Goal: Task Accomplishment & Management: Use online tool/utility

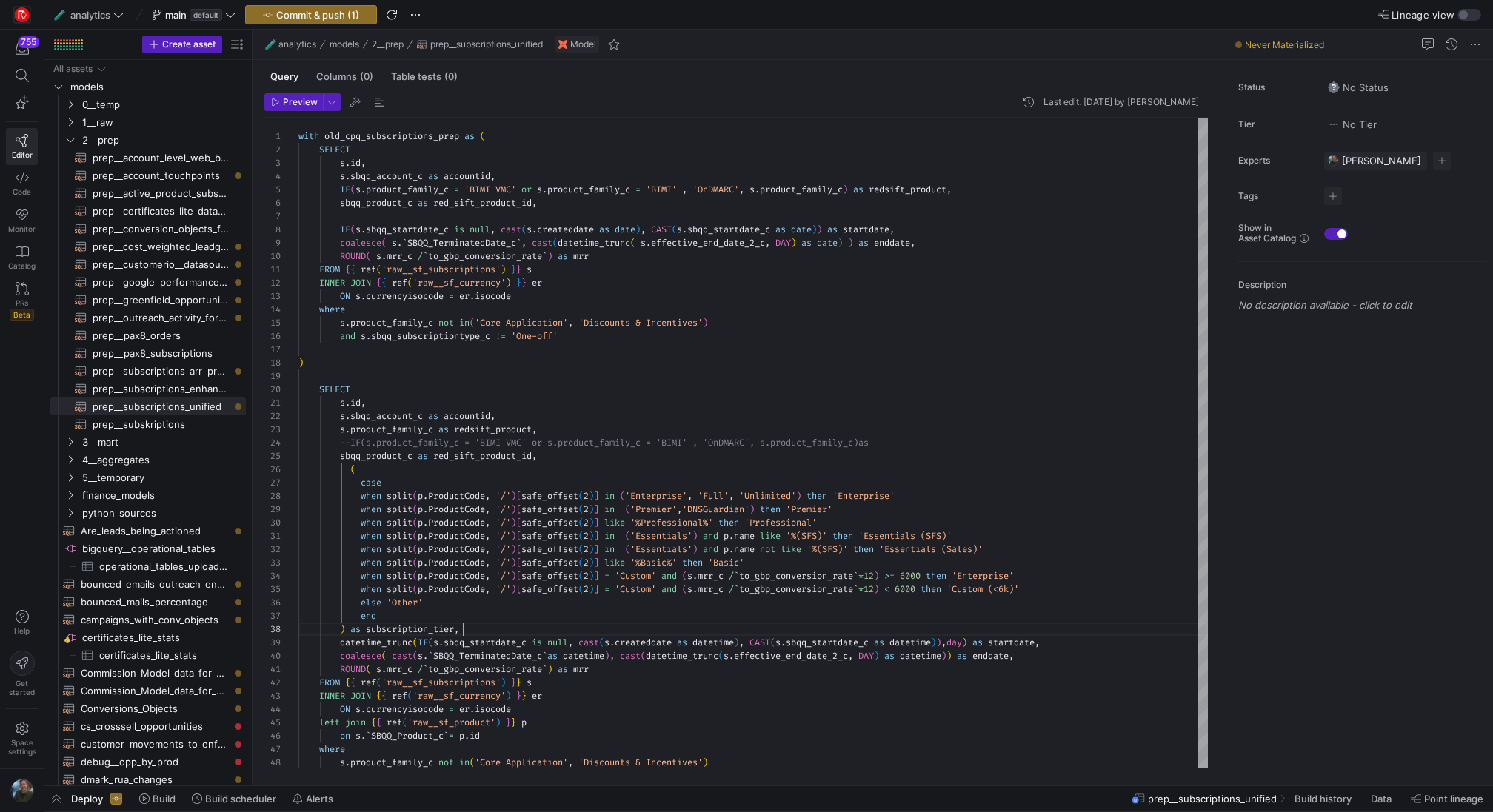
scroll to position [80, 165]
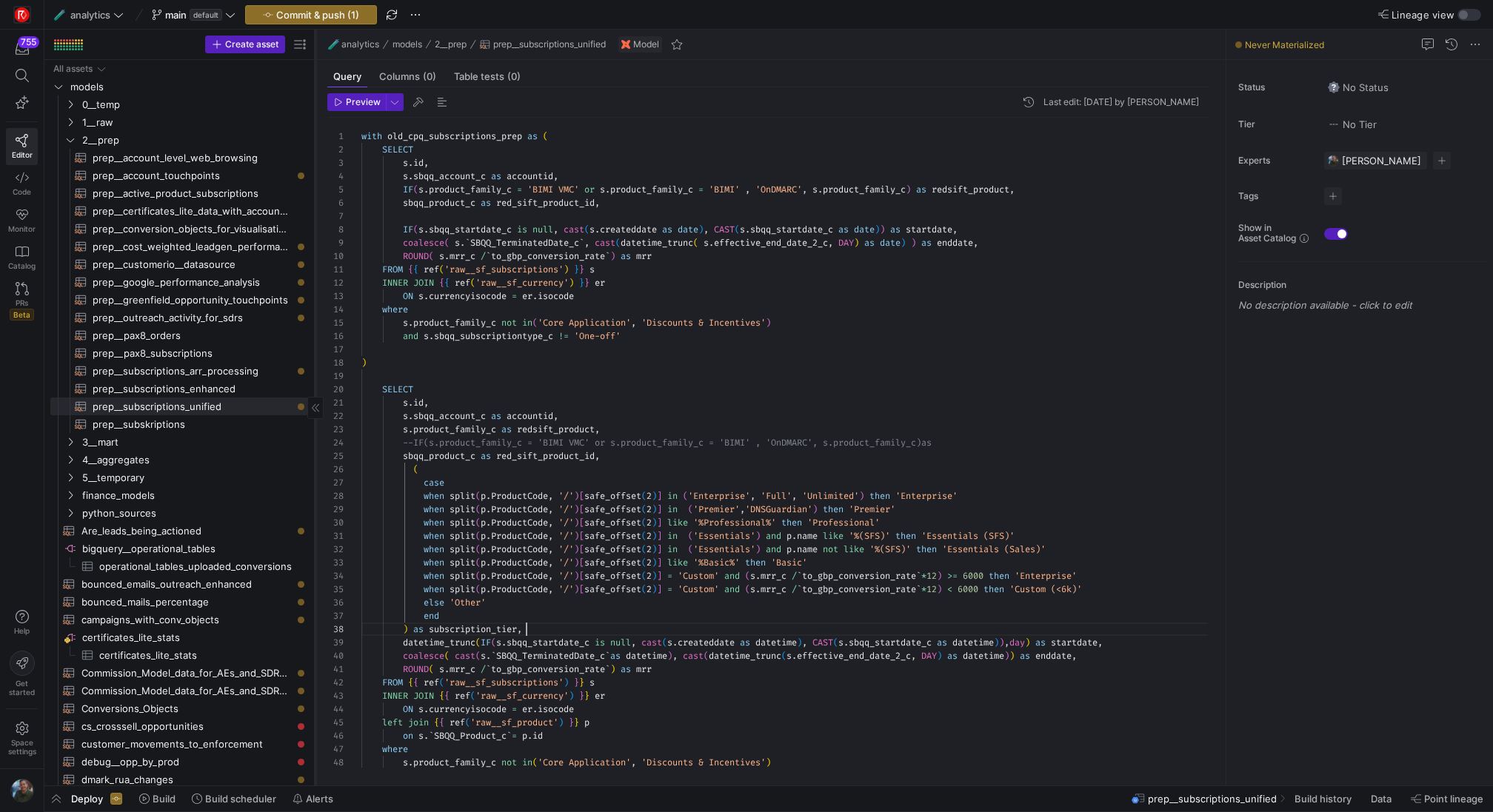
drag, startPoint x: 251, startPoint y: 342, endPoint x: 318, endPoint y: 354, distance: 68.1
click at [316, 354] on div at bounding box center [315, 407] width 1 height 756
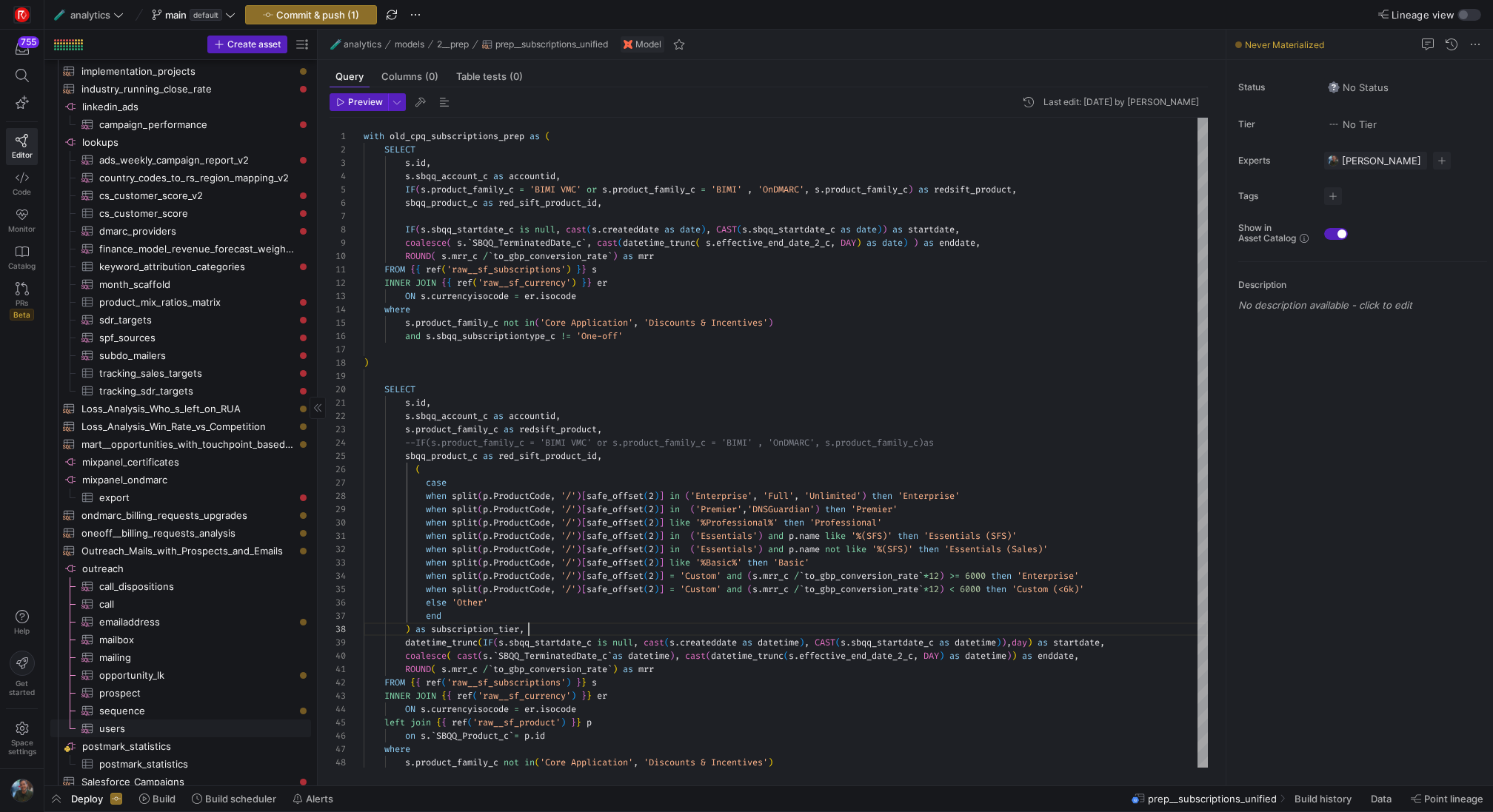
scroll to position [1939, 0]
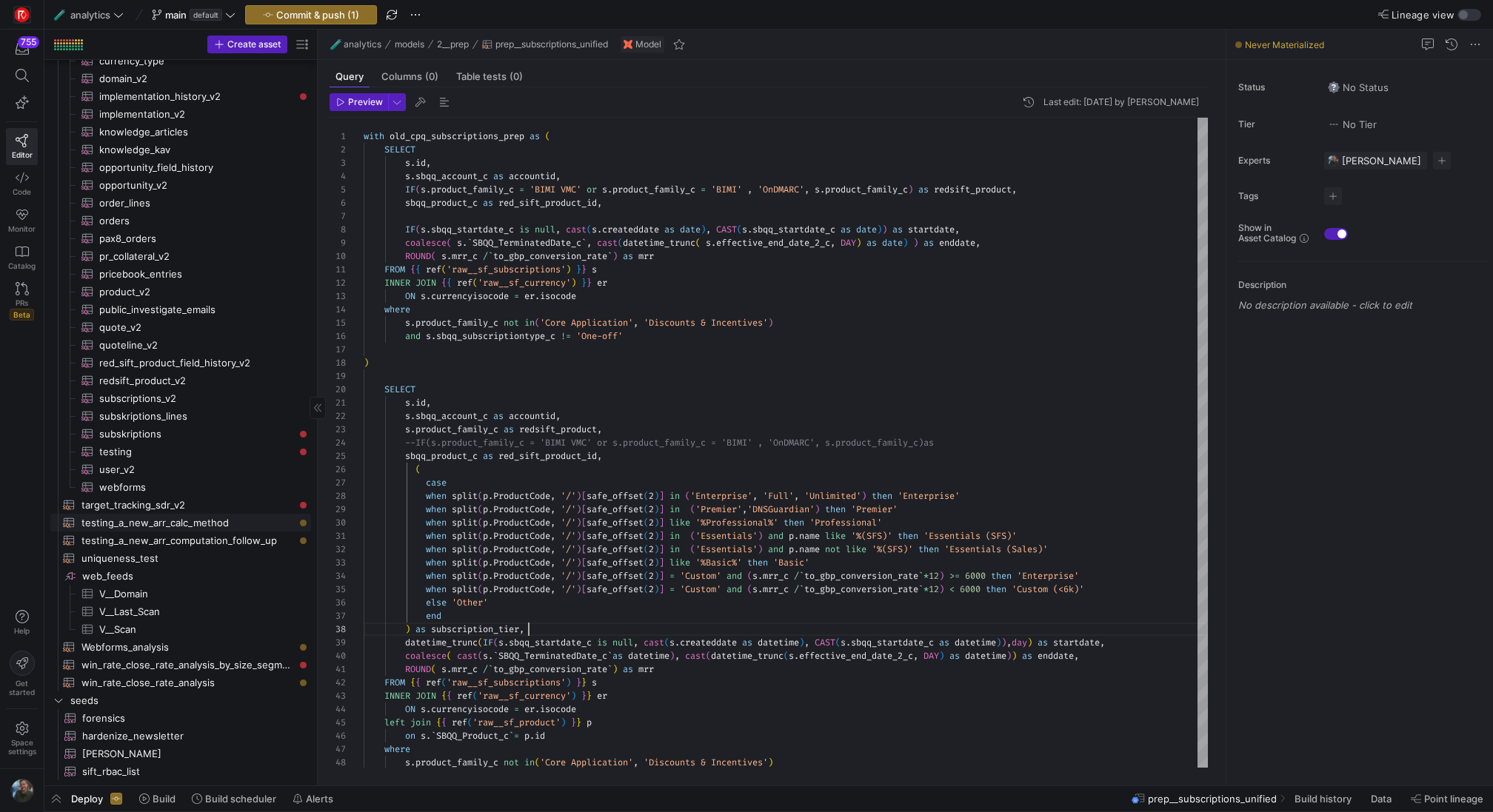
click at [214, 520] on span "testing_a_new_arr_calc_method​​​​​​​​​​" at bounding box center [188, 522] width 213 height 17
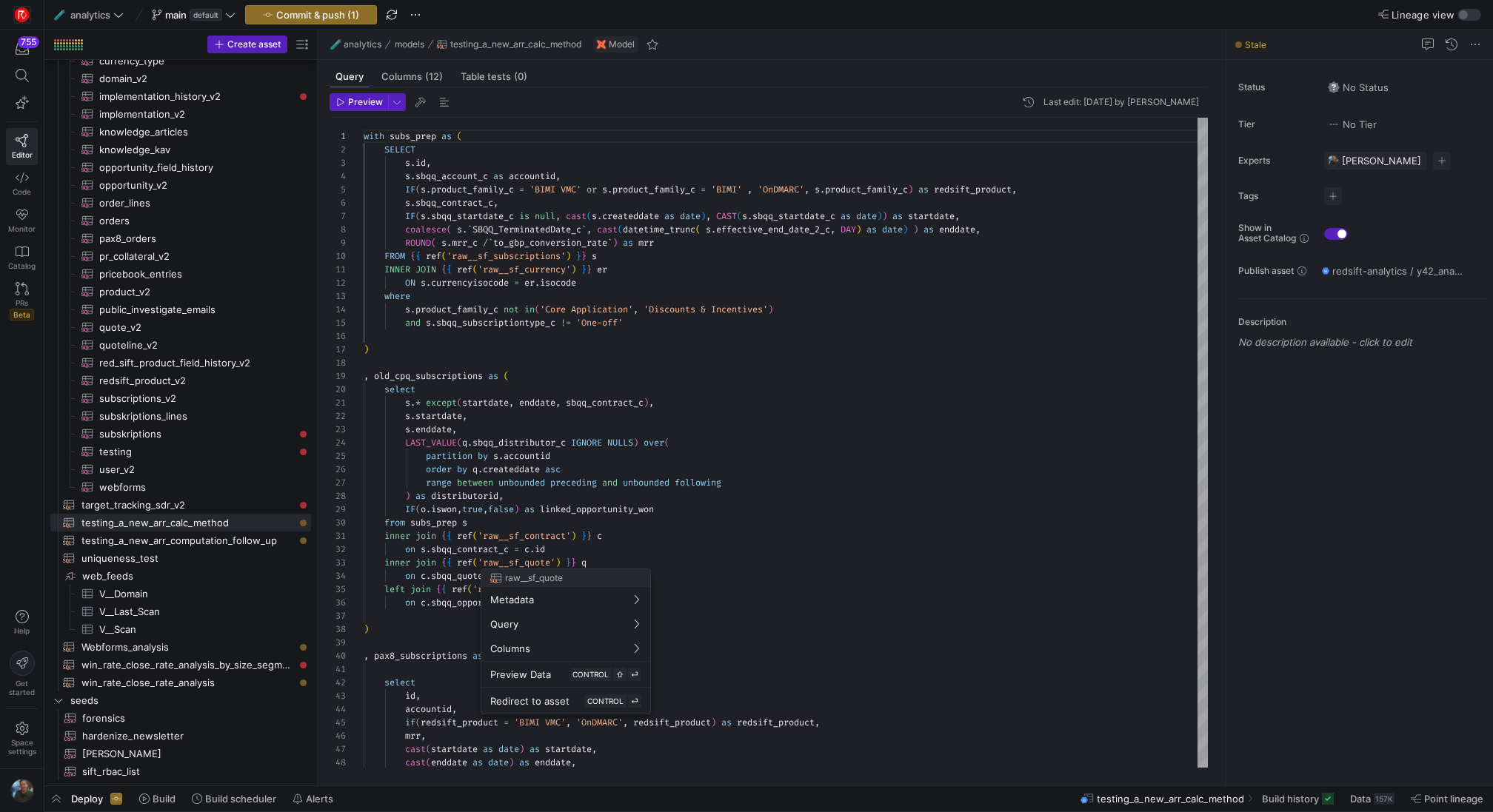
click at [853, 468] on div at bounding box center [746, 406] width 1493 height 812
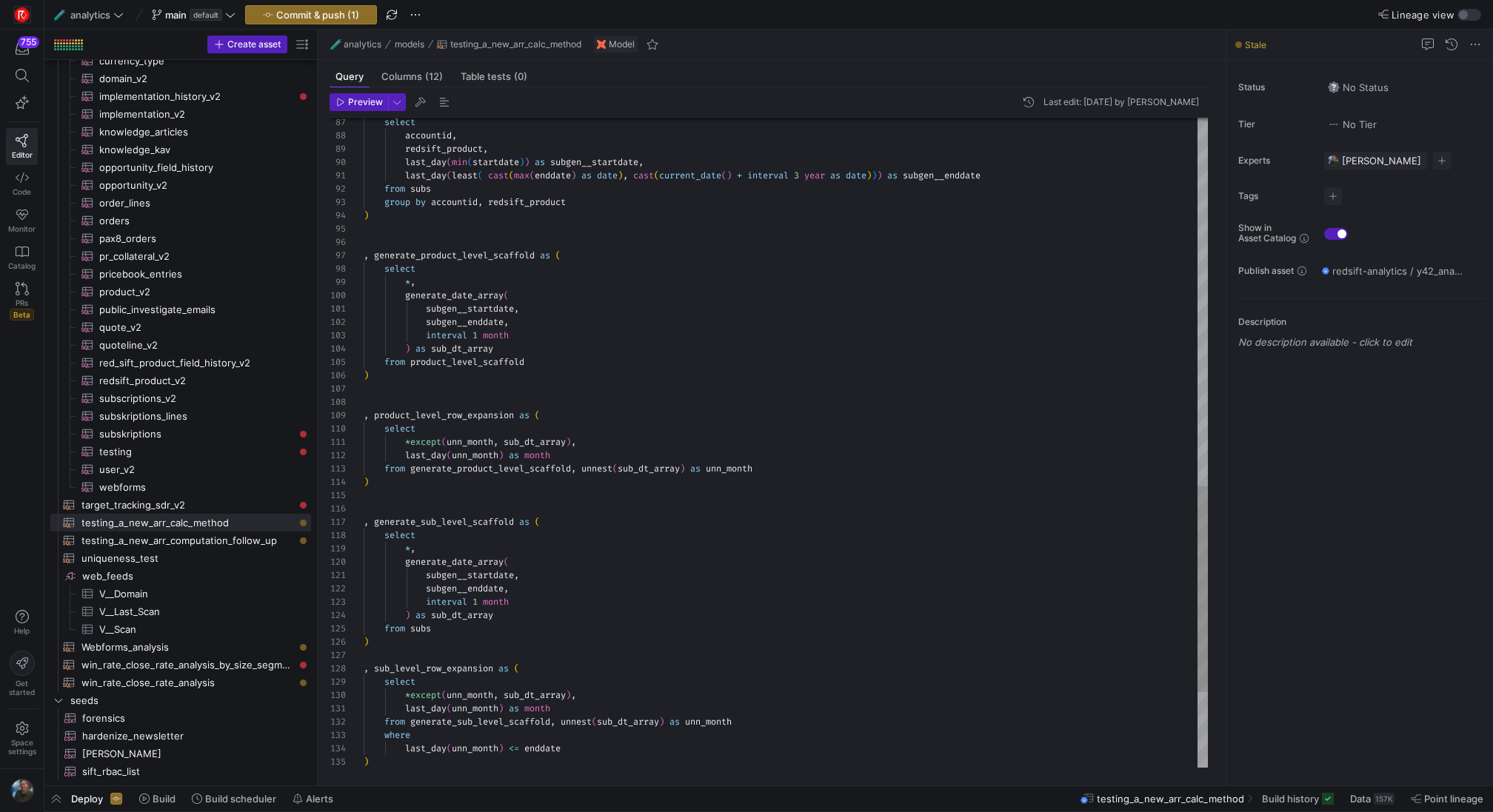
scroll to position [0, 214]
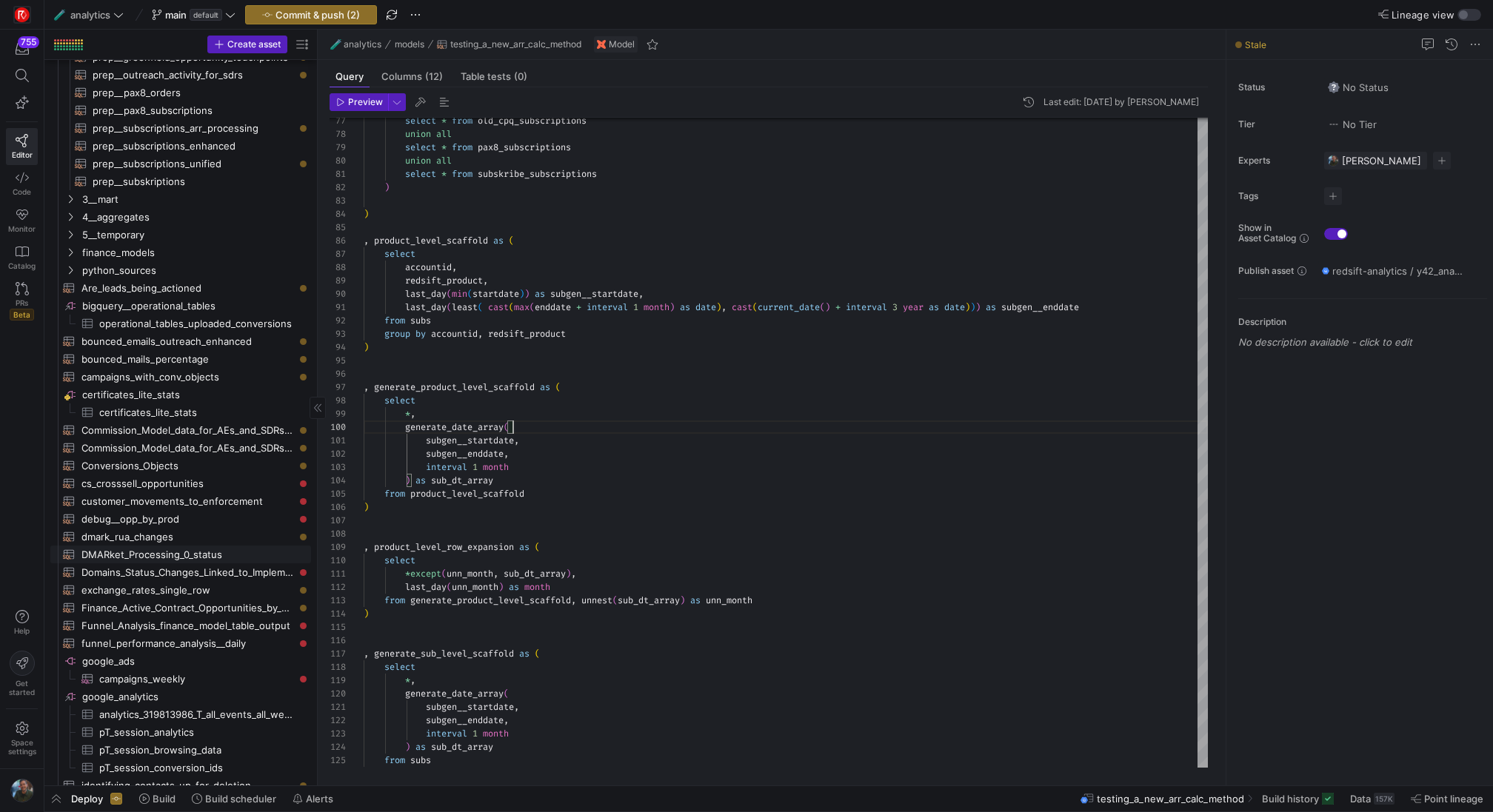
scroll to position [249, 0]
click at [193, 195] on span "3__mart" at bounding box center [178, 193] width 191 height 17
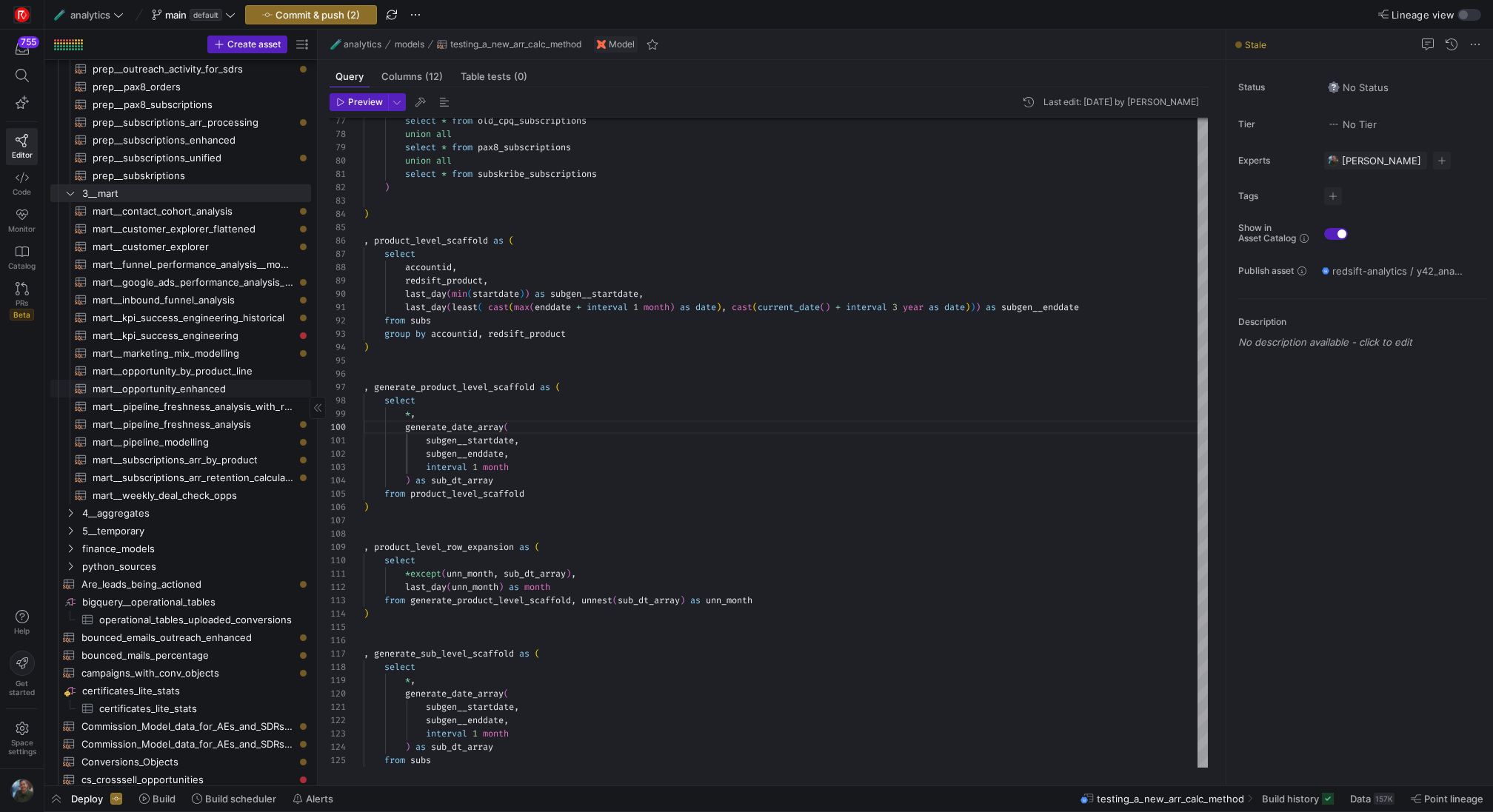
click at [218, 389] on span "mart__opportunity_enhanced​​​​​​​​​​" at bounding box center [193, 389] width 201 height 17
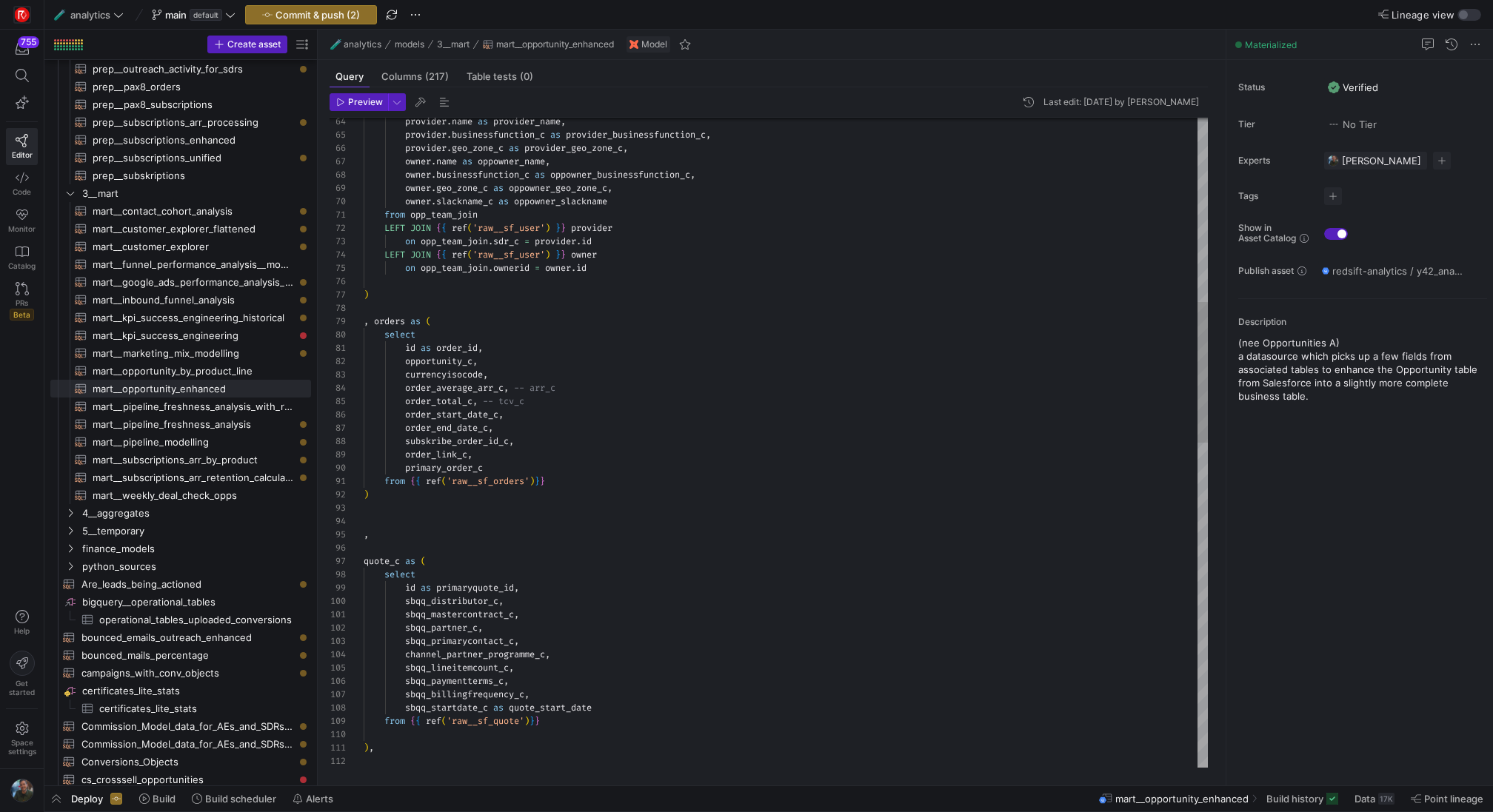
click at [393, 323] on div "bringing_in_quote_fields as ( ) , from { { ref ( 'raw__sf_quote' ) } } sbqq_sta…" at bounding box center [785, 768] width 844 height 3010
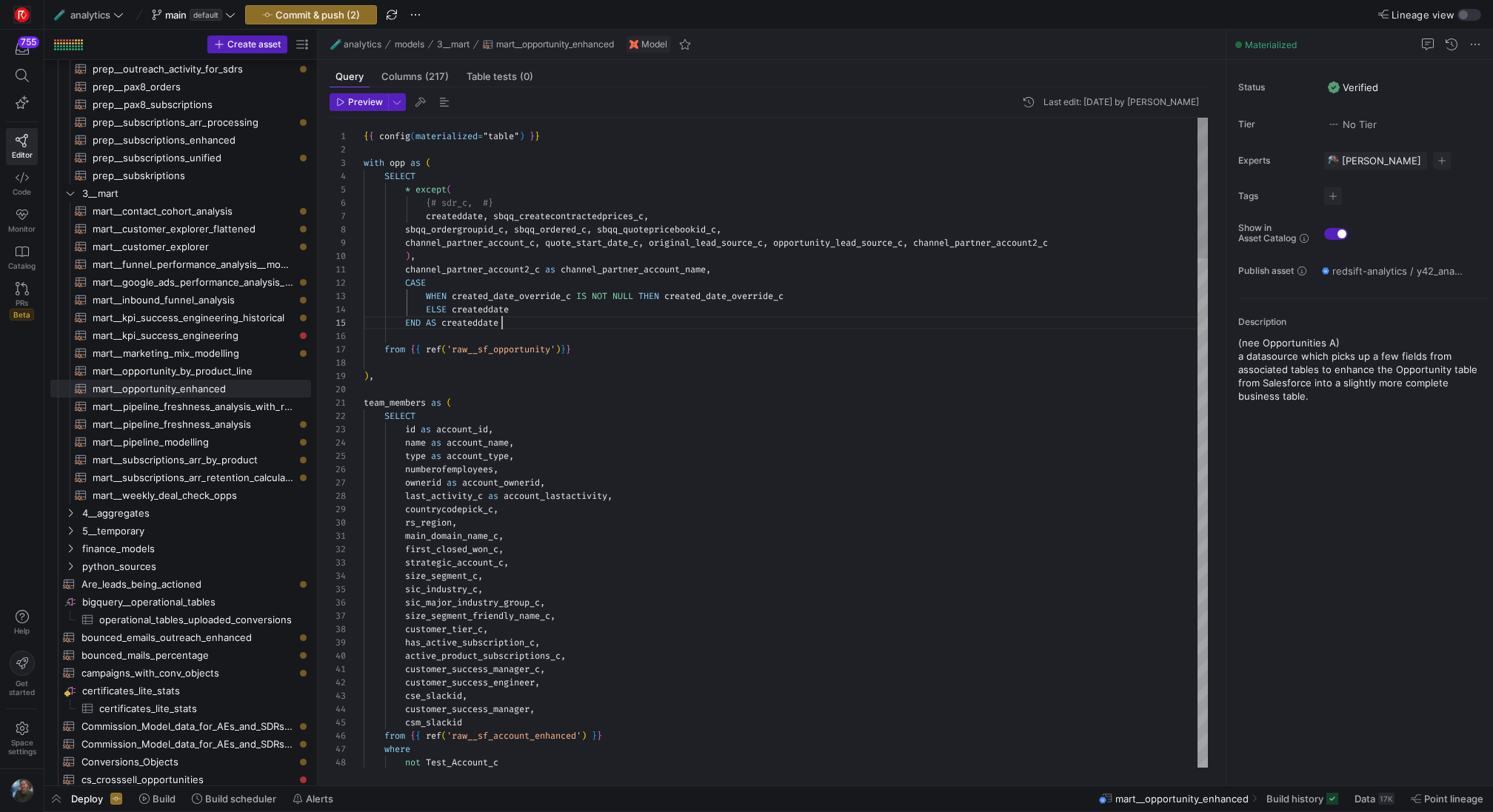
scroll to position [53, 138]
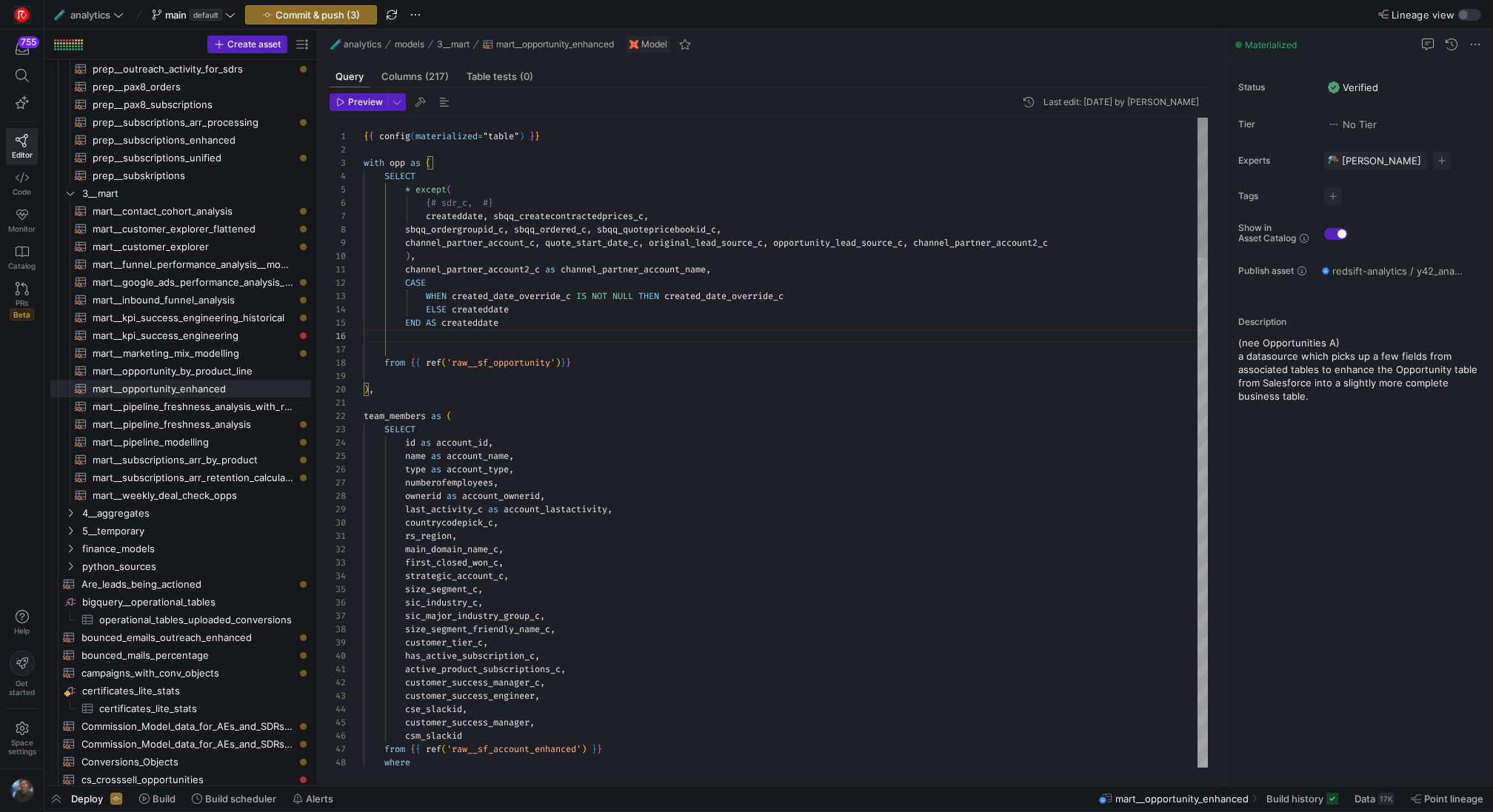
scroll to position [107, 708]
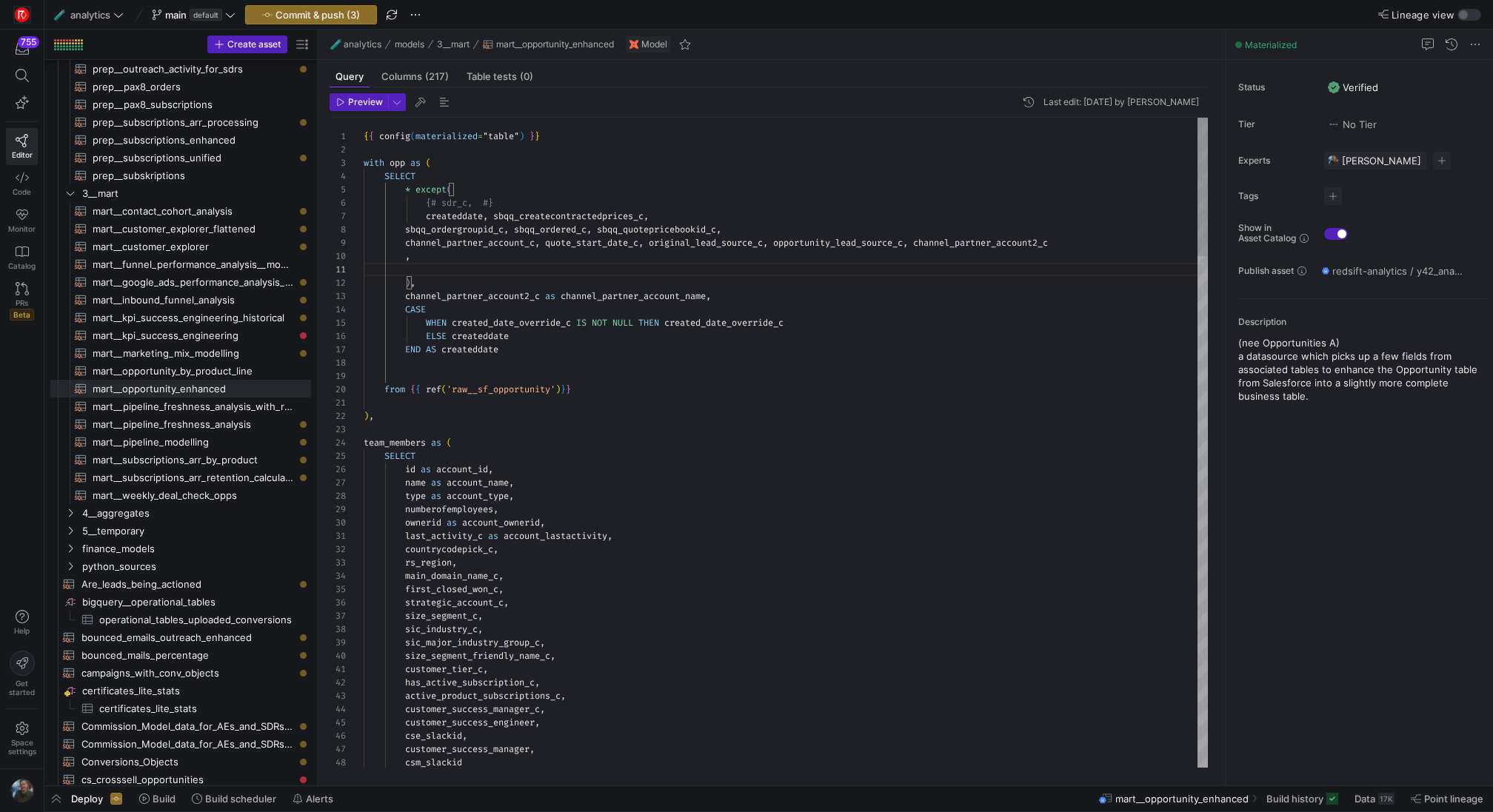
scroll to position [120, 48]
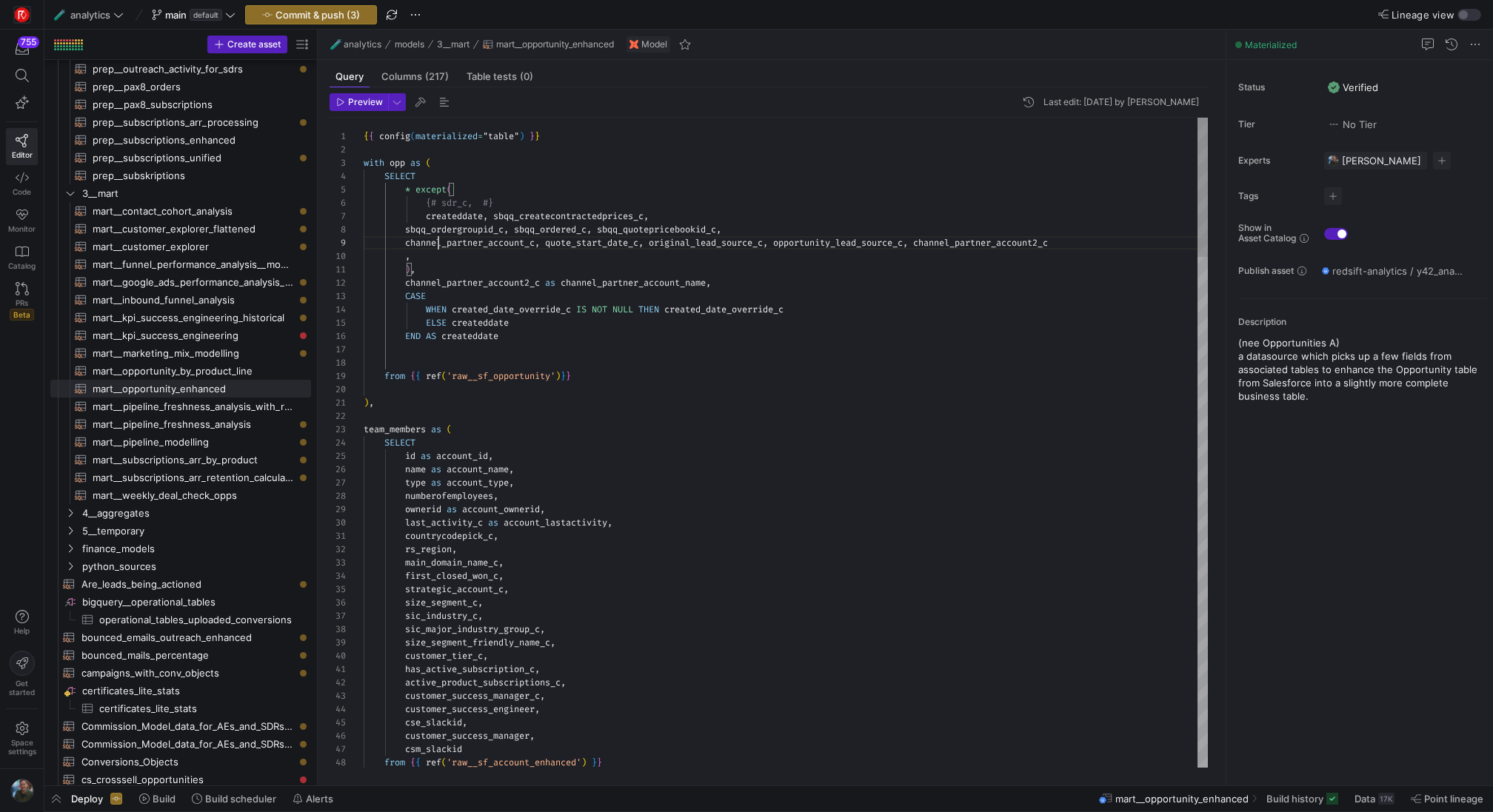
type textarea "{{ config(materialized="table") }} with opp as ( SELECT * except( {# sdr_c, #} …"
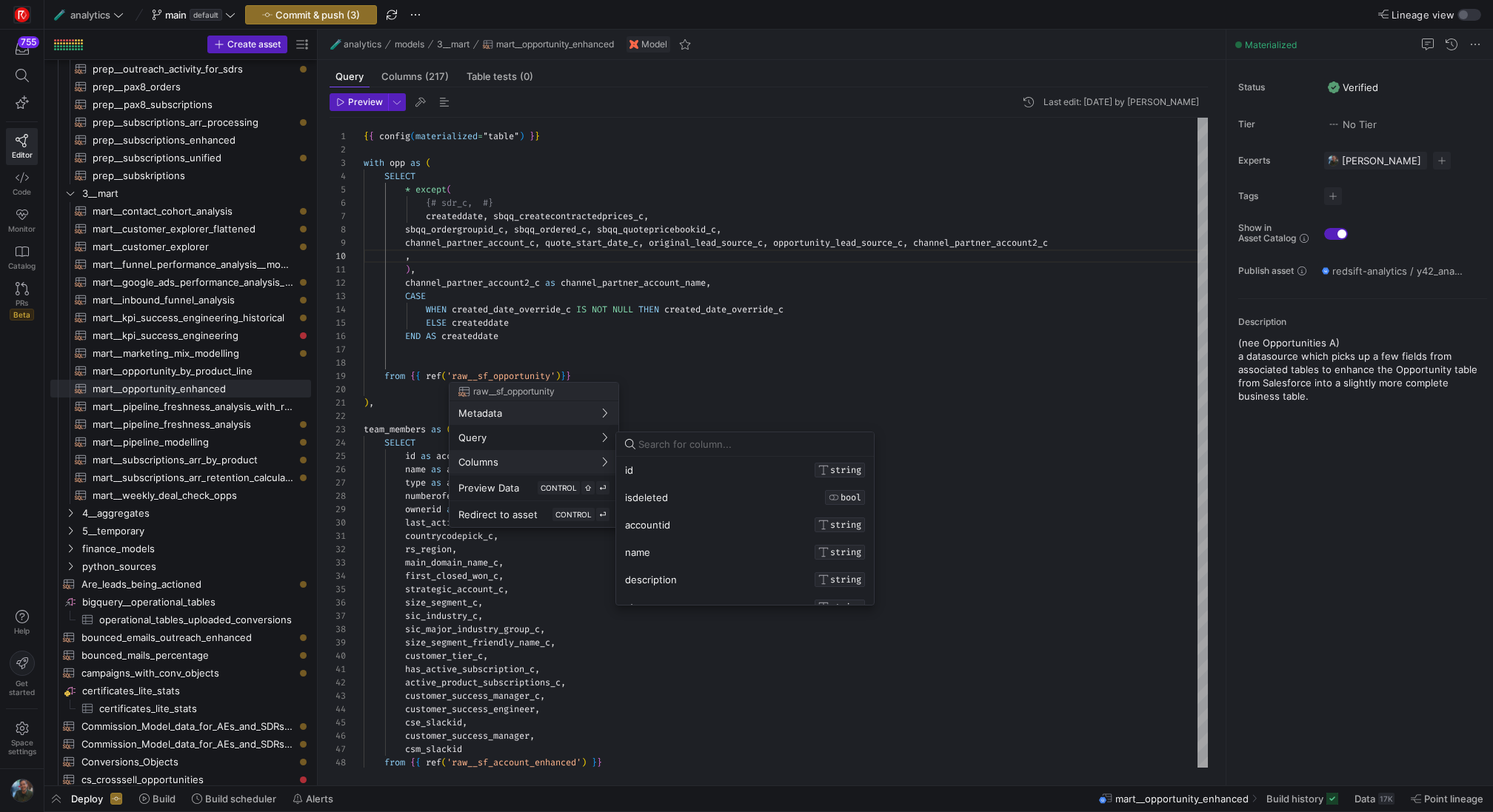
click at [659, 447] on input at bounding box center [752, 444] width 227 height 12
type input "primar"
click at [543, 350] on div at bounding box center [746, 406] width 1493 height 812
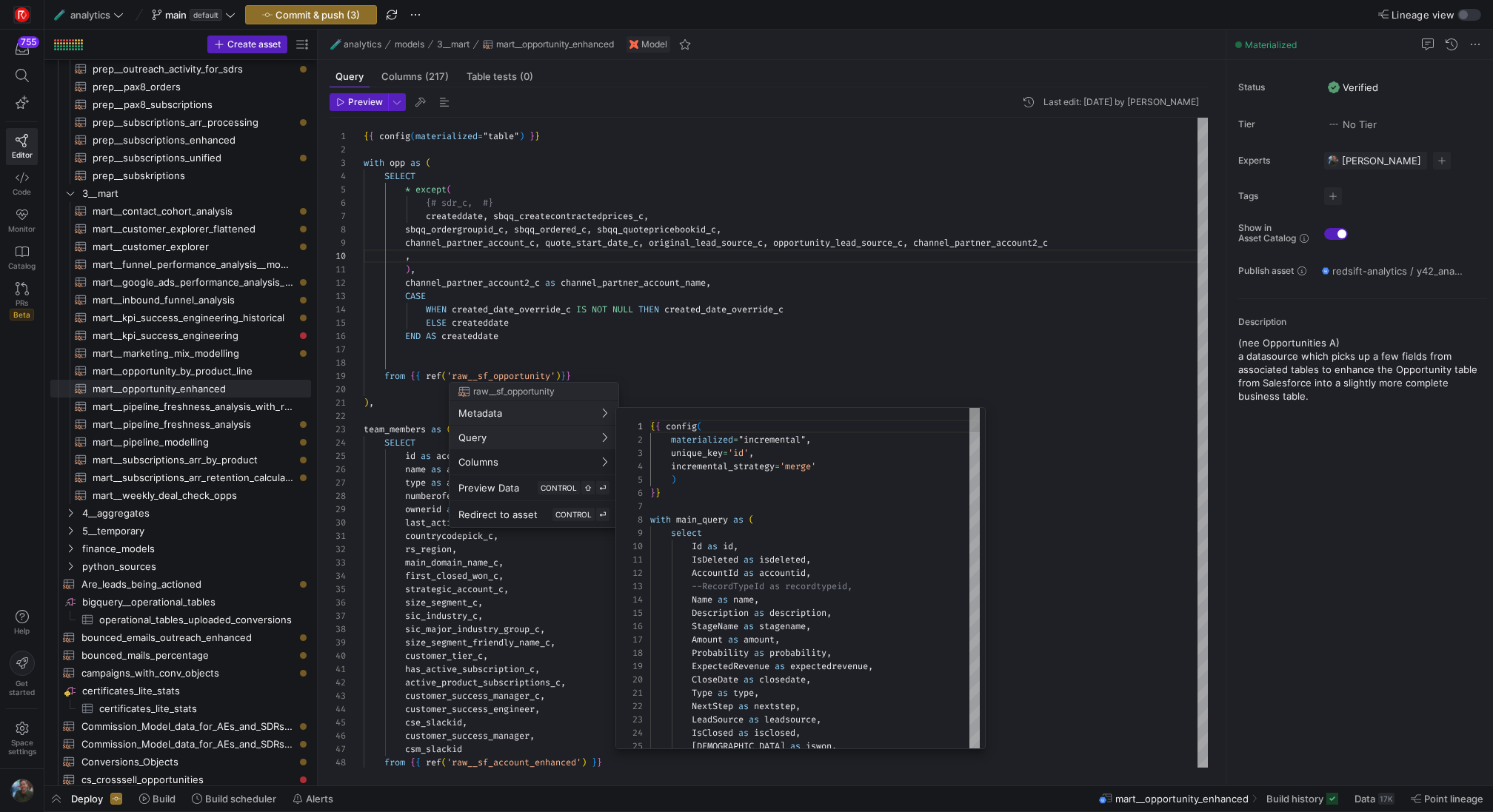
scroll to position [134, 0]
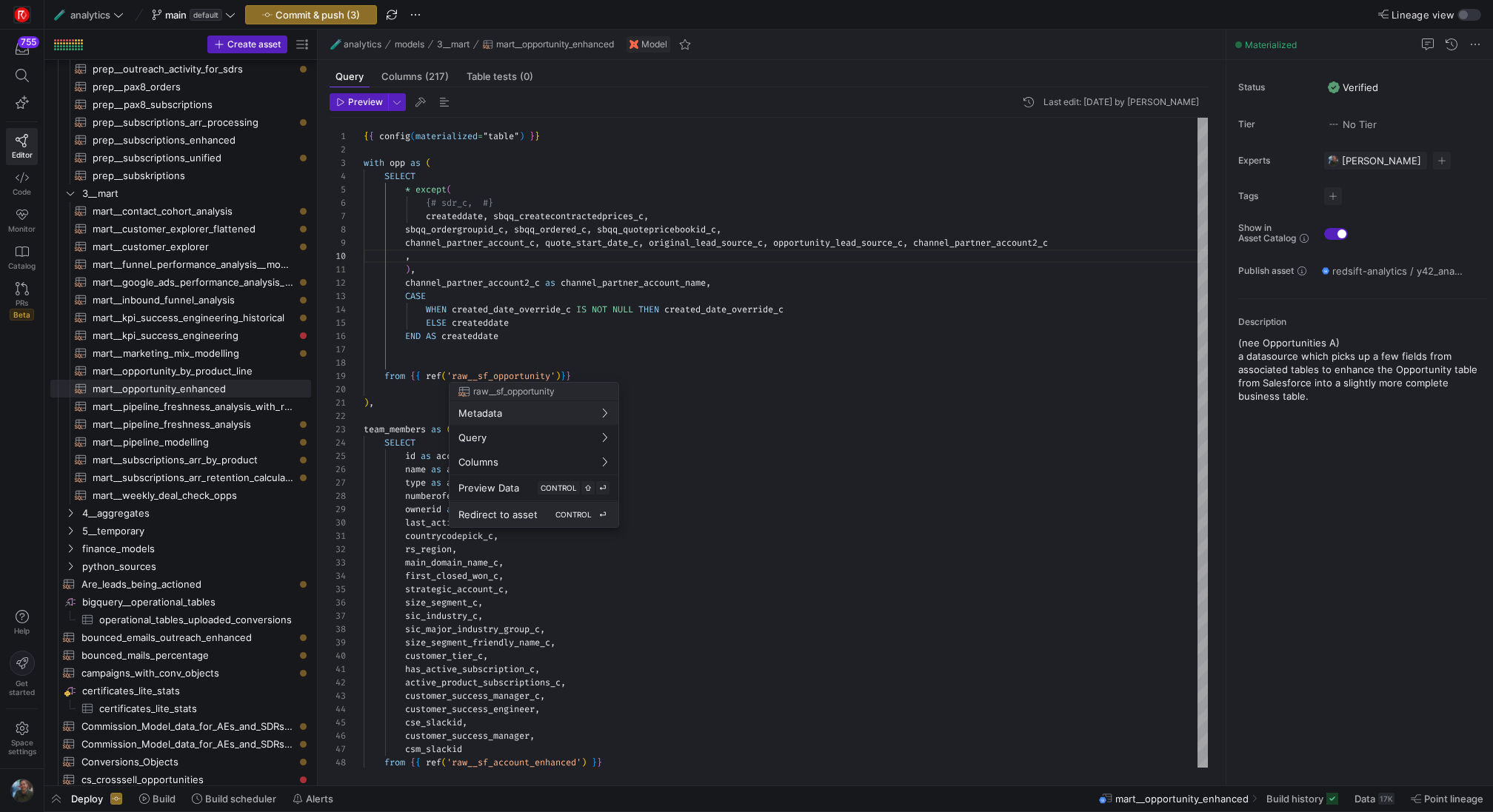
click at [510, 518] on span "Redirect to asset" at bounding box center [498, 514] width 79 height 12
type textarea "{{ config( materialized="incremental", unique_key='id', incremental_strategy='m…"
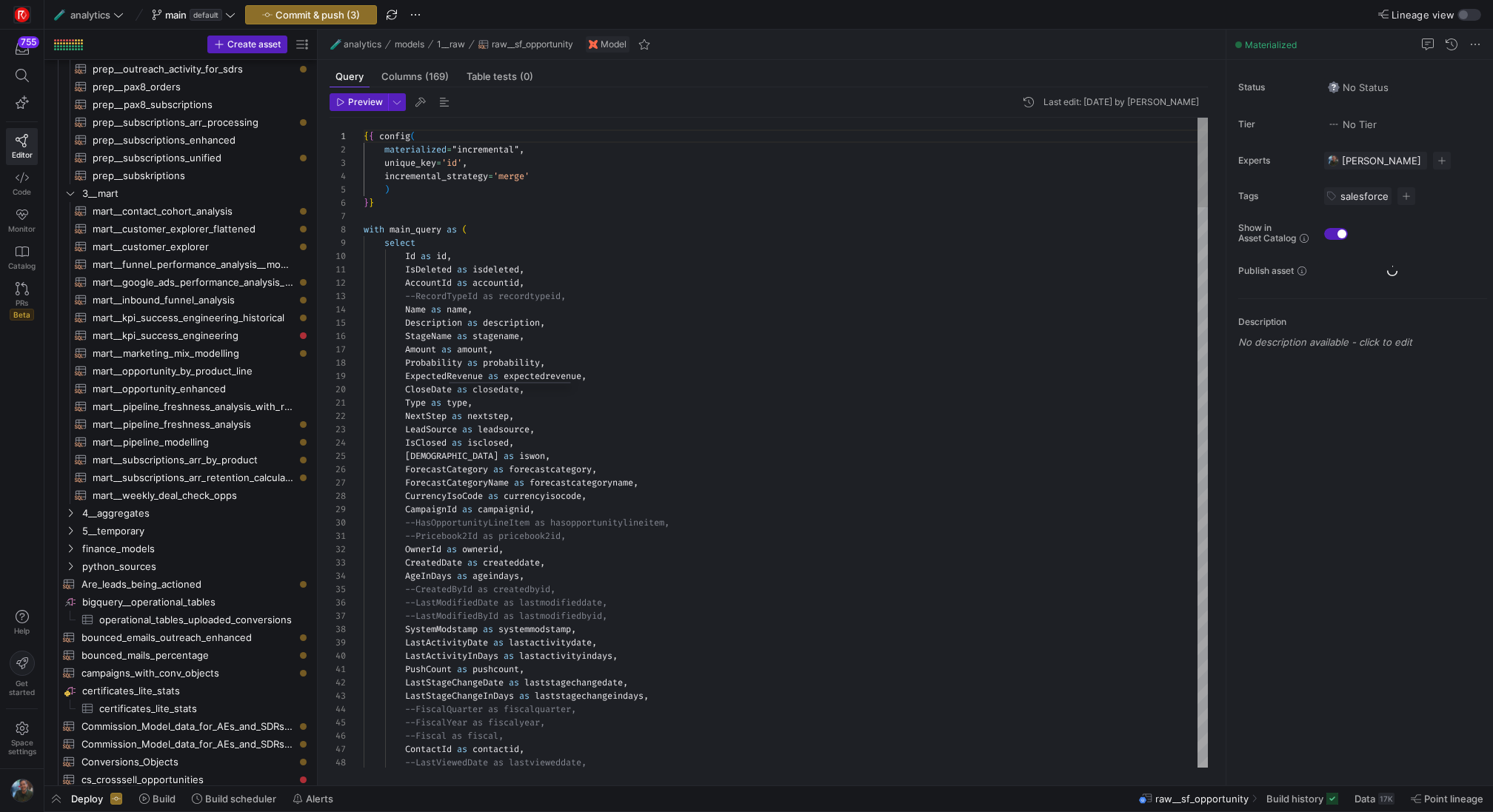
scroll to position [134, 0]
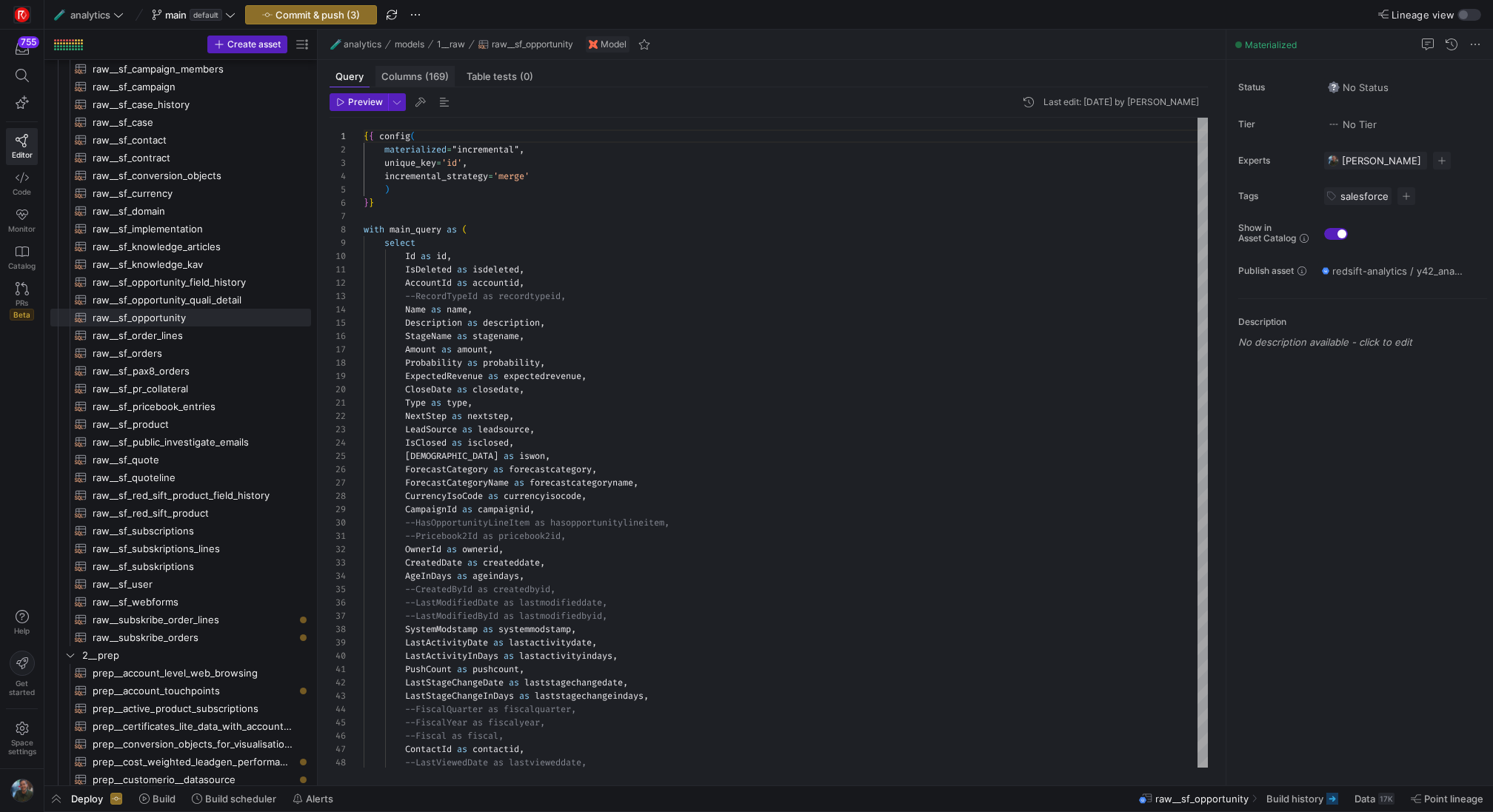
click at [427, 74] on span "(169)" at bounding box center [437, 76] width 24 height 9
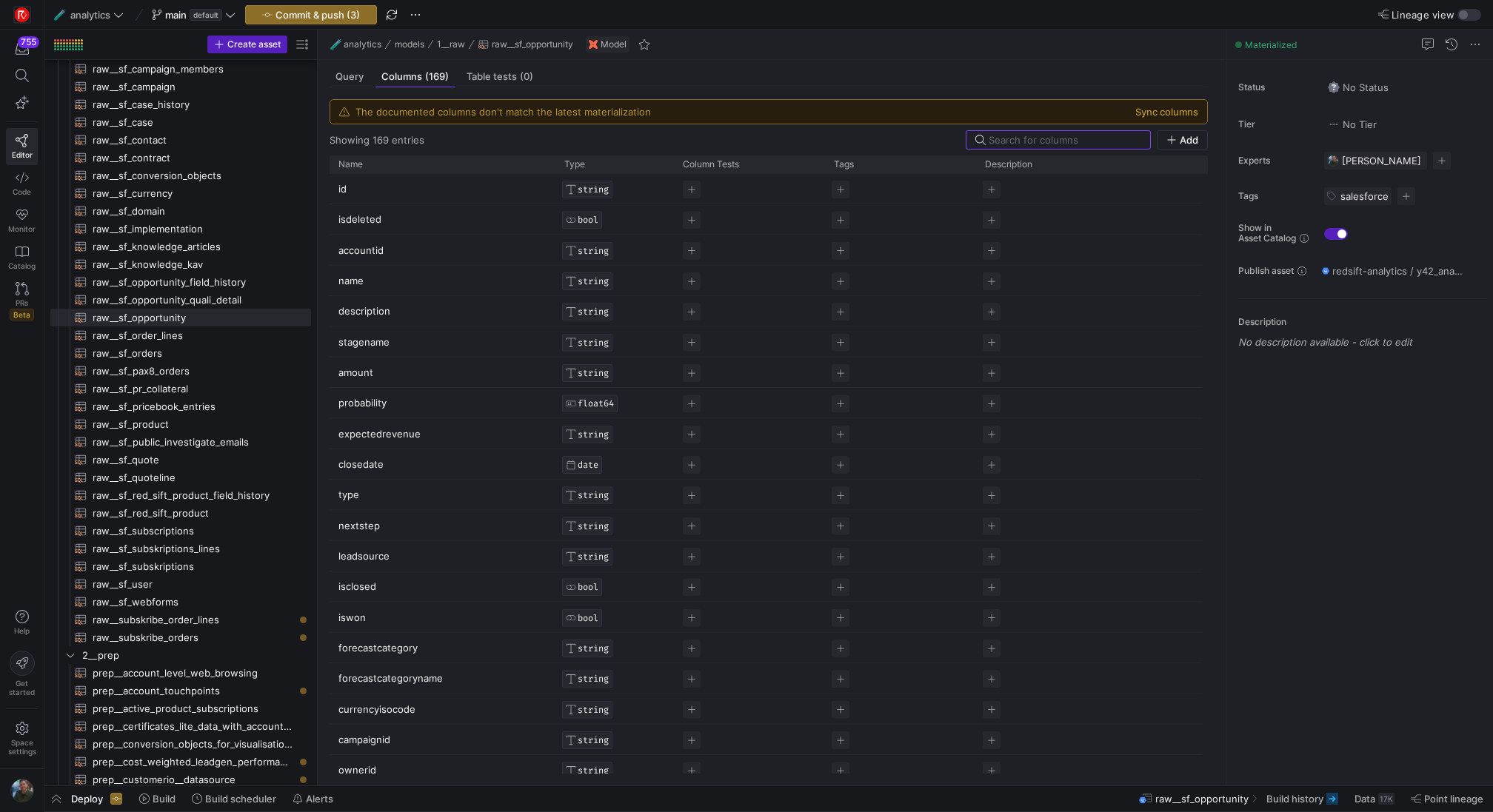
click at [1156, 119] on div "The documented columns don't match the latest materialization Sync columns" at bounding box center [769, 112] width 877 height 24
click at [1178, 104] on div "The documented columns don't match the latest materialization Sync columns" at bounding box center [769, 112] width 877 height 24
click at [1164, 111] on button "Sync columns" at bounding box center [1167, 111] width 63 height 12
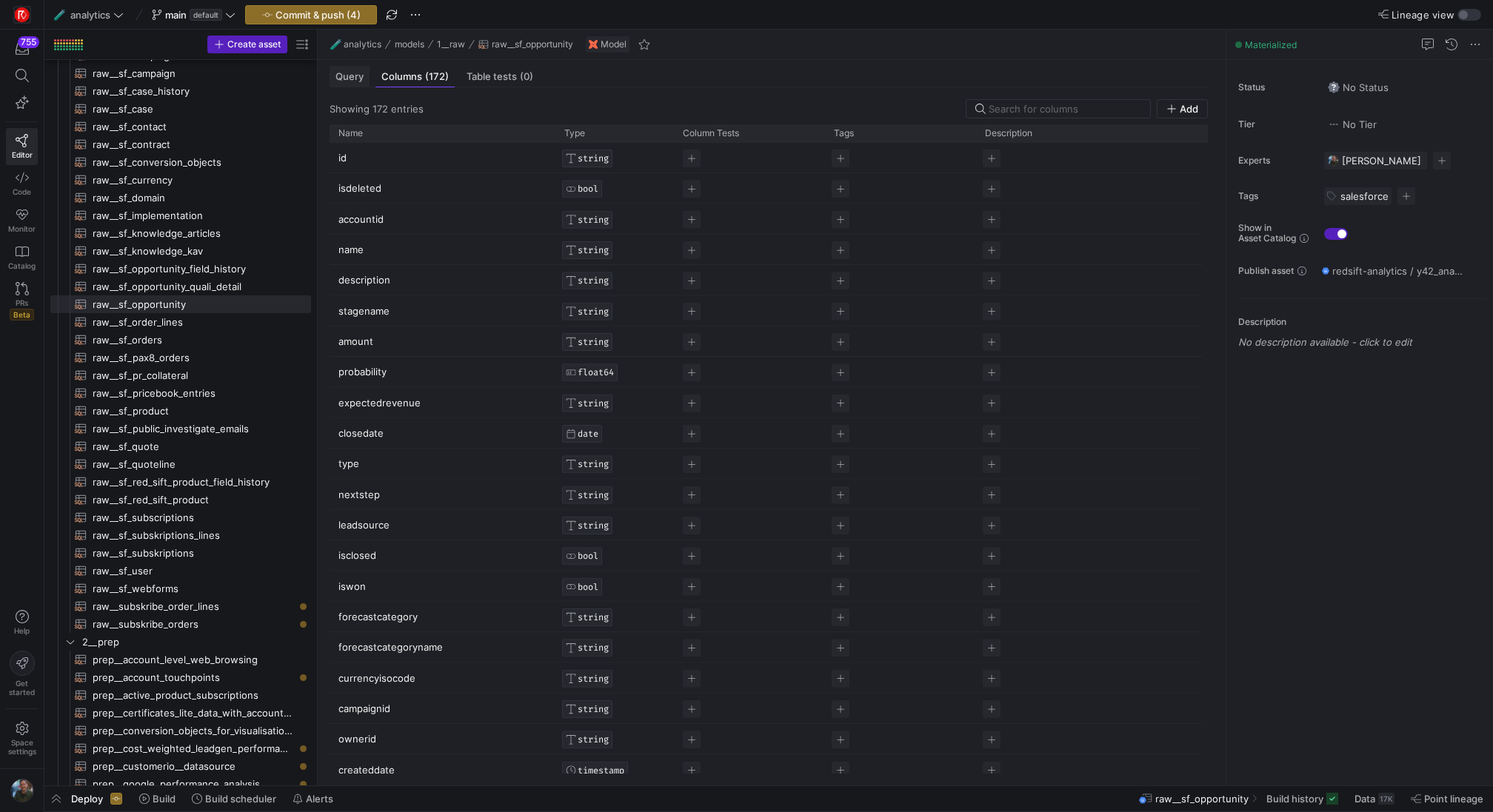
click at [351, 73] on span "Query" at bounding box center [349, 76] width 28 height 9
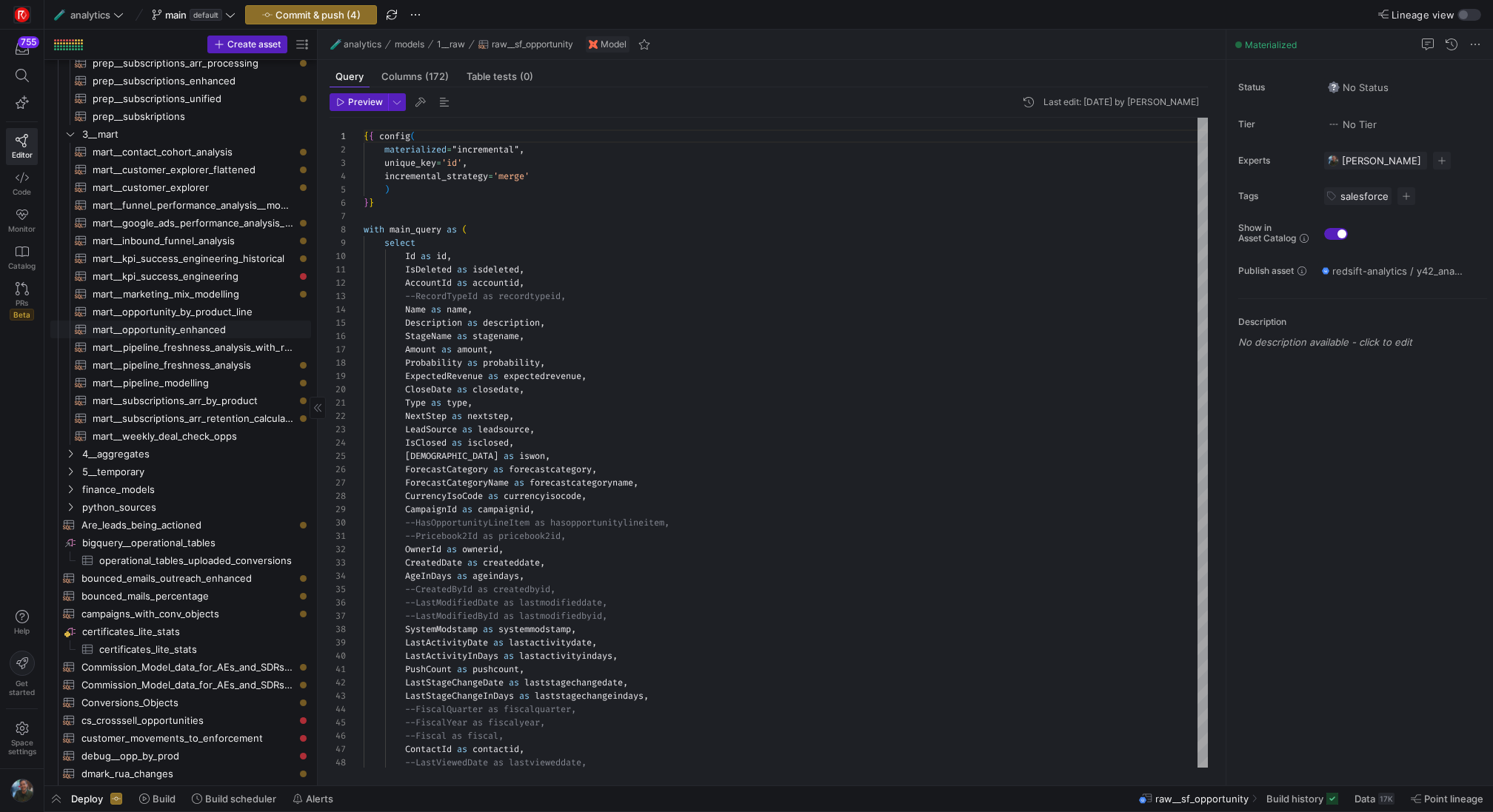
click at [233, 327] on span "mart__opportunity_enhanced​​​​​​​​​​" at bounding box center [193, 329] width 201 height 17
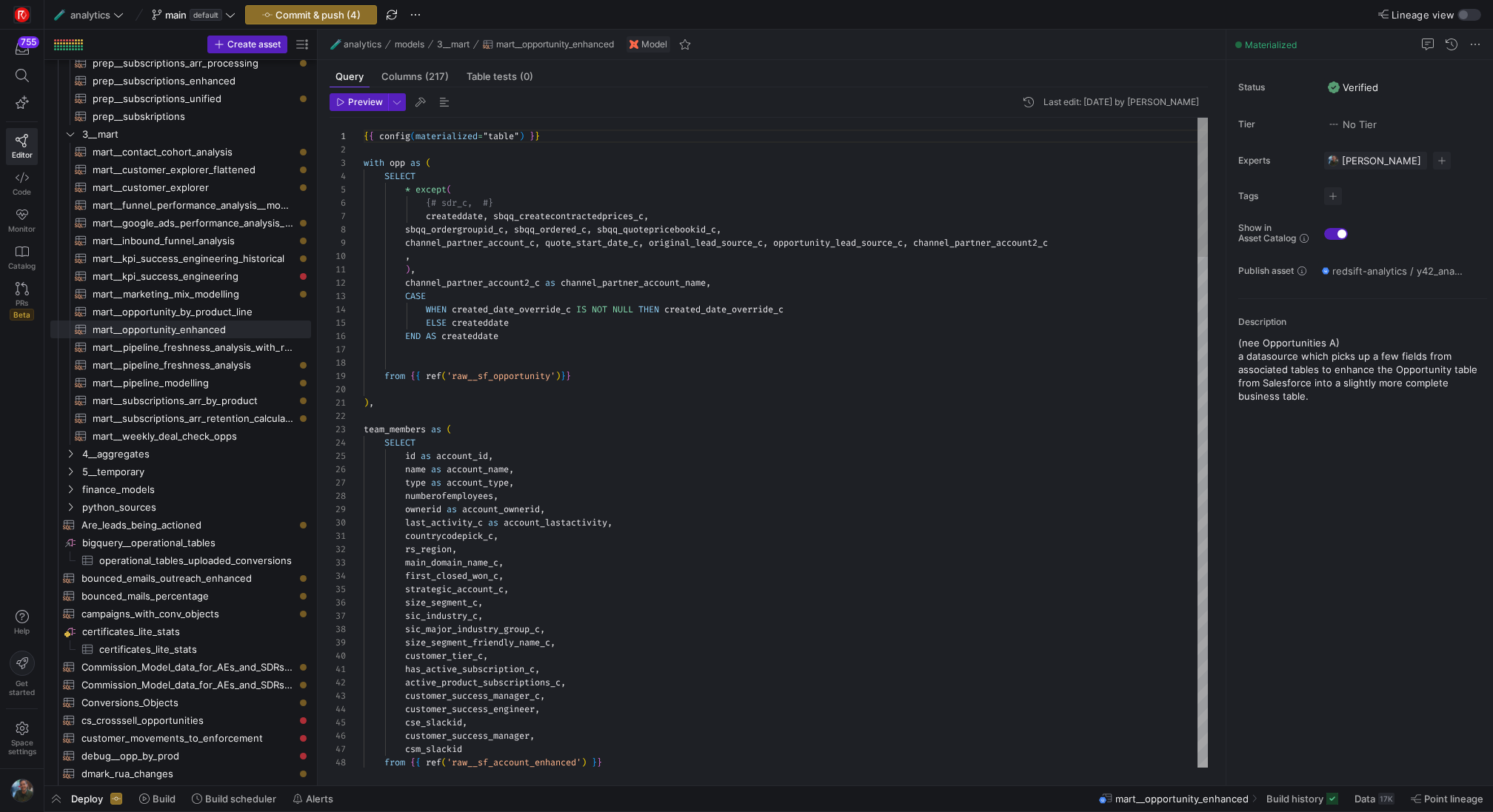
type textarea "{{ config(materialized="table") }} with opp as ( SELECT * except( {# sdr_c, #} …"
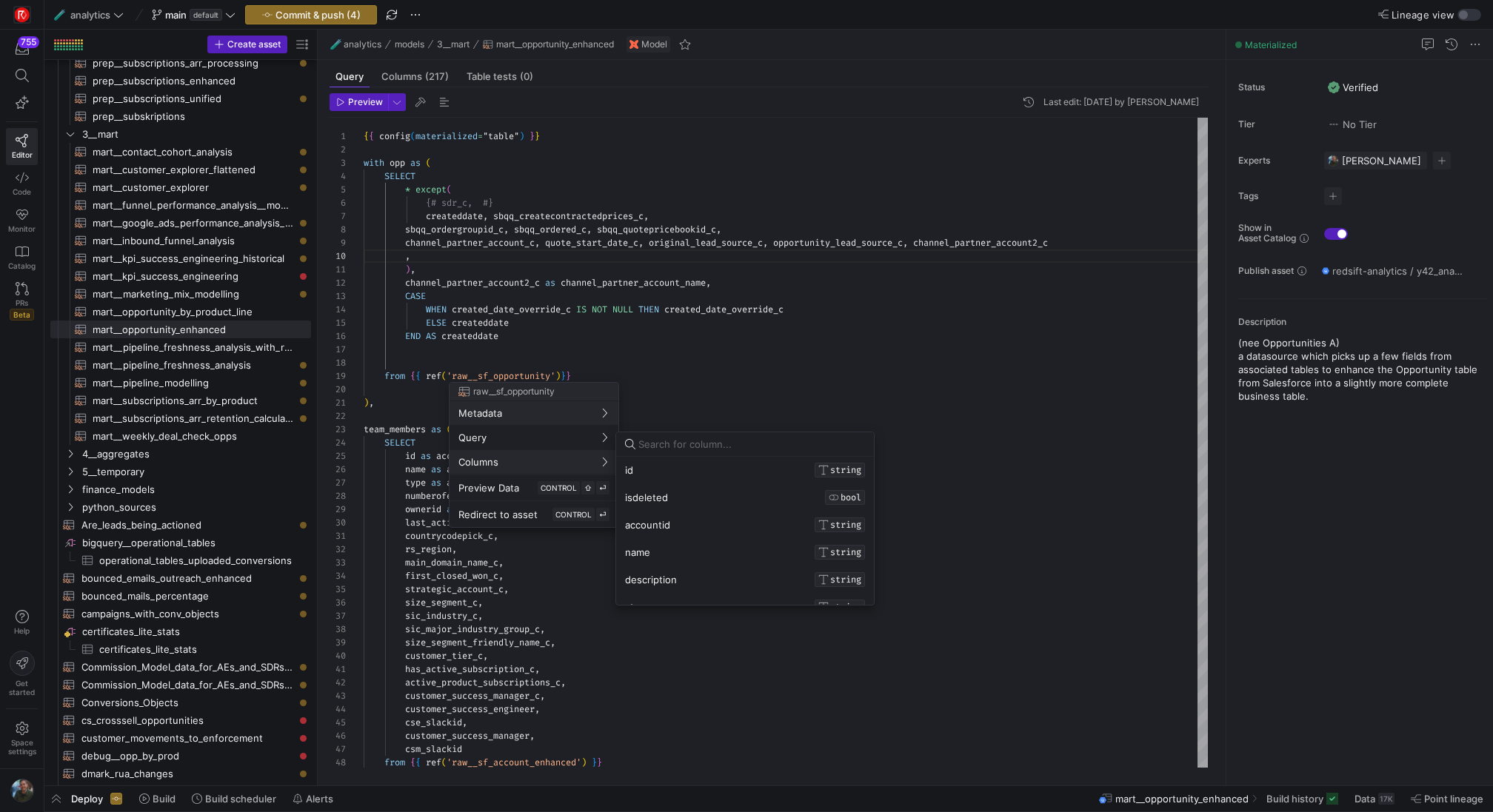
click at [669, 443] on input at bounding box center [752, 444] width 227 height 12
type input "prima"
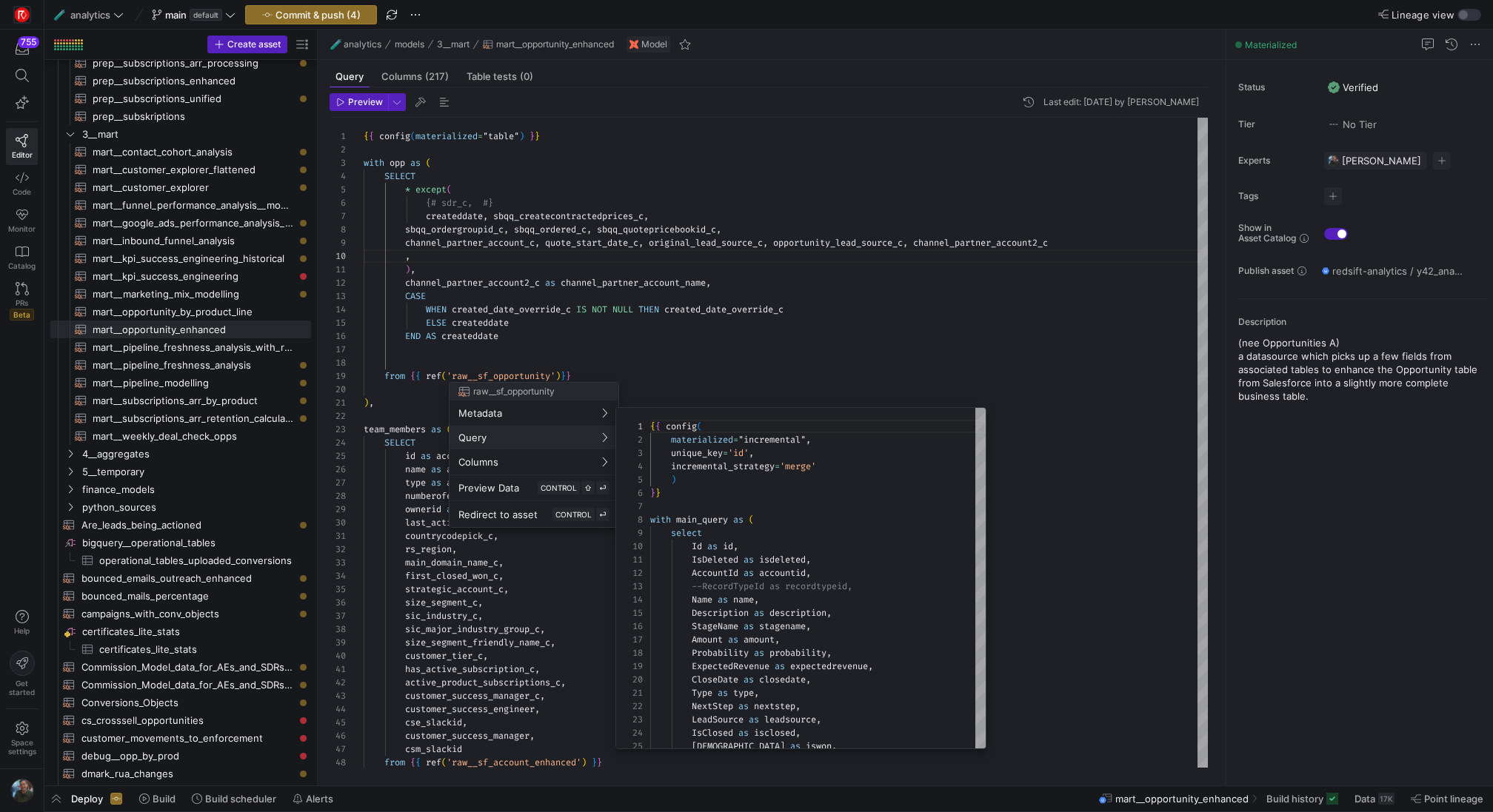
click at [423, 251] on div at bounding box center [746, 406] width 1493 height 812
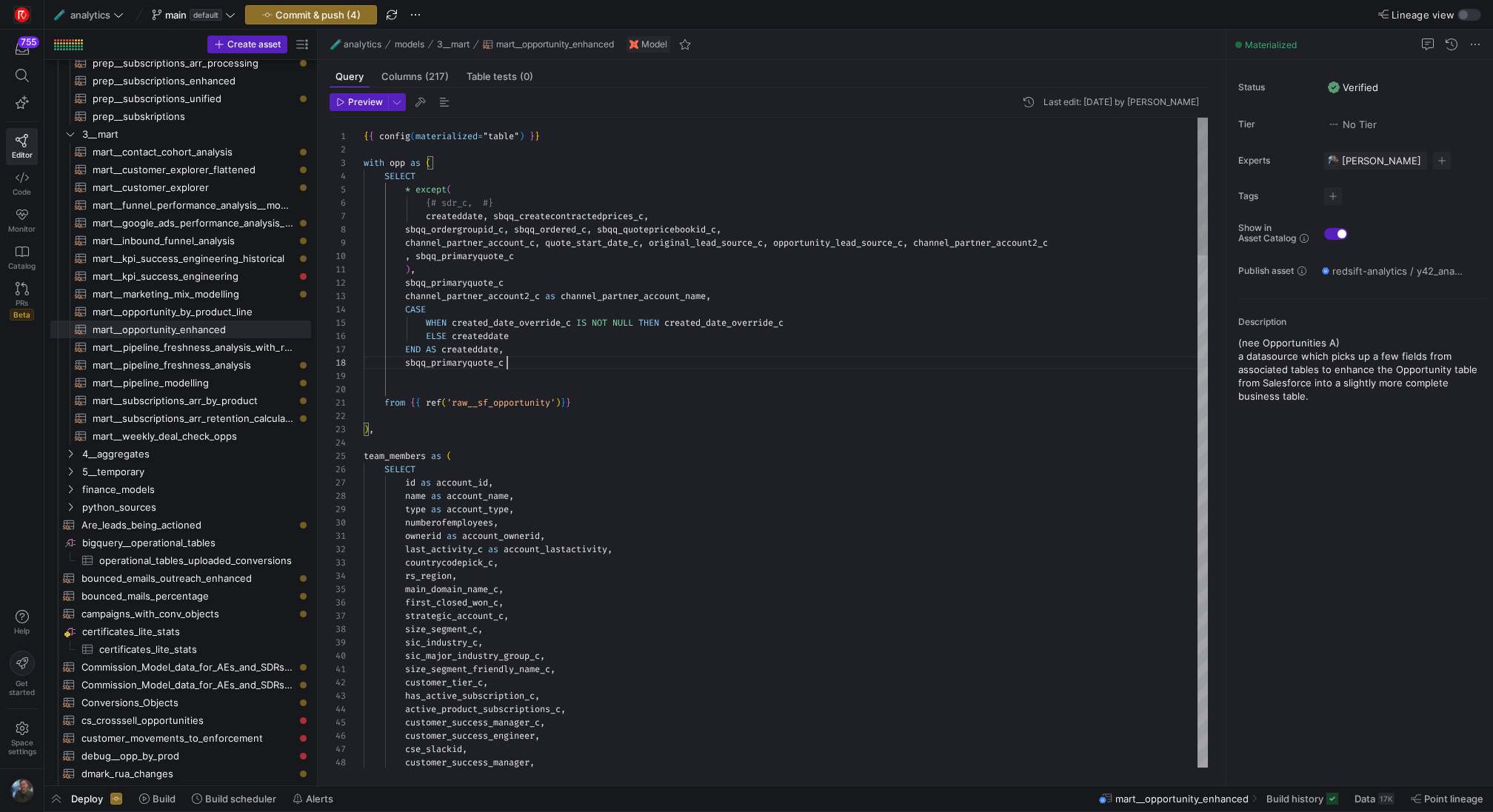
scroll to position [94, 17]
drag, startPoint x: 518, startPoint y: 368, endPoint x: 381, endPoint y: 368, distance: 137.0
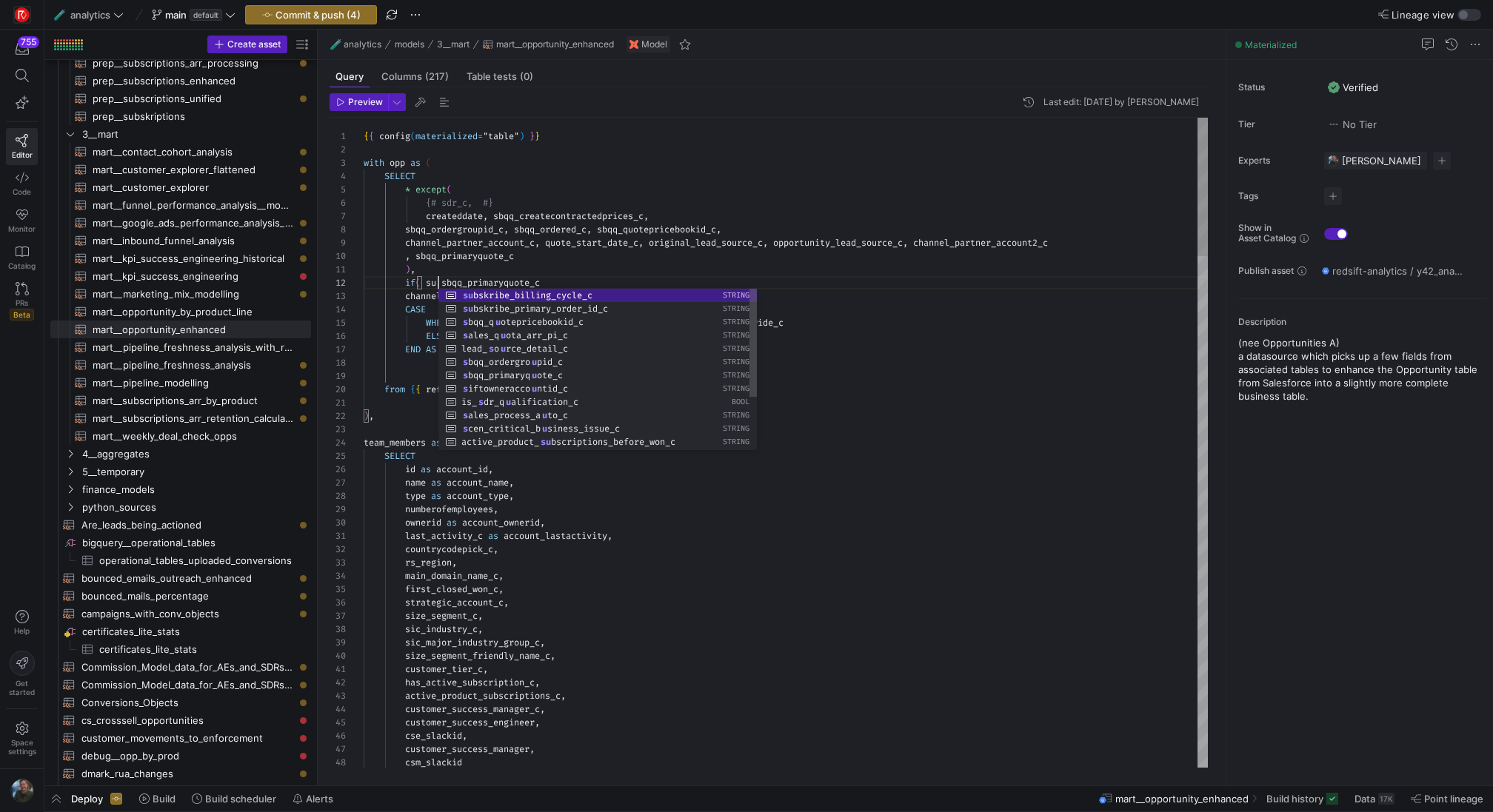
scroll to position [13, 80]
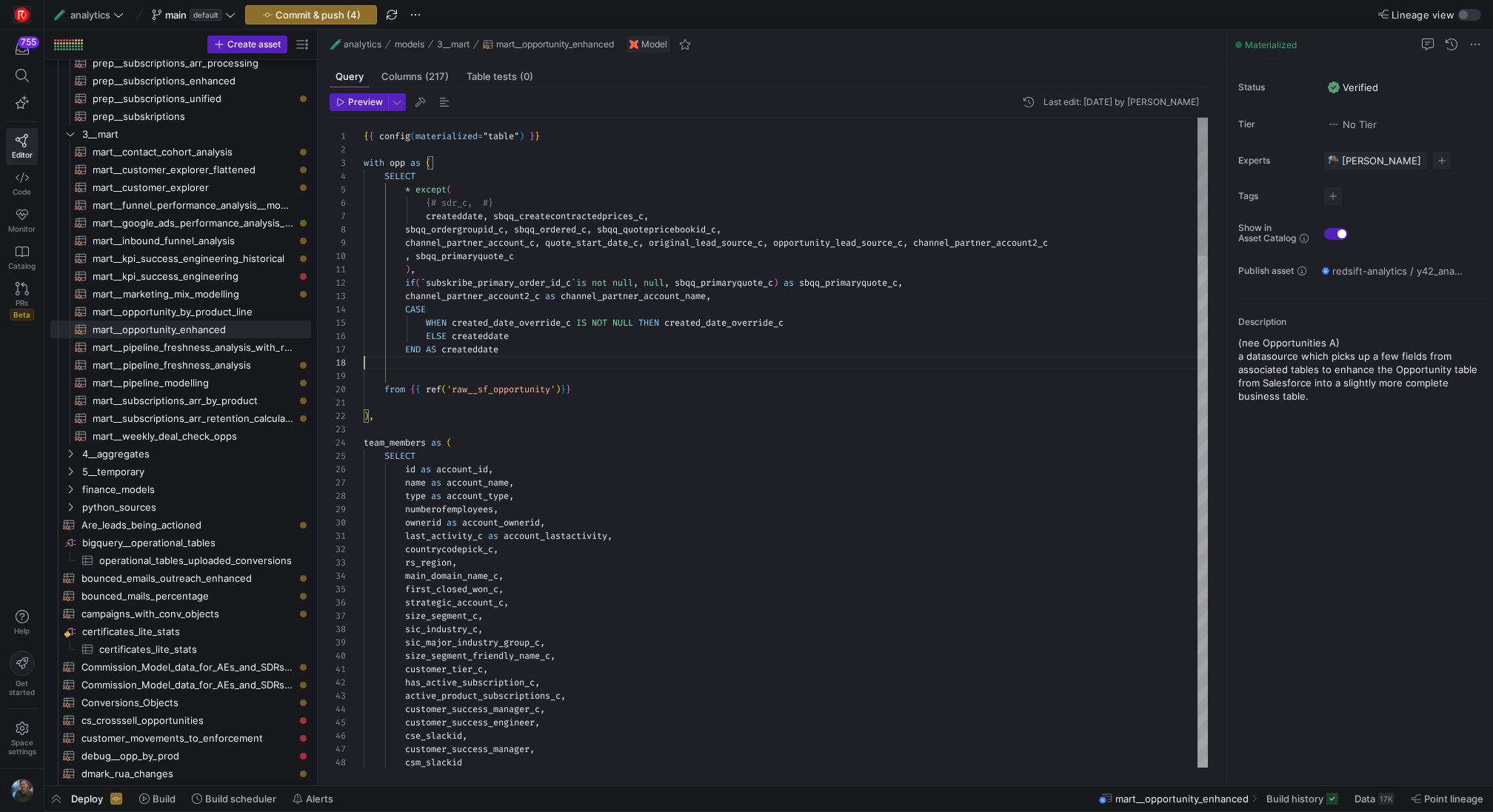
scroll to position [80, 138]
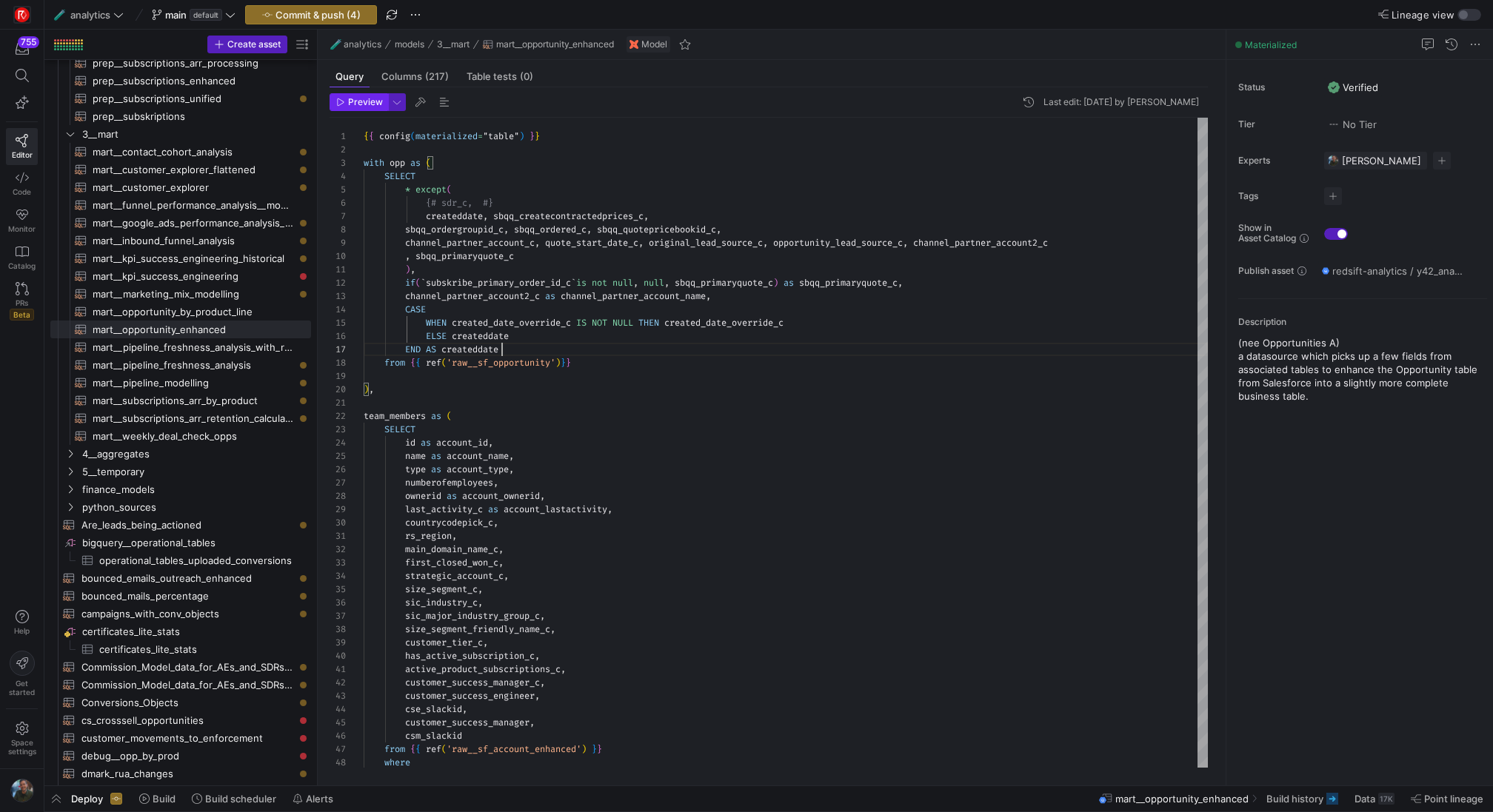
click at [367, 101] on span "Preview" at bounding box center [365, 102] width 34 height 10
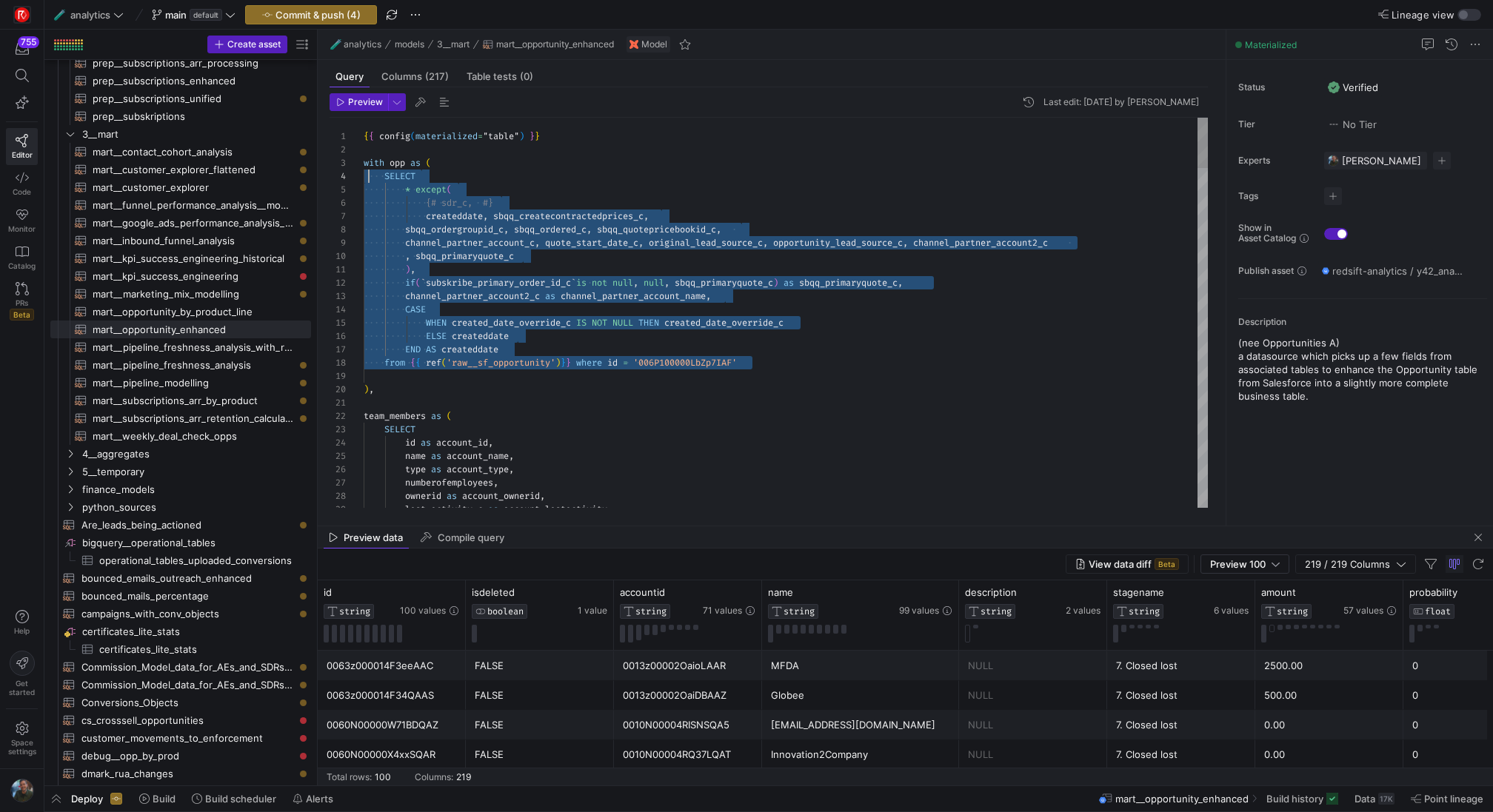
drag, startPoint x: 768, startPoint y: 370, endPoint x: 368, endPoint y: 181, distance: 442.4
type textarea "{{ config(materialized="table") }} with opp as ( SELECT * except( {# sdr_c, #} …"
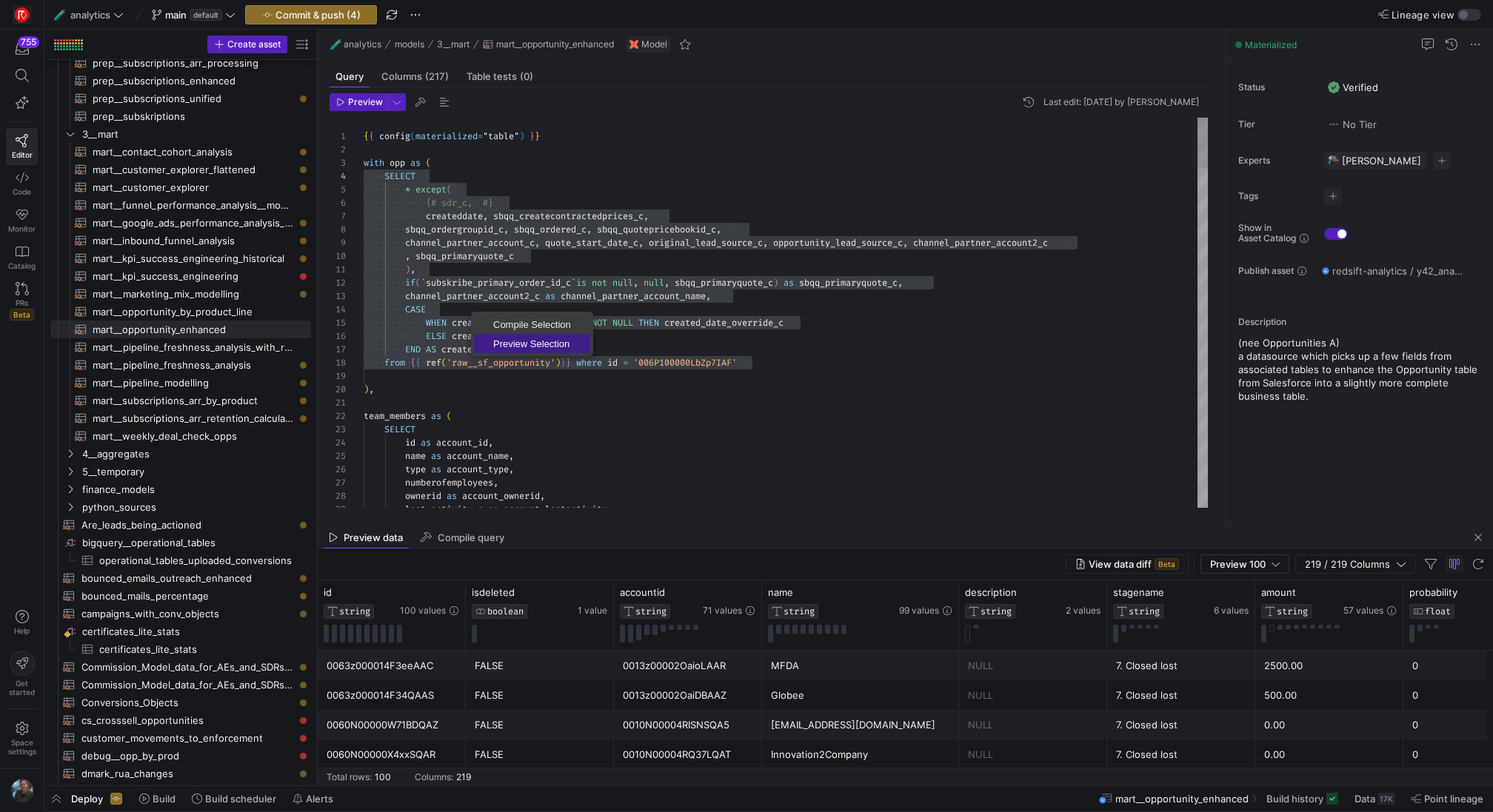
click at [537, 346] on span "Preview Selection" at bounding box center [532, 343] width 116 height 9
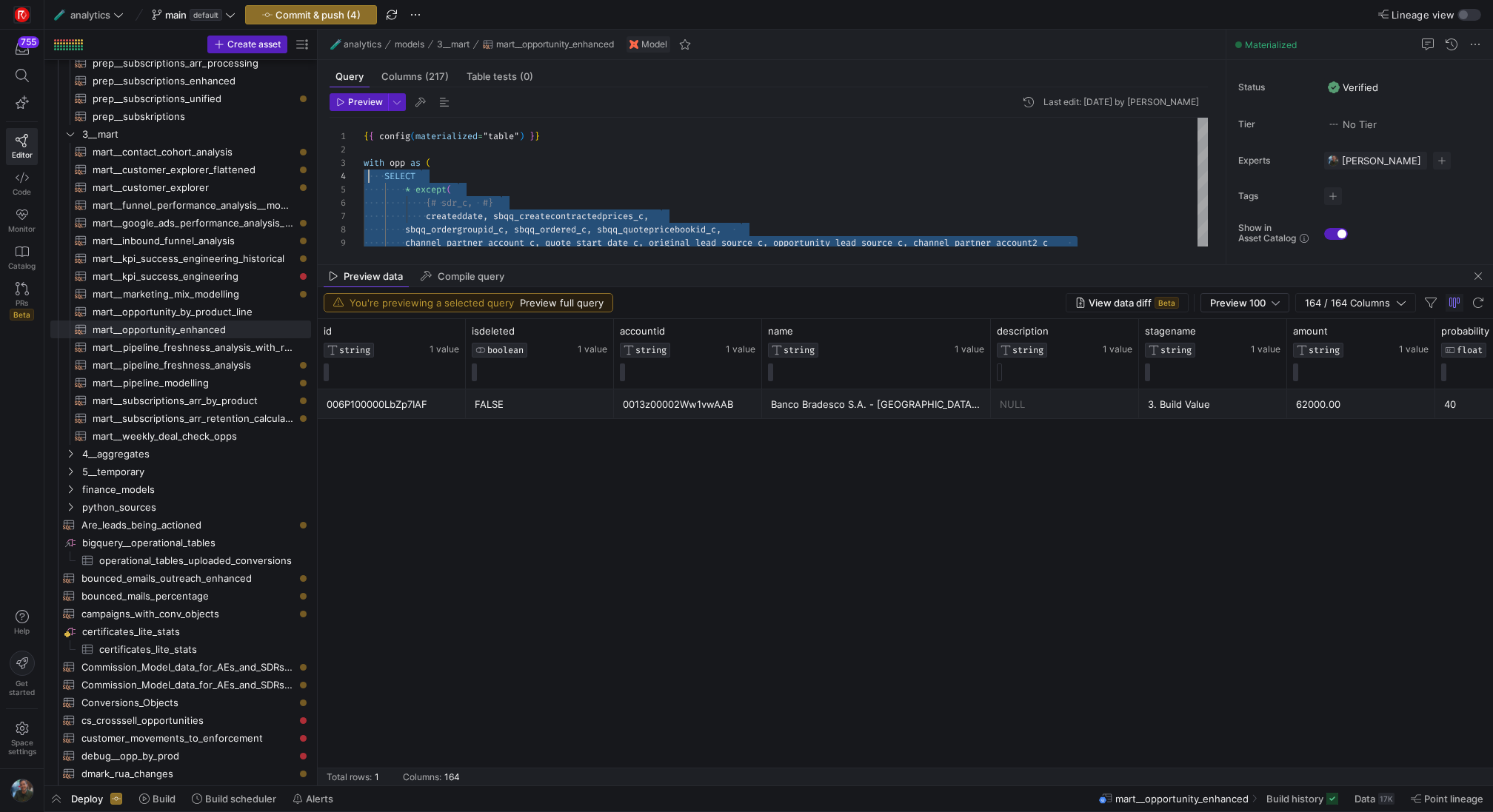
drag, startPoint x: 792, startPoint y: 524, endPoint x: 788, endPoint y: 263, distance: 261.0
click at [908, 401] on div "Banco Bradesco S.A. - [GEOGRAPHIC_DATA] via [GEOGRAPHIC_DATA]" at bounding box center [876, 404] width 211 height 29
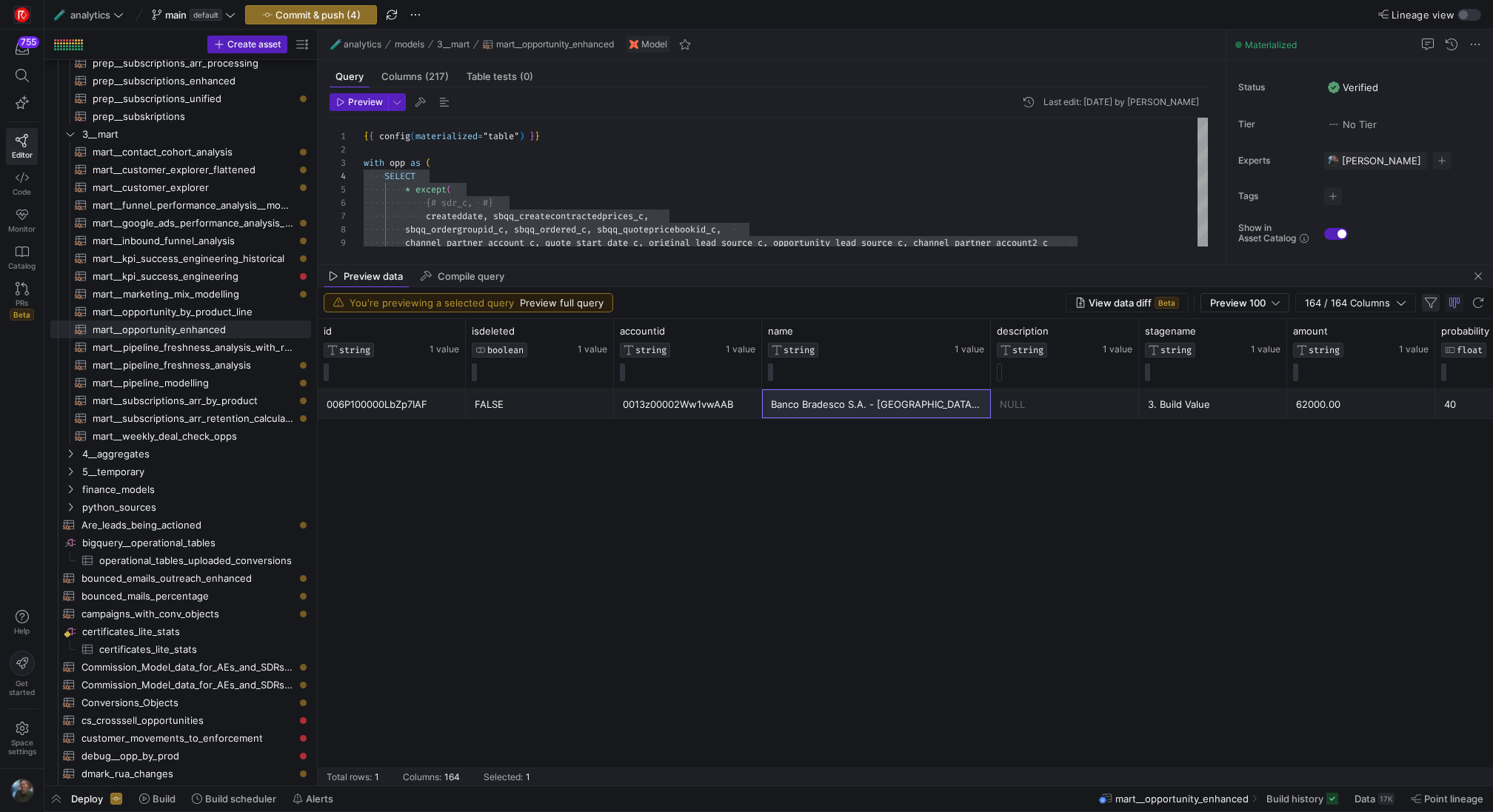
click at [1423, 299] on span "button" at bounding box center [1431, 303] width 18 height 18
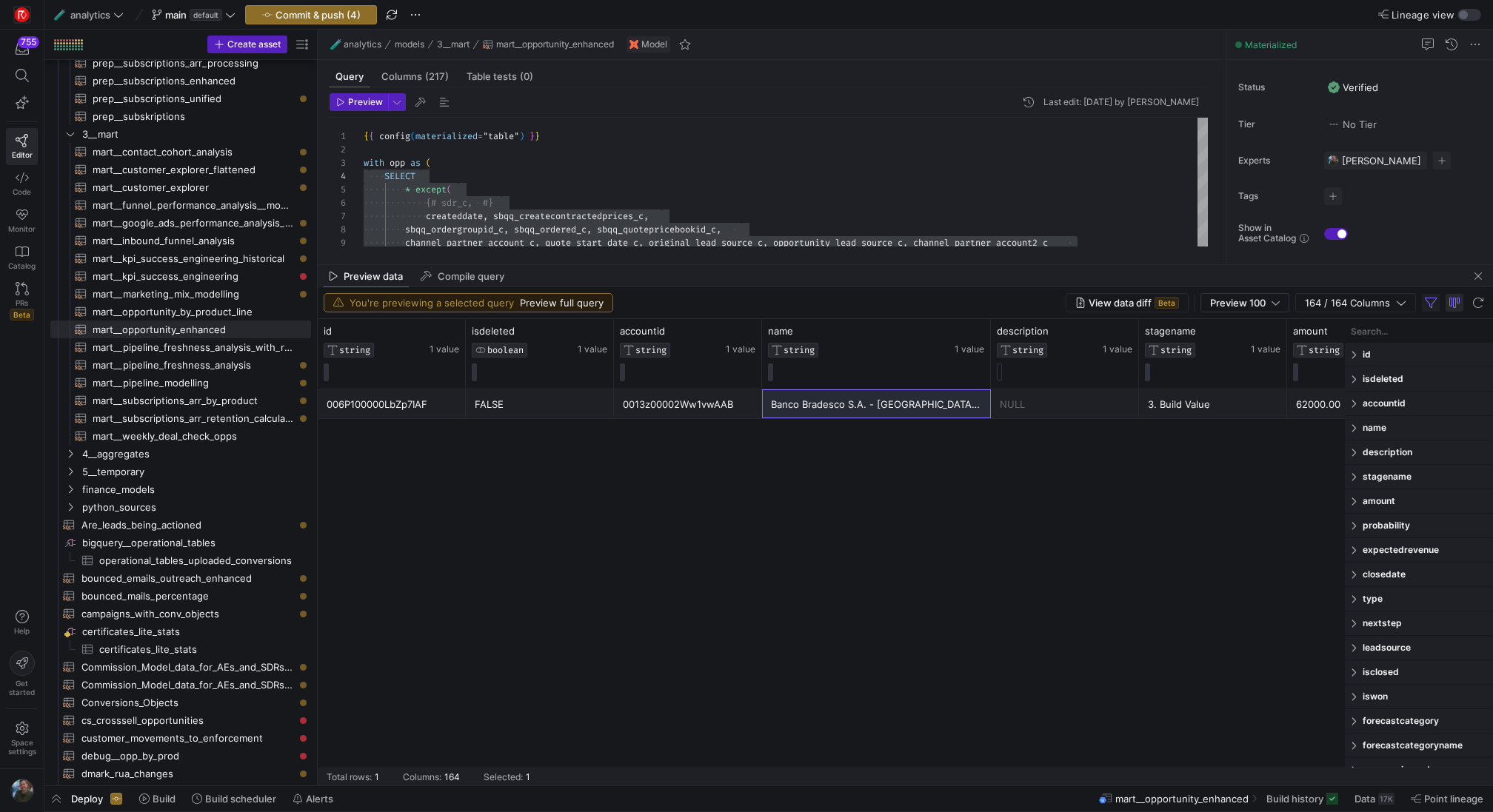
click at [1447, 304] on span "button" at bounding box center [1454, 303] width 18 height 18
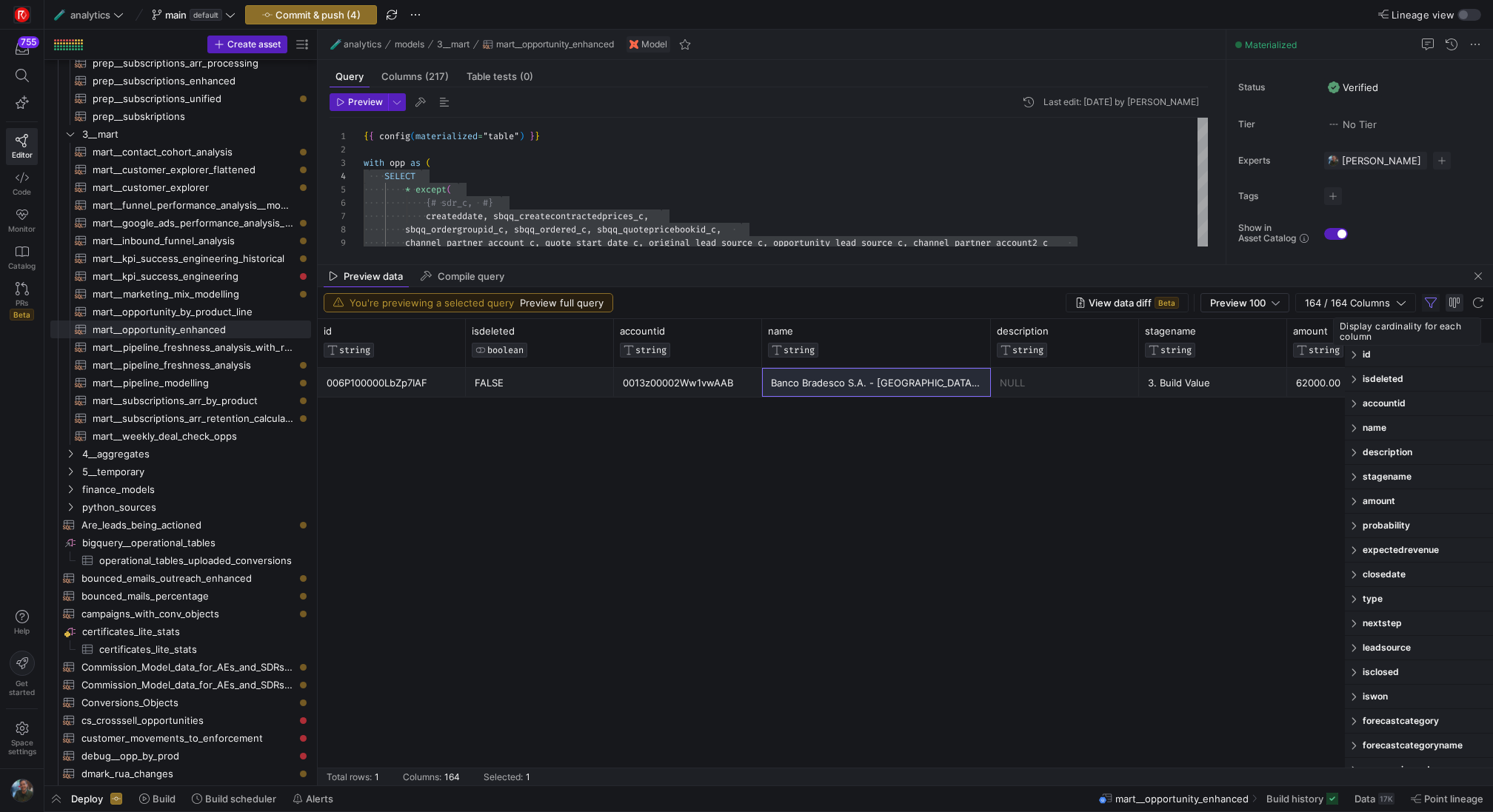
click at [1449, 304] on span "button" at bounding box center [1454, 303] width 18 height 18
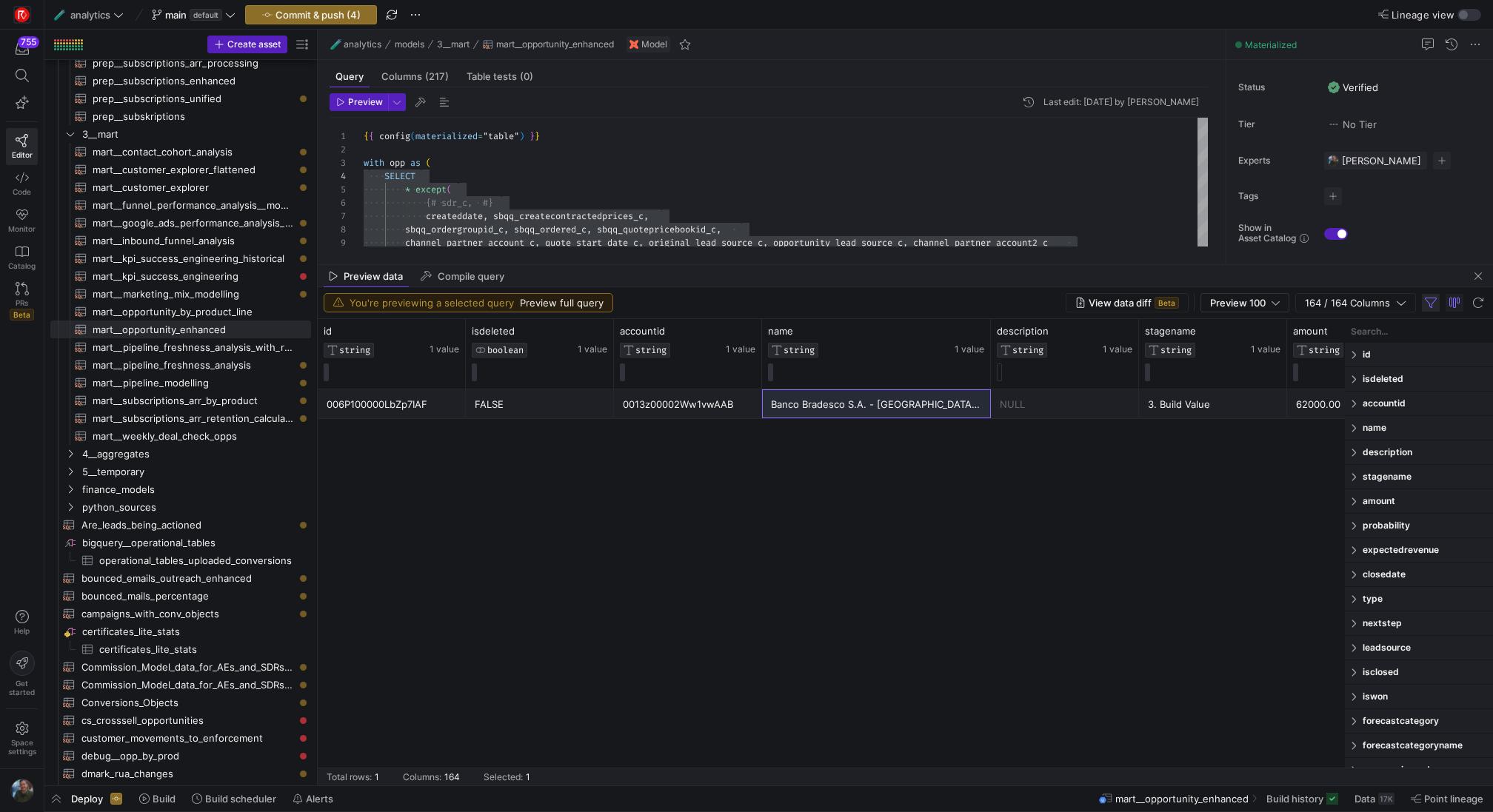
click at [1425, 305] on span "button" at bounding box center [1431, 303] width 18 height 18
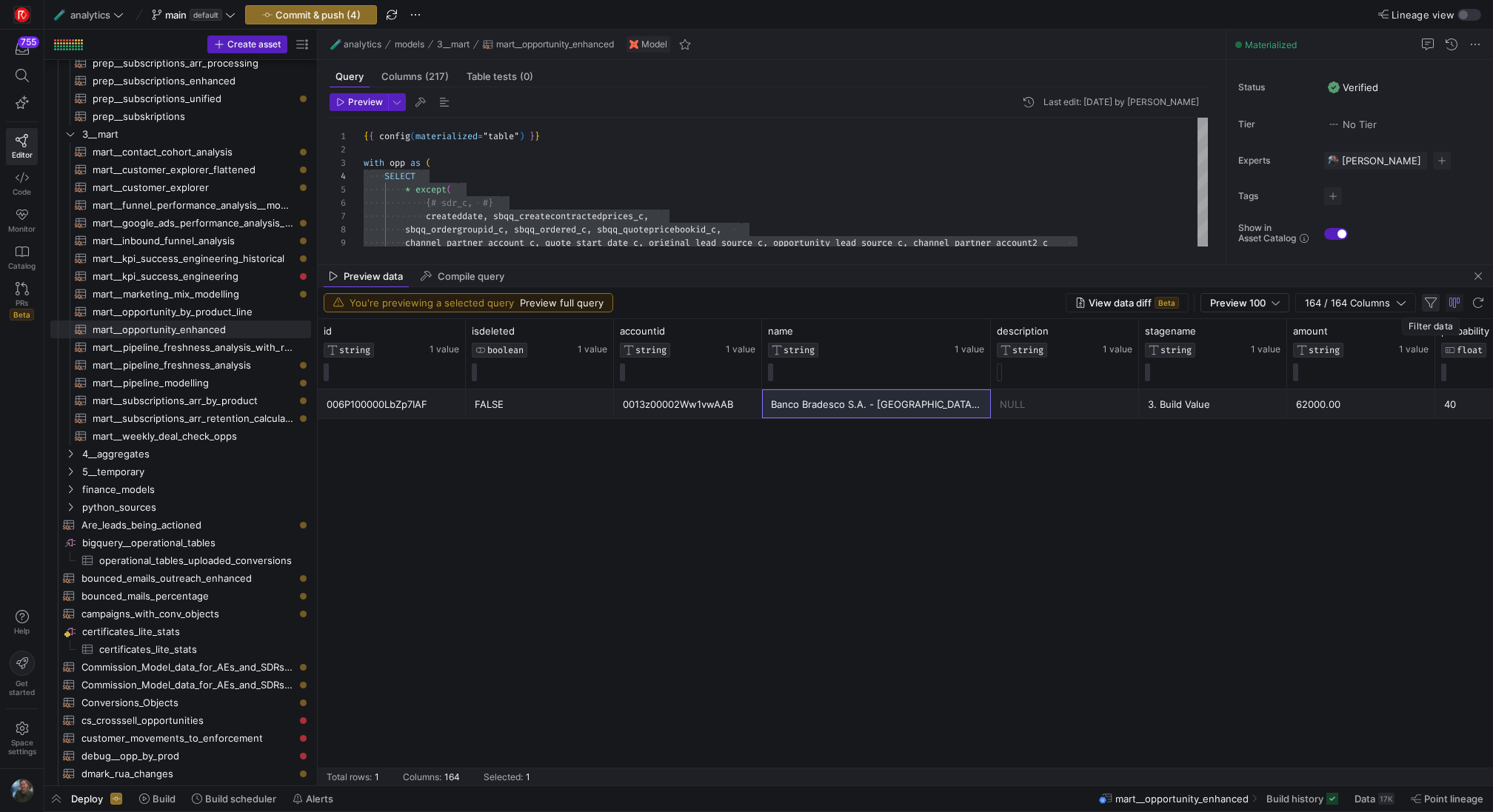
click at [1425, 305] on span "button" at bounding box center [1431, 303] width 18 height 18
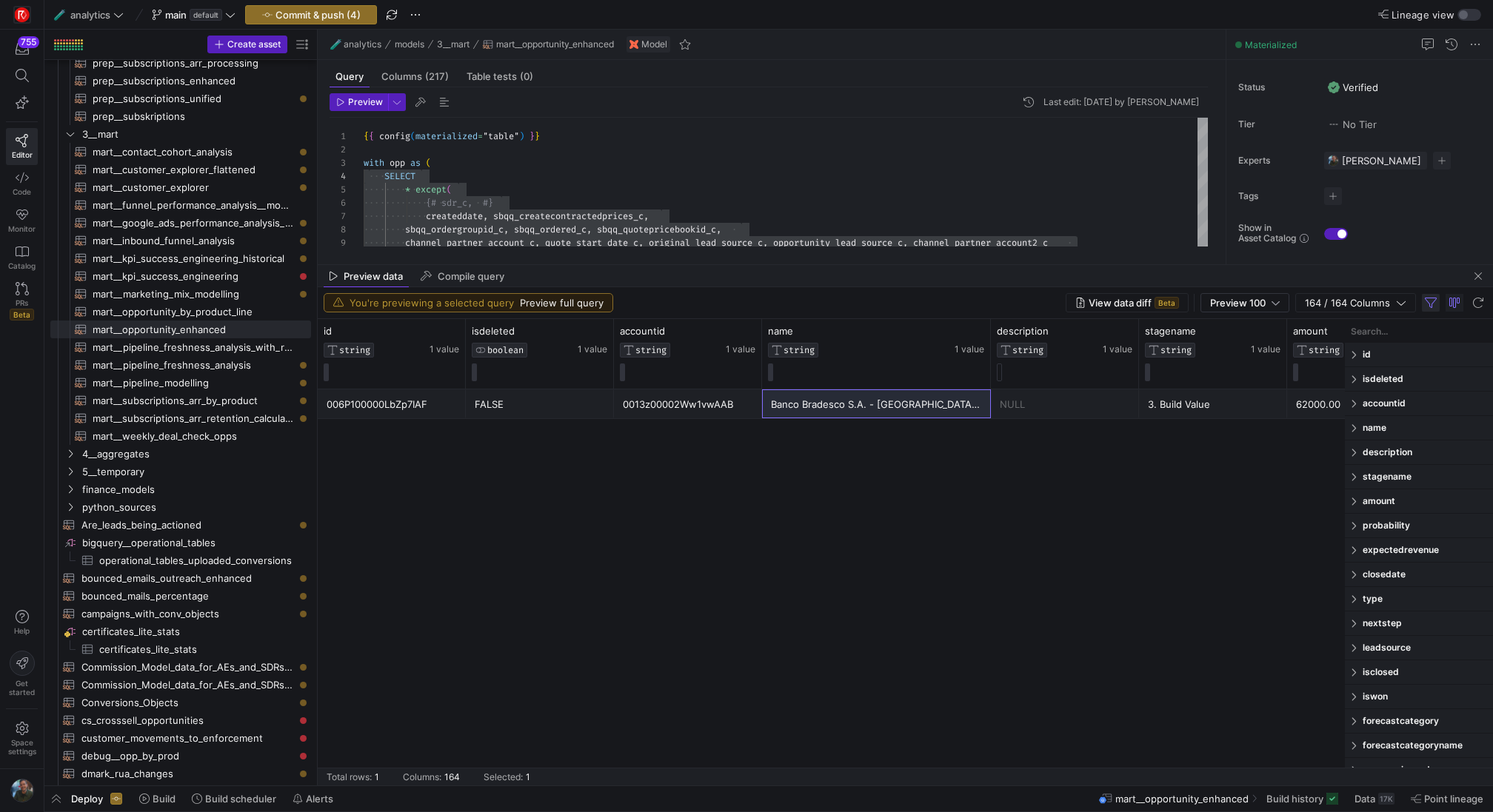
click at [1424, 304] on span "button" at bounding box center [1431, 303] width 18 height 18
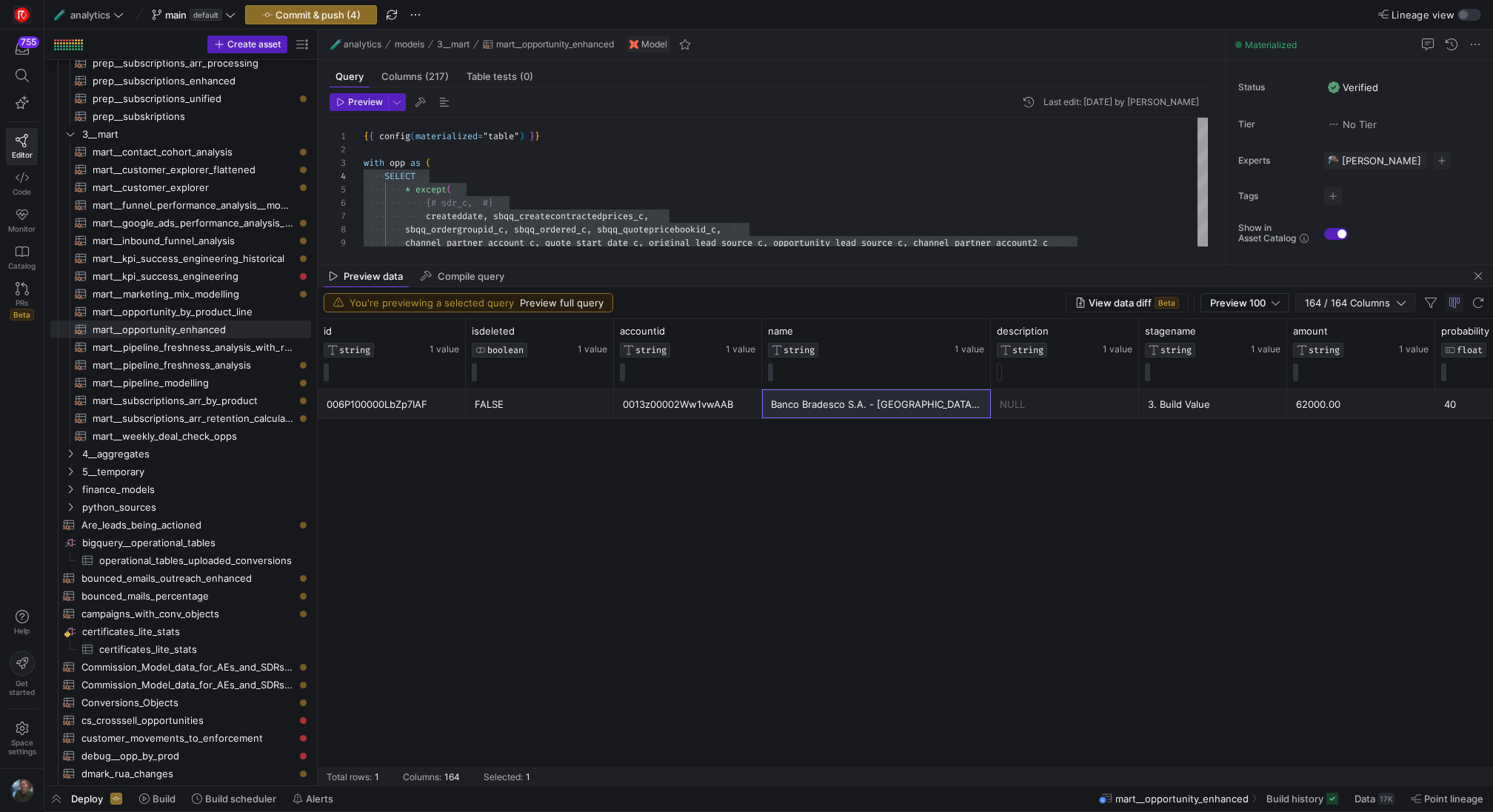
click at [1394, 294] on span "button" at bounding box center [1356, 303] width 119 height 18
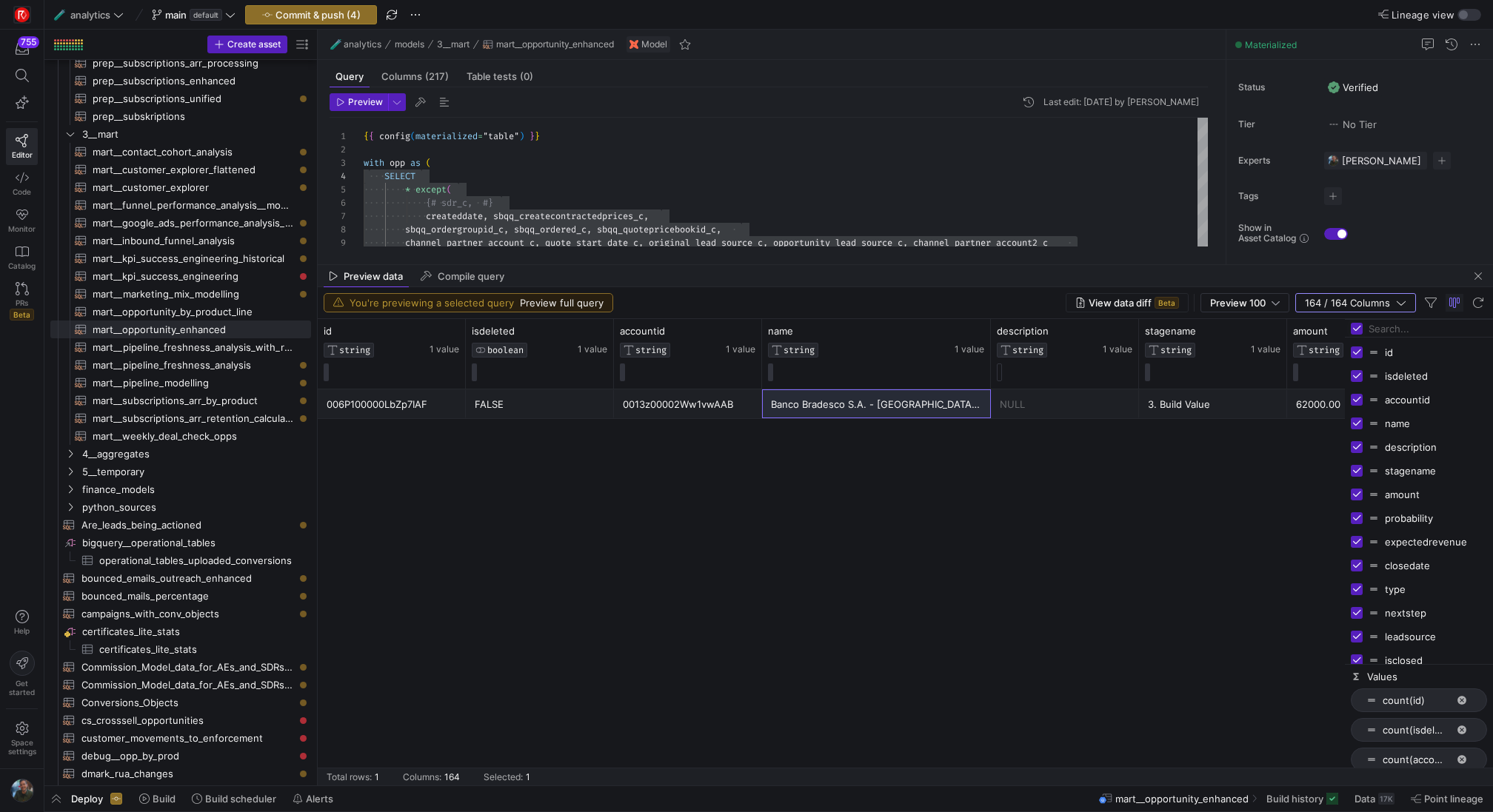
click at [1360, 329] on input "Toggle Select All Columns" at bounding box center [1357, 329] width 12 height 12
checkbox input "false"
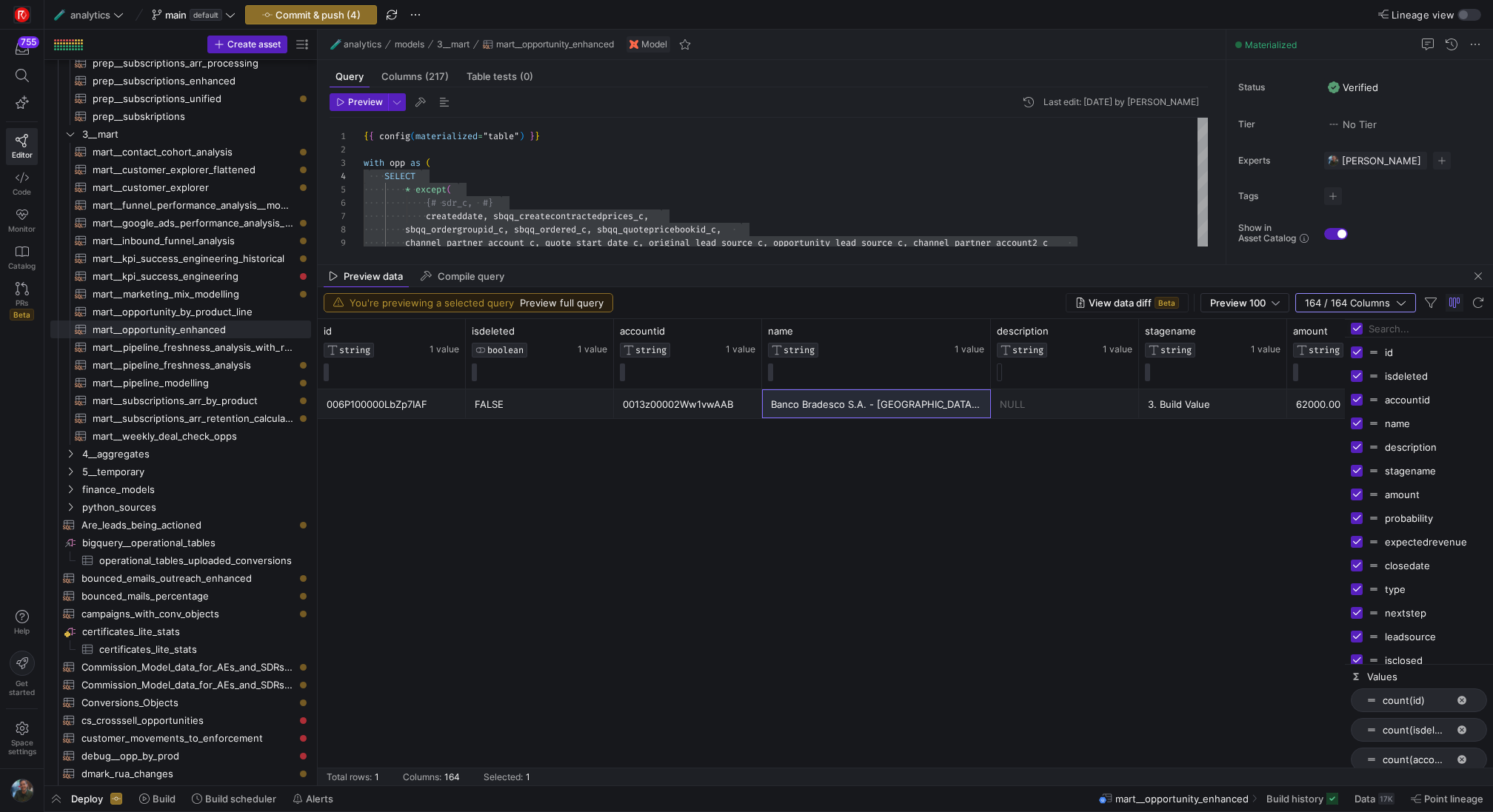
checkbox input "false"
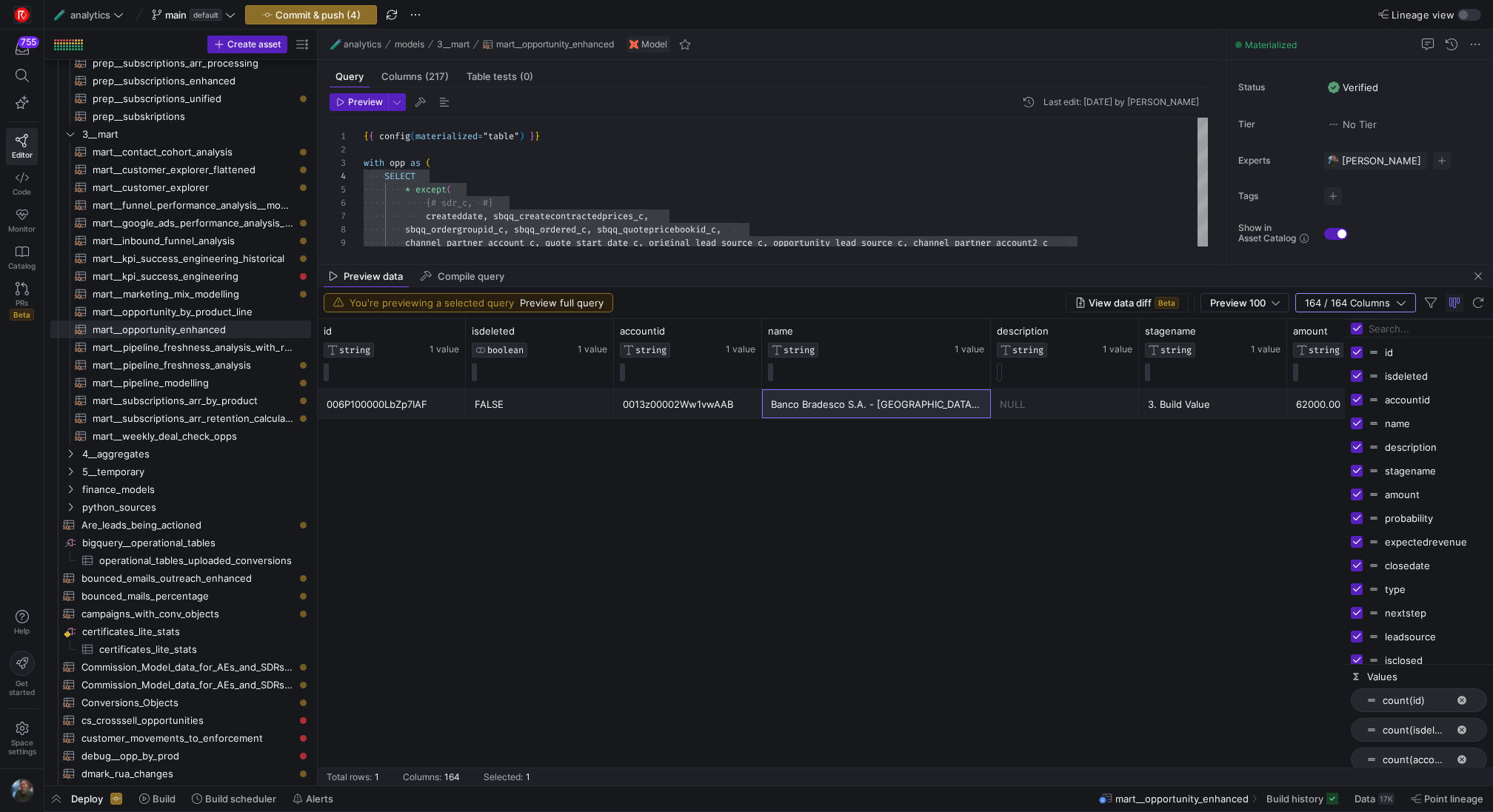
checkbox input "false"
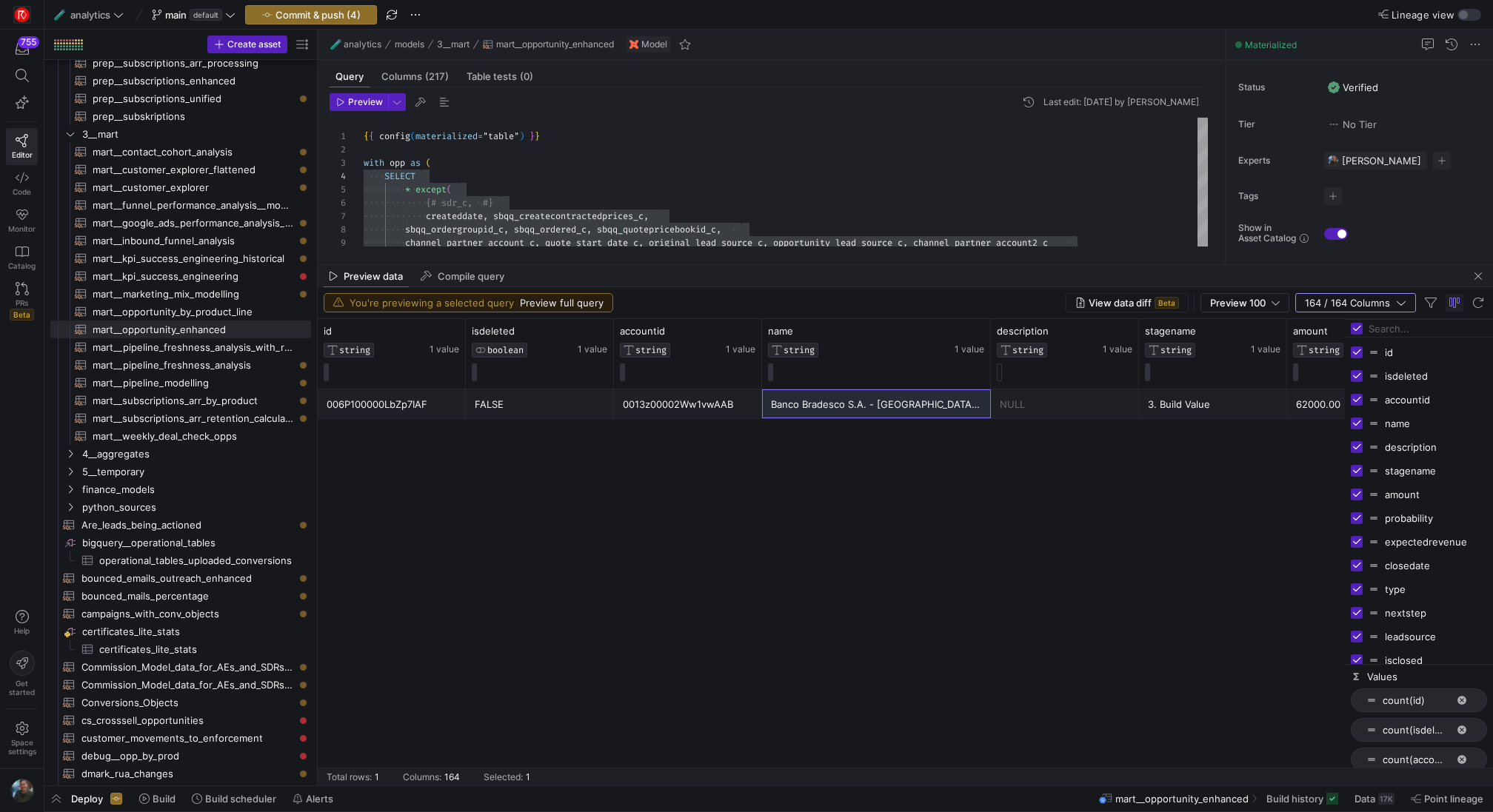
checkbox input "false"
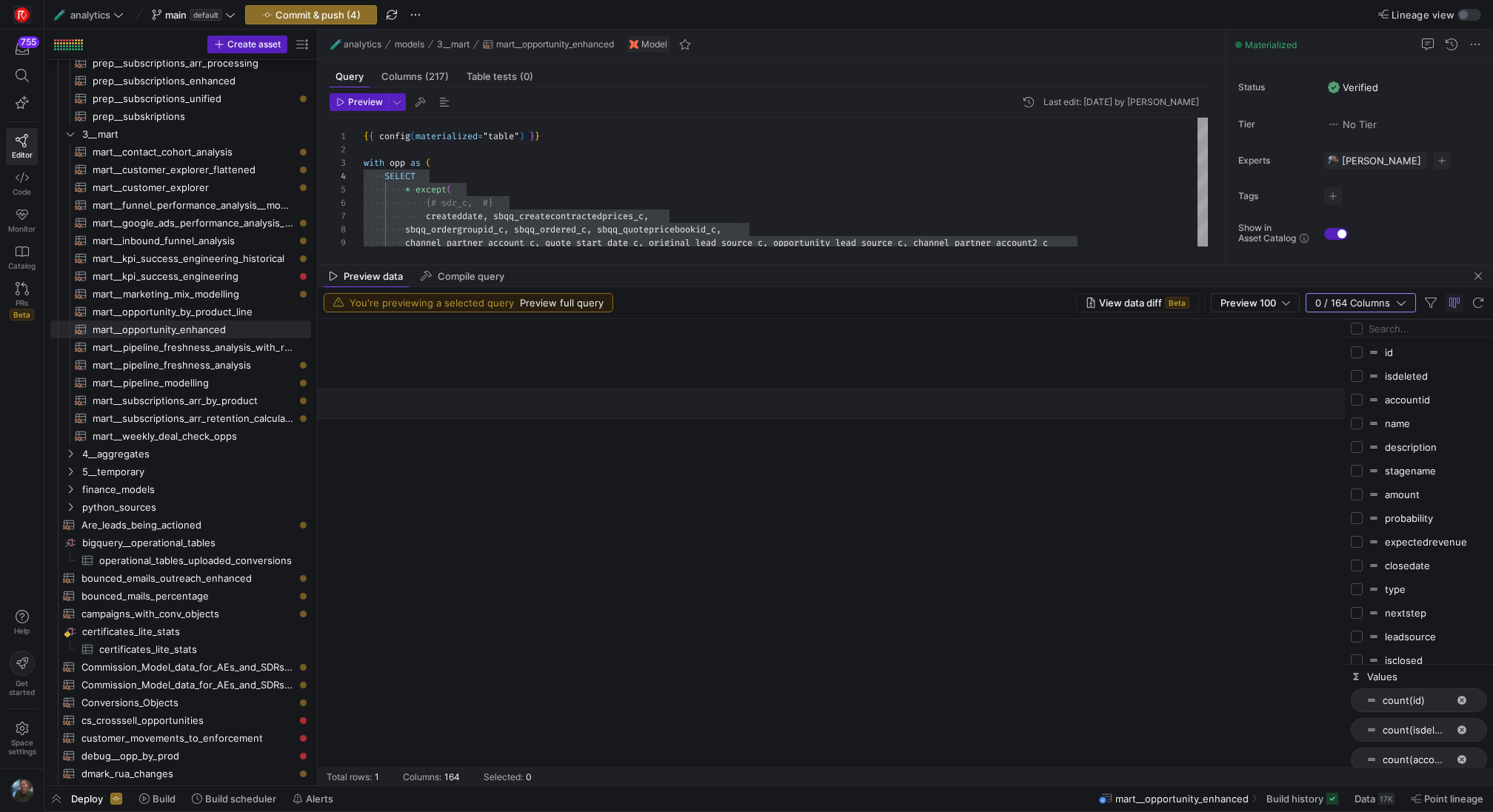
click at [1380, 329] on input "Filter Columns Input" at bounding box center [1428, 329] width 119 height 30
type input "prima"
click at [1362, 423] on input "Press SPACE to toggle visibility (hidden)" at bounding box center [1357, 423] width 12 height 12
checkbox input "true"
checkbox input "false"
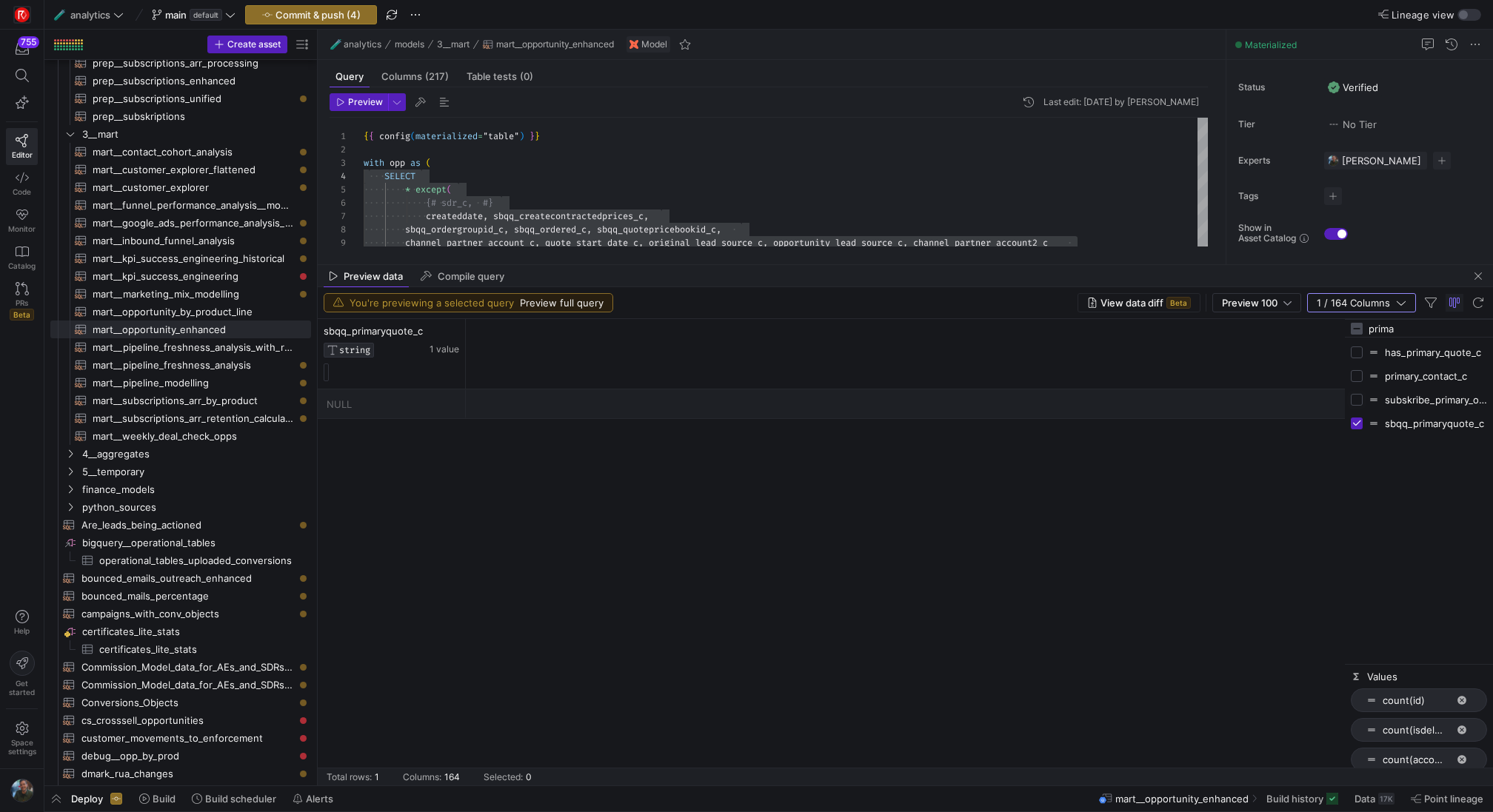
click at [1357, 400] on input "Press SPACE to toggle visibility (hidden)" at bounding box center [1357, 399] width 12 height 12
checkbox input "true"
click at [1483, 277] on span "button" at bounding box center [1478, 276] width 18 height 18
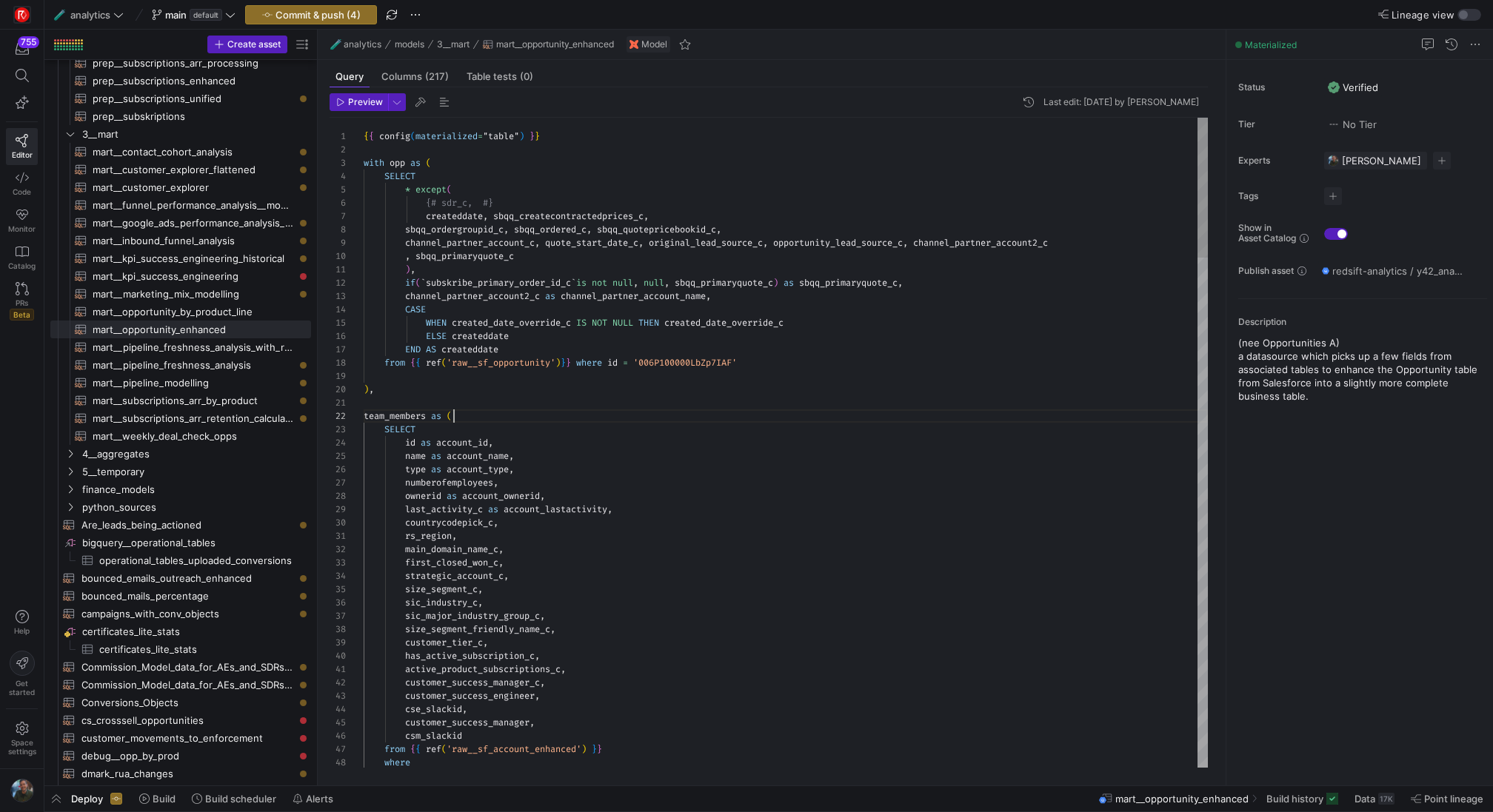
scroll to position [13, 90]
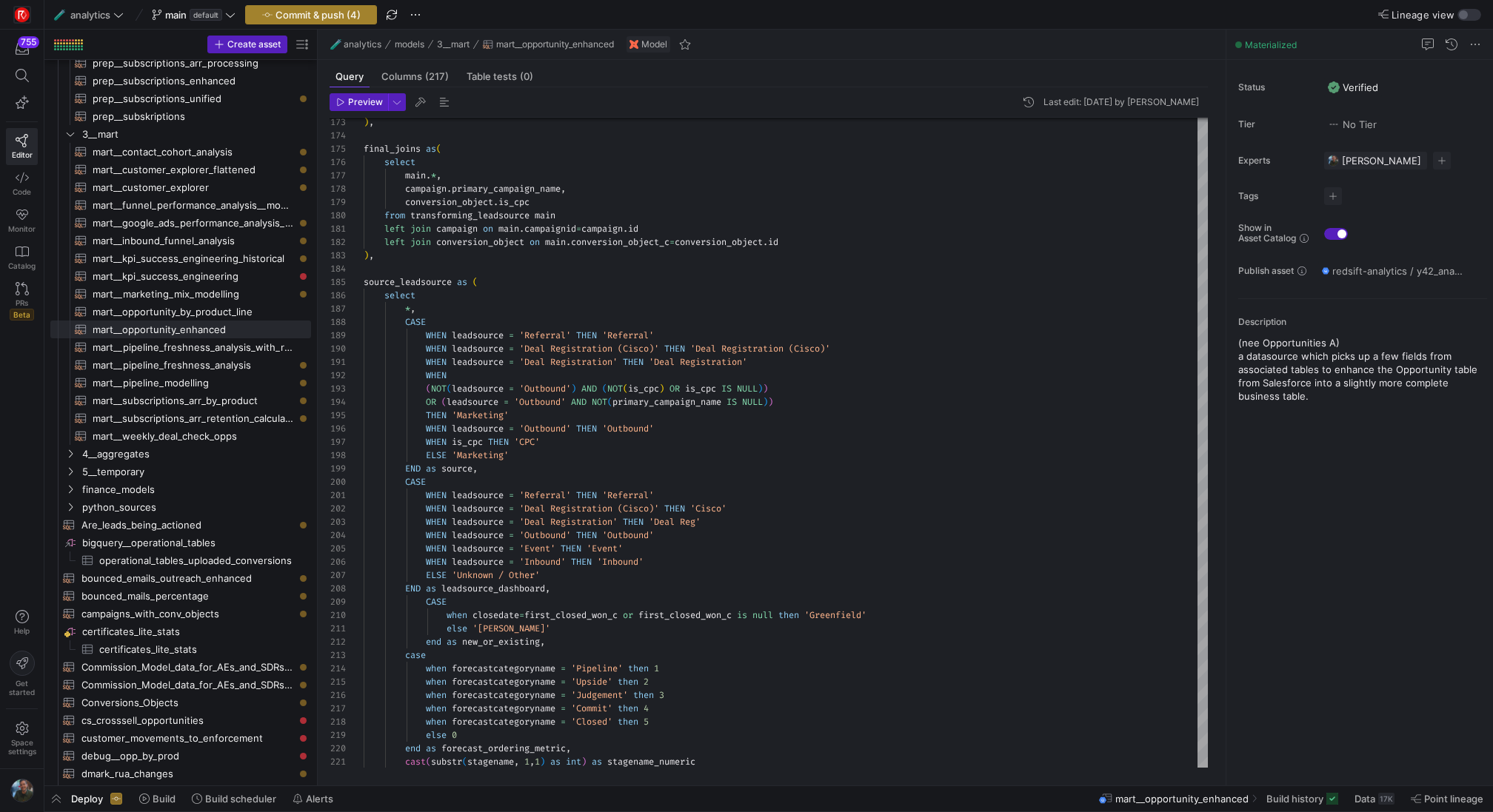
click at [365, 21] on span "button" at bounding box center [311, 14] width 130 height 18
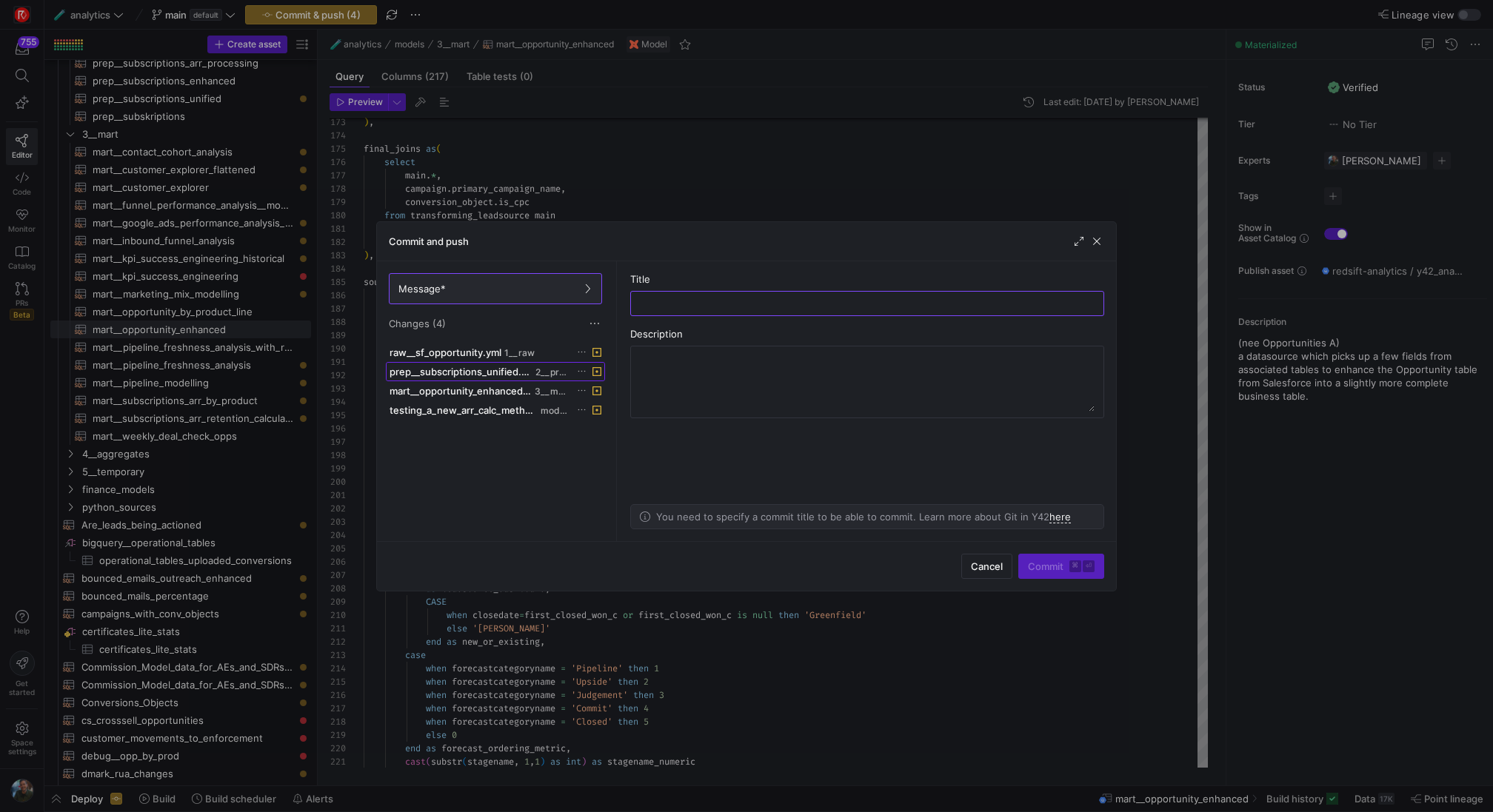
click at [477, 367] on span "prep__subscriptions_unified.sql" at bounding box center [461, 371] width 143 height 12
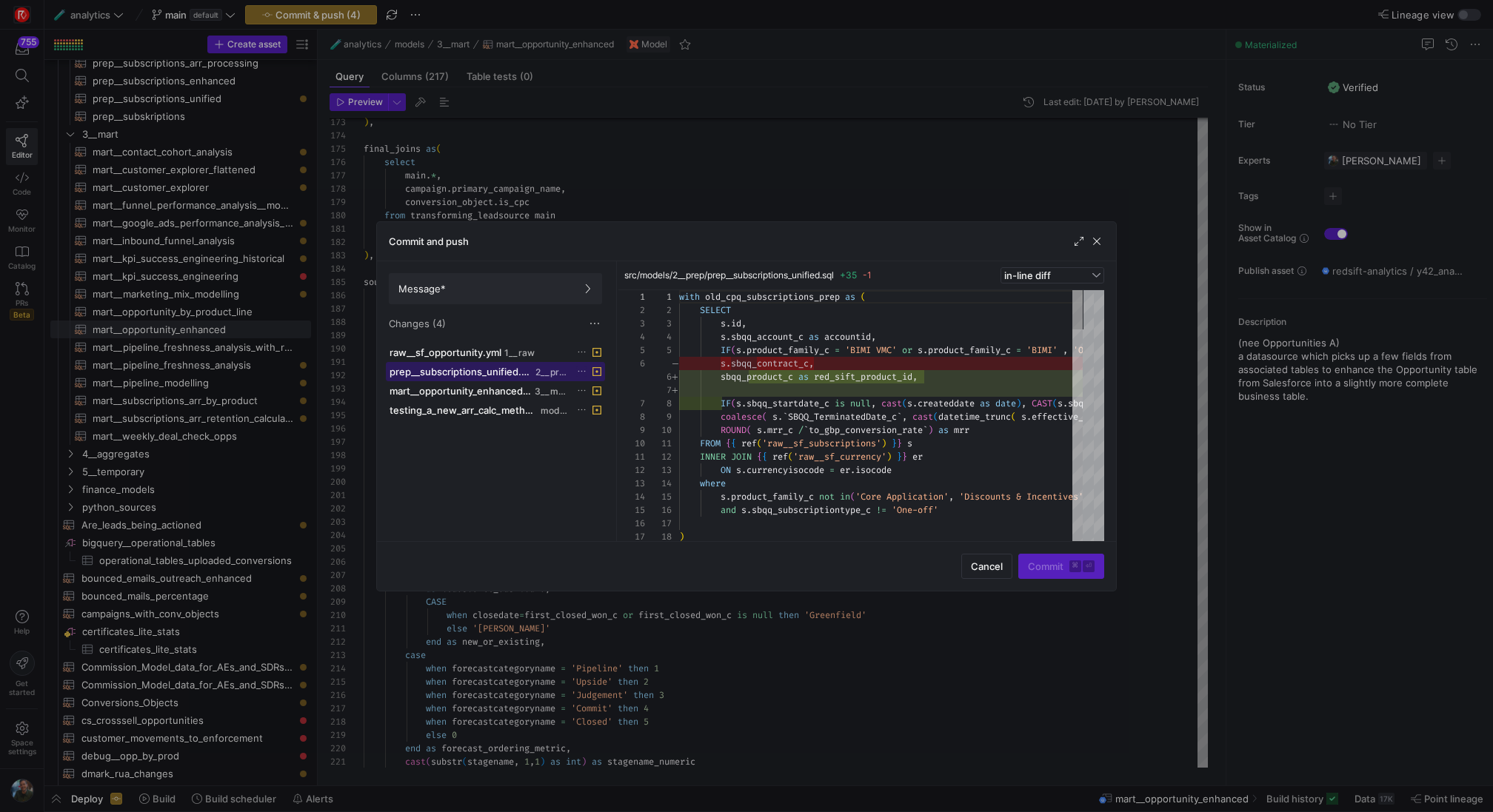
scroll to position [107, 0]
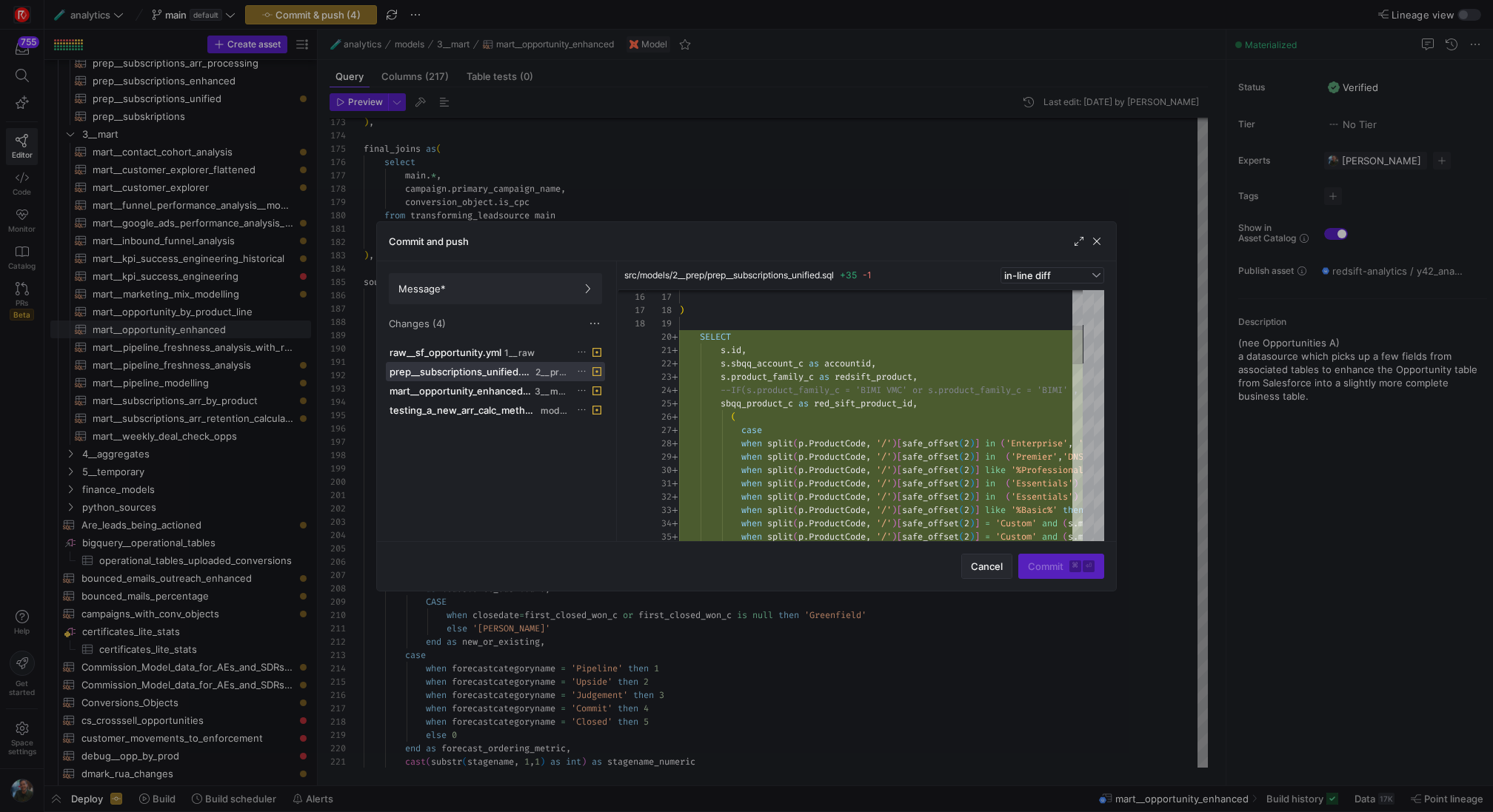
click at [982, 561] on span "Cancel" at bounding box center [987, 566] width 32 height 12
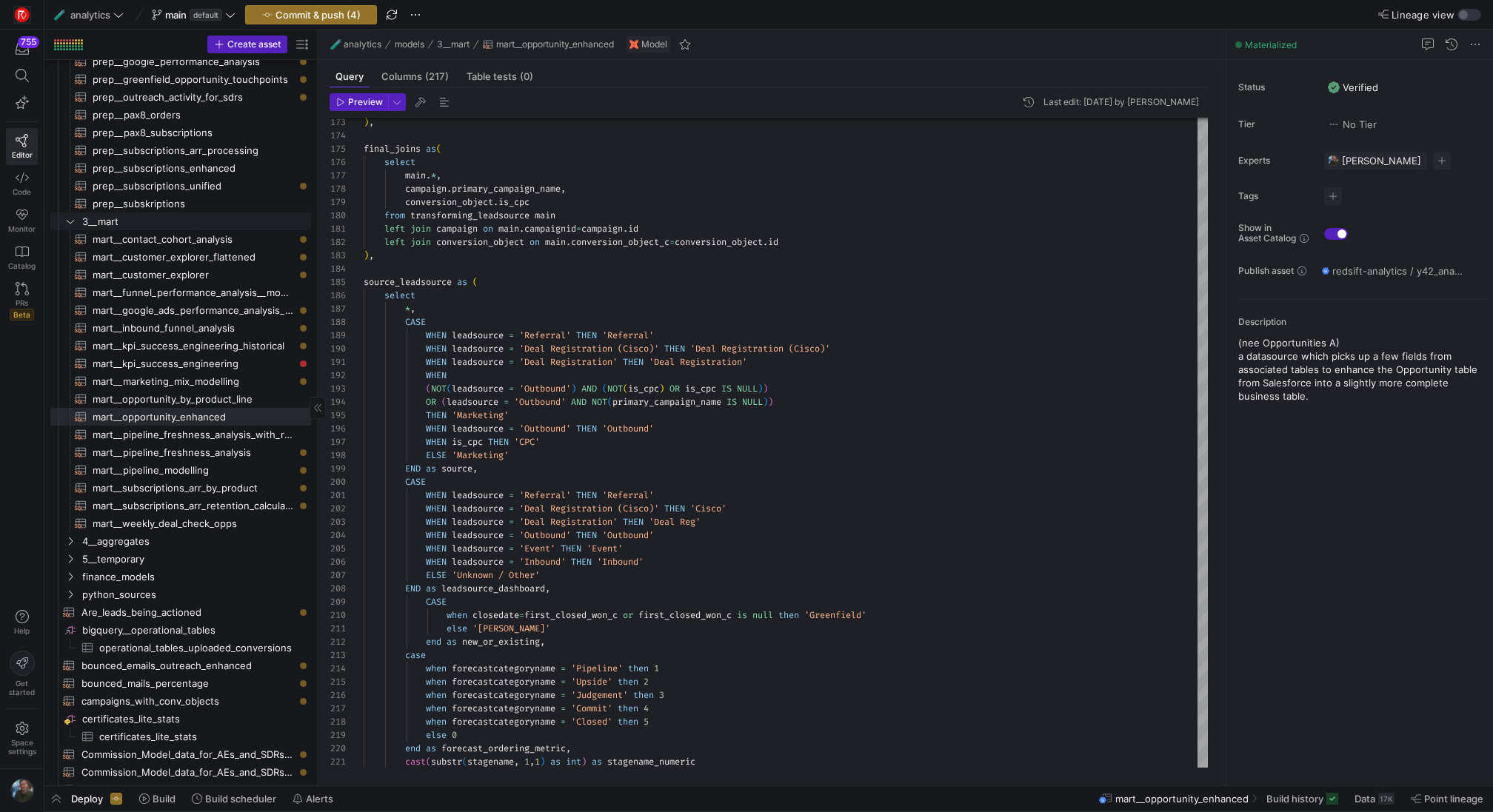
scroll to position [889, 0]
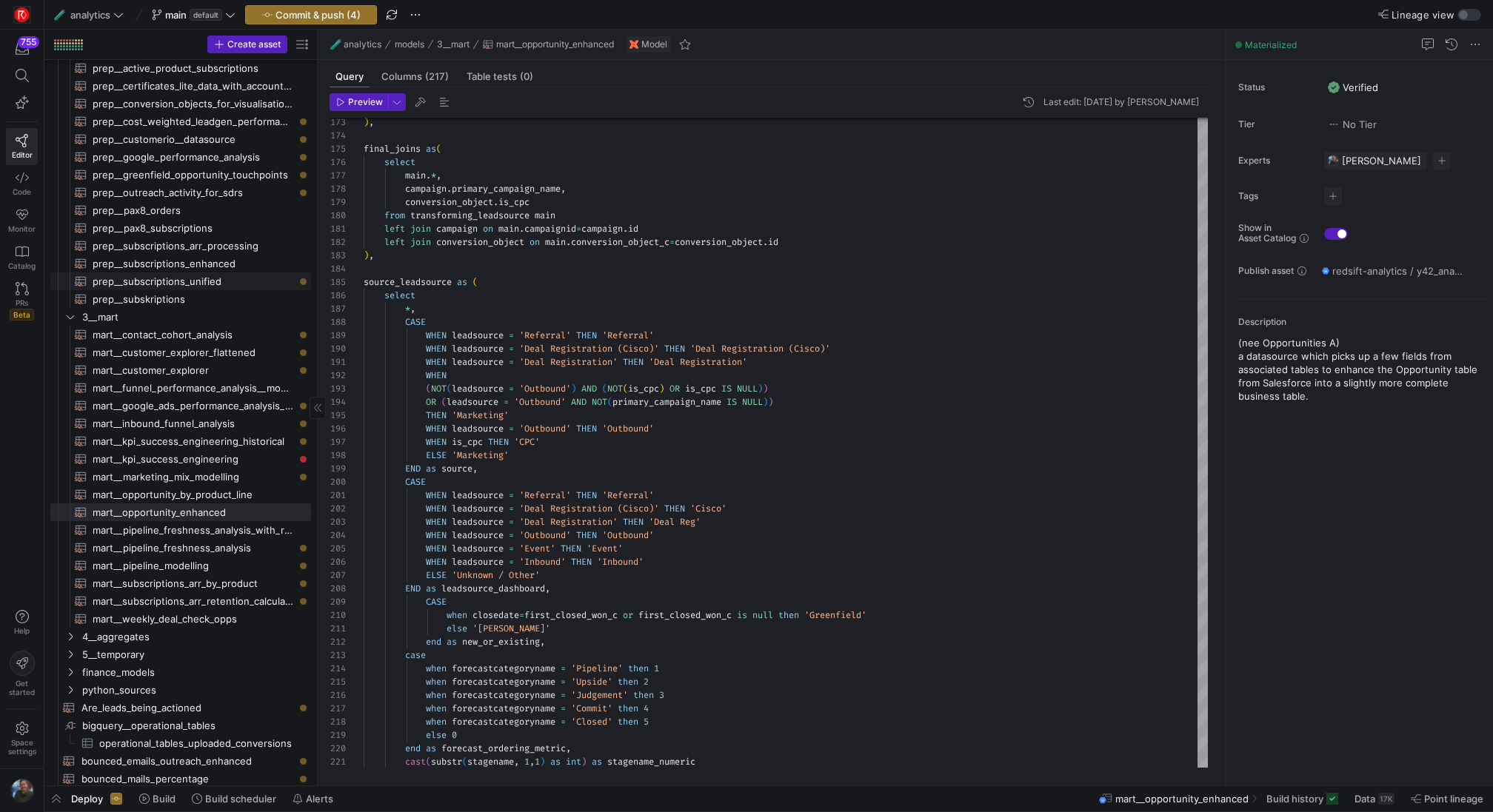
click at [219, 277] on span "prep__subscriptions_unified​​​​​​​​​​" at bounding box center [193, 281] width 201 height 17
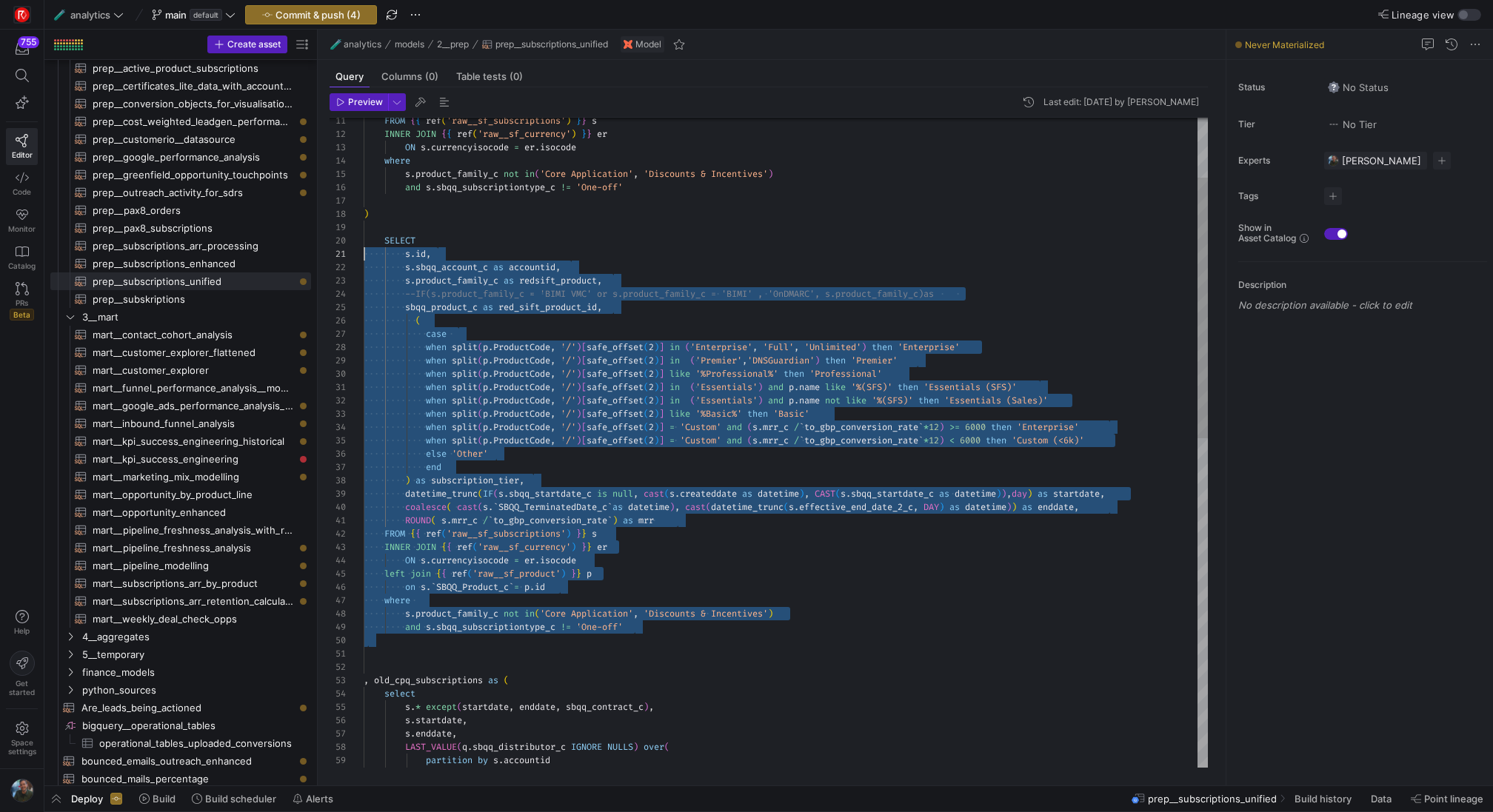
scroll to position [120, 0]
drag, startPoint x: 471, startPoint y: 651, endPoint x: 288, endPoint y: 235, distance: 454.5
click at [364, 235] on div "order by q . createddate asc s . * except ( startdate , enddate , sbqq_contract…" at bounding box center [785, 780] width 844 height 1624
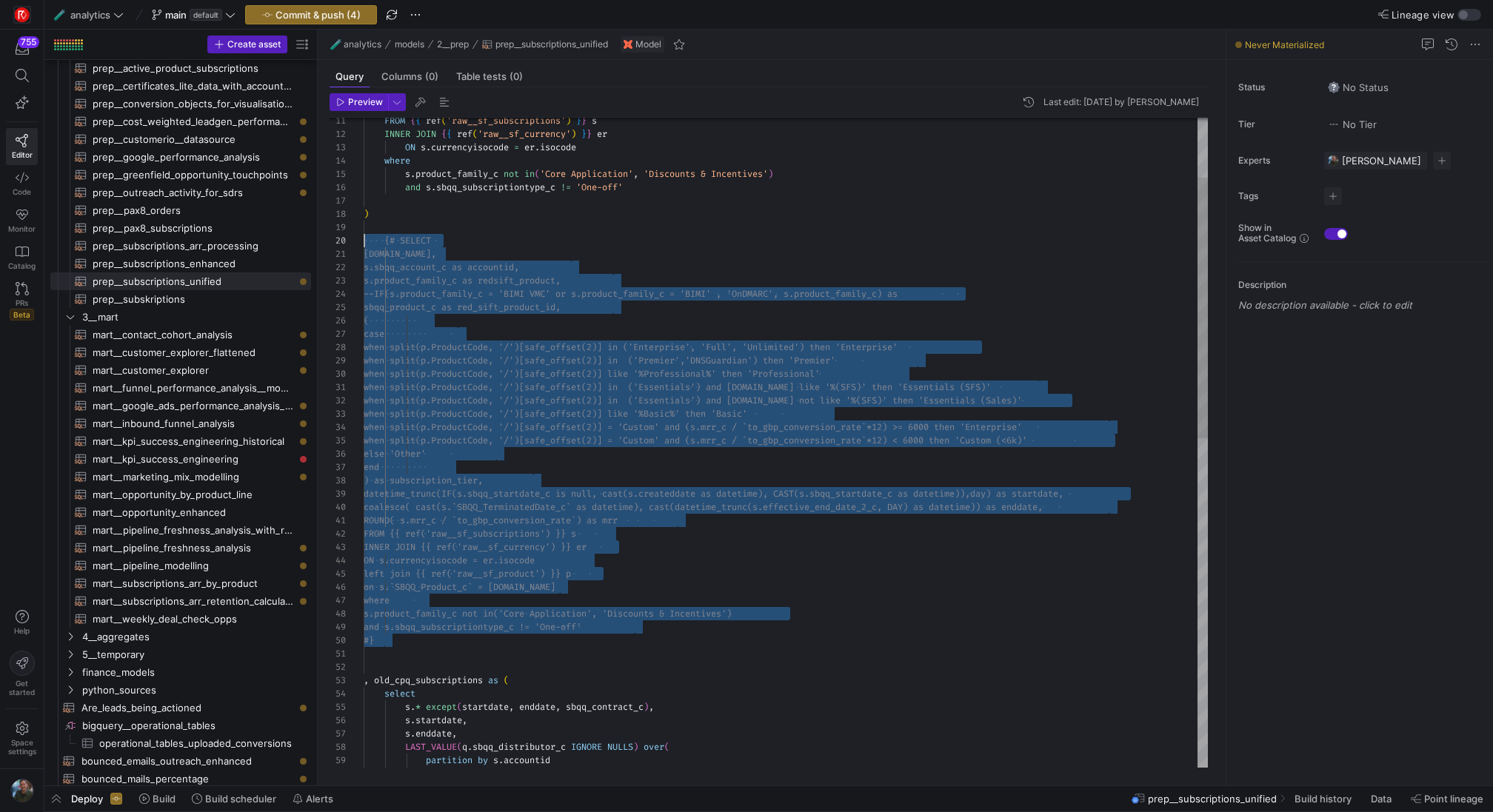
click at [580, 255] on div "order by q . createddate asc s . * except ( startdate , enddate , sbqq_contract…" at bounding box center [785, 780] width 844 height 1624
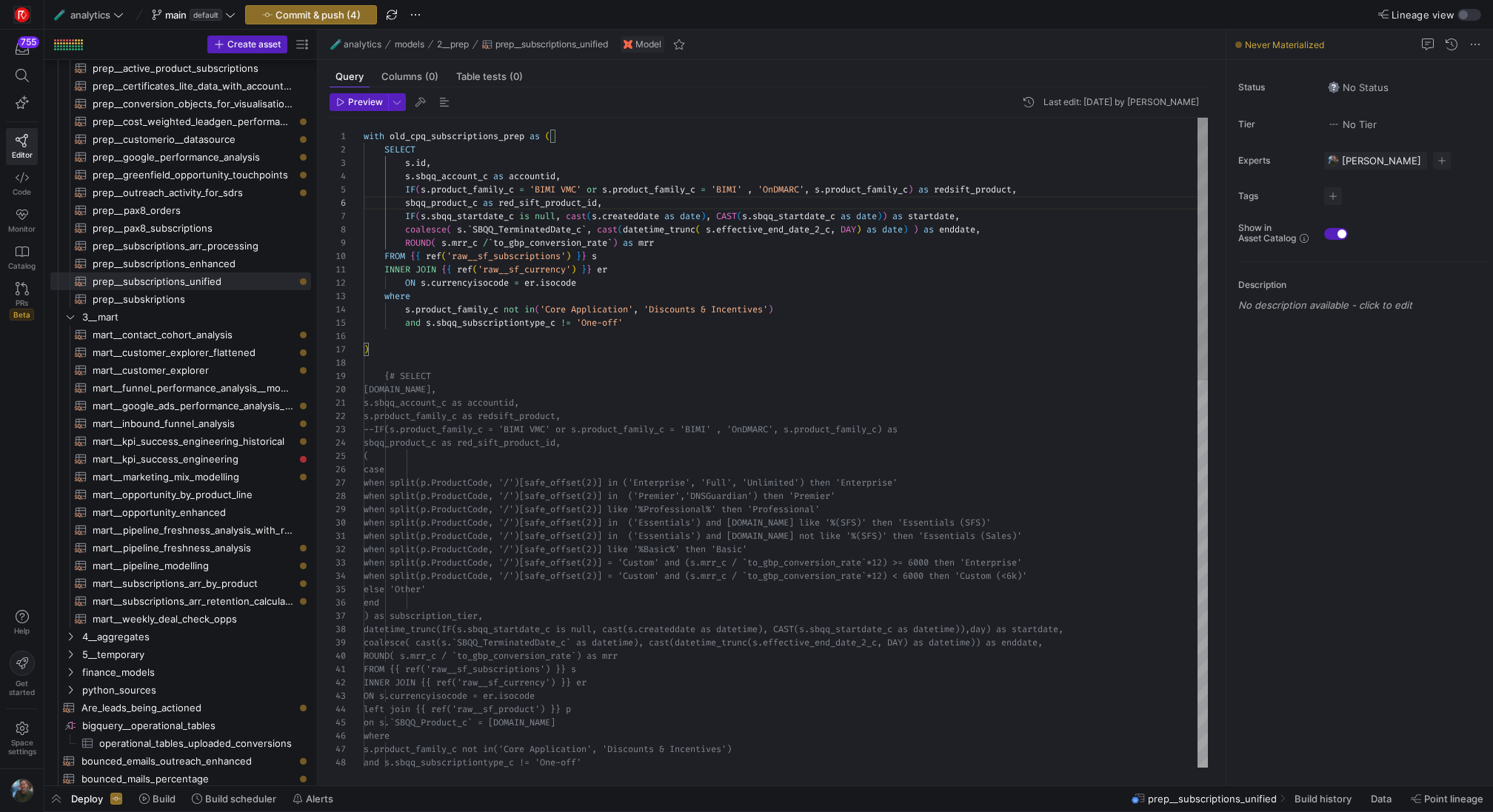
scroll to position [120, 70]
click at [383, 108] on span "button" at bounding box center [358, 102] width 57 height 17
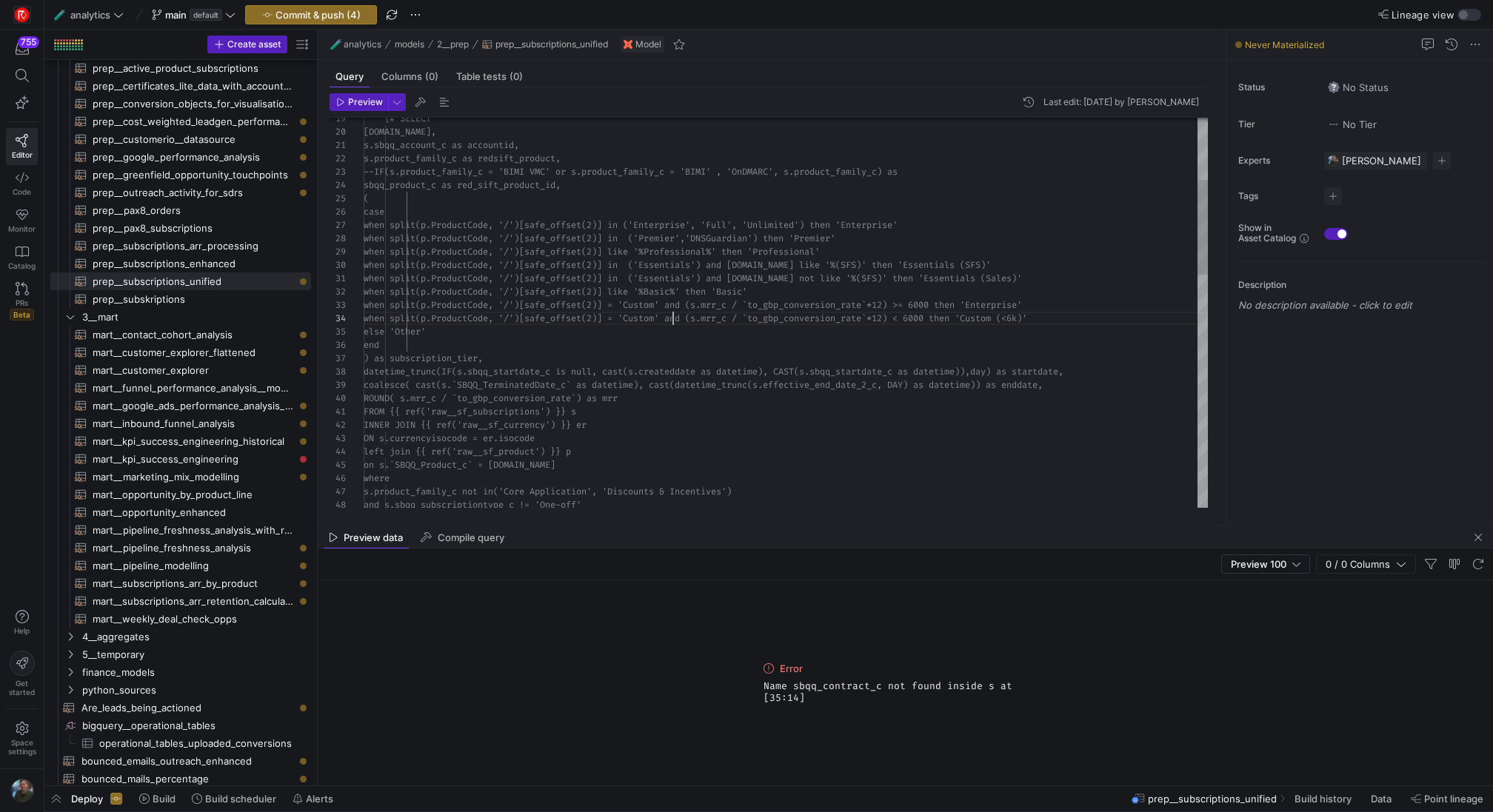
click at [674, 324] on div "when split(p.ProductCode, '/')[safe_of fset(2)] = 'Custom' and (s.mrr_c / `to_g…" at bounding box center [785, 665] width 844 height 1611
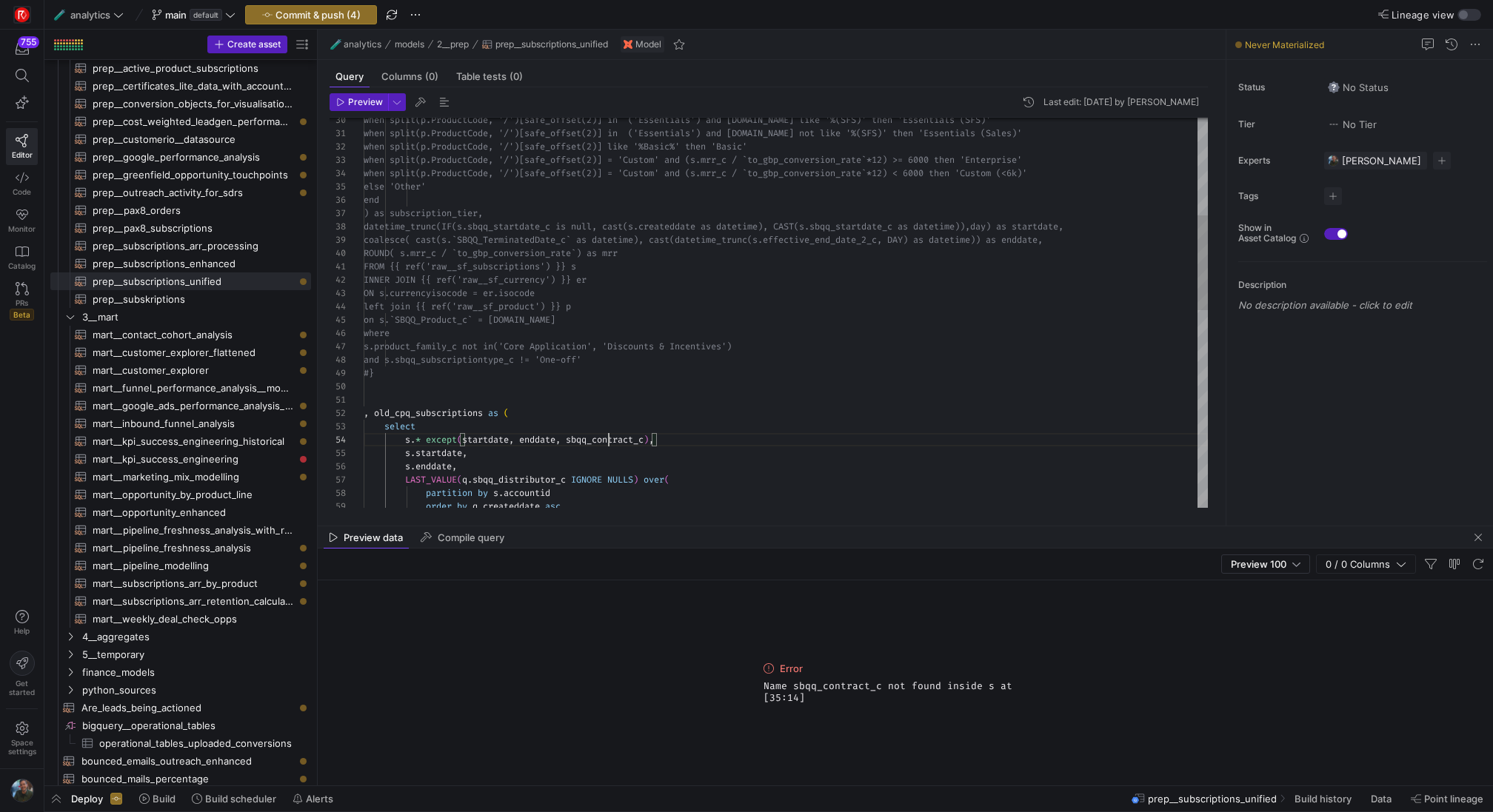
click at [607, 441] on div "end ) as subscription_tier, datetime_trunc(IF(s.sbqq_startdate_c is nu ll, cast…" at bounding box center [785, 521] width 844 height 1611
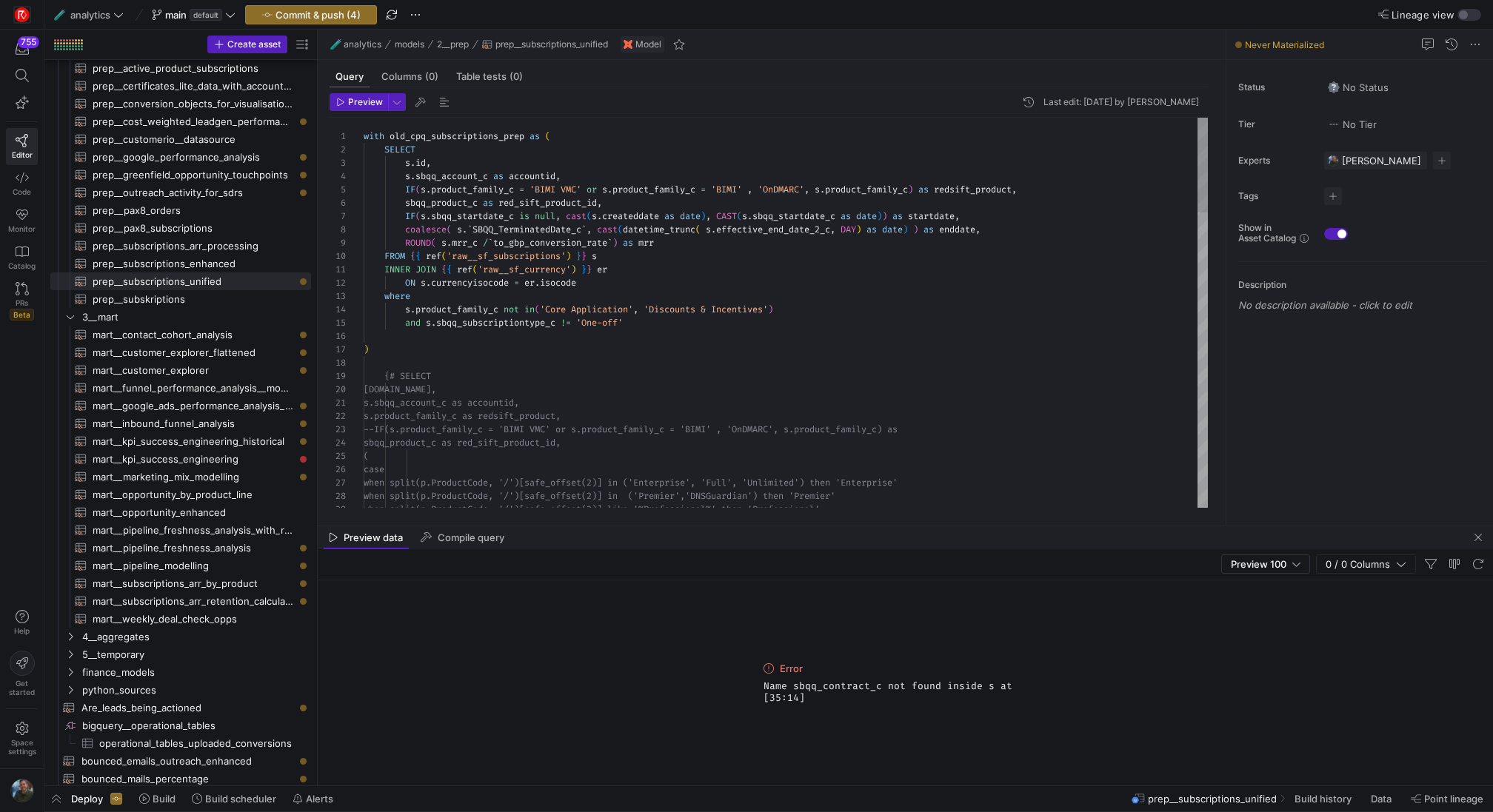
scroll to position [53, 671]
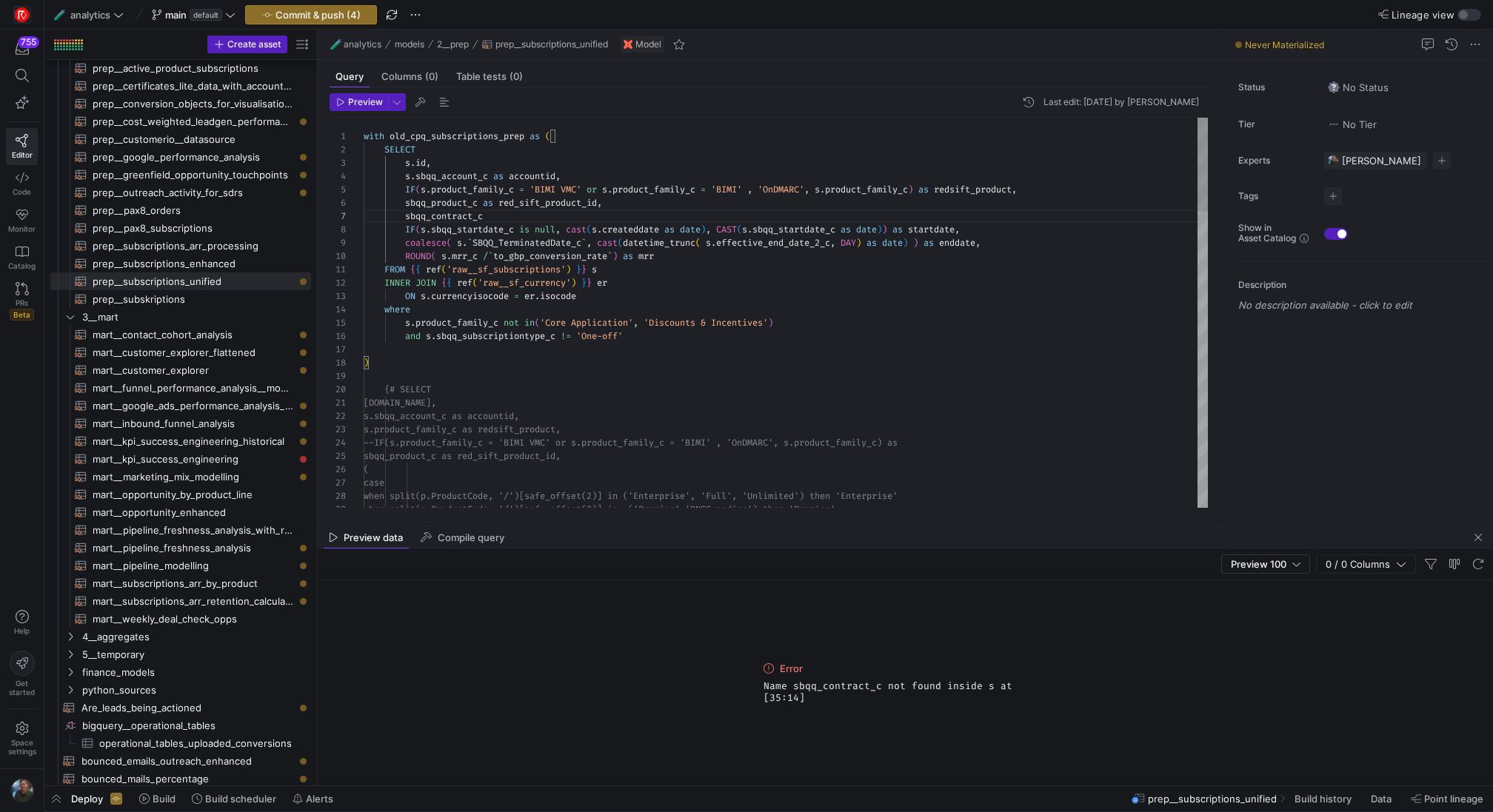
scroll to position [80, 128]
click at [350, 108] on span "button" at bounding box center [358, 102] width 57 height 17
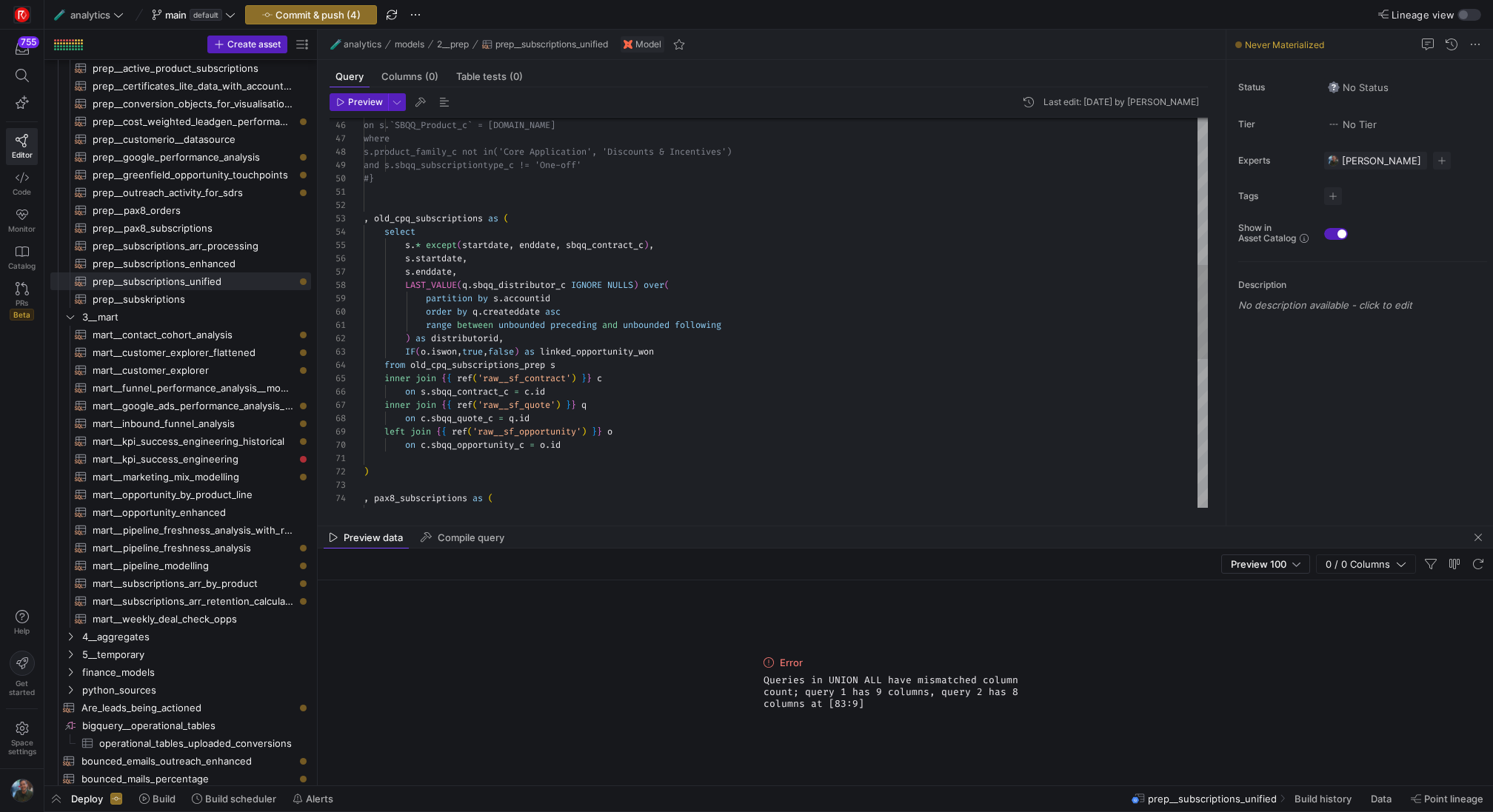
scroll to position [53, 288]
click at [652, 243] on div ", pax8_subscriptions as ( ) on c . sbqq_opportunity_c = o . id left join { { re…" at bounding box center [785, 319] width 844 height 1624
click at [714, 425] on div ", pax8_subscriptions as ( ) on c . sbqq_opportunity_c = o . id left join { { re…" at bounding box center [785, 319] width 844 height 1624
click at [365, 103] on span "Preview" at bounding box center [365, 102] width 34 height 10
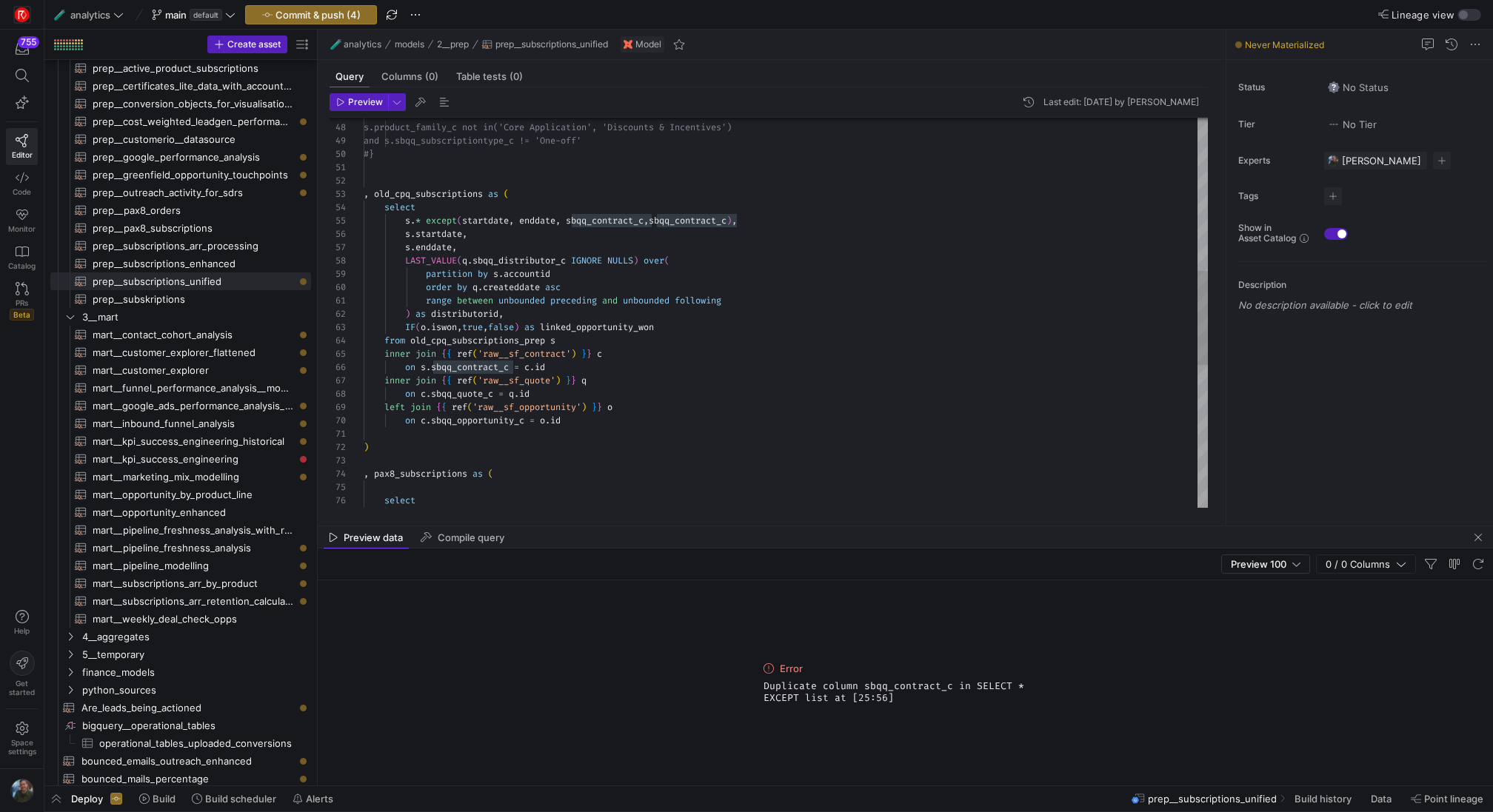
click at [719, 226] on div "partition by s . accountid order by q . createddate asc range between unbounded…" at bounding box center [785, 294] width 844 height 1624
click at [360, 103] on span "Preview" at bounding box center [365, 102] width 34 height 10
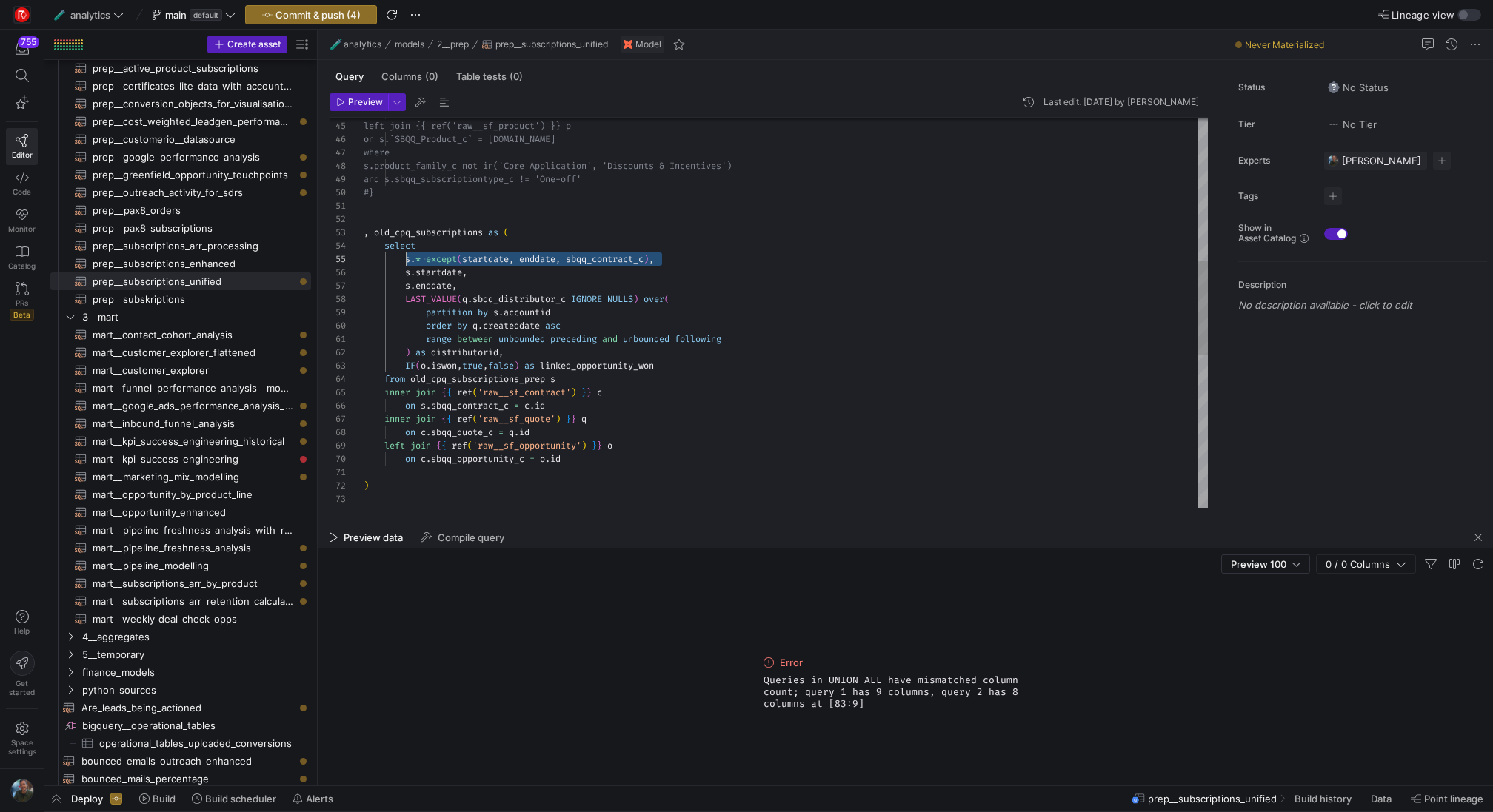
scroll to position [53, 58]
drag, startPoint x: 678, startPoint y: 257, endPoint x: 423, endPoint y: 254, distance: 255.0
click at [423, 254] on div "range between unbounded preceding and unbounded following ) as distributorid , …" at bounding box center [785, 333] width 844 height 1624
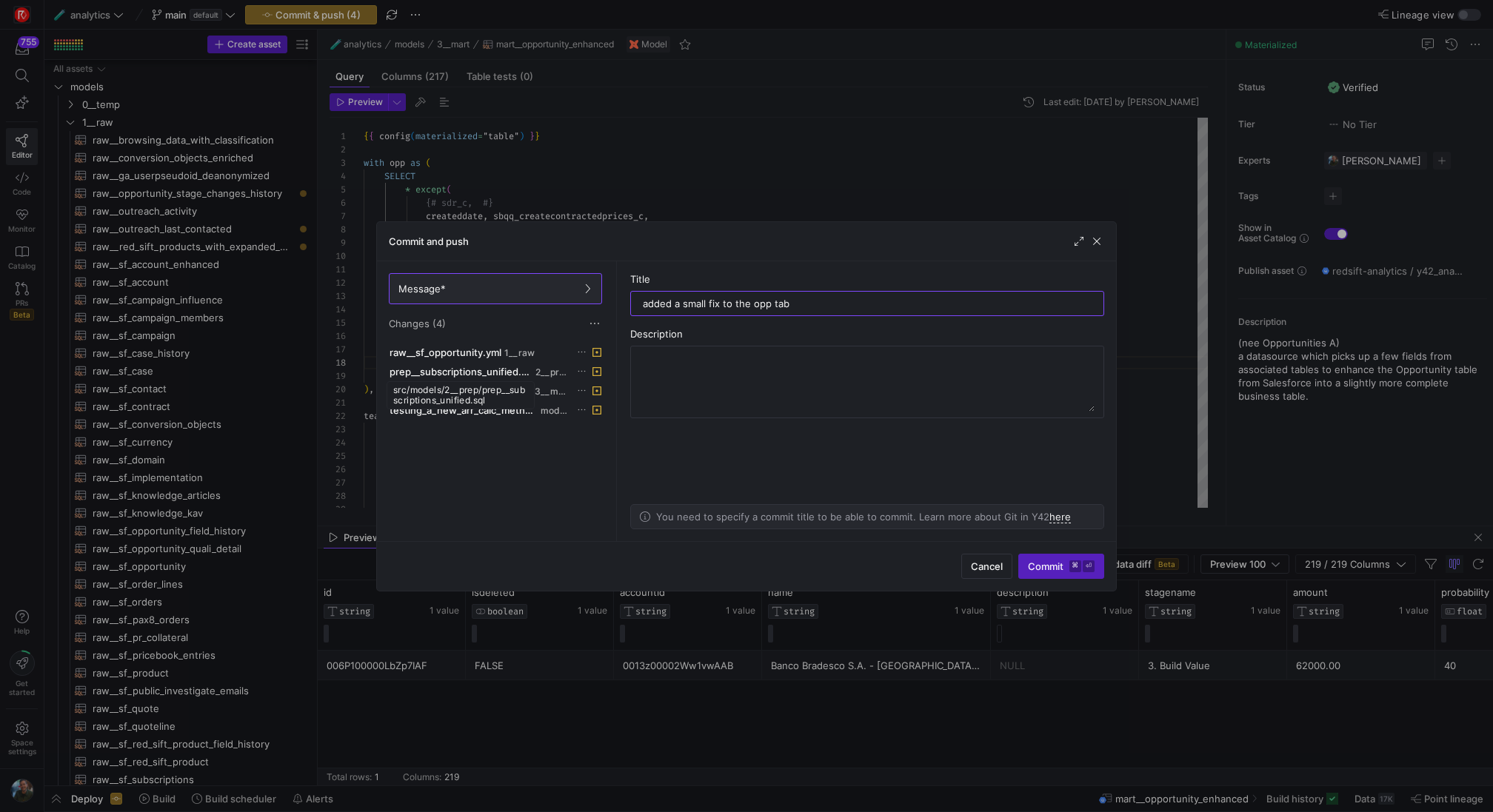
scroll to position [94, 214]
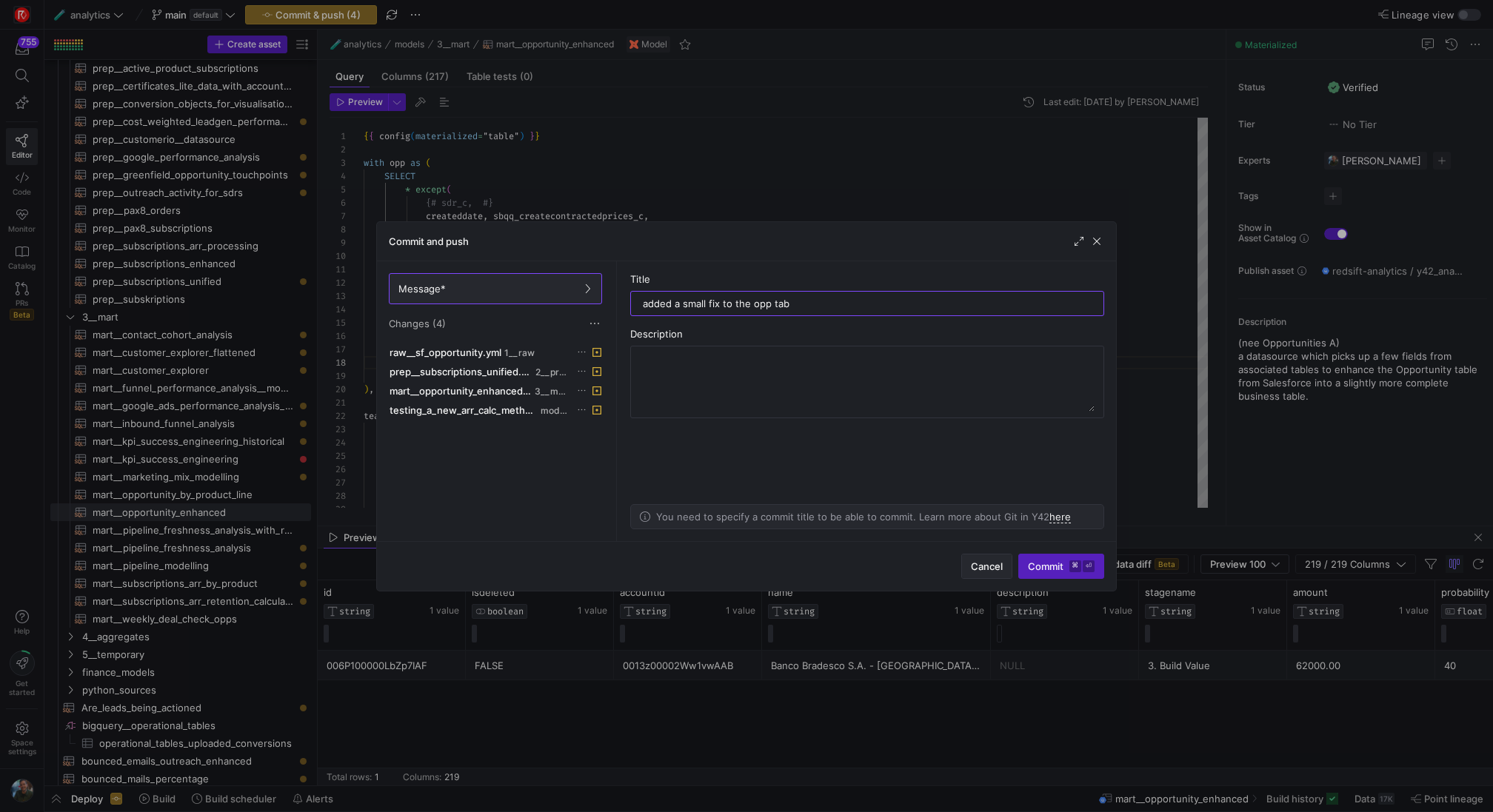
type input "added a small fix to the opp tab"
click at [993, 563] on span "Cancel" at bounding box center [987, 566] width 32 height 12
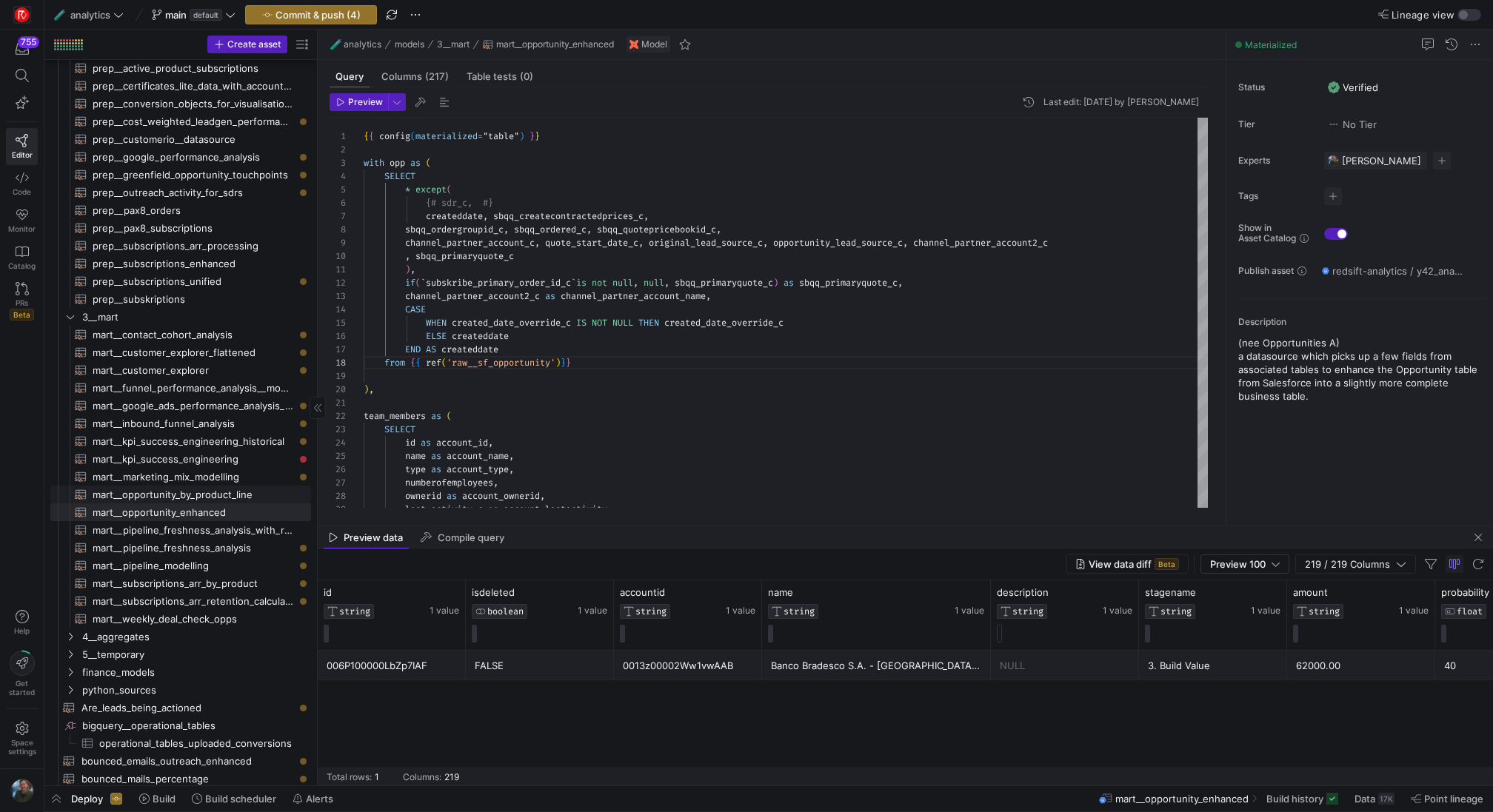
click at [213, 493] on span "mart__opportunity_by_product_line​​​​​​​​​​" at bounding box center [193, 495] width 201 height 17
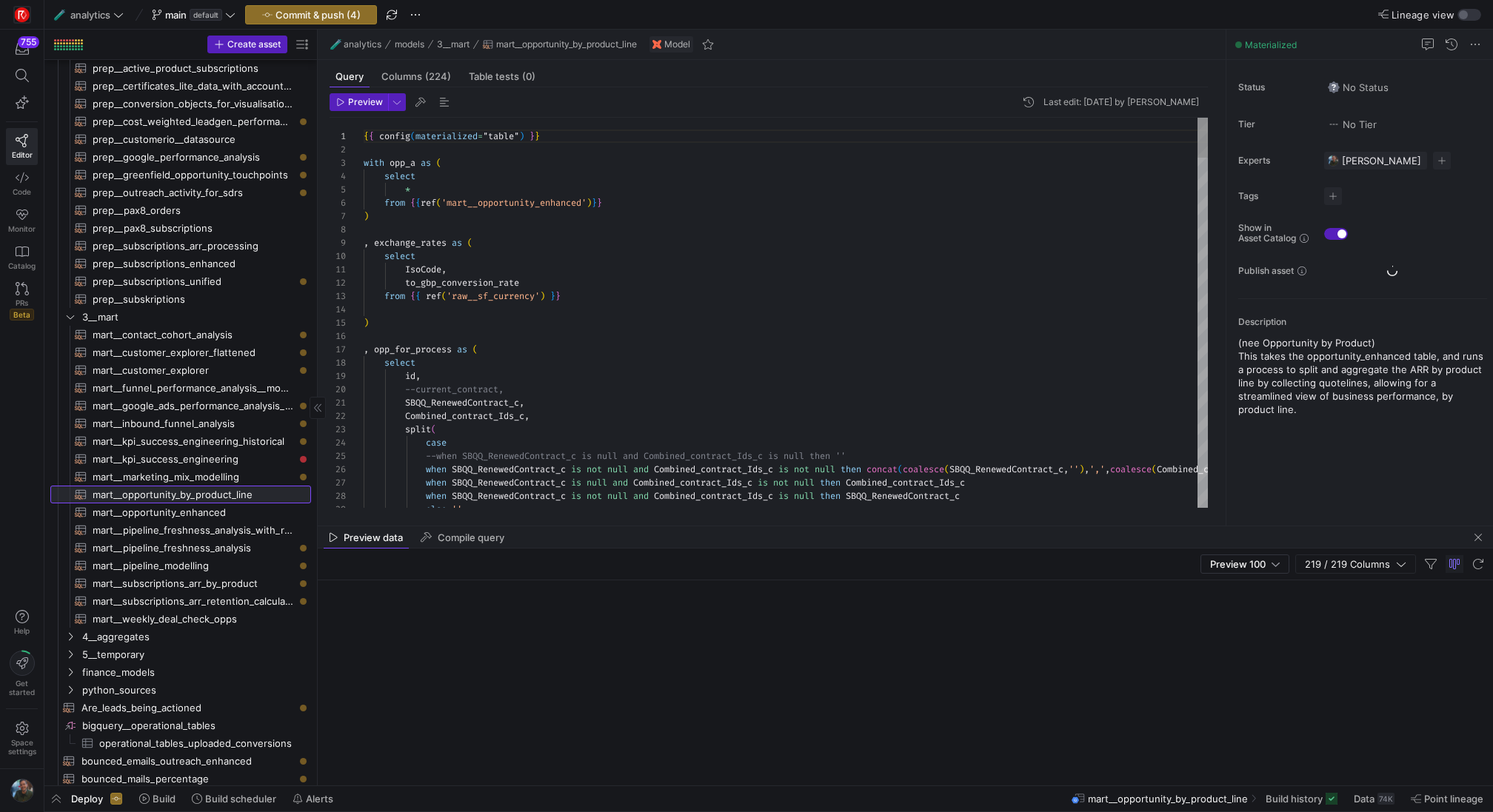
scroll to position [134, 0]
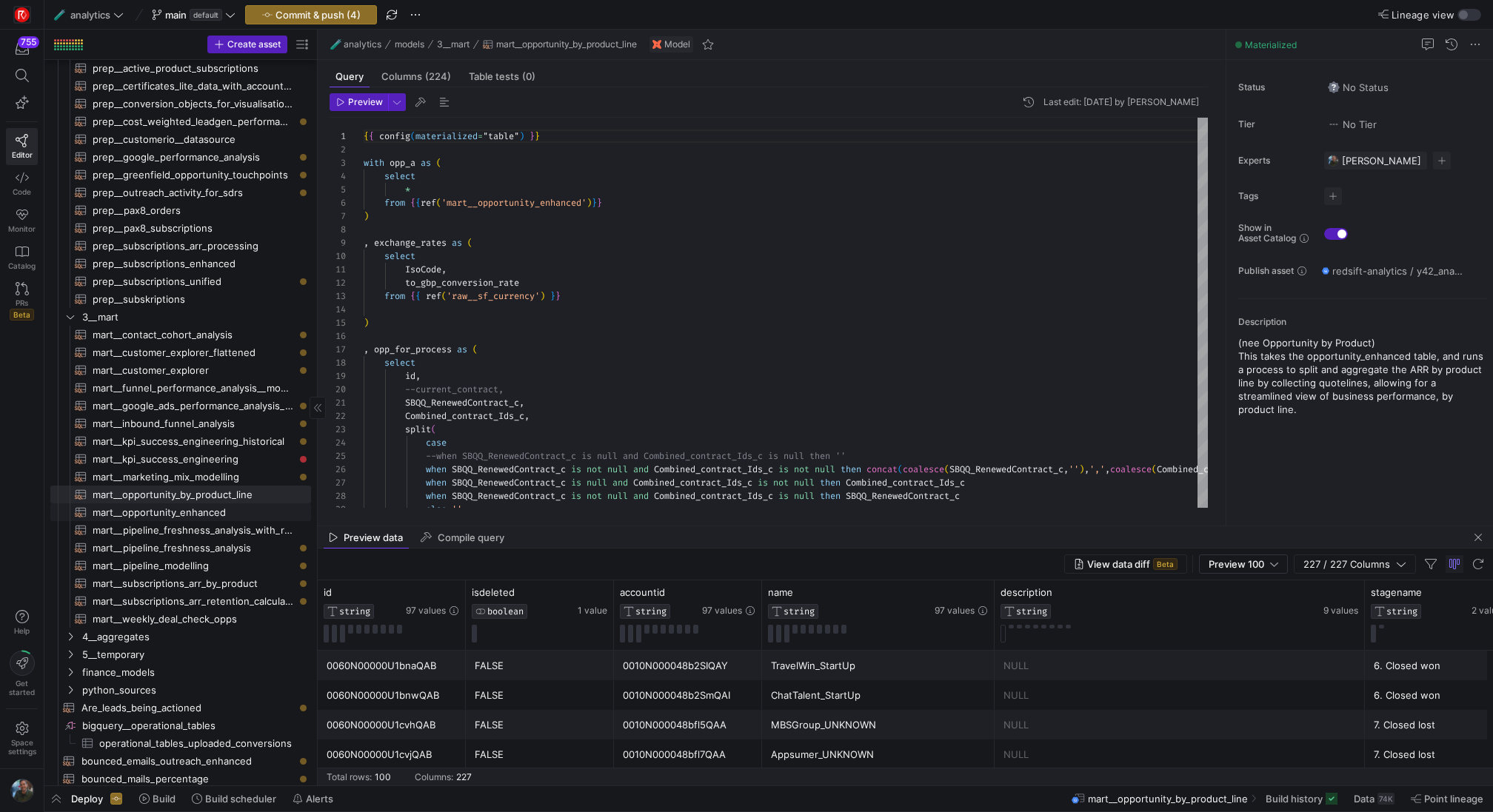
click at [188, 514] on span "mart__opportunity_enhanced​​​​​​​​​​" at bounding box center [193, 512] width 201 height 17
type textarea "{{ config(materialized="table") }} with opp as ( SELECT * except( {# sdr_c, #} …"
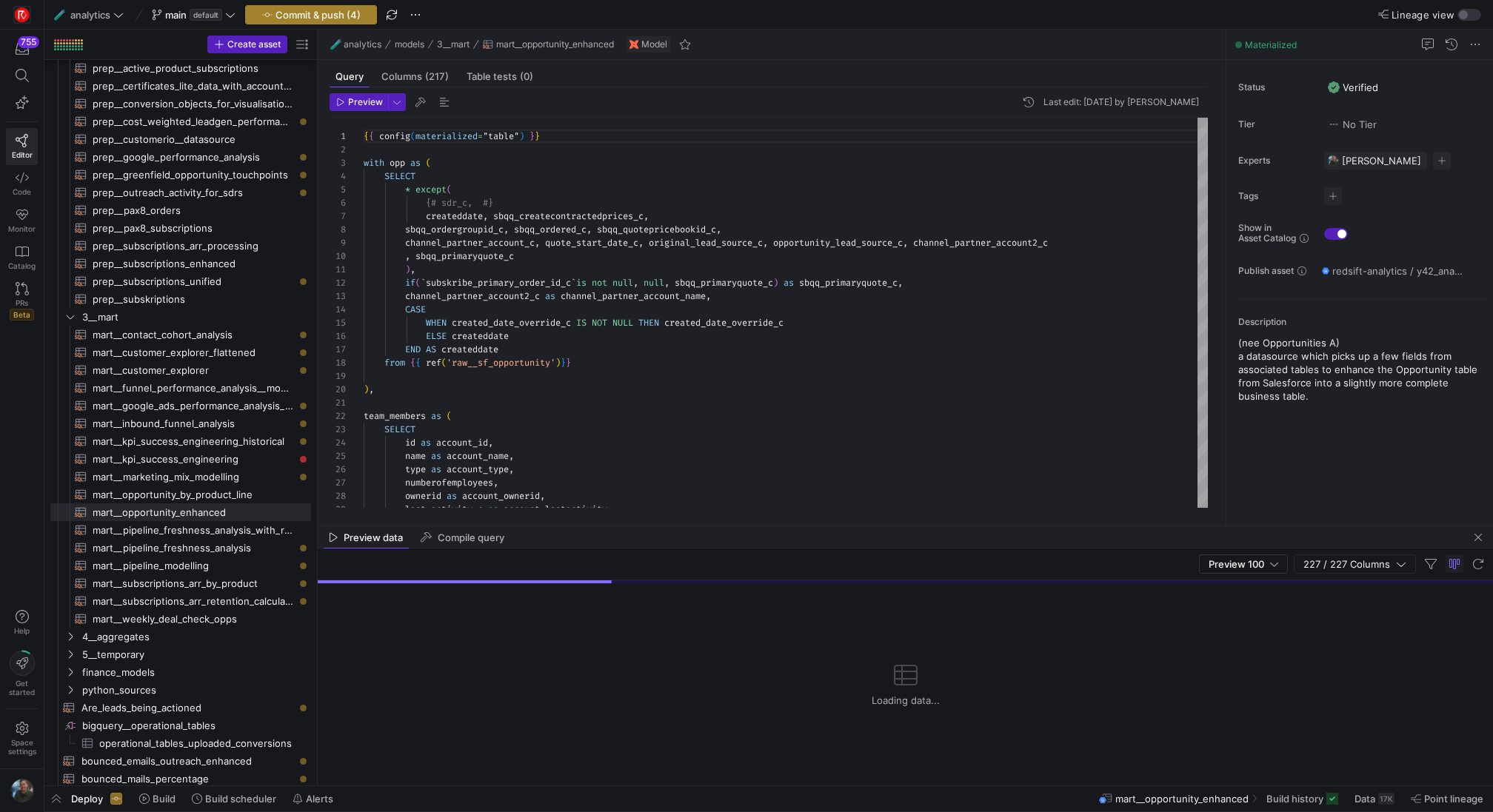
click at [314, 6] on span "button" at bounding box center [311, 14] width 130 height 18
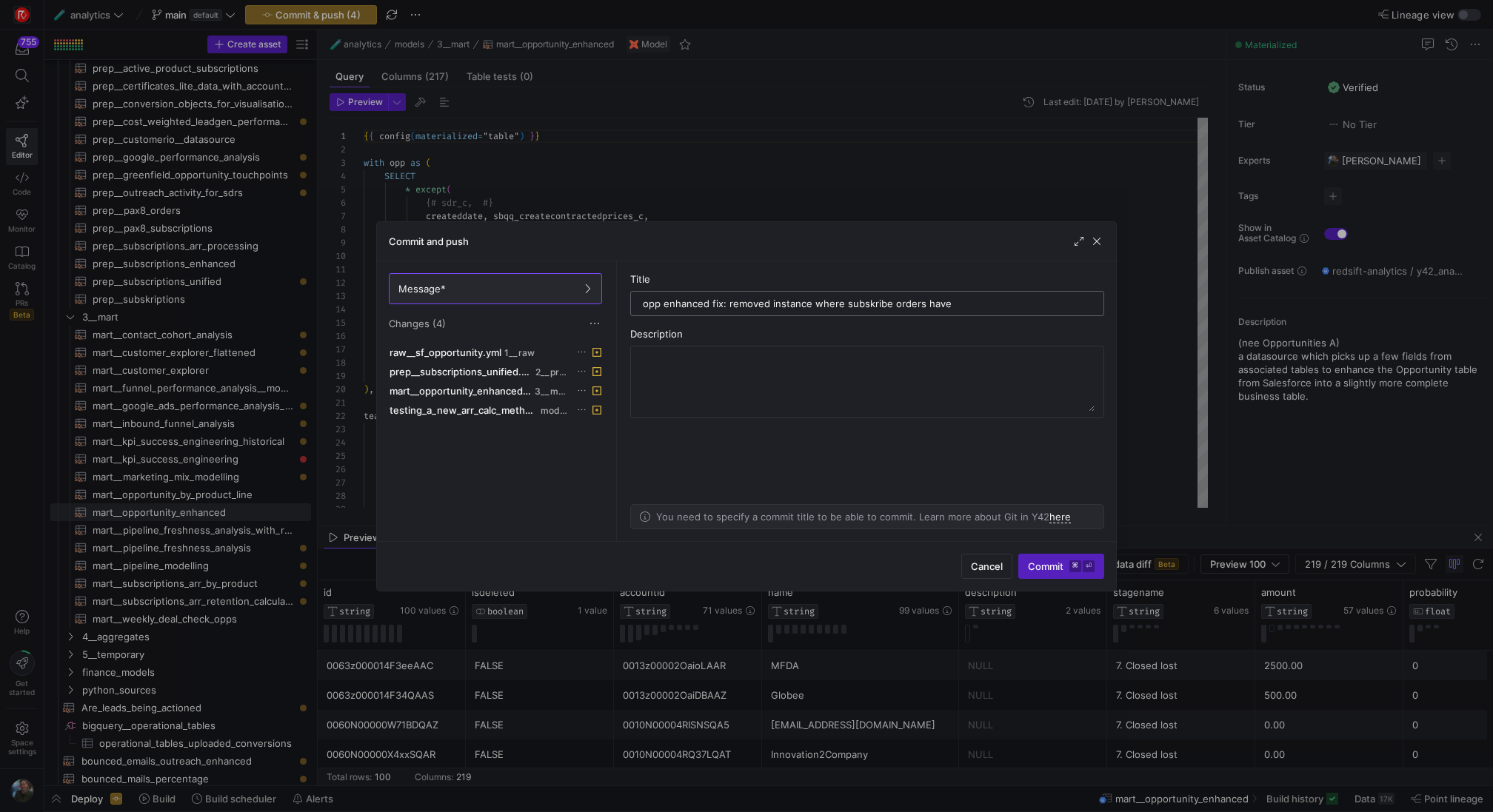
drag, startPoint x: 723, startPoint y: 302, endPoint x: 1030, endPoint y: 305, distance: 307.0
click at [1030, 305] on input "opp enhanced fix: removed instance where subskribe orders have" at bounding box center [866, 303] width 448 height 12
type input "opp enhanced fix:"
click at [722, 375] on textarea at bounding box center [867, 382] width 455 height 59
paste textarea "removed instance where subskribe orders have"
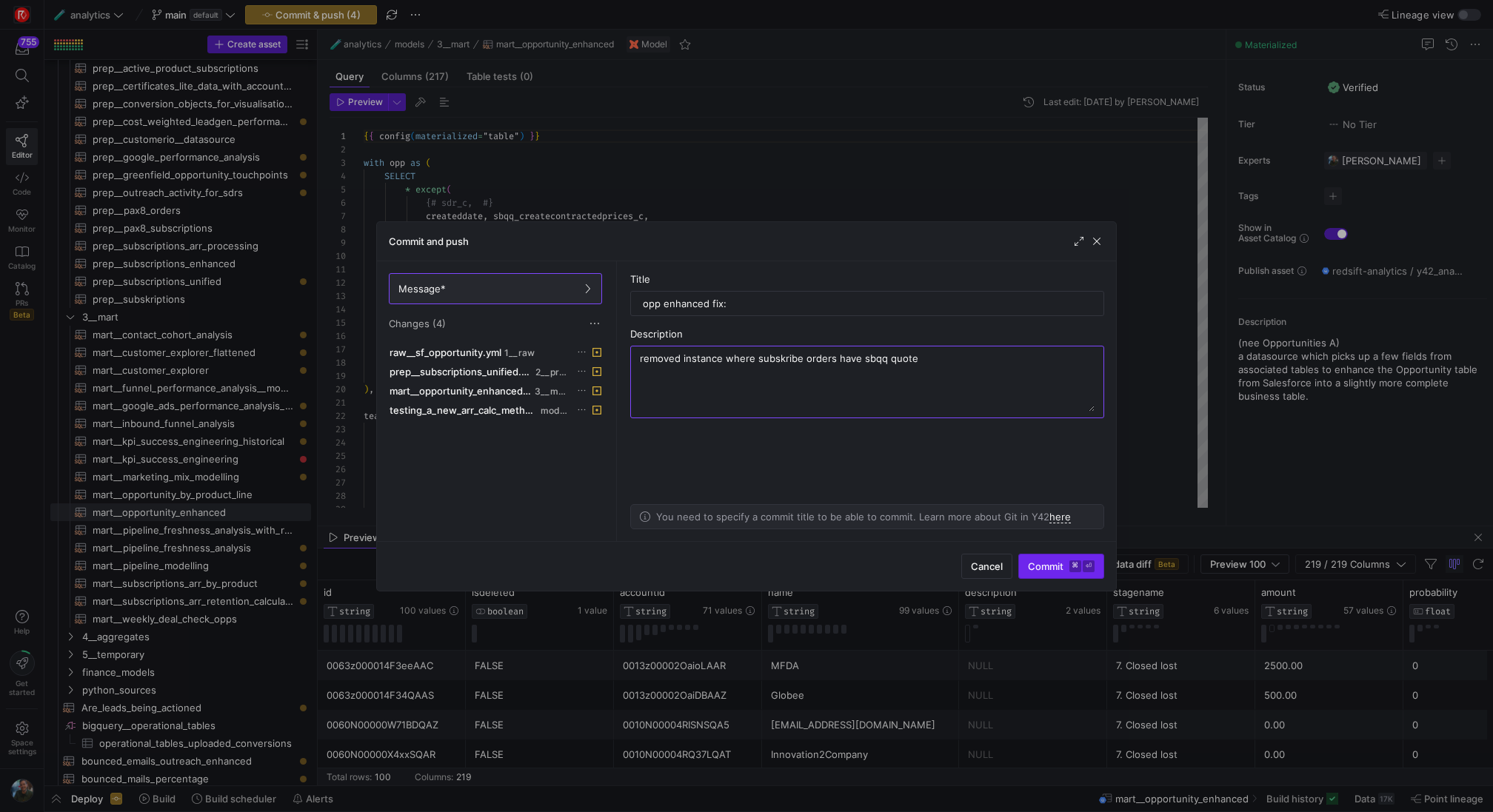
type textarea "removed instance where subskribe orders have sbqq quote"
click at [1091, 573] on span "submit" at bounding box center [1061, 567] width 84 height 24
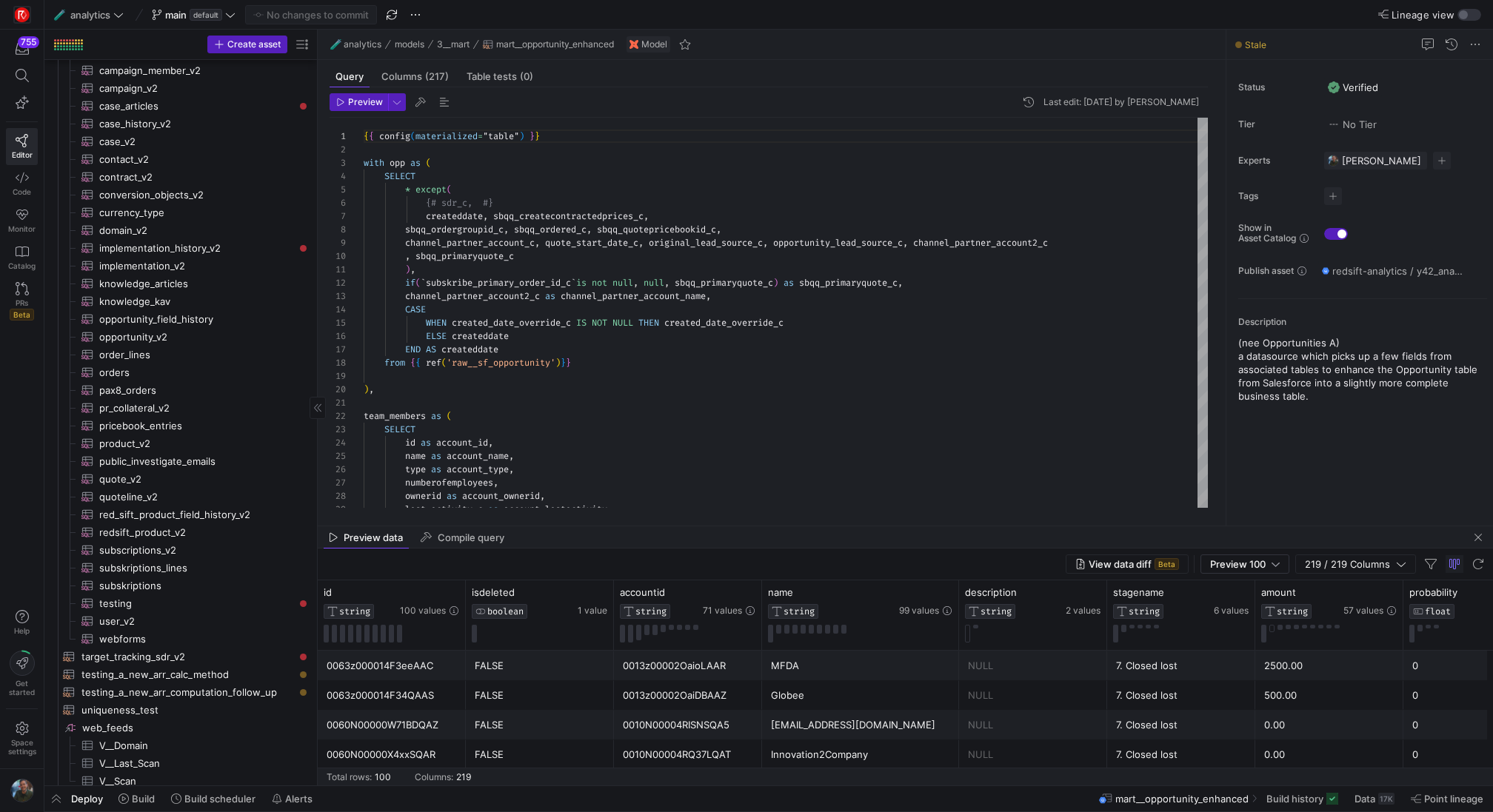
scroll to position [3005, 0]
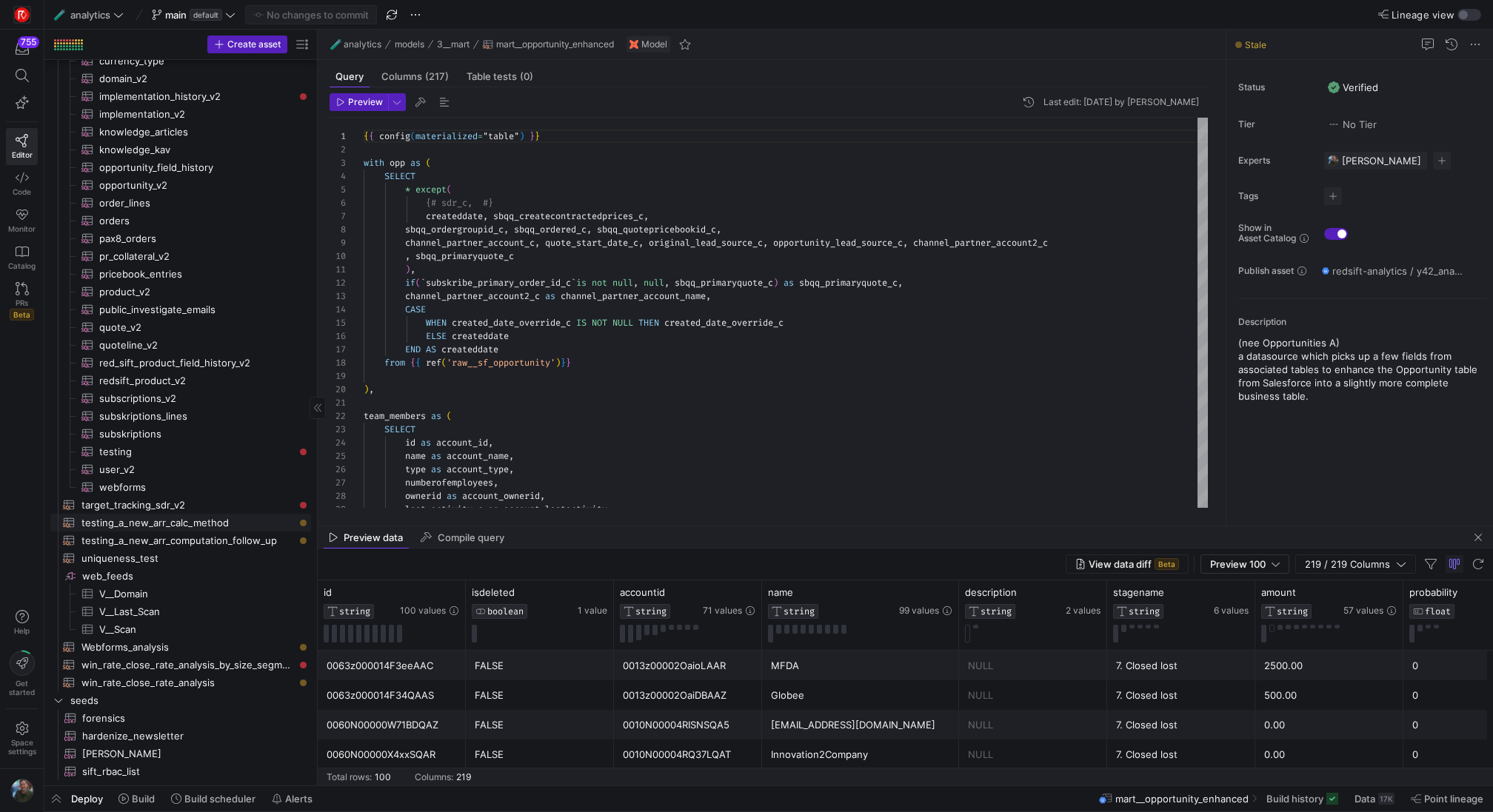
click at [204, 519] on span "testing_a_new_arr_calc_method​​​​​​​​​​" at bounding box center [188, 522] width 213 height 17
type textarea "with subs_prep as ( SELECT [DOMAIN_NAME], s.sbqq_account_c as accountid, IF(s.p…"
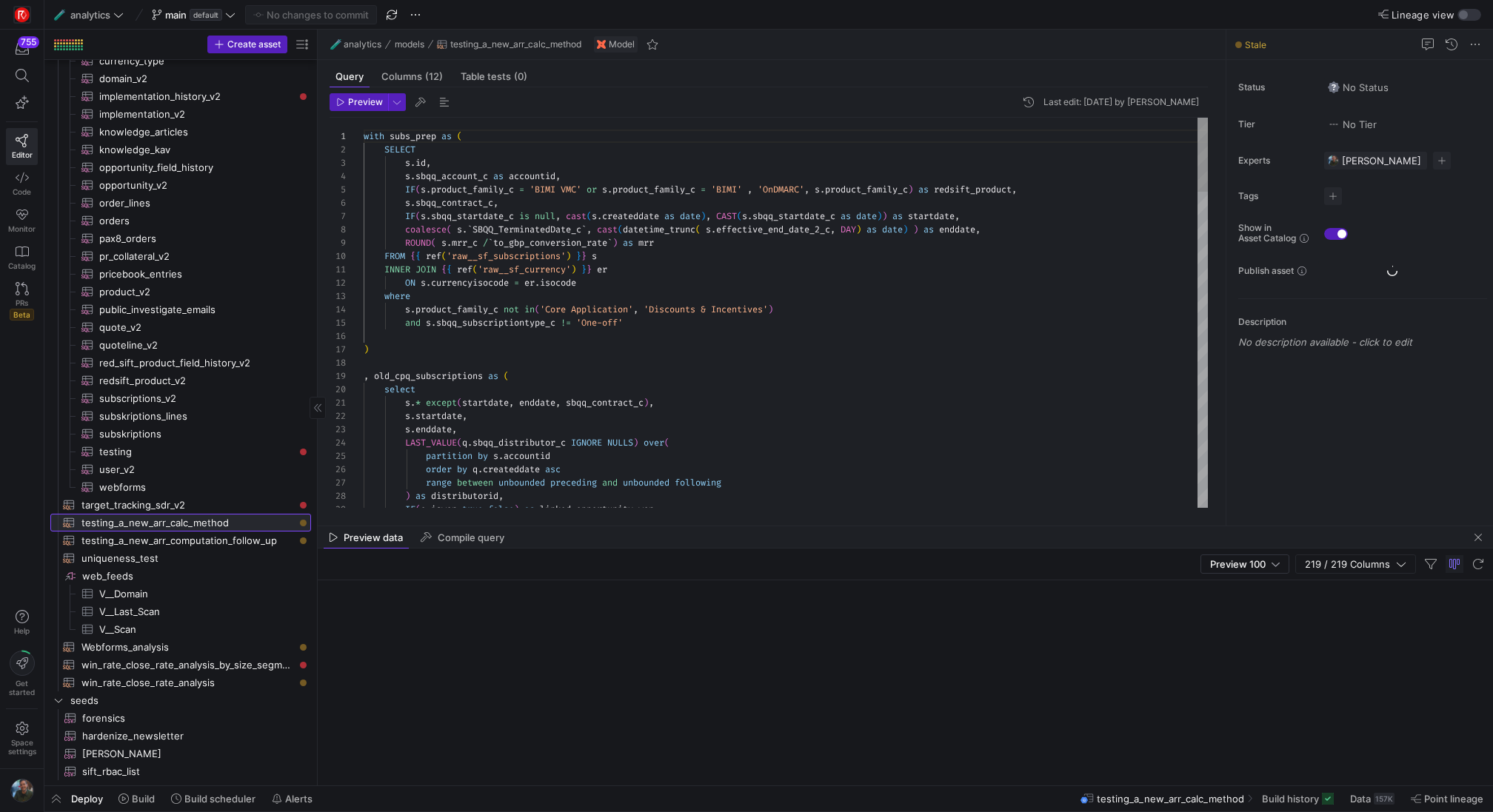
scroll to position [107, 0]
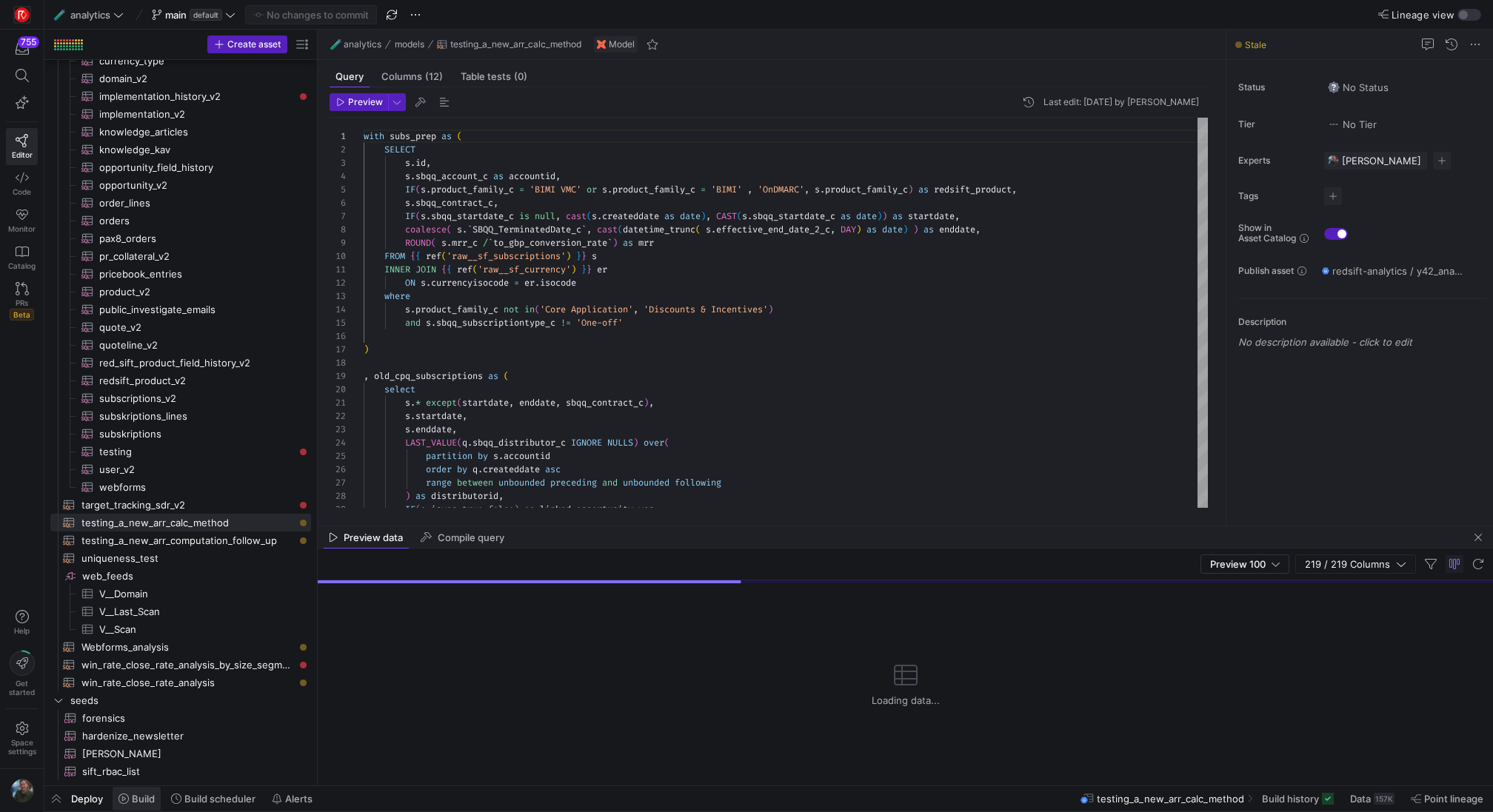
click at [140, 804] on span "Build" at bounding box center [143, 798] width 23 height 12
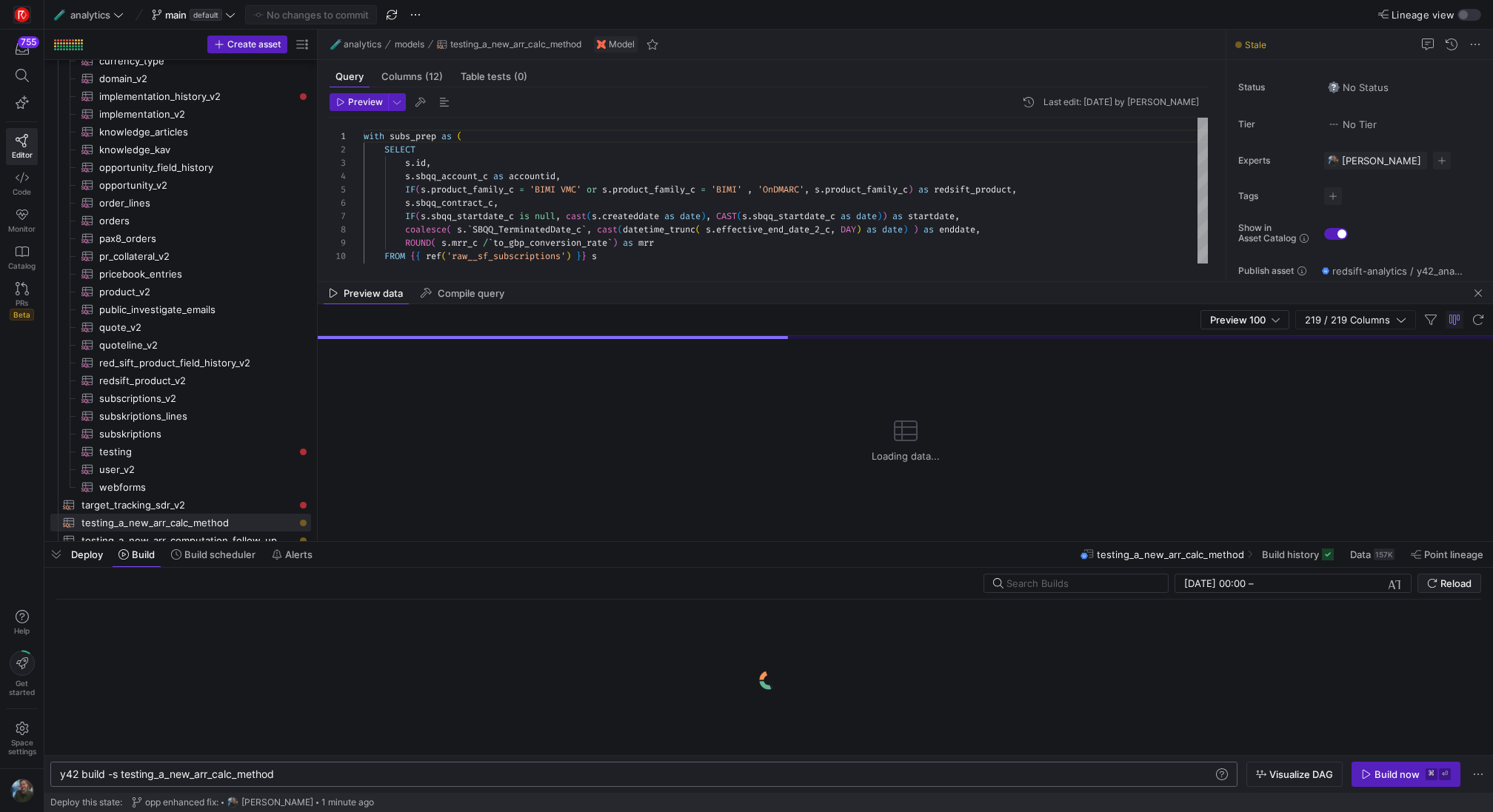
click at [332, 776] on div "y42 build -s testing_a_new_arr_calc_method" at bounding box center [638, 774] width 1155 height 12
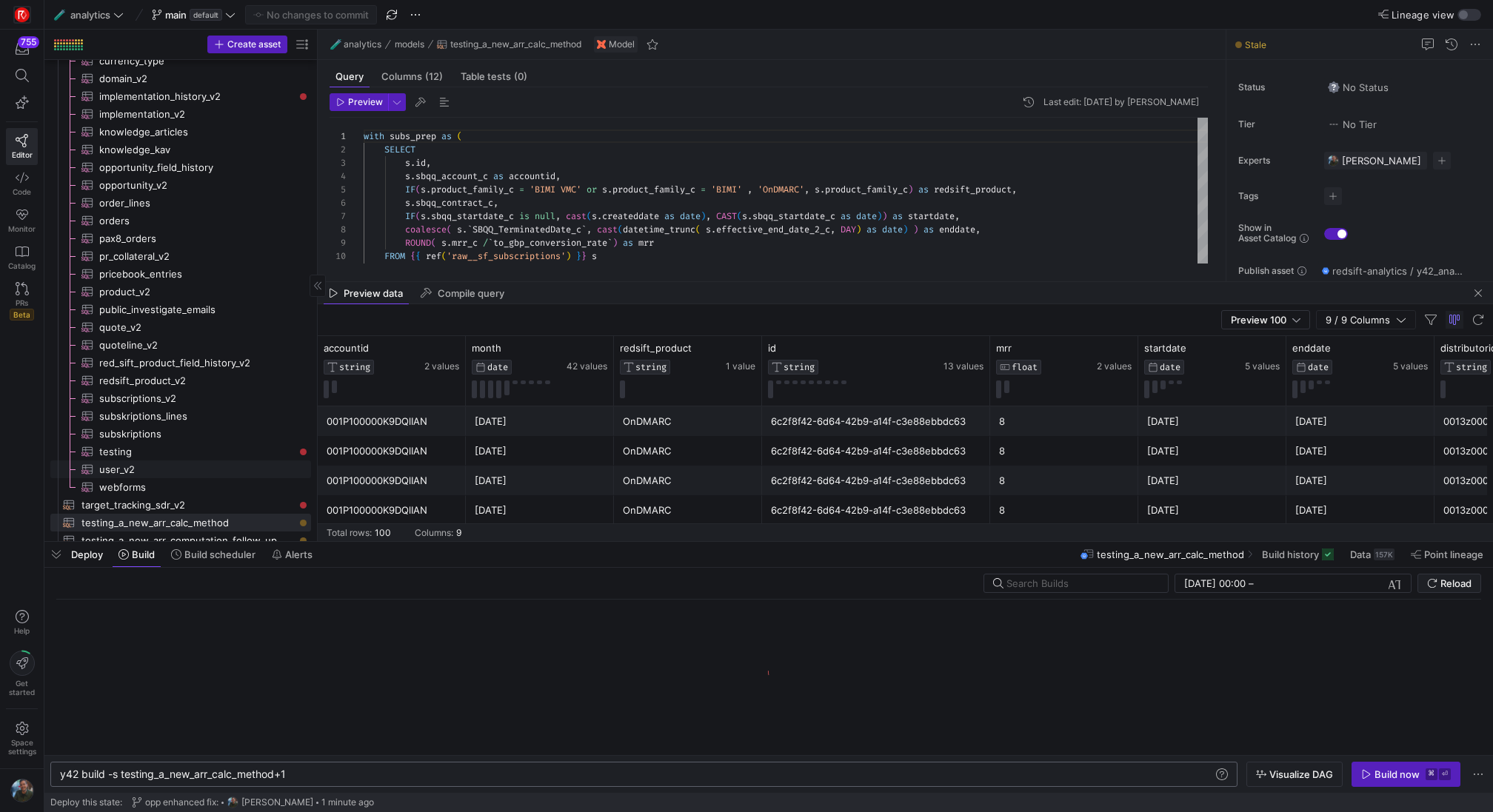
scroll to position [3126, 0]
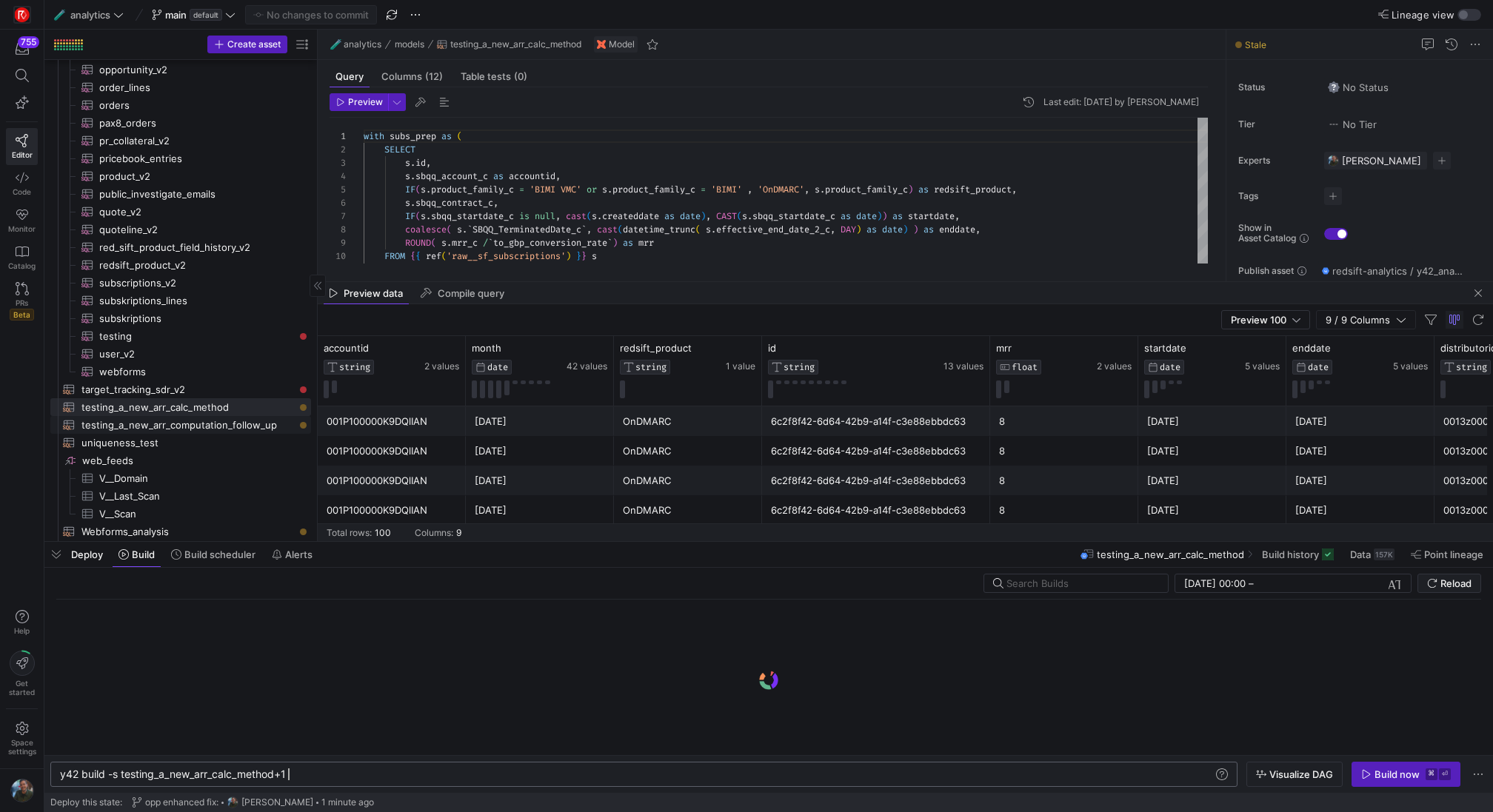
type textarea "y42 build -s testing_a_new_arr_calc_method+1"
click at [242, 429] on span "testing_a_new_arr_computation_follow_up​​​​​​​​​​" at bounding box center [188, 425] width 213 height 17
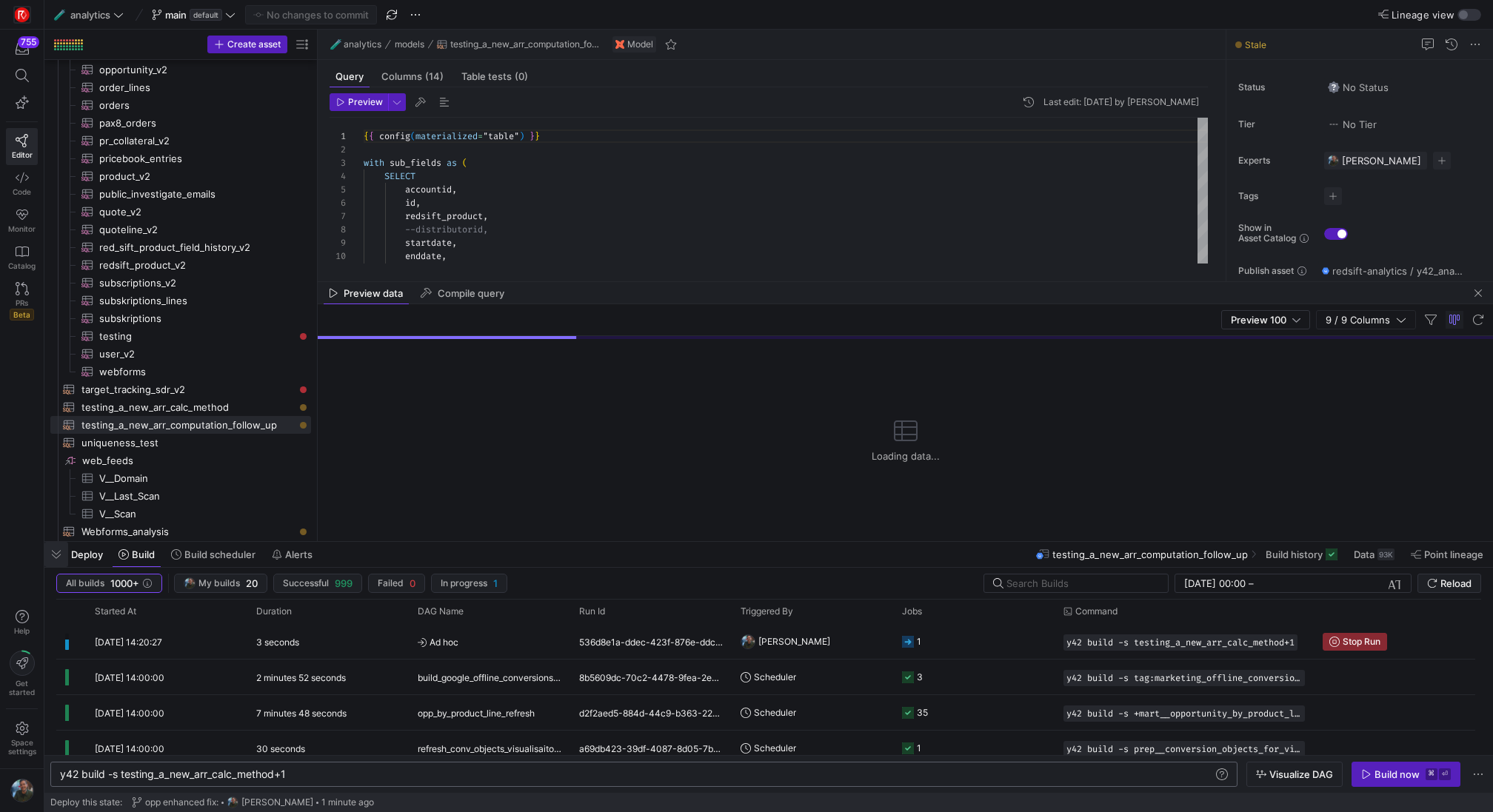
click at [52, 553] on span "button" at bounding box center [57, 554] width 24 height 25
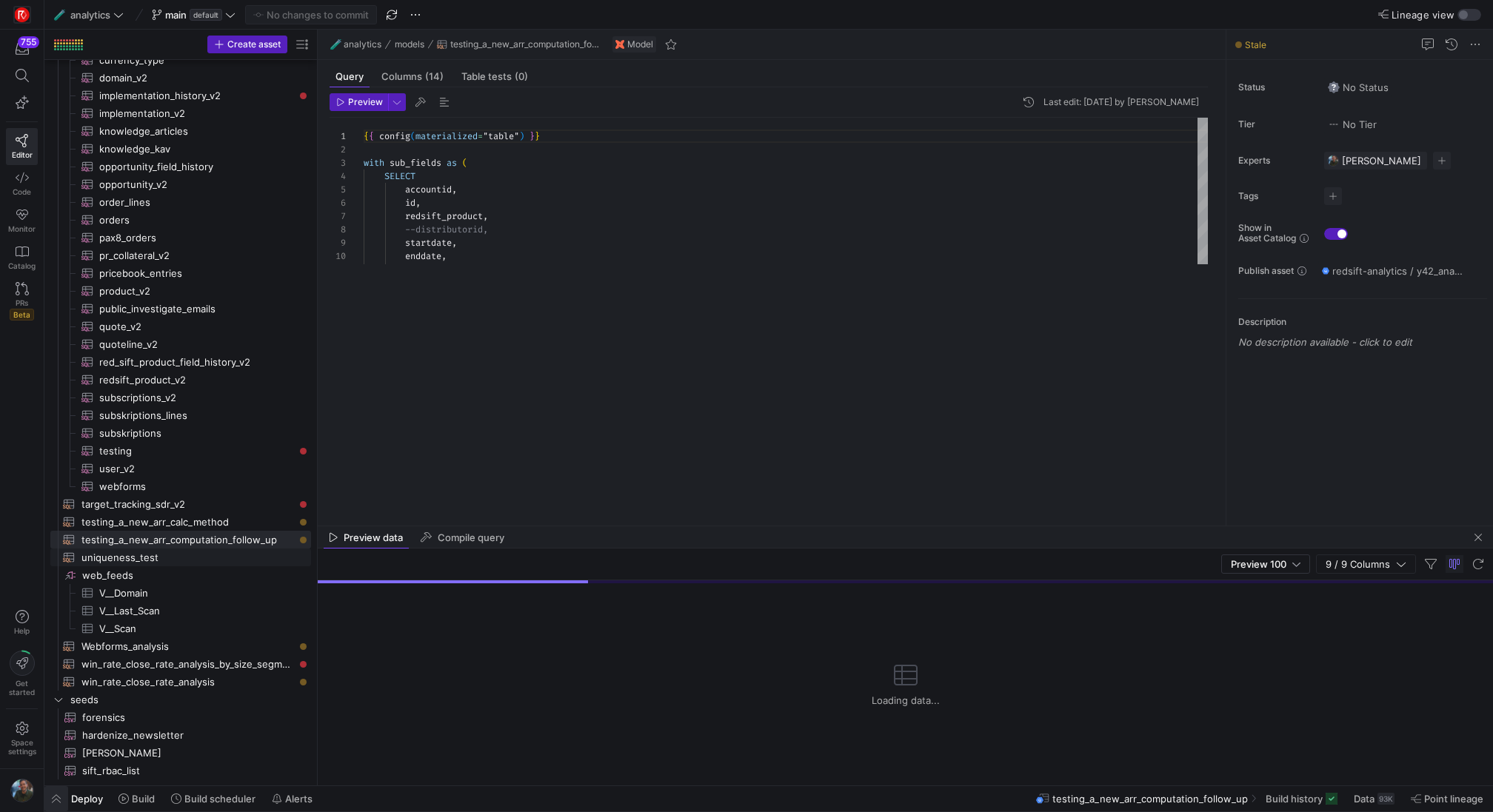
scroll to position [3005, 0]
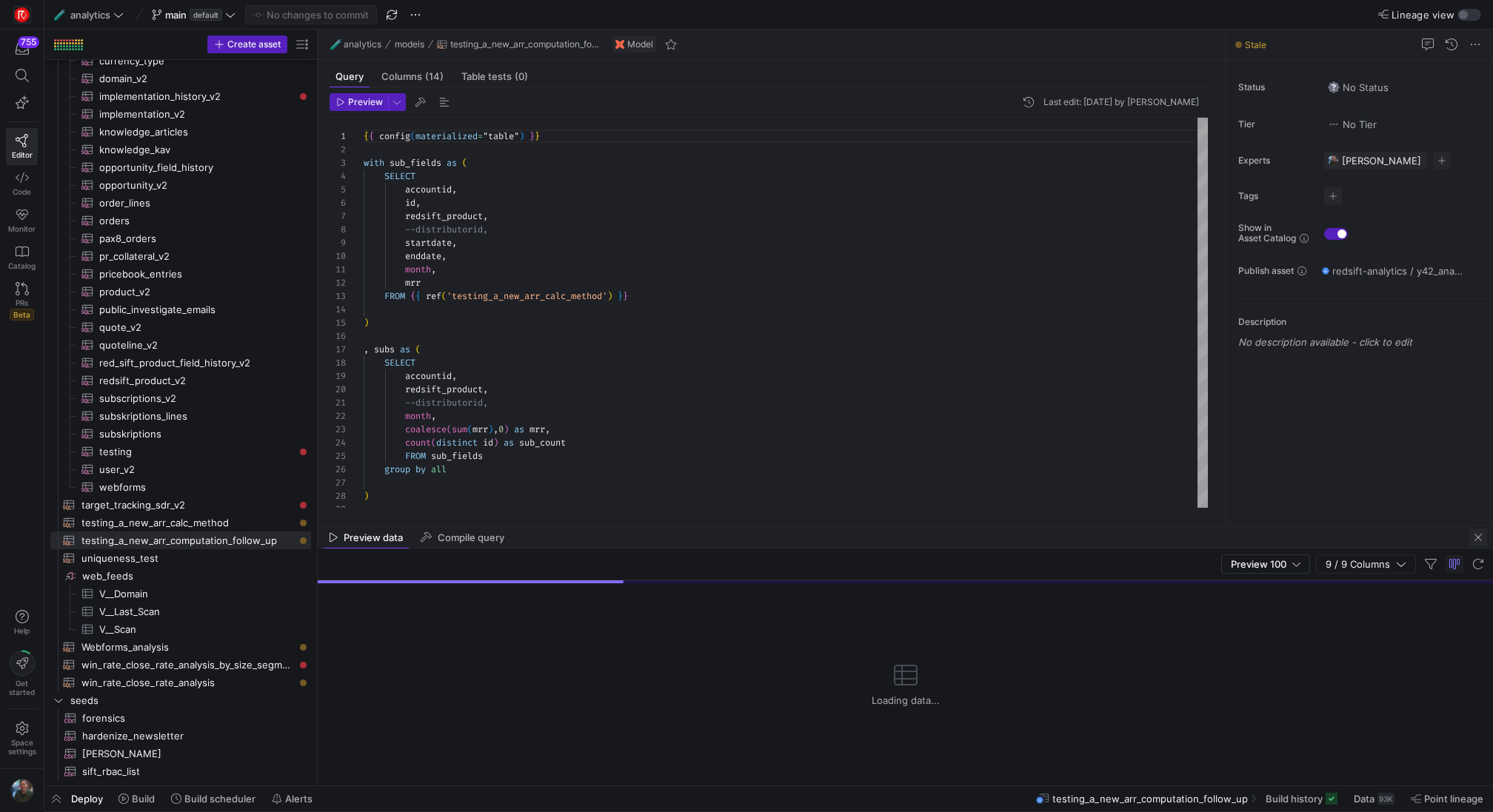
click at [1472, 540] on span "button" at bounding box center [1478, 537] width 18 height 18
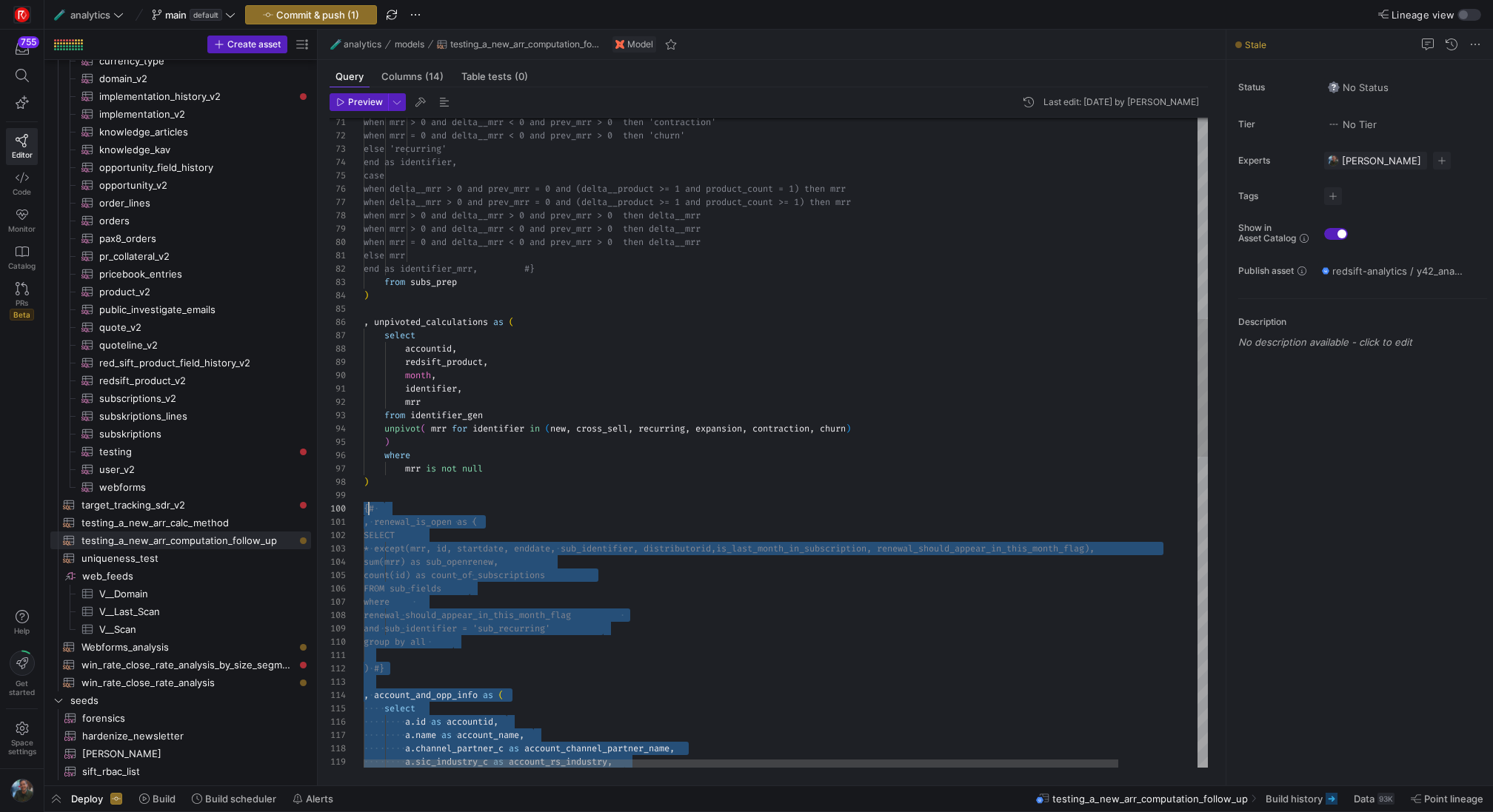
scroll to position [120, 0]
drag, startPoint x: 902, startPoint y: 709, endPoint x: 364, endPoint y: 510, distance: 573.6
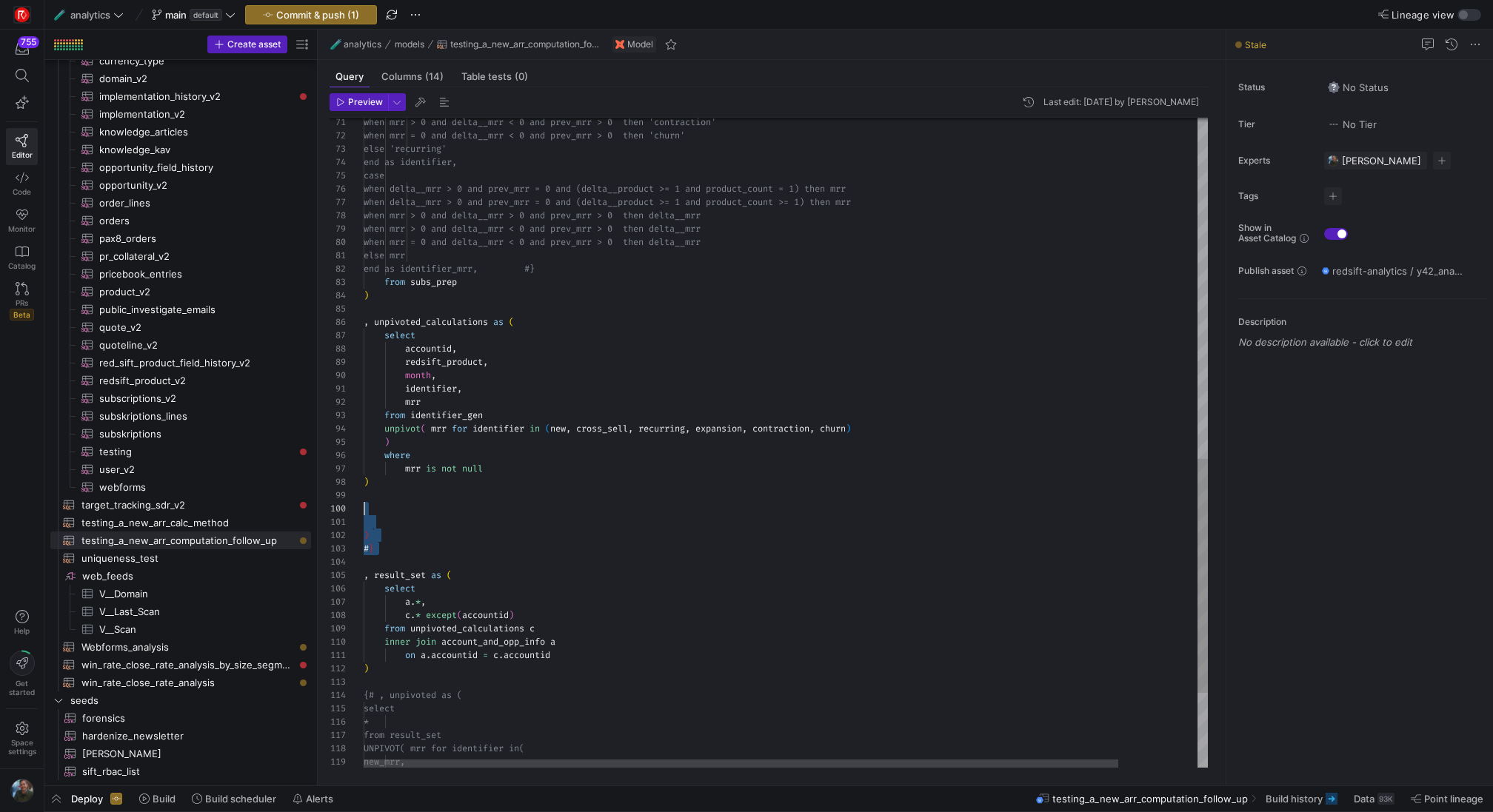
drag, startPoint x: 379, startPoint y: 559, endPoint x: 346, endPoint y: 502, distance: 65.9
click at [364, 502] on div "when mrr > 0 and delta__mrr < 0 and pr ev_mrr > 0 then 'contraction' when mrr =…" at bounding box center [830, 73] width 932 height 1807
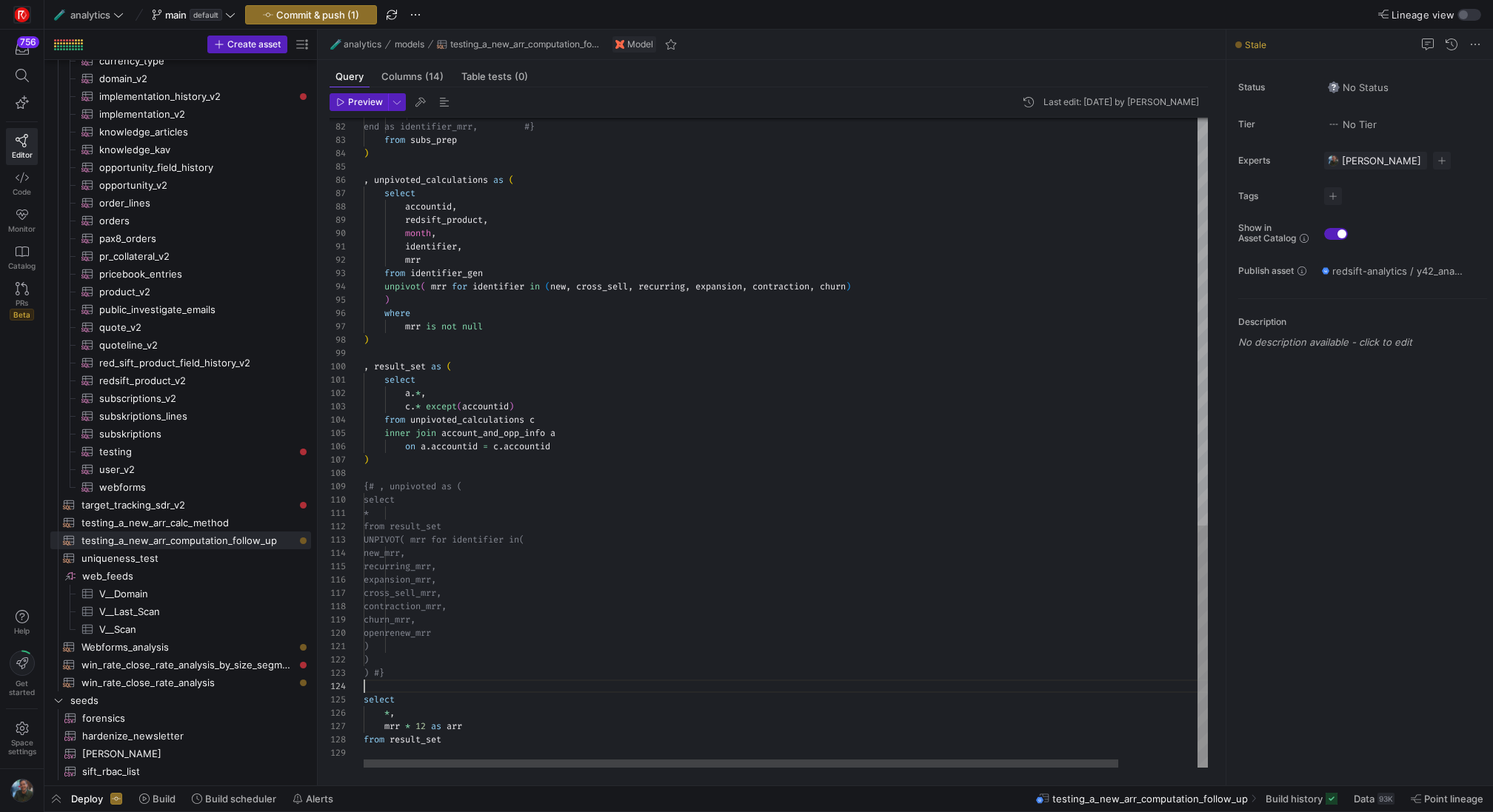
scroll to position [107, 21]
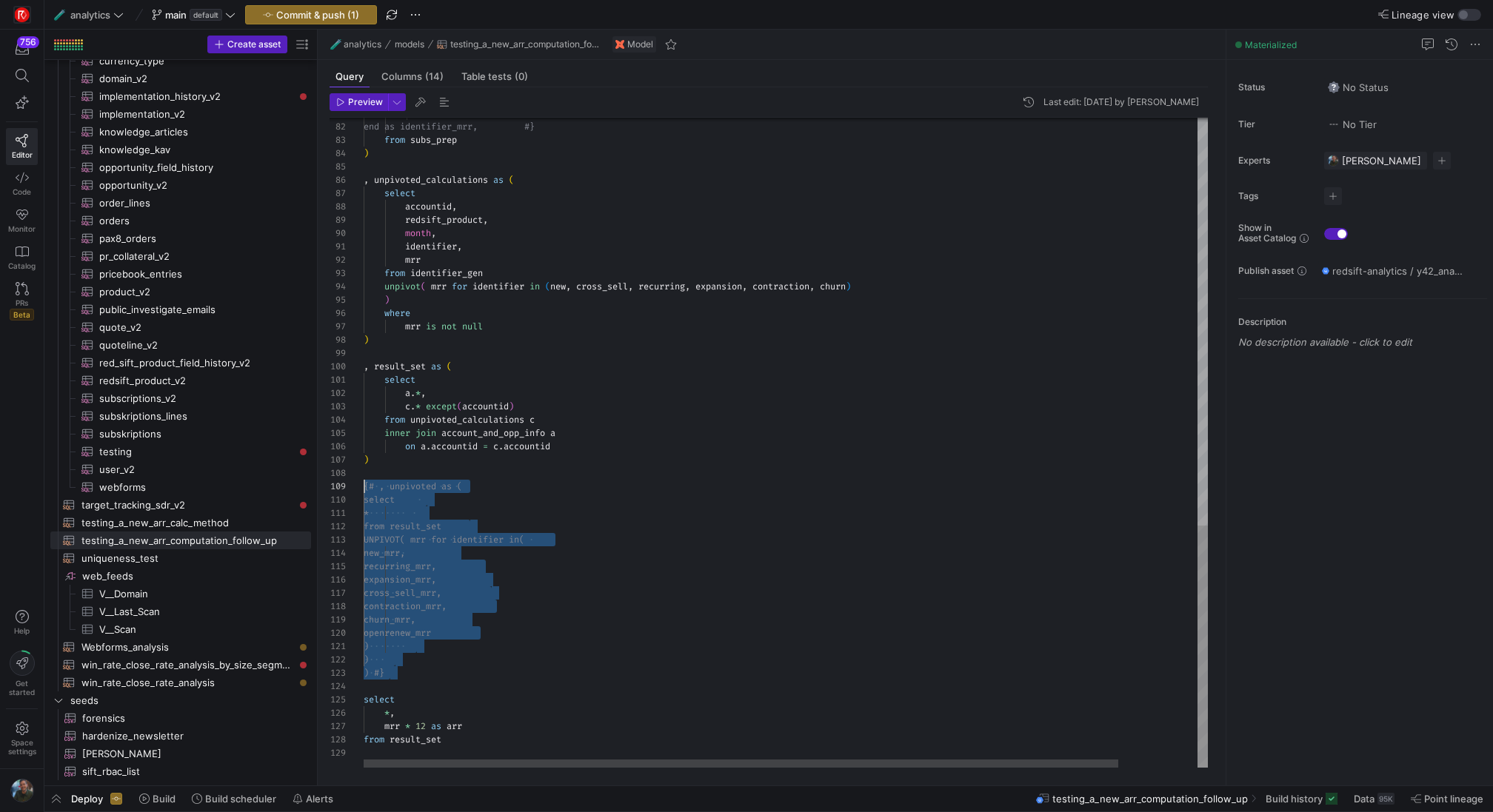
drag, startPoint x: 453, startPoint y: 681, endPoint x: 353, endPoint y: 486, distance: 219.1
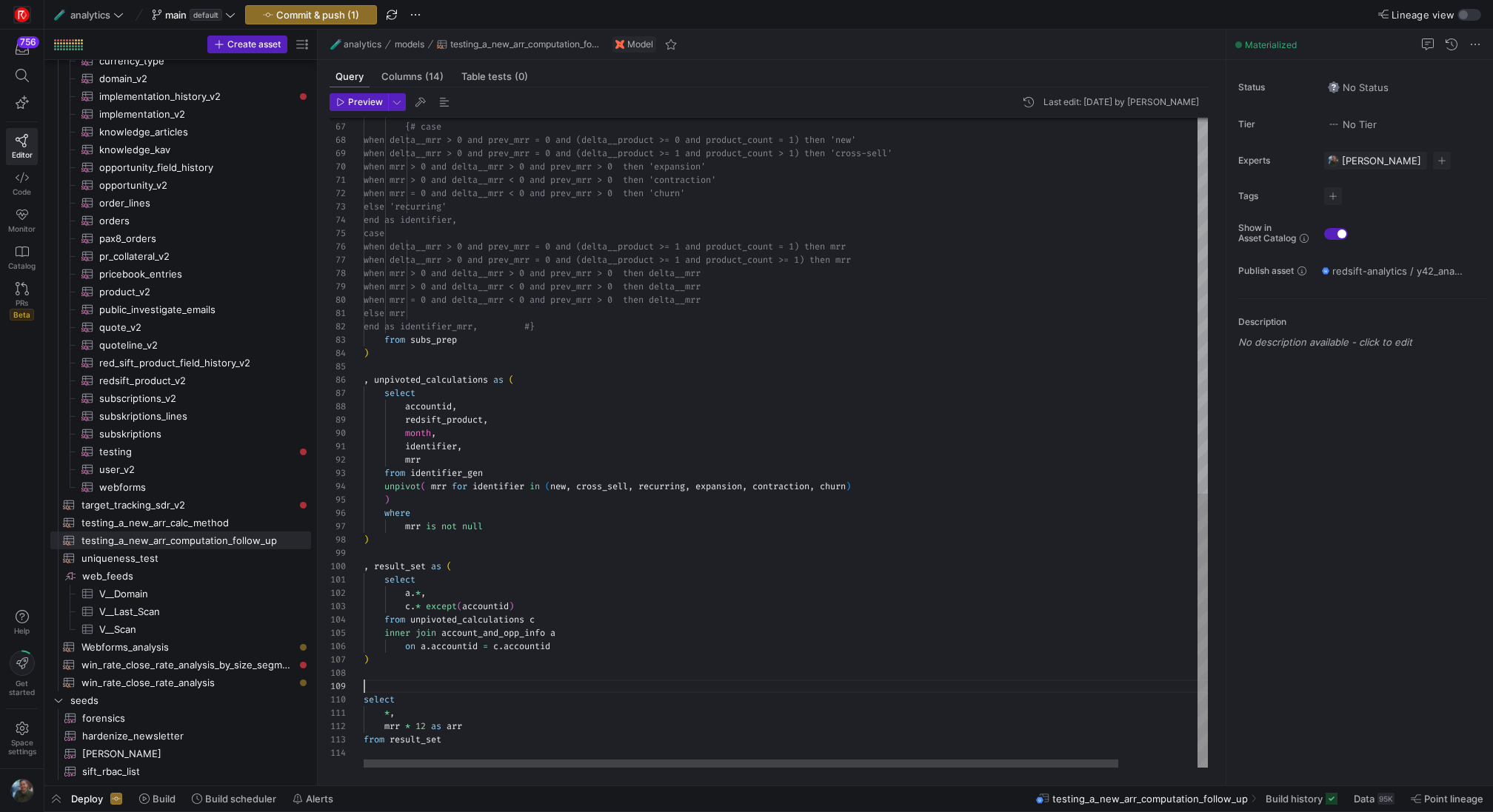
scroll to position [94, 0]
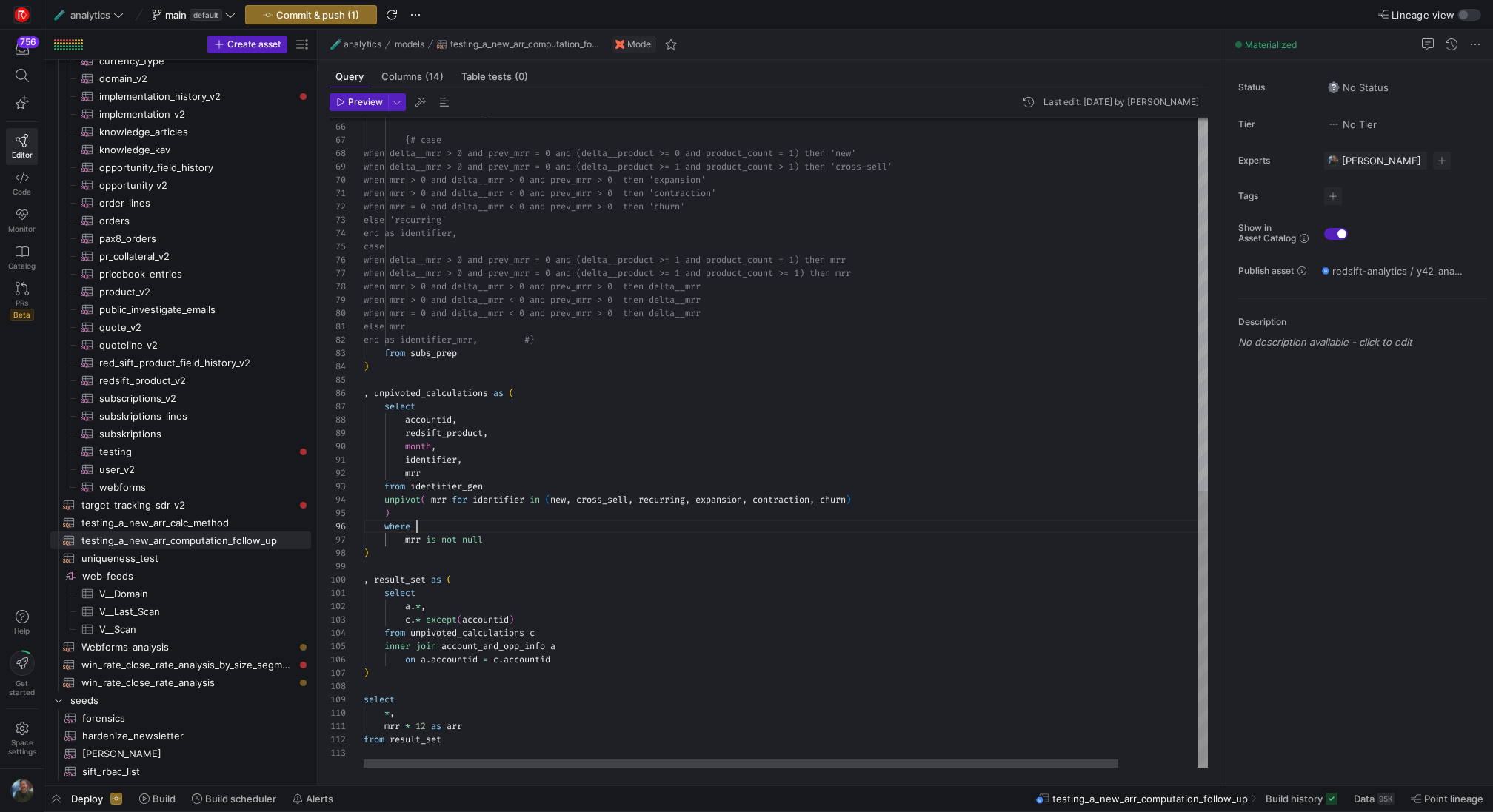
click at [631, 524] on div "else mrr end as identifier_mrr, #} from subs_prep ) , unpivoted_calculations as…" at bounding box center [830, 5] width 932 height 1527
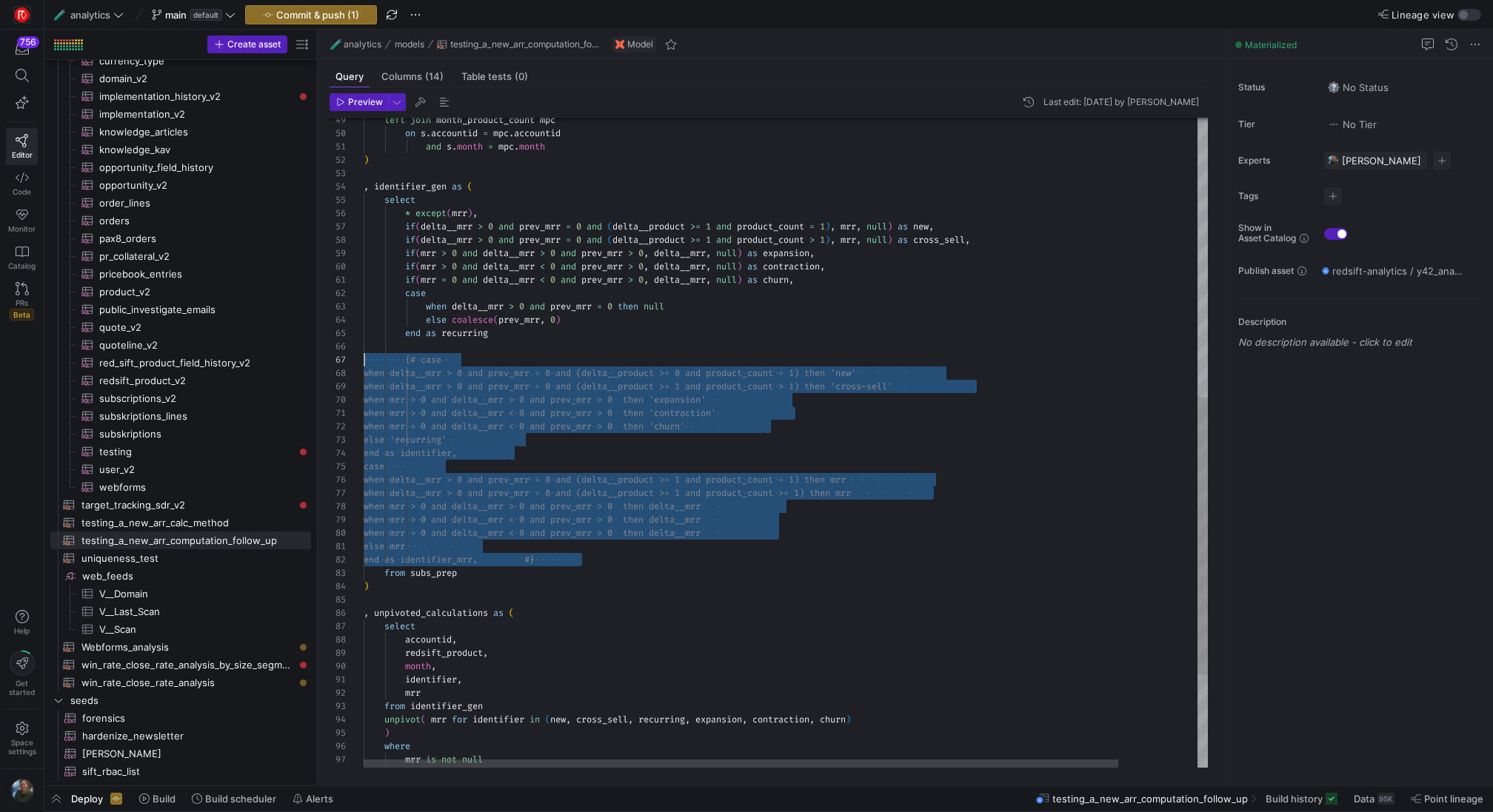
drag, startPoint x: 600, startPoint y: 562, endPoint x: 292, endPoint y: 354, distance: 371.7
click at [364, 354] on div "else mrr end as identifier_mrr, #} from subs_prep ) , unpivoted_calculations as…" at bounding box center [830, 225] width 932 height 1527
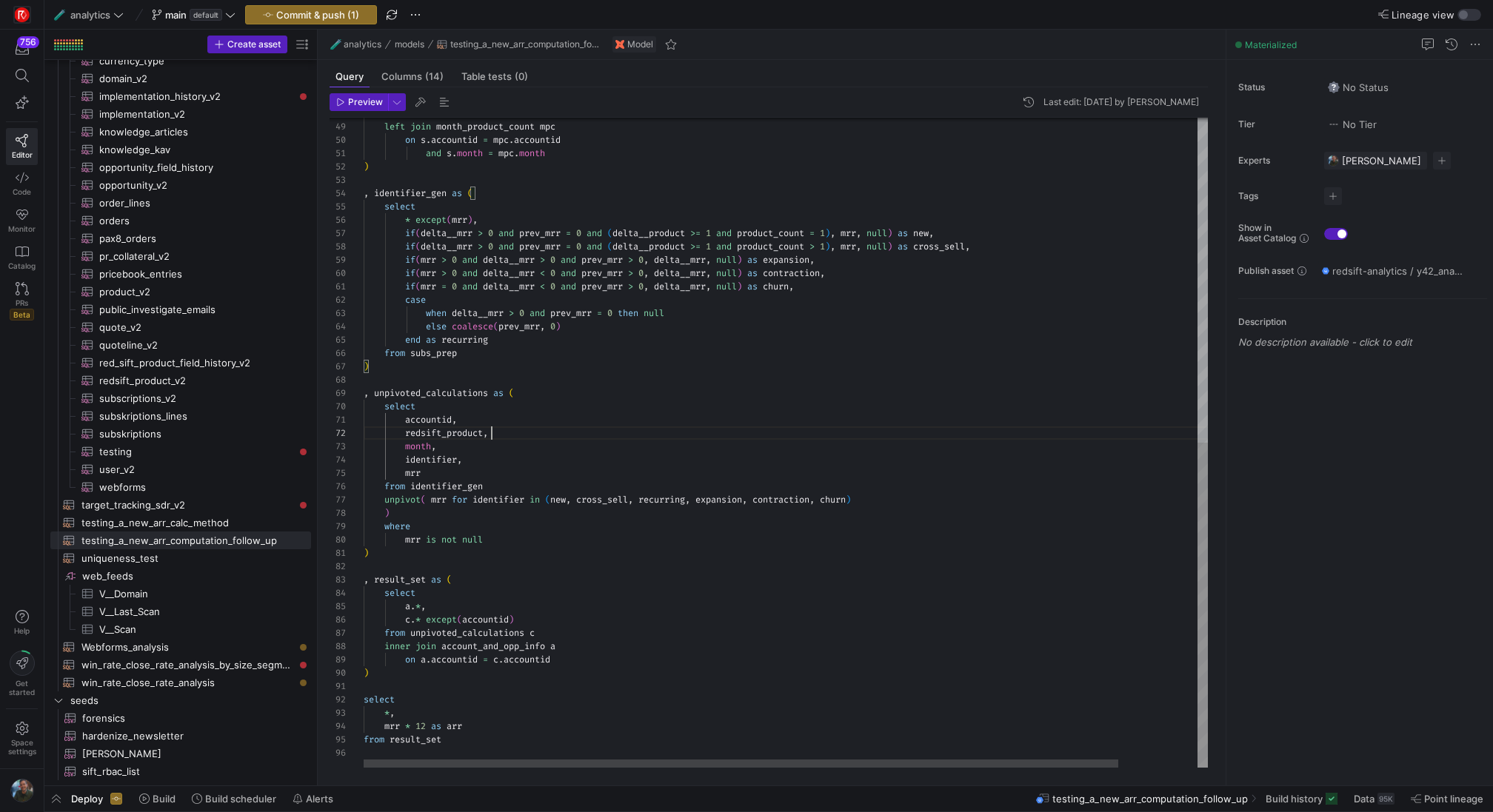
click at [606, 433] on div "from subs_prep ) , unpivoted_calculations as ( select accountid , redsift_produ…" at bounding box center [830, 118] width 932 height 1300
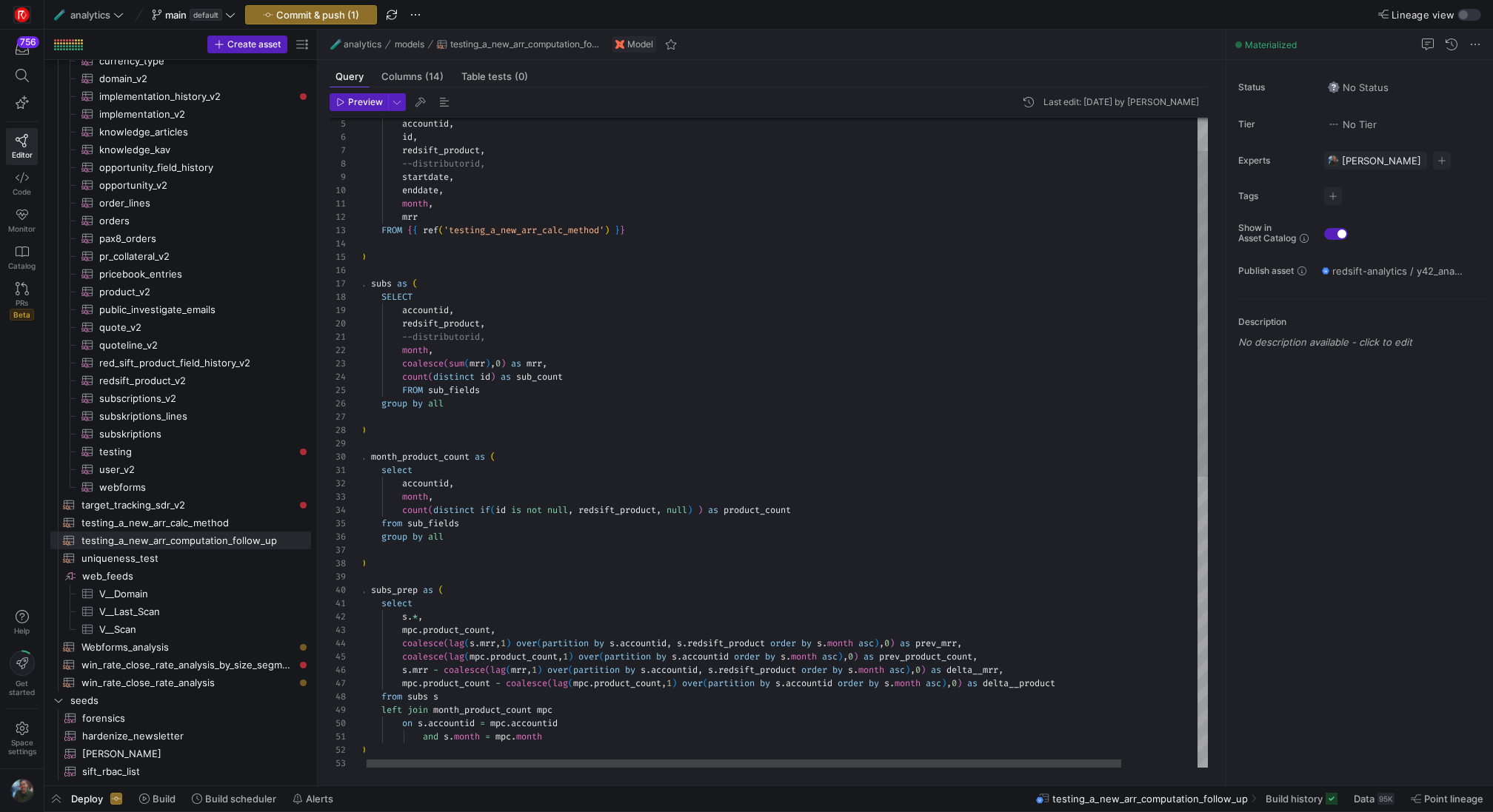
scroll to position [67, 0]
click at [400, 264] on div "from subs s mpc . product_count - coalesce ( lag ( mpc . product_count , 1 ) ov…" at bounding box center [827, 702] width 932 height 1300
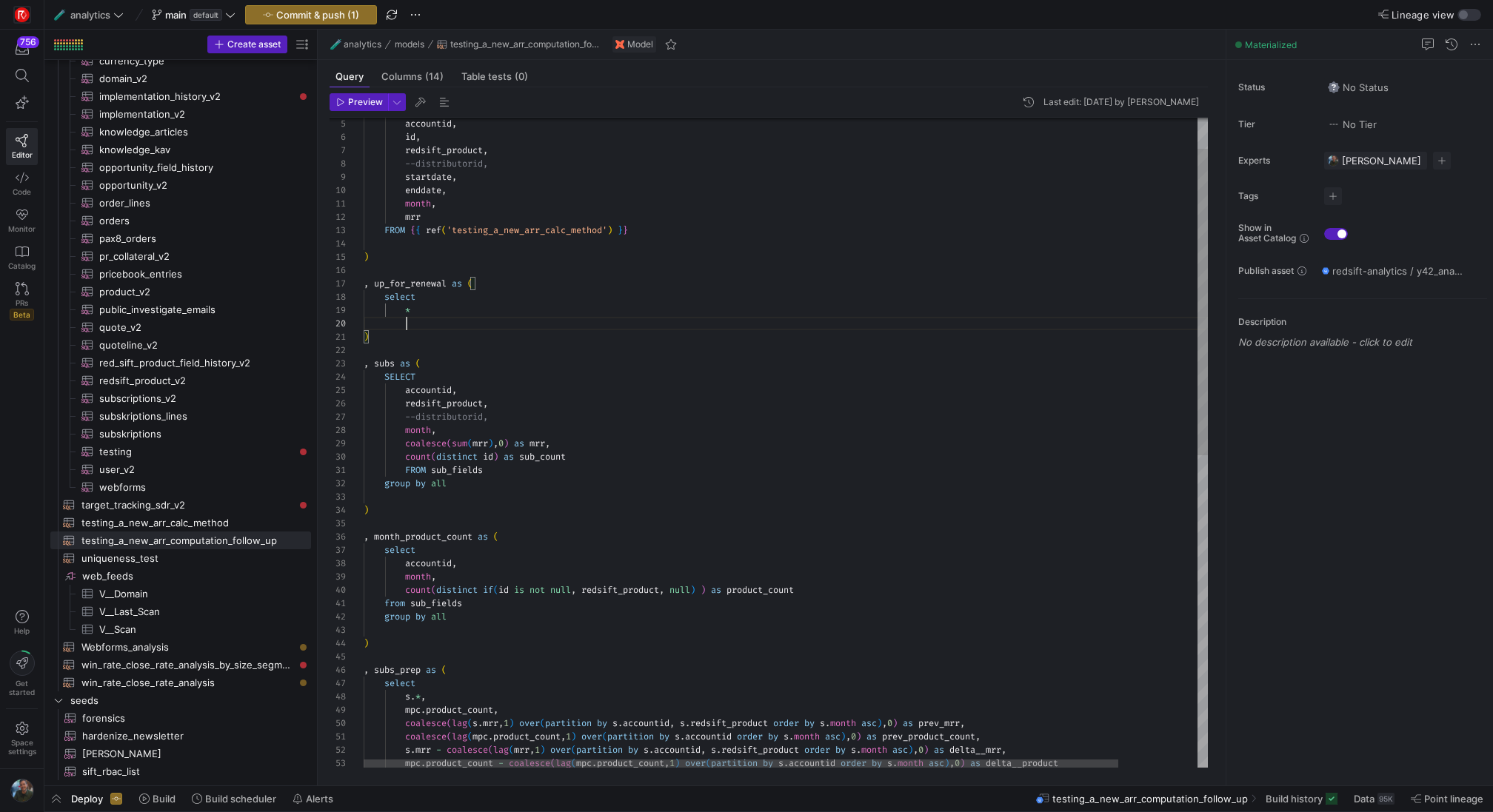
scroll to position [120, 21]
drag, startPoint x: 384, startPoint y: 282, endPoint x: 610, endPoint y: 188, distance: 244.8
click at [384, 282] on div "mpc . product_count - coalesce ( lag ( mpc . product_count , 1 ) over ( partiti…" at bounding box center [830, 741] width 932 height 1380
click at [424, 324] on div "mpc . product_count - coalesce ( lag ( mpc . product_count , 1 ) over ( partiti…" at bounding box center [830, 741] width 932 height 1380
click at [429, 306] on div "mpc . product_count - coalesce ( lag ( mpc . product_count , 1 ) over ( partiti…" at bounding box center [830, 741] width 932 height 1380
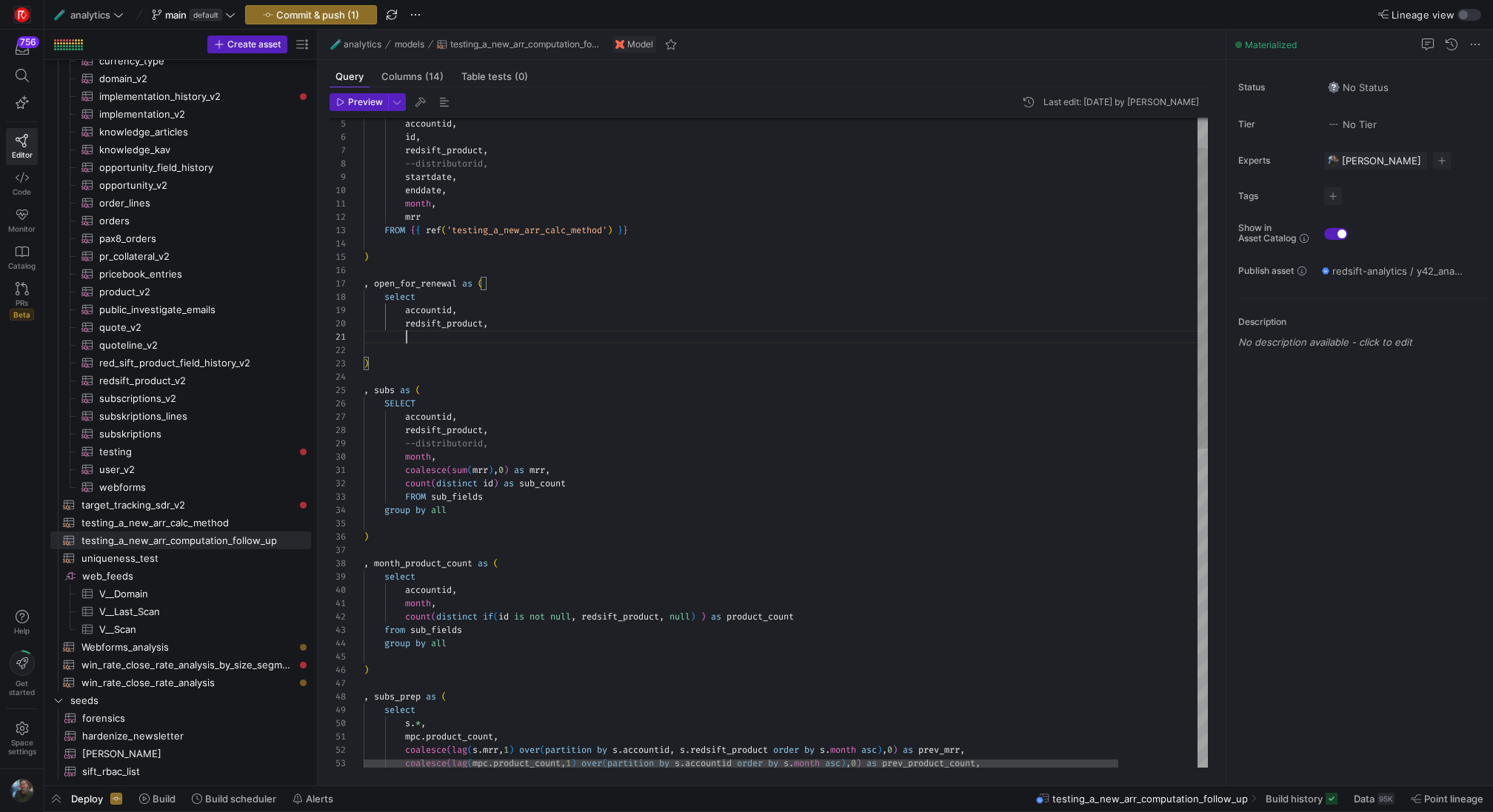
scroll to position [0, 43]
click at [386, 303] on div "coalesce ( lag ( mpc . product_count , 1 ) over ( partition by s . accountid or…" at bounding box center [830, 755] width 932 height 1407
click at [429, 339] on div "coalesce ( lag ( mpc . product_count , 1 ) over ( partition by s . accountid or…" at bounding box center [830, 755] width 932 height 1407
click at [506, 328] on div "coalesce ( lag ( mpc . product_count , 1 ) over ( partition by s . accountid or…" at bounding box center [830, 755] width 932 height 1407
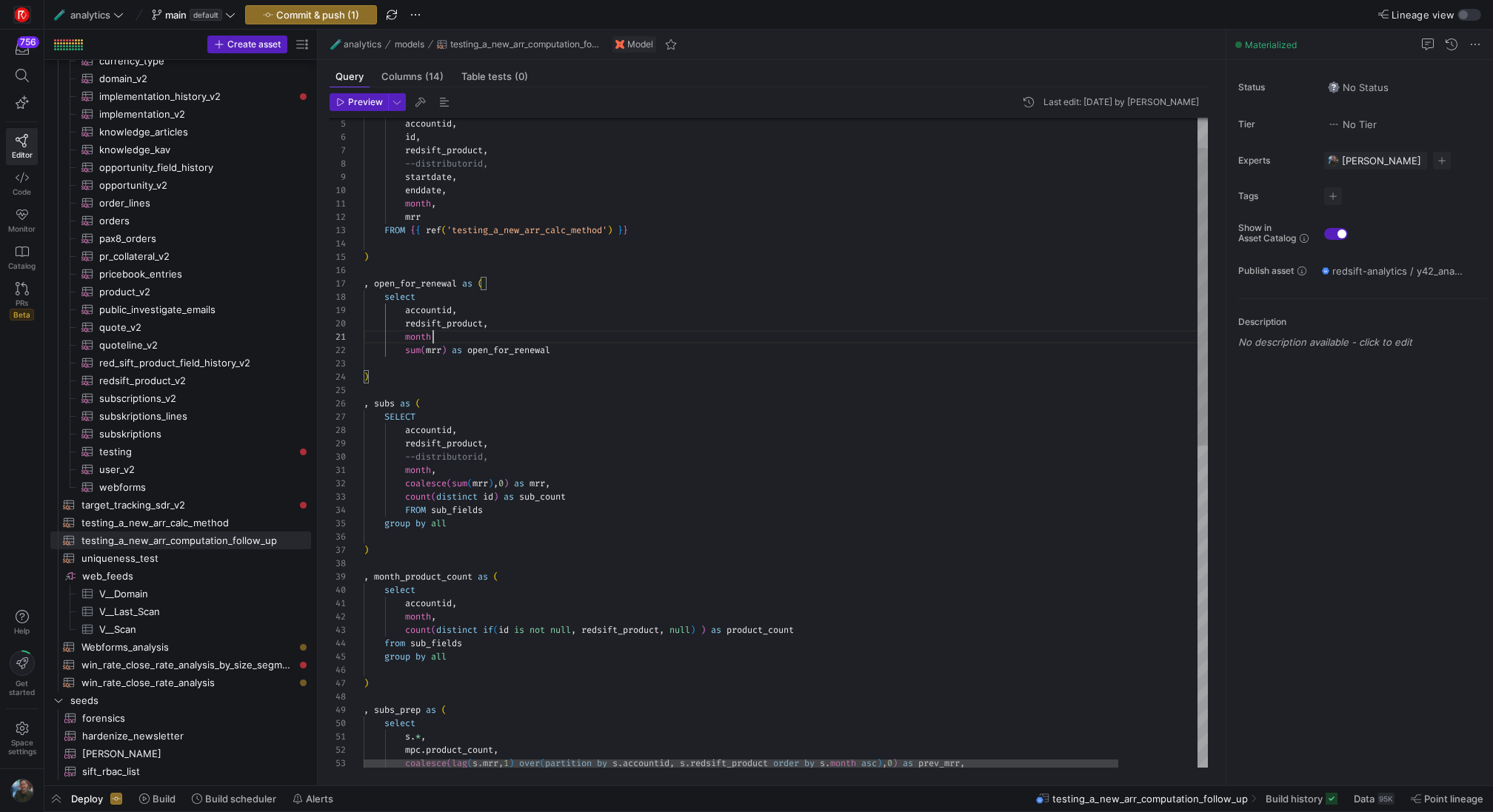
scroll to position [0, 75]
click at [576, 354] on div "coalesce ( lag ( s . mrr , 1 ) over ( partition by s . accountid , s . redsift_…" at bounding box center [830, 762] width 932 height 1420
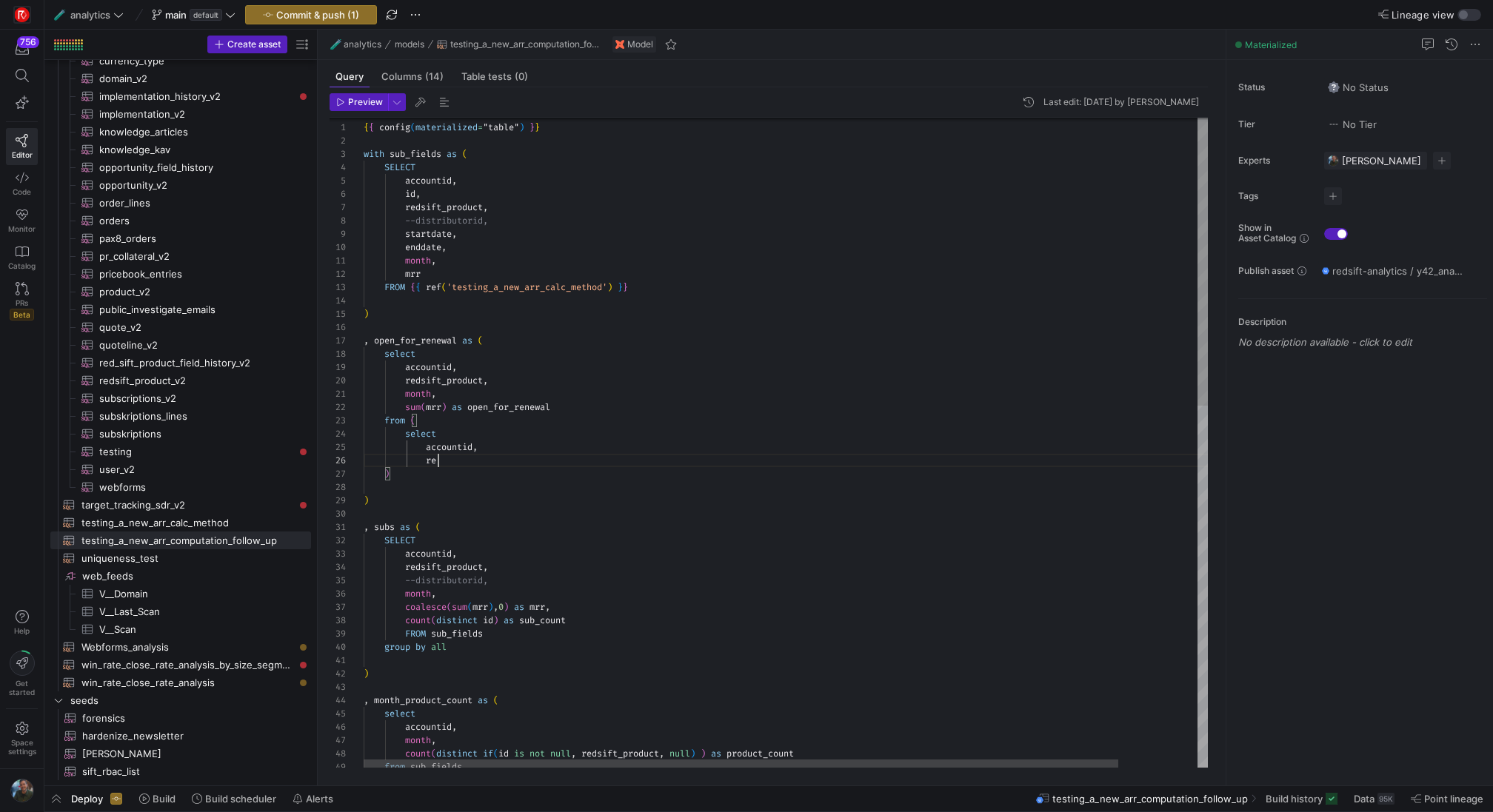
scroll to position [67, 80]
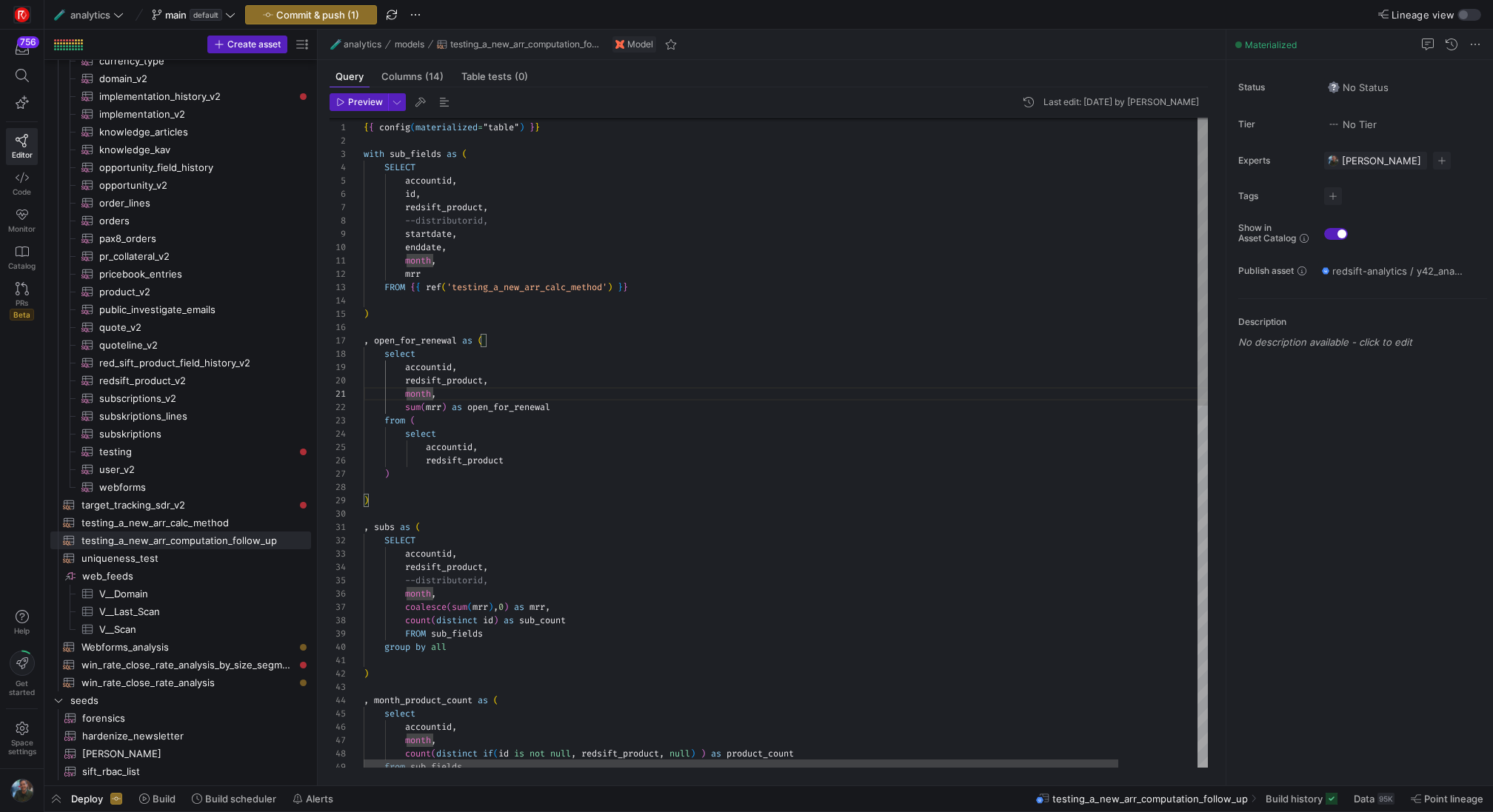
scroll to position [0, 70]
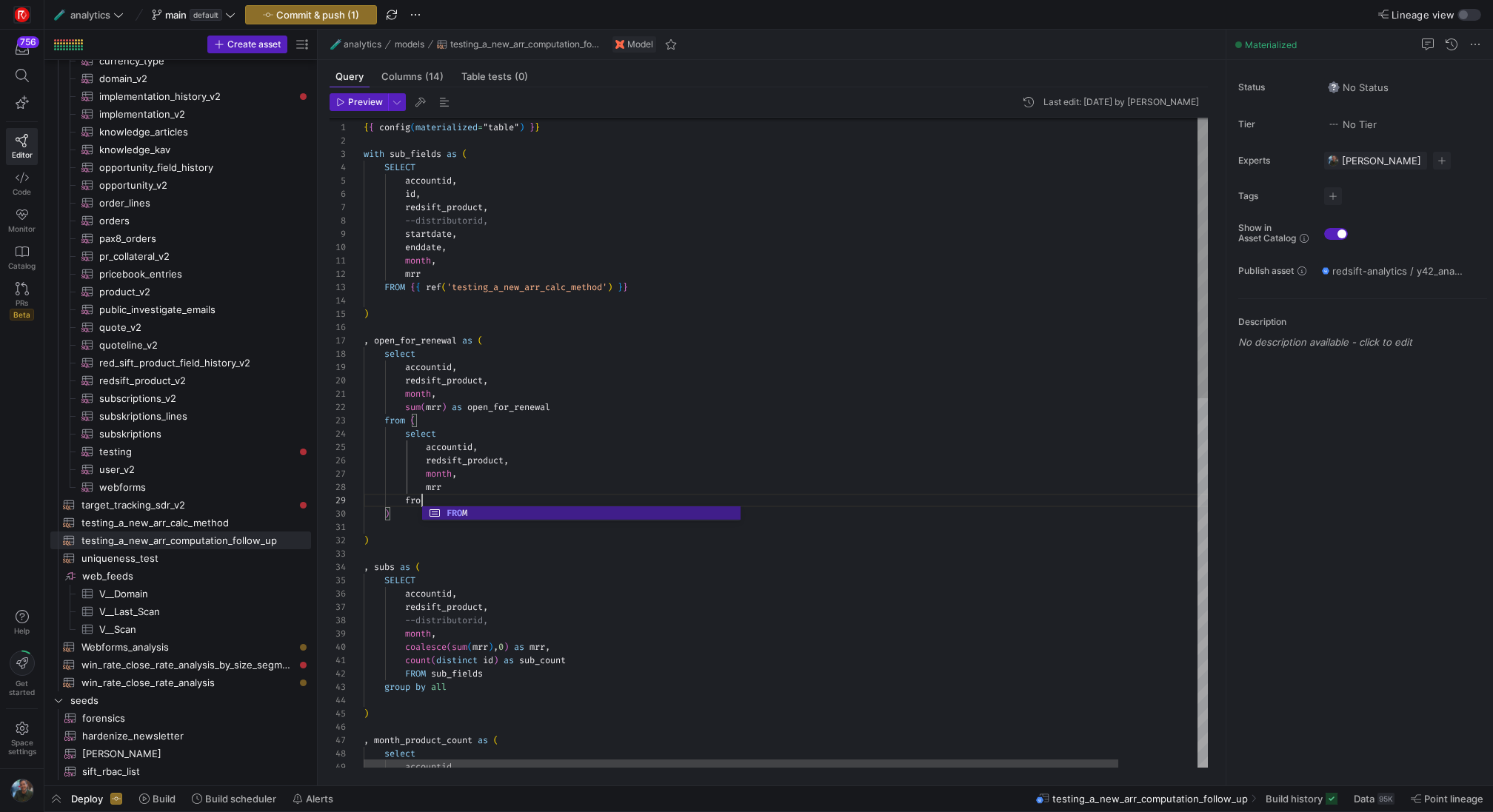
scroll to position [107, 70]
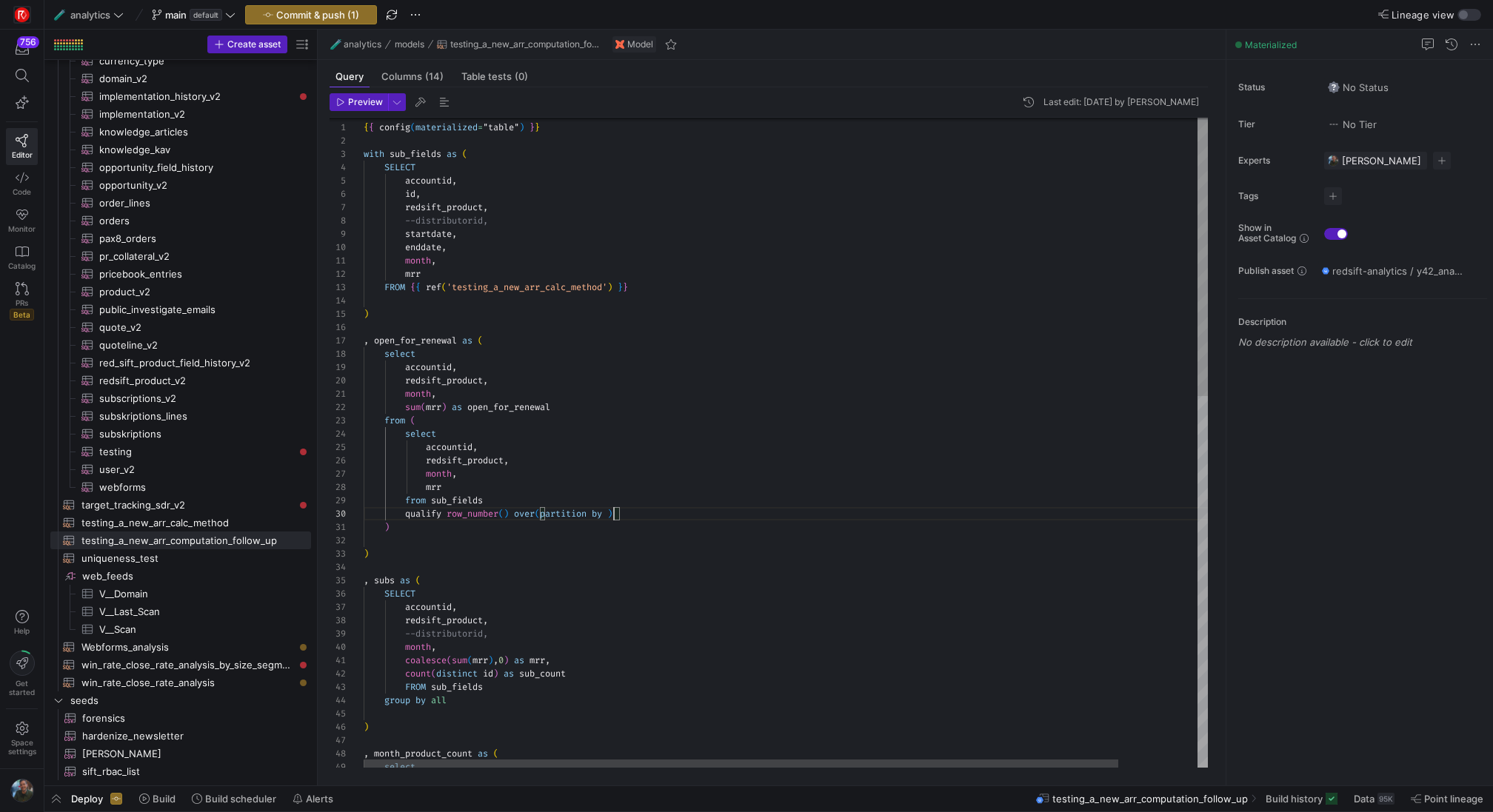
scroll to position [120, 251]
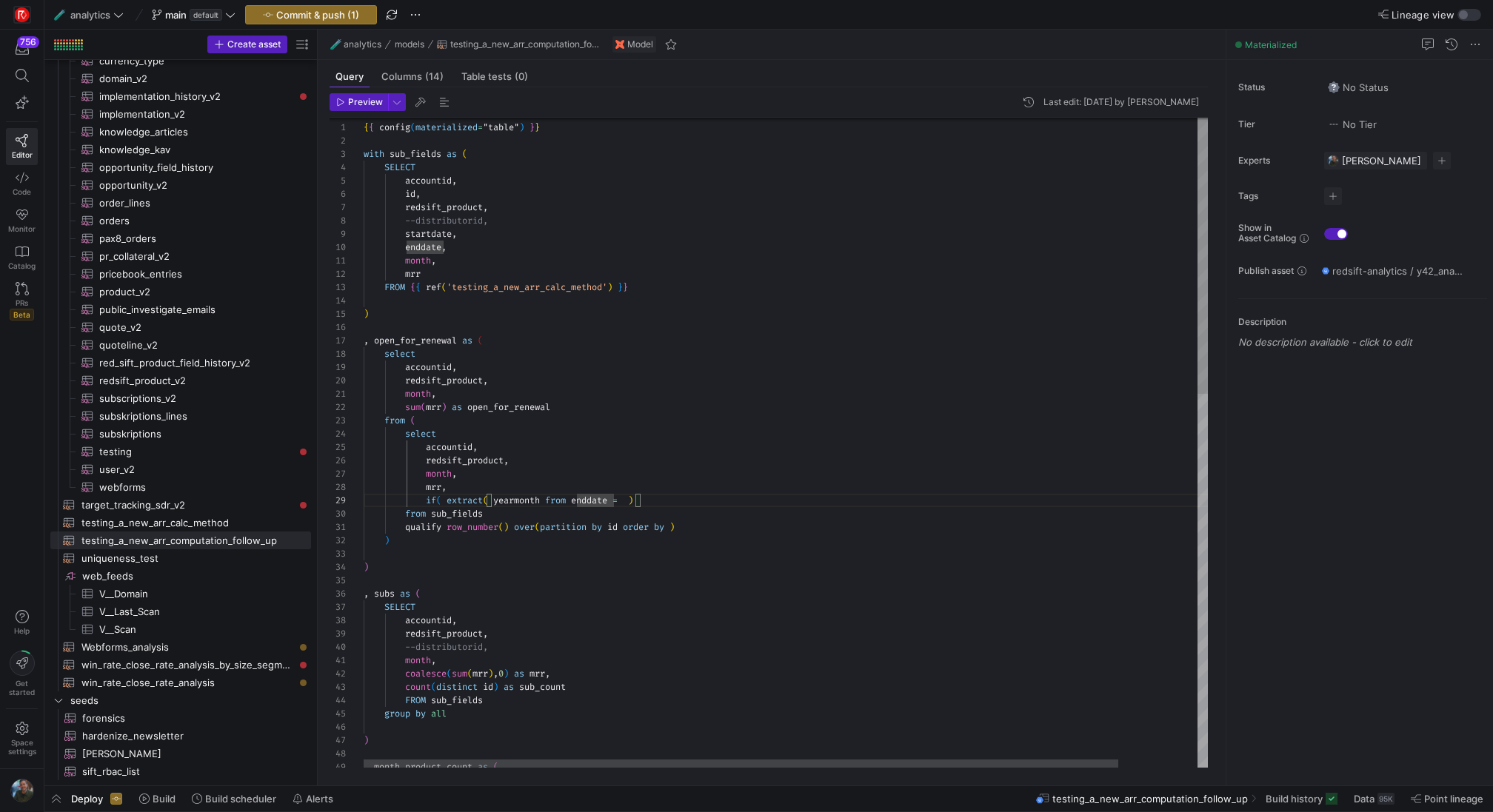
scroll to position [107, 256]
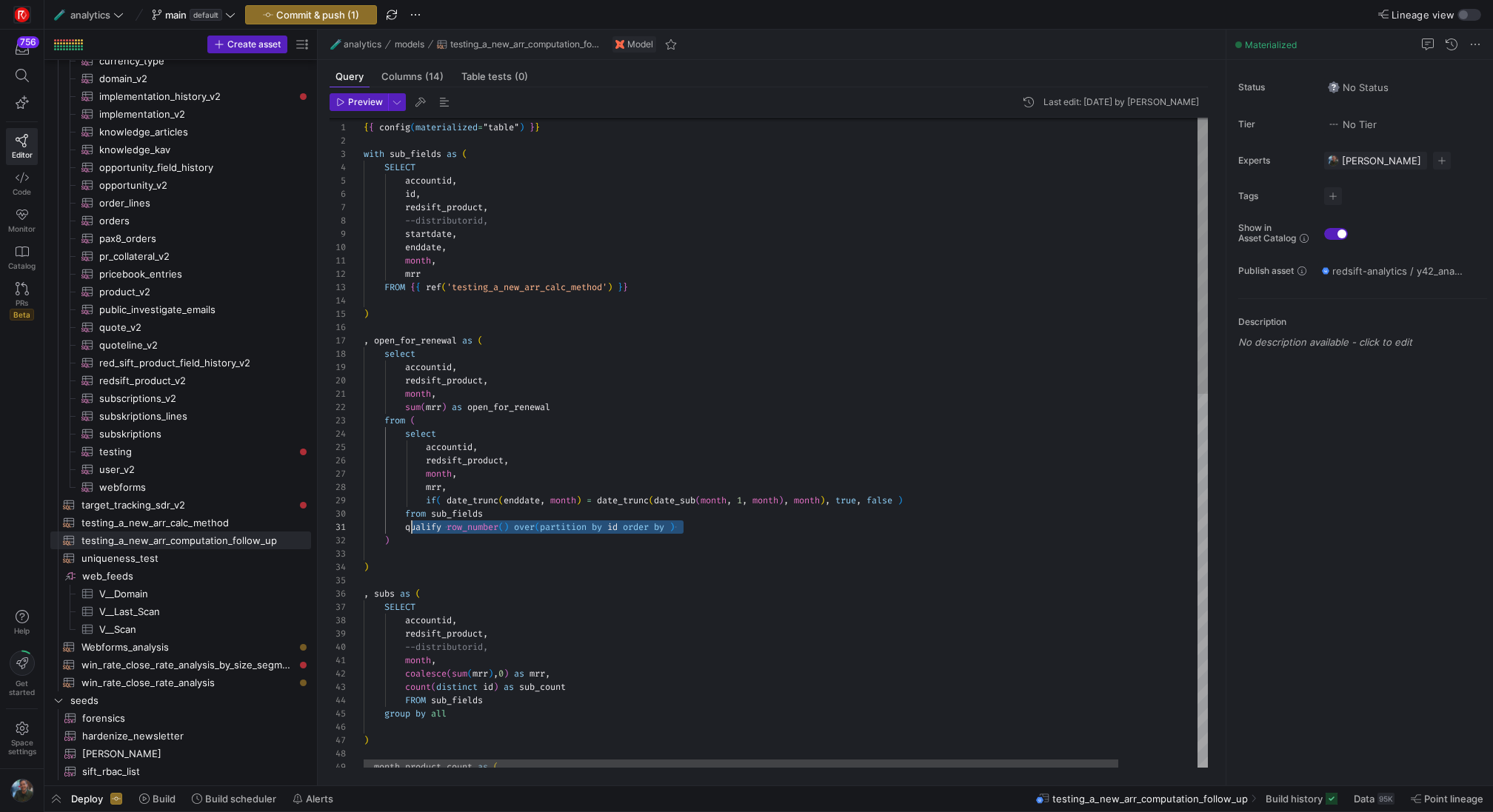
scroll to position [0, 43]
drag, startPoint x: 698, startPoint y: 527, endPoint x: 409, endPoint y: 524, distance: 289.0
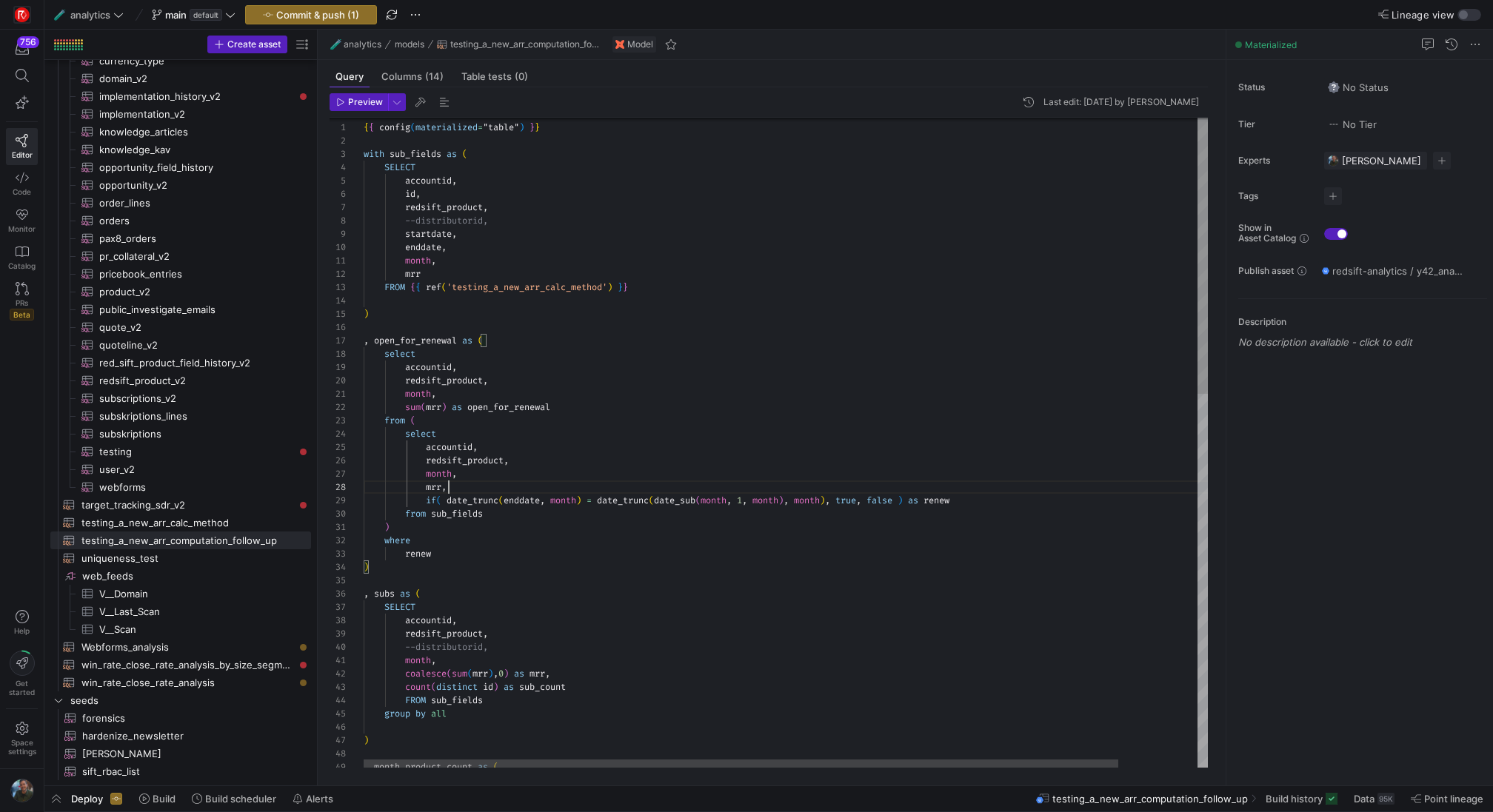
scroll to position [94, 85]
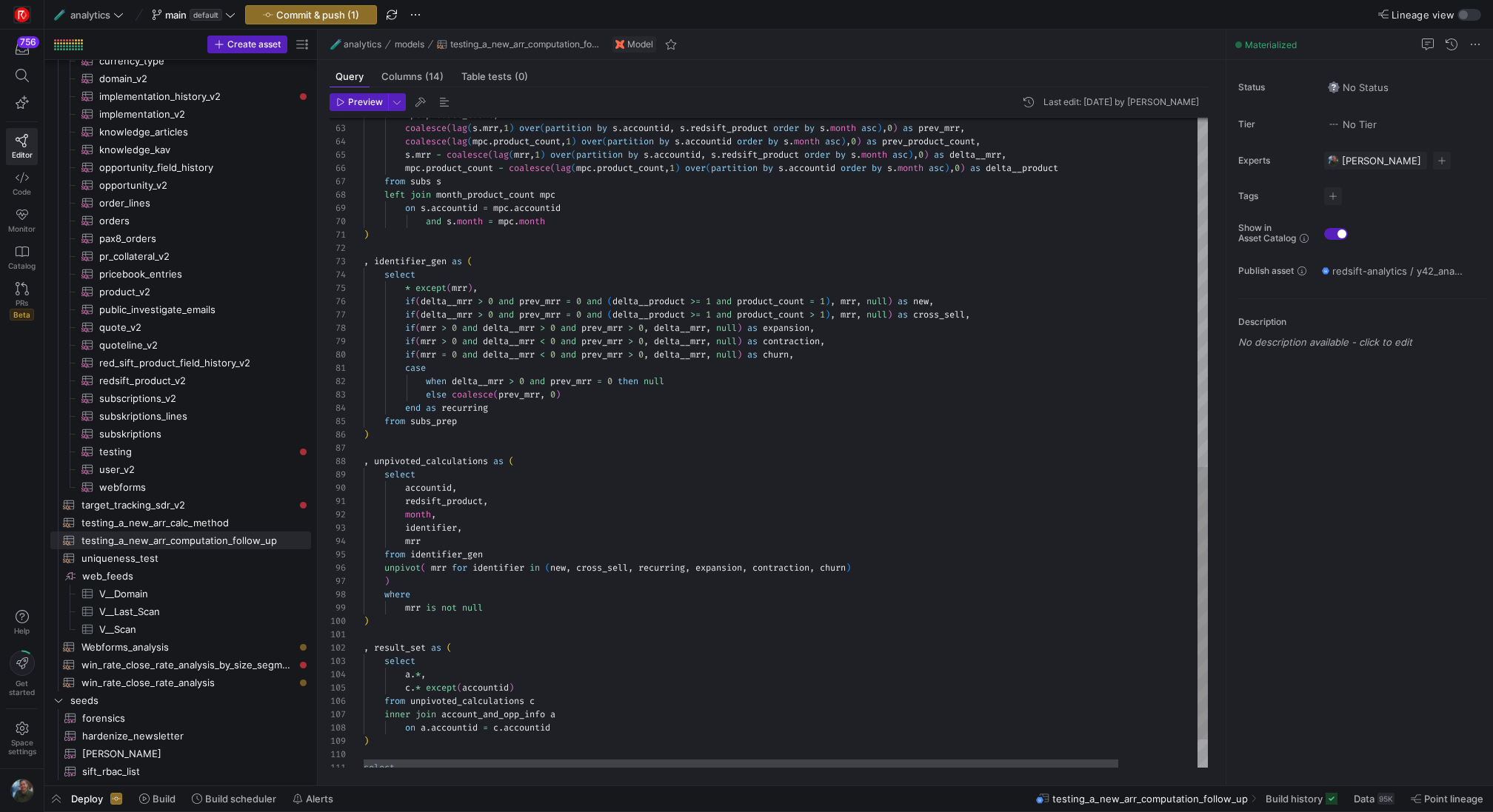
scroll to position [53, 97]
click at [478, 425] on div "mpc . product_count , coalesce ( lag ( s . mrr , 1 ) over ( partition by s . ac…" at bounding box center [830, 60] width 932 height 1553
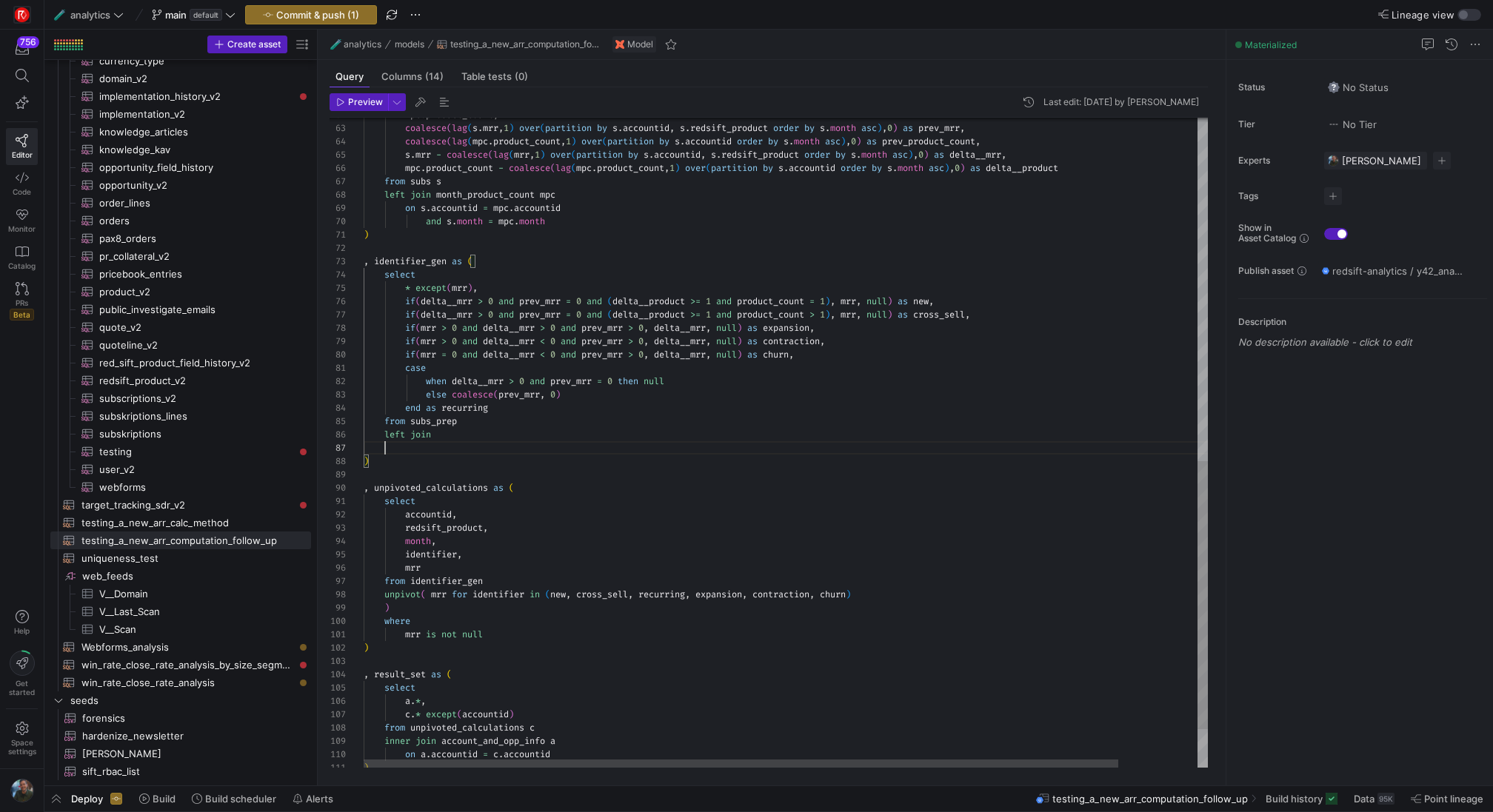
scroll to position [80, 43]
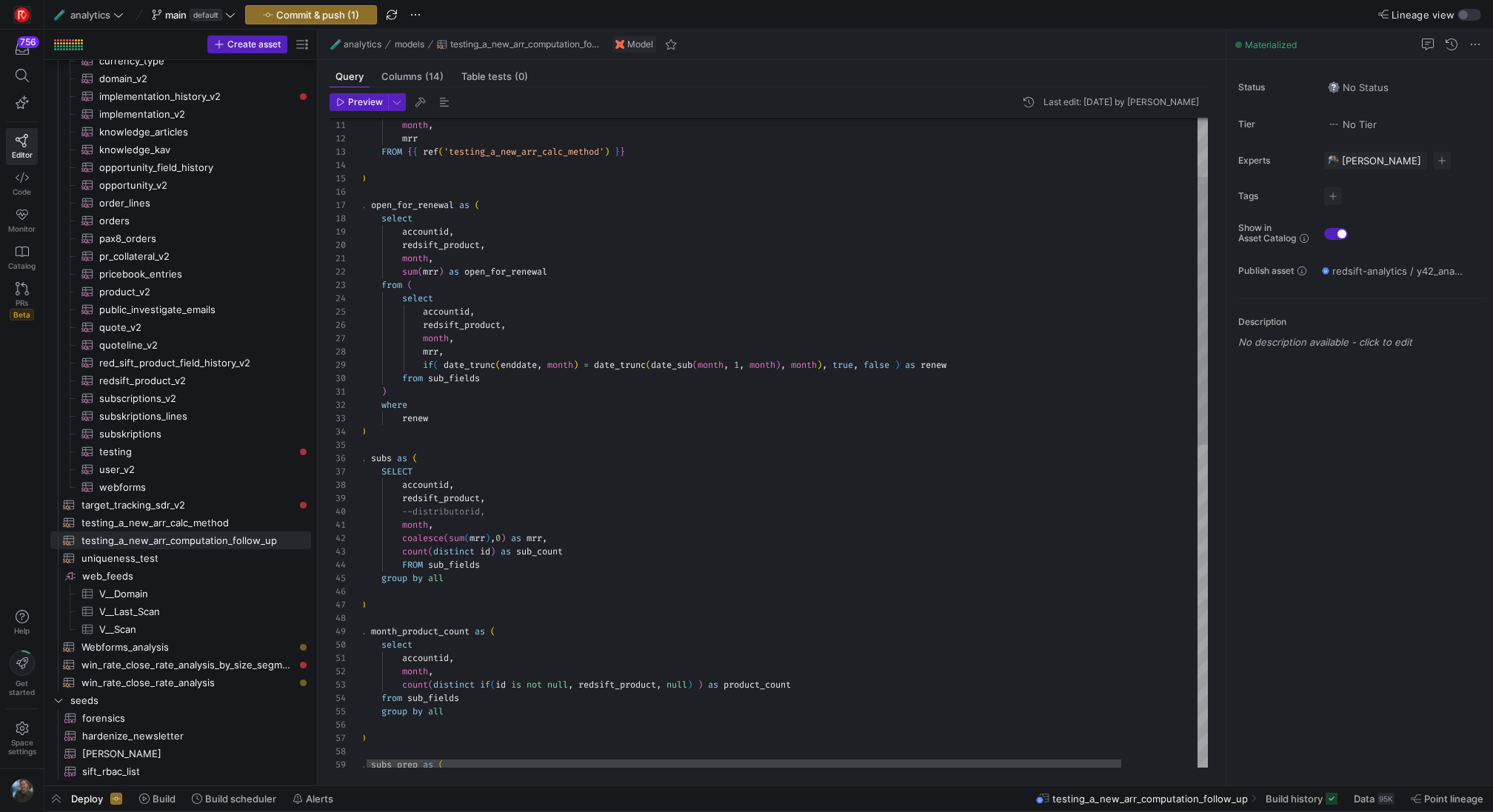
click at [409, 203] on div ", subs_prep as ( ) group by all from sub_fields count ( distinct if ( id is not…" at bounding box center [827, 763] width 932 height 1580
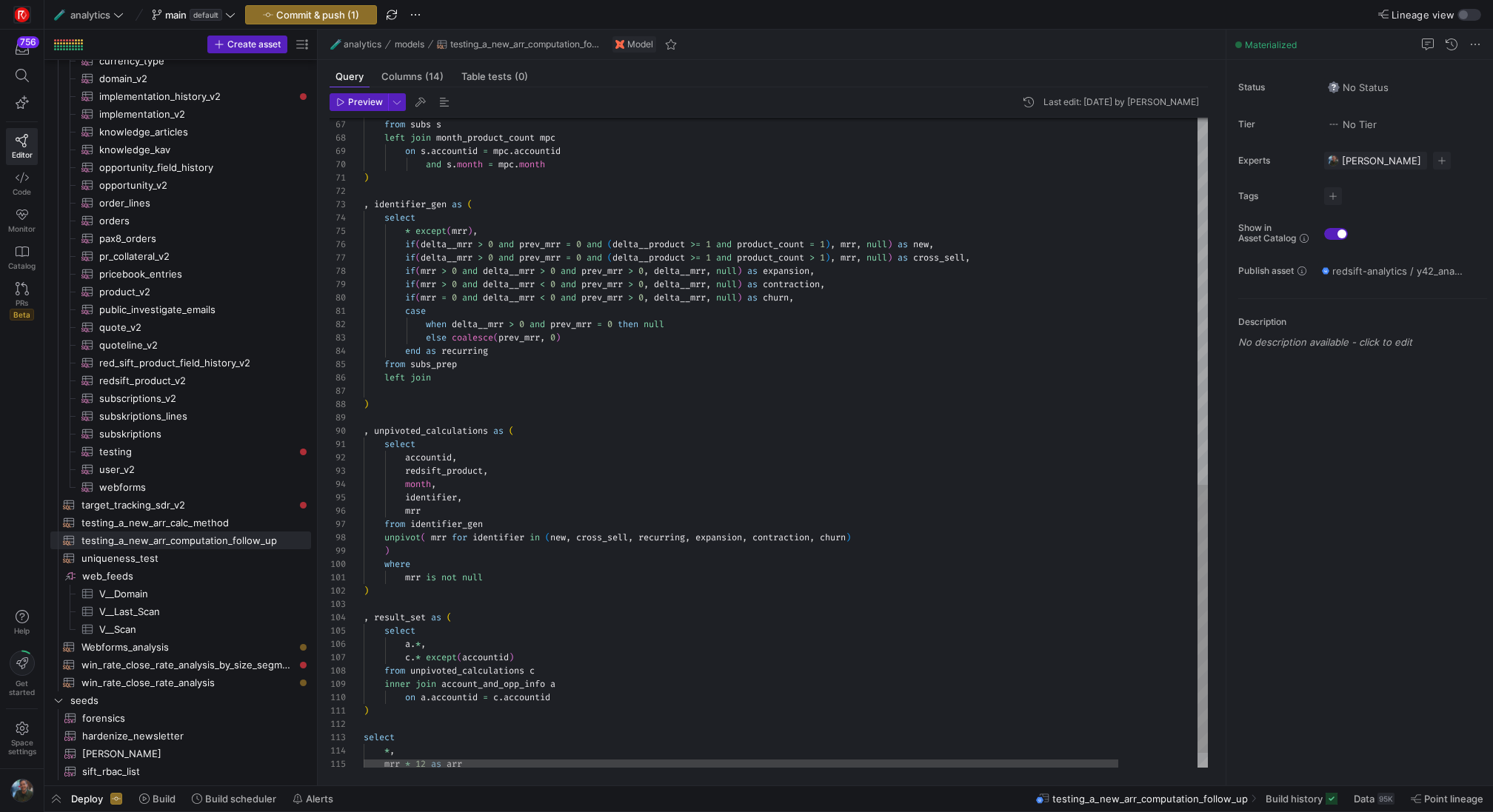
click at [455, 377] on div "on s . accountid = mpc . accountid and s . month = mpc . month ) , identifier_g…" at bounding box center [830, 16] width 932 height 1580
click at [552, 366] on div "on s . accountid = mpc . accountid and s . month = mpc . month ) , identifier_g…" at bounding box center [830, 16] width 932 height 1580
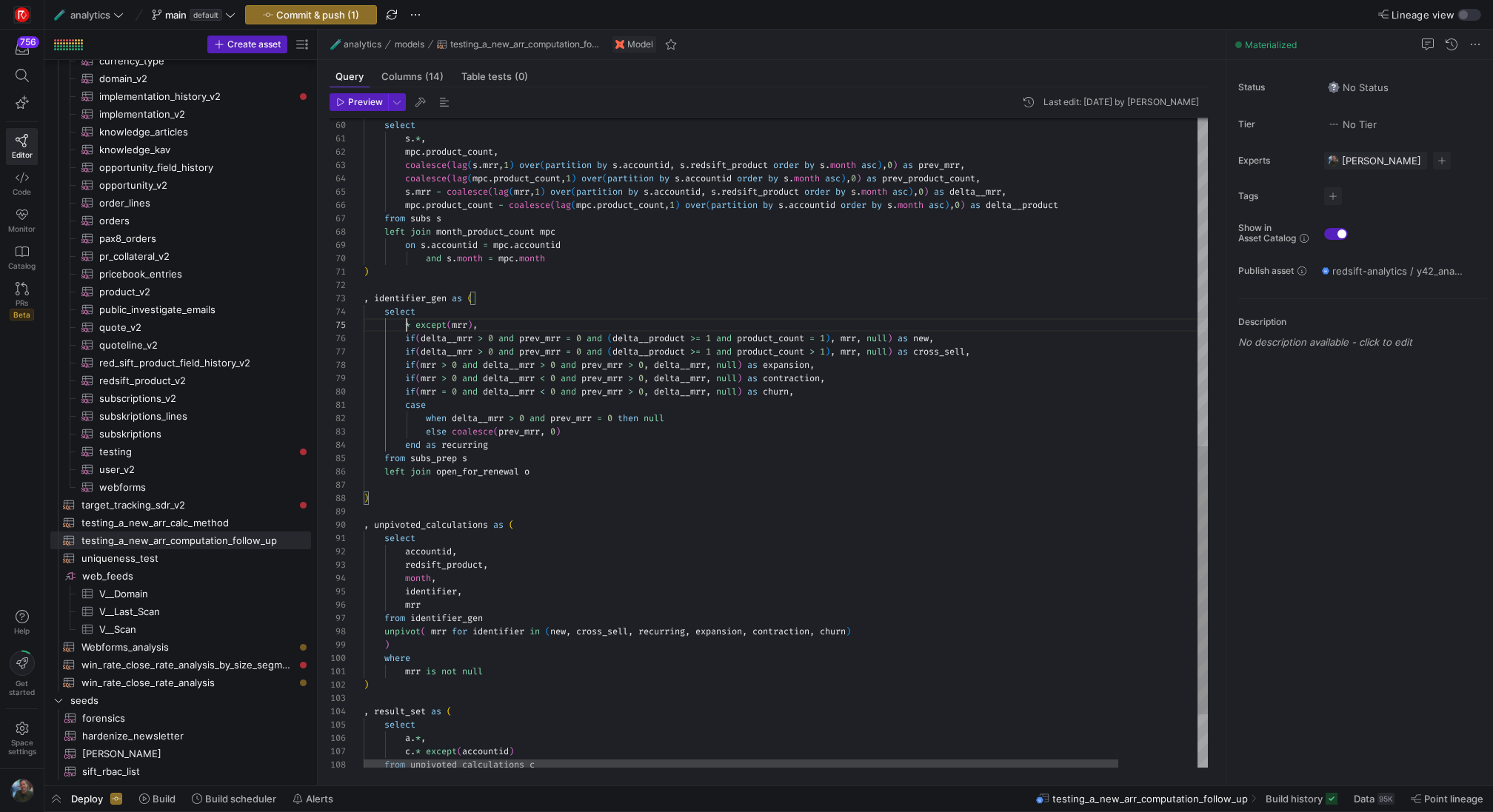
scroll to position [53, 43]
click at [409, 327] on div "coalesce ( lag ( s . mrr , 1 ) over ( partition by s . accountid , s . redsift_…" at bounding box center [830, 110] width 932 height 1580
click at [548, 477] on div "coalesce ( lag ( s . mrr , 1 ) over ( partition by s . accountid , s . redsift_…" at bounding box center [830, 110] width 932 height 1580
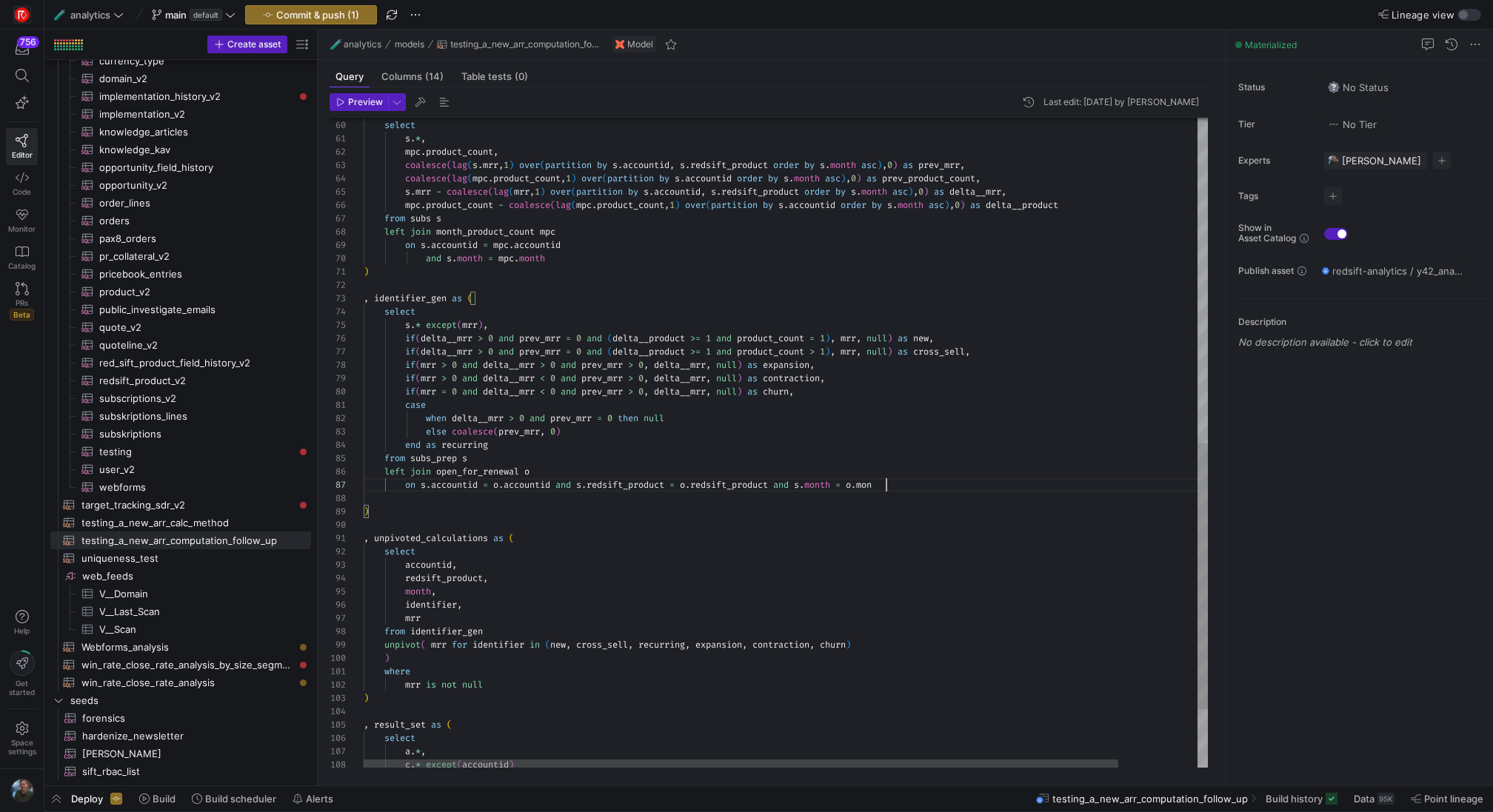
scroll to position [80, 532]
click at [593, 443] on div "coalesce ( lag ( s . mrr , 1 ) over ( partition by s . accountid , s . redsift_…" at bounding box center [830, 117] width 932 height 1593
click at [593, 466] on div "coalesce ( lag ( s . mrr , 1 ) over ( partition by s . accountid , s . redsift_…" at bounding box center [830, 117] width 932 height 1593
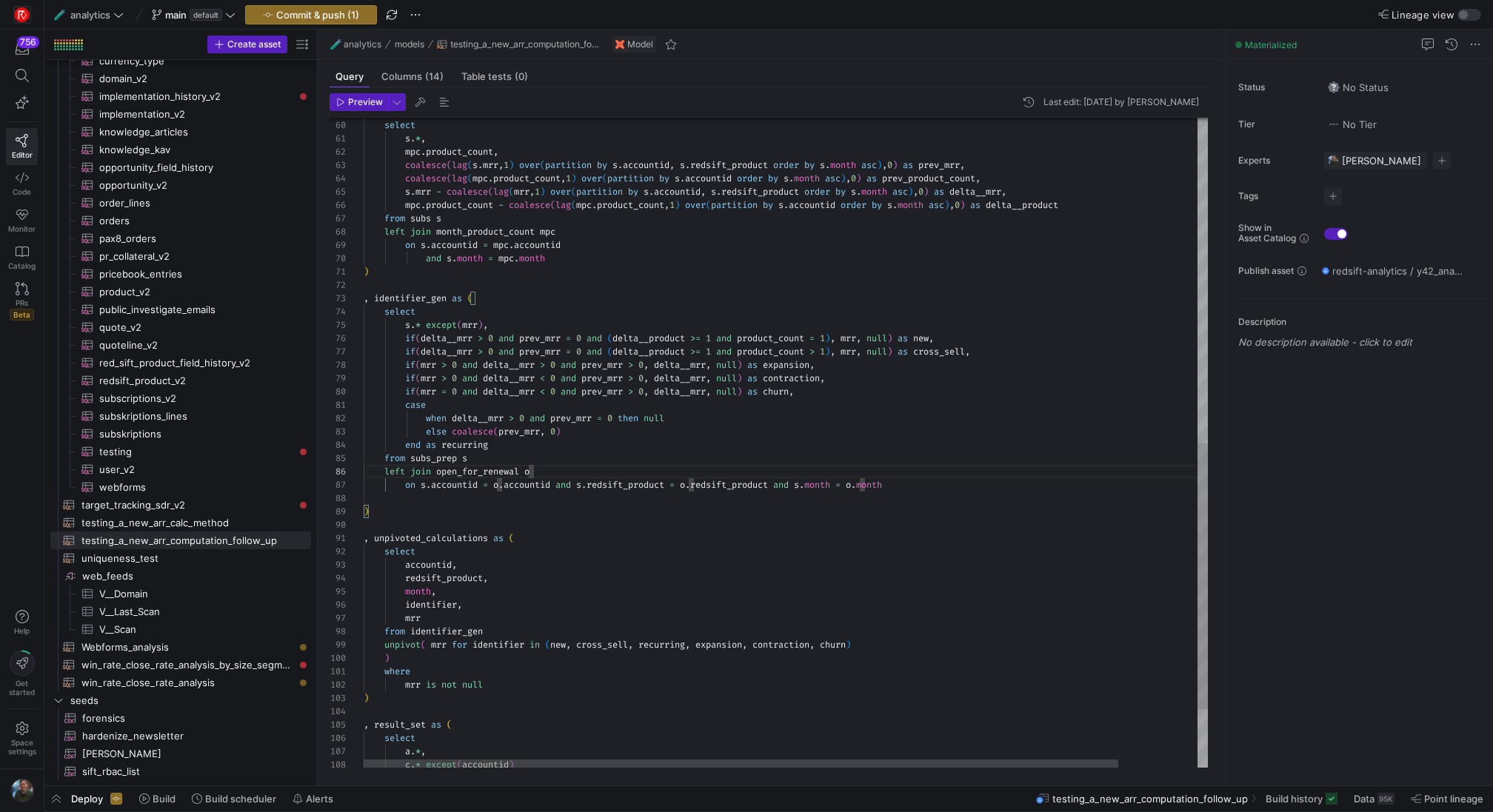
click at [625, 439] on div "coalesce ( lag ( s . mrr , 1 ) over ( partition by s . accountid , s . redsift_…" at bounding box center [830, 117] width 932 height 1593
click at [710, 416] on div "coalesce ( lag ( s . mrr , 1 ) over ( partition by s . accountid , s . redsift_…" at bounding box center [830, 117] width 932 height 1593
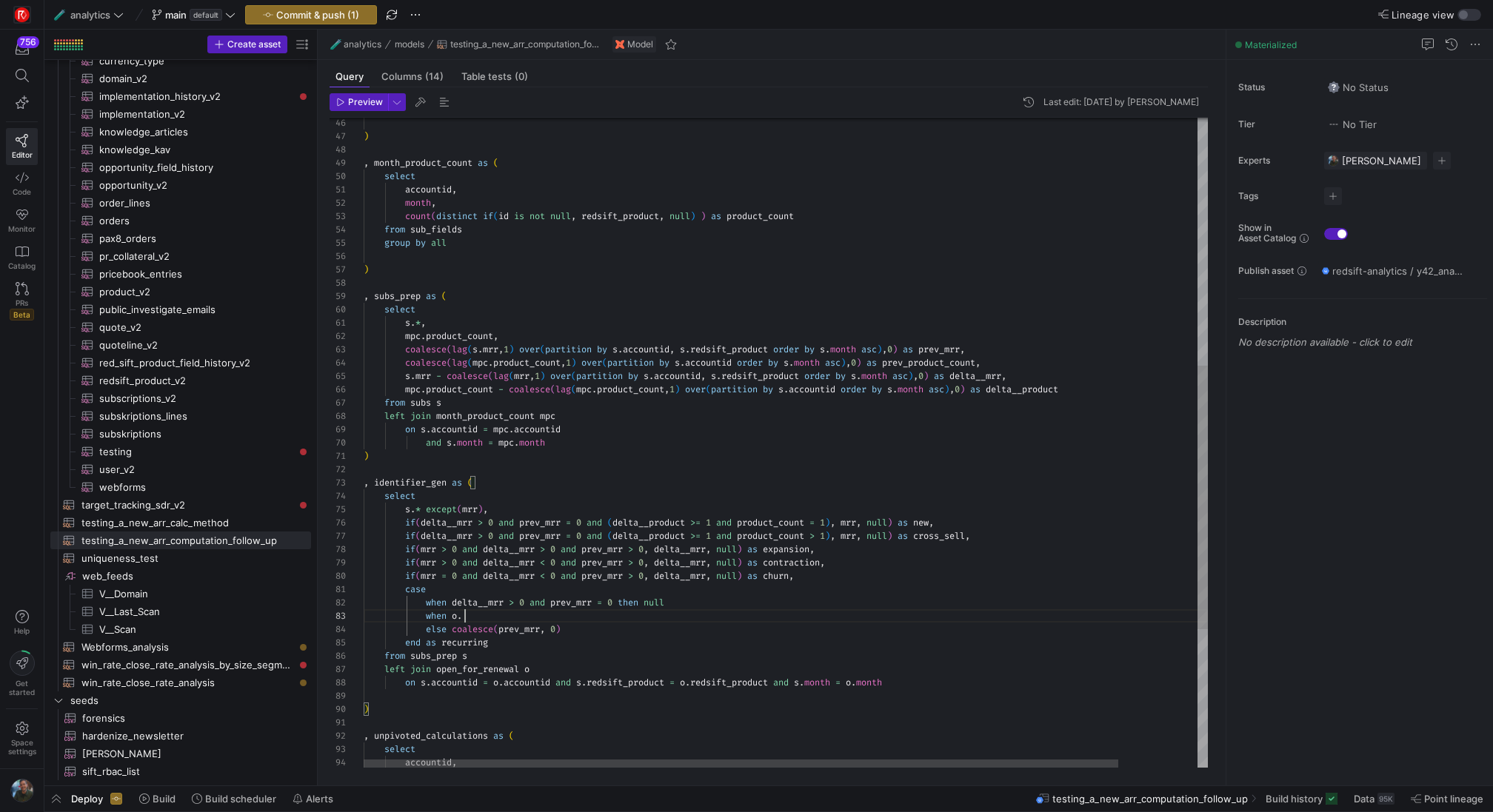
scroll to position [0, 43]
click at [407, 591] on div "mpc . product_count , s . * , select , subs_prep as ( ) group by all from sub_f…" at bounding box center [830, 307] width 932 height 1606
click at [500, 617] on div "mpc . product_count , s . * , select , subs_prep as ( ) group by all from sub_f…" at bounding box center [830, 307] width 932 height 1606
click at [523, 632] on div "mpc . product_count , s . * , select , subs_prep as ( ) group by all from sub_f…" at bounding box center [830, 307] width 932 height 1606
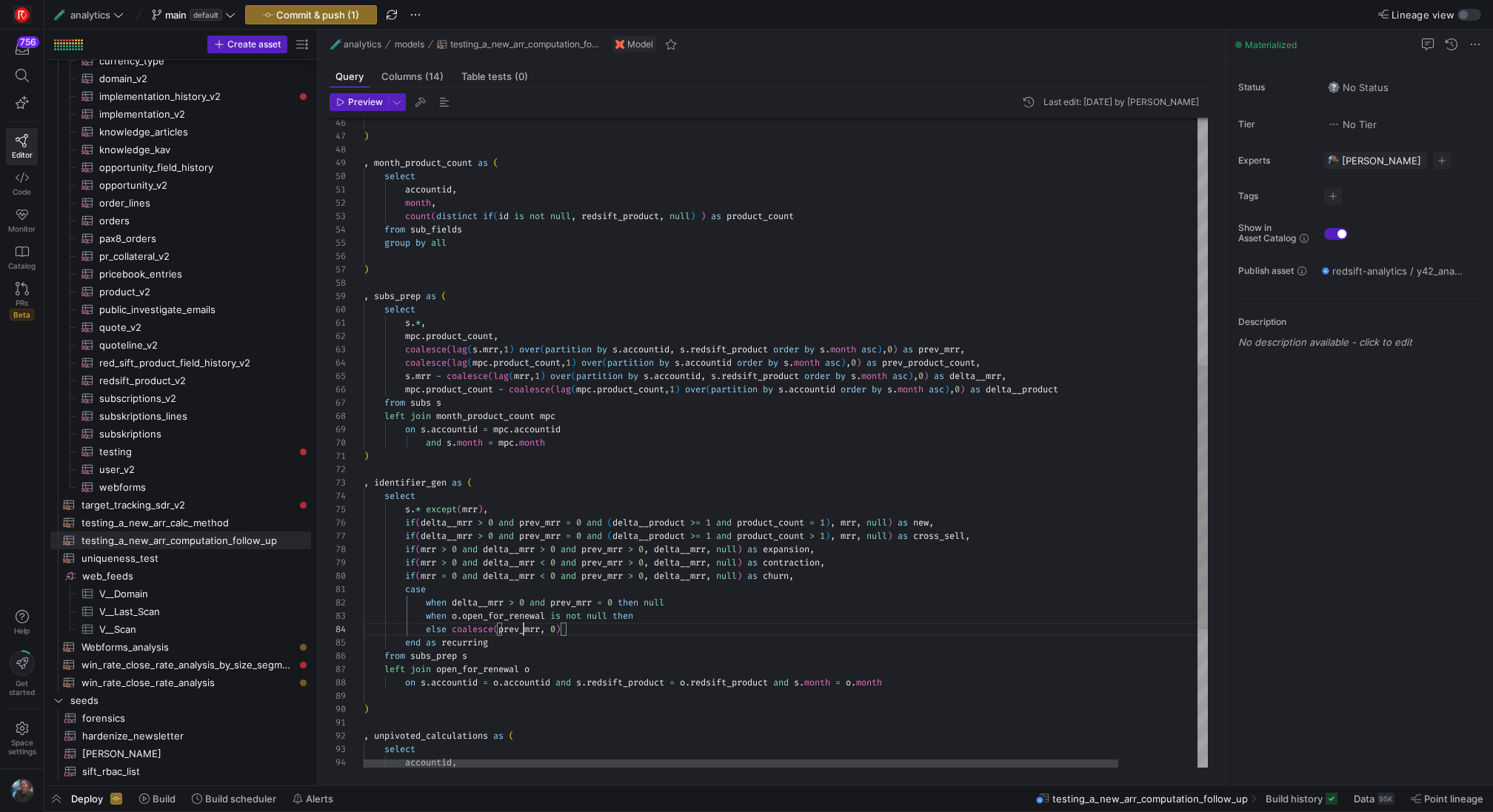
click at [523, 632] on div "mpc . product_count , s . * , select , subs_prep as ( ) group by all from sub_f…" at bounding box center [830, 307] width 932 height 1606
drag, startPoint x: 579, startPoint y: 628, endPoint x: 456, endPoint y: 628, distance: 123.0
click at [456, 628] on div "mpc . product_count , s . * , select , subs_prep as ( ) group by all from sub_f…" at bounding box center [830, 307] width 932 height 1606
click at [691, 621] on div "mpc . product_count , s . * , select , subs_prep as ( ) group by all from sub_f…" at bounding box center [830, 307] width 932 height 1606
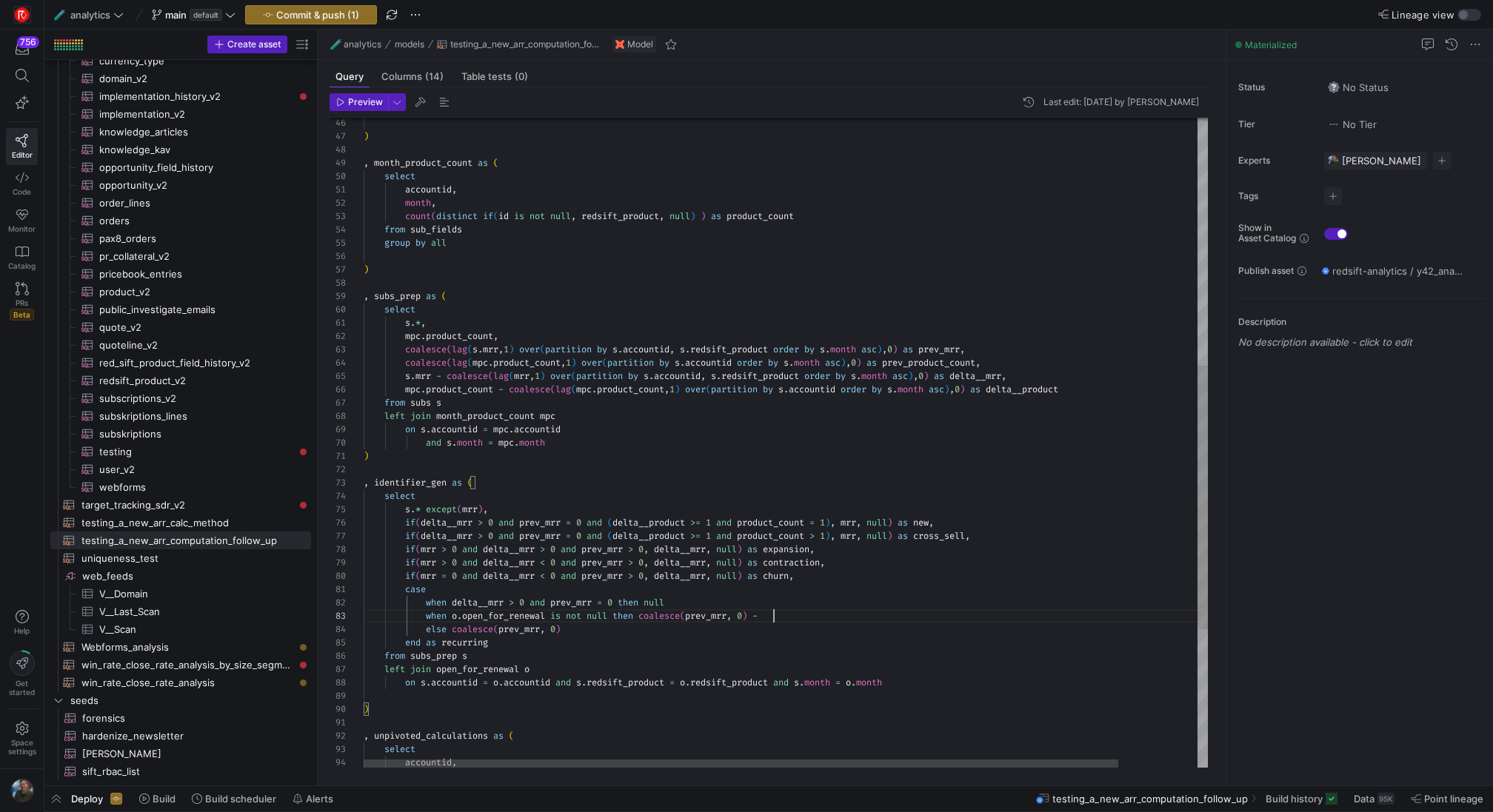
scroll to position [27, 410]
click at [516, 611] on div "mpc . product_count , s . * , select , subs_prep as ( ) group by all from sub_f…" at bounding box center [830, 307] width 932 height 1606
click at [789, 621] on div "mpc . product_count , s . * , select , subs_prep as ( ) group by all from sub_f…" at bounding box center [830, 307] width 932 height 1606
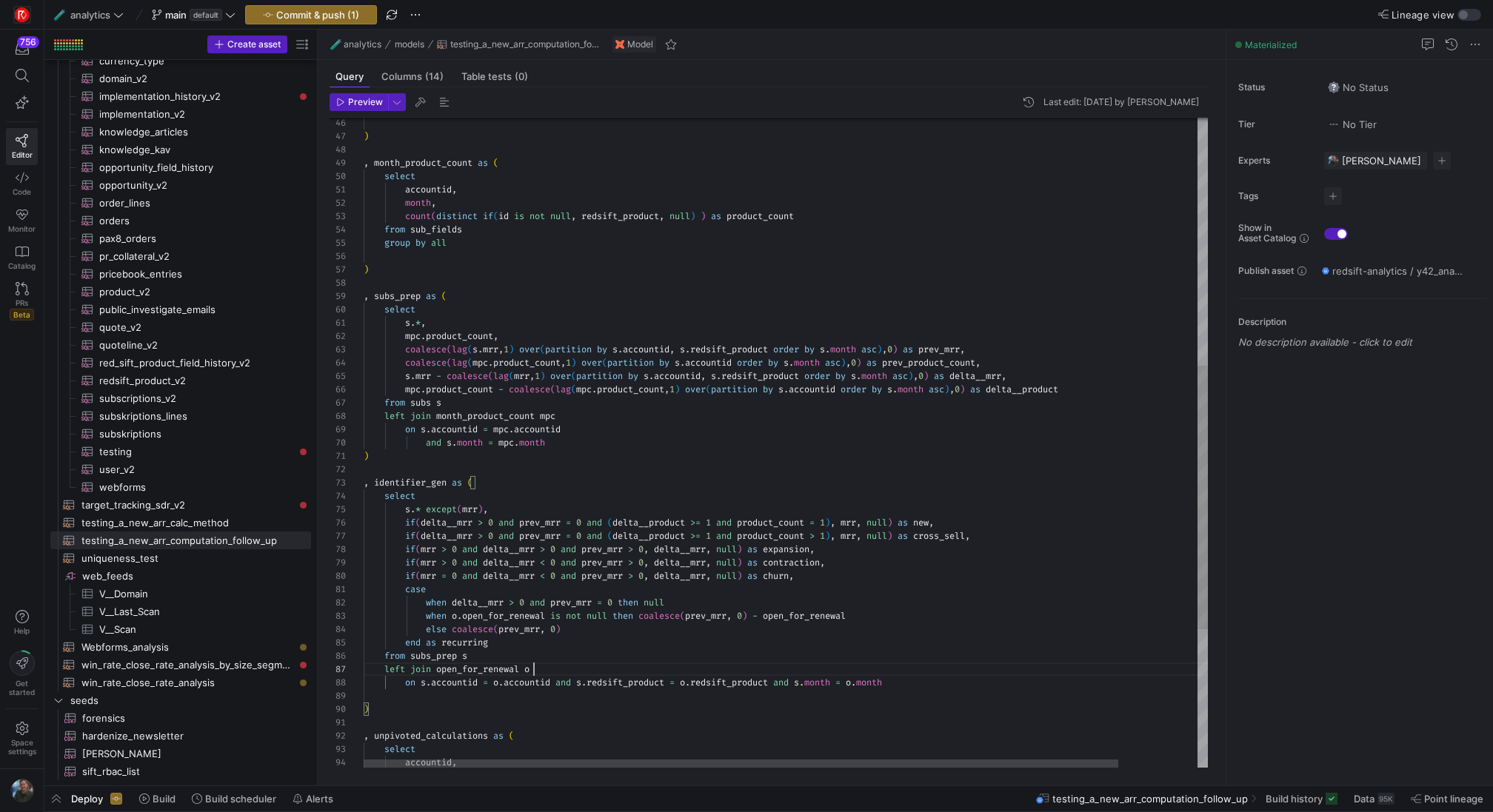
click at [750, 664] on div "mpc . product_count , s . * , select , subs_prep as ( ) group by all from sub_f…" at bounding box center [830, 307] width 932 height 1606
click at [610, 665] on div "mpc . product_count , s . * , select , subs_prep as ( ) group by all from sub_f…" at bounding box center [830, 307] width 932 height 1606
click at [728, 653] on div "mpc . product_count , s . * , select , subs_prep as ( ) group by all from sub_f…" at bounding box center [830, 307] width 932 height 1606
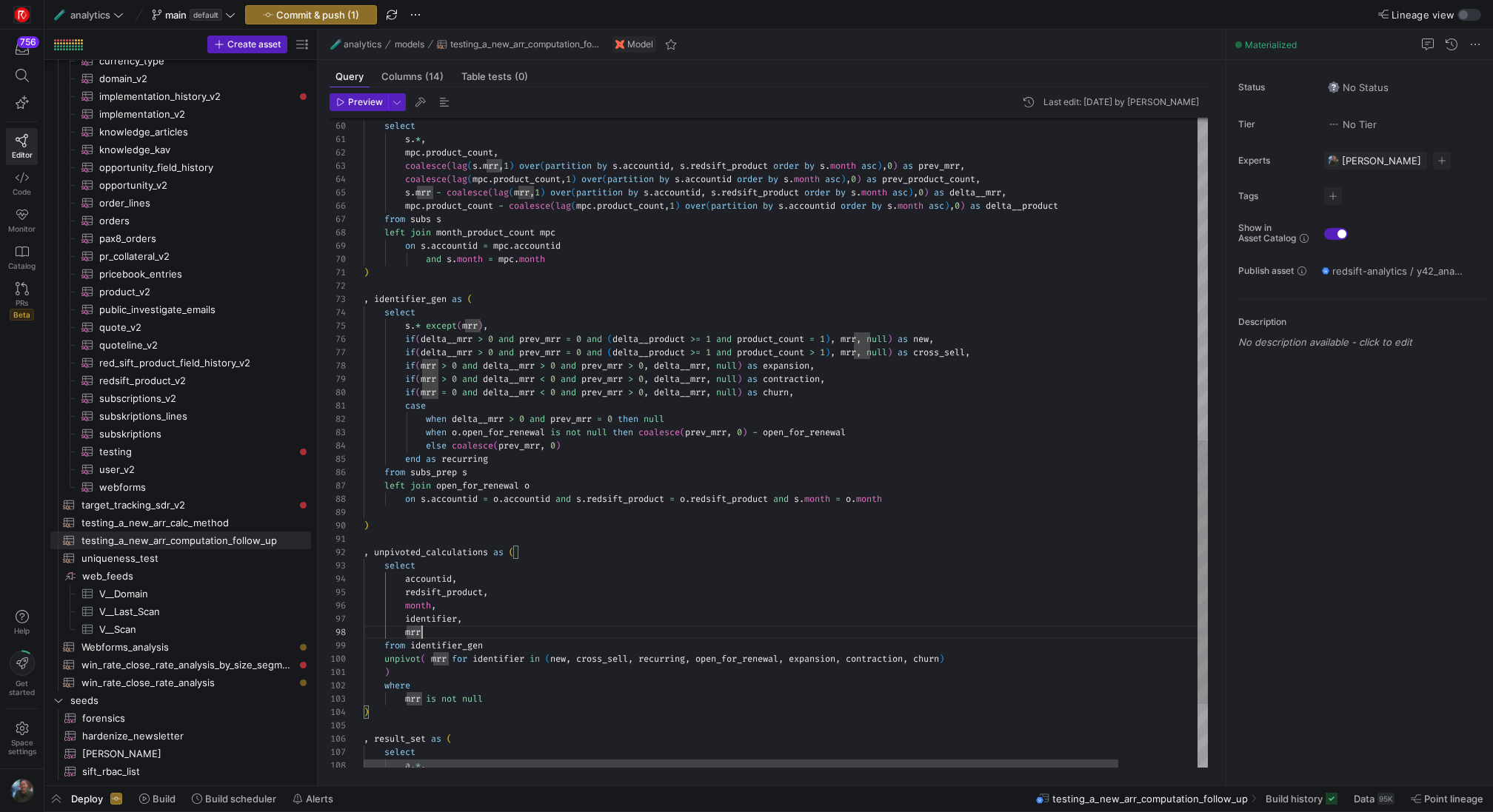
scroll to position [0, 43]
click at [404, 402] on div ") , identifier_gen as ( select s . * except ( mrr ) , if ( delta__mrr > 0 and p…" at bounding box center [830, 123] width 932 height 1606
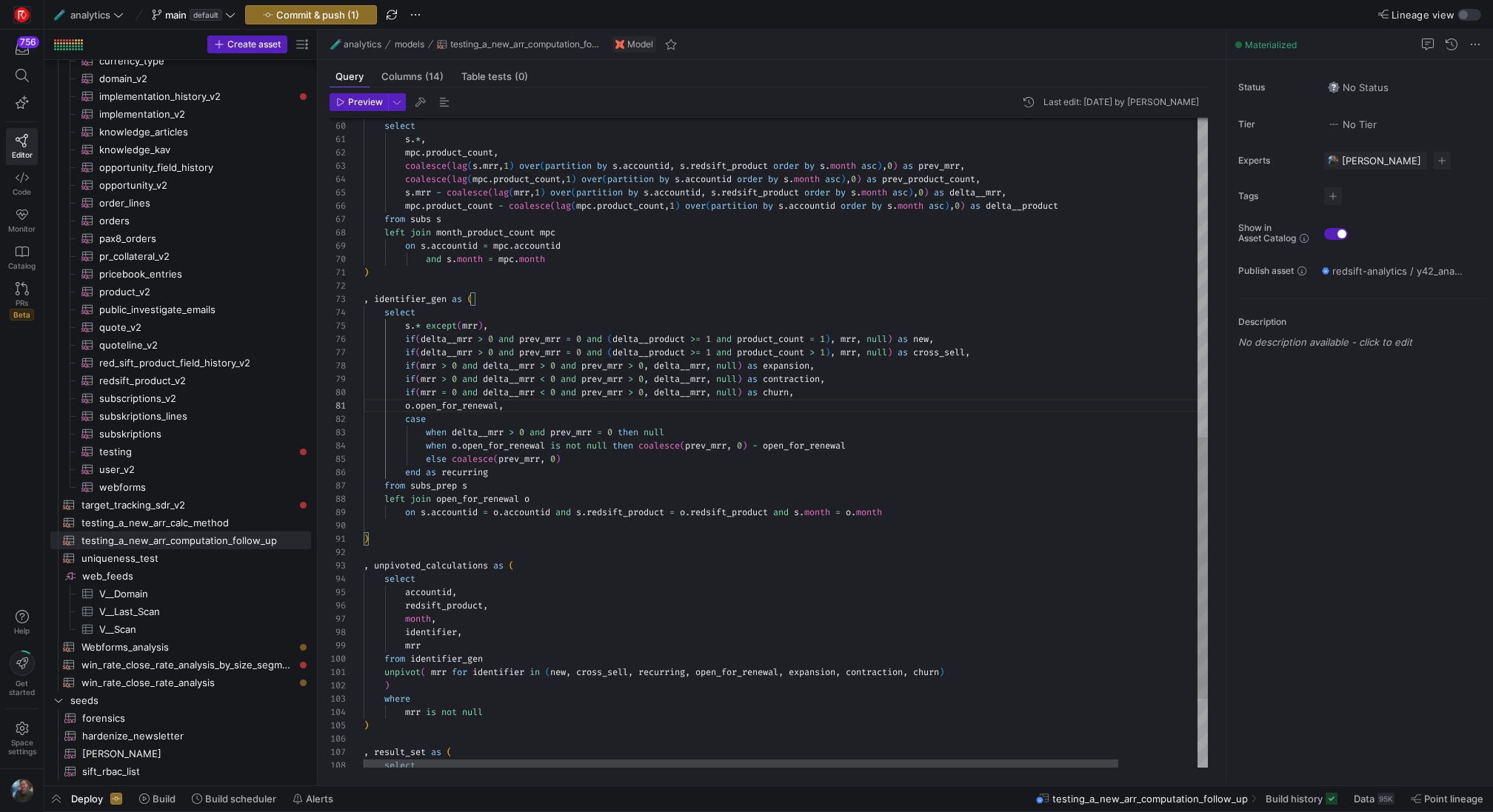
scroll to position [13, 0]
click at [647, 555] on div ") , identifier_gen as ( select s . * except ( mrr ) , if ( delta__mrr > 0 and p…" at bounding box center [830, 131] width 932 height 1620
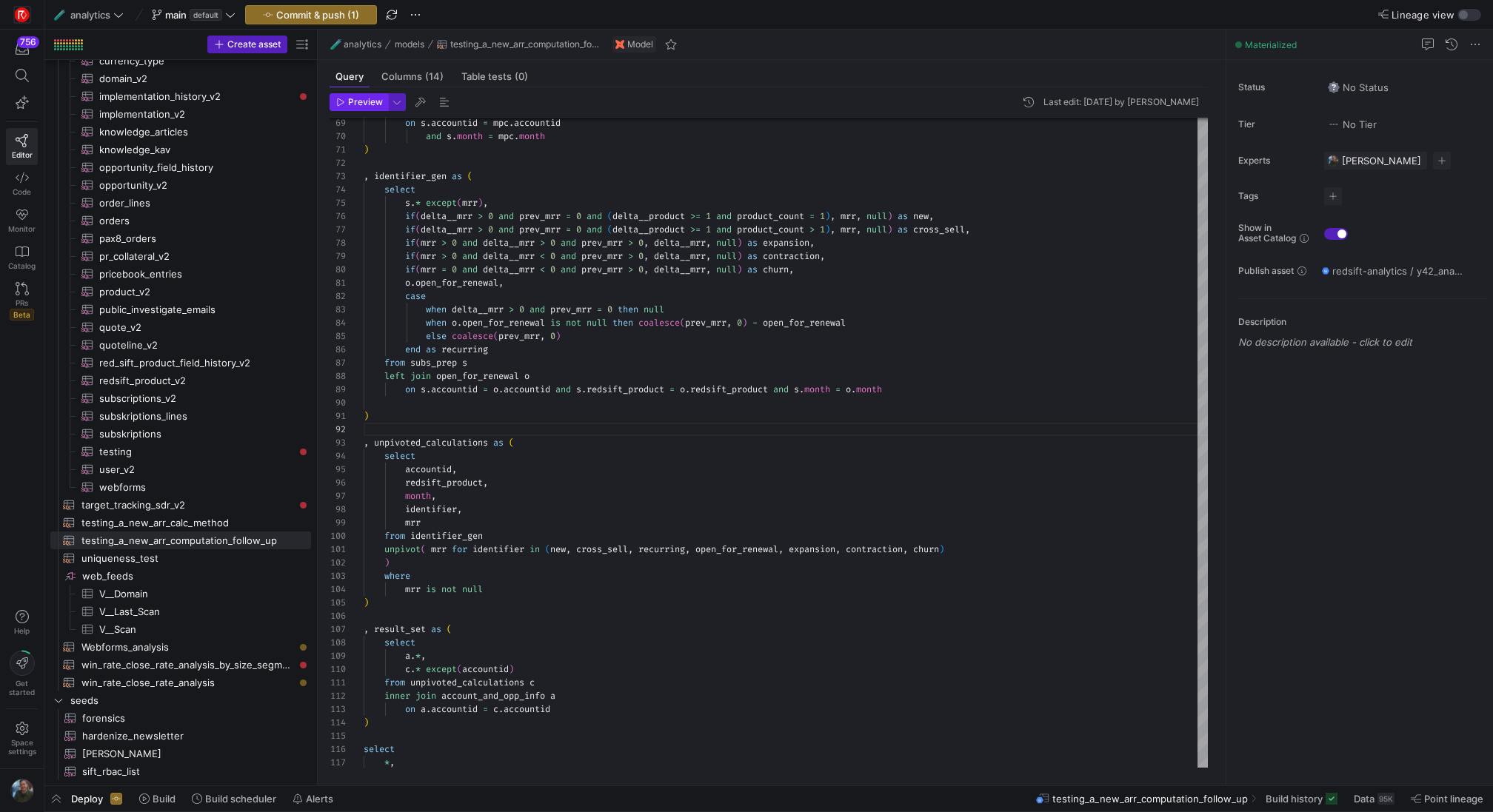
click at [357, 101] on span "Preview" at bounding box center [365, 102] width 34 height 10
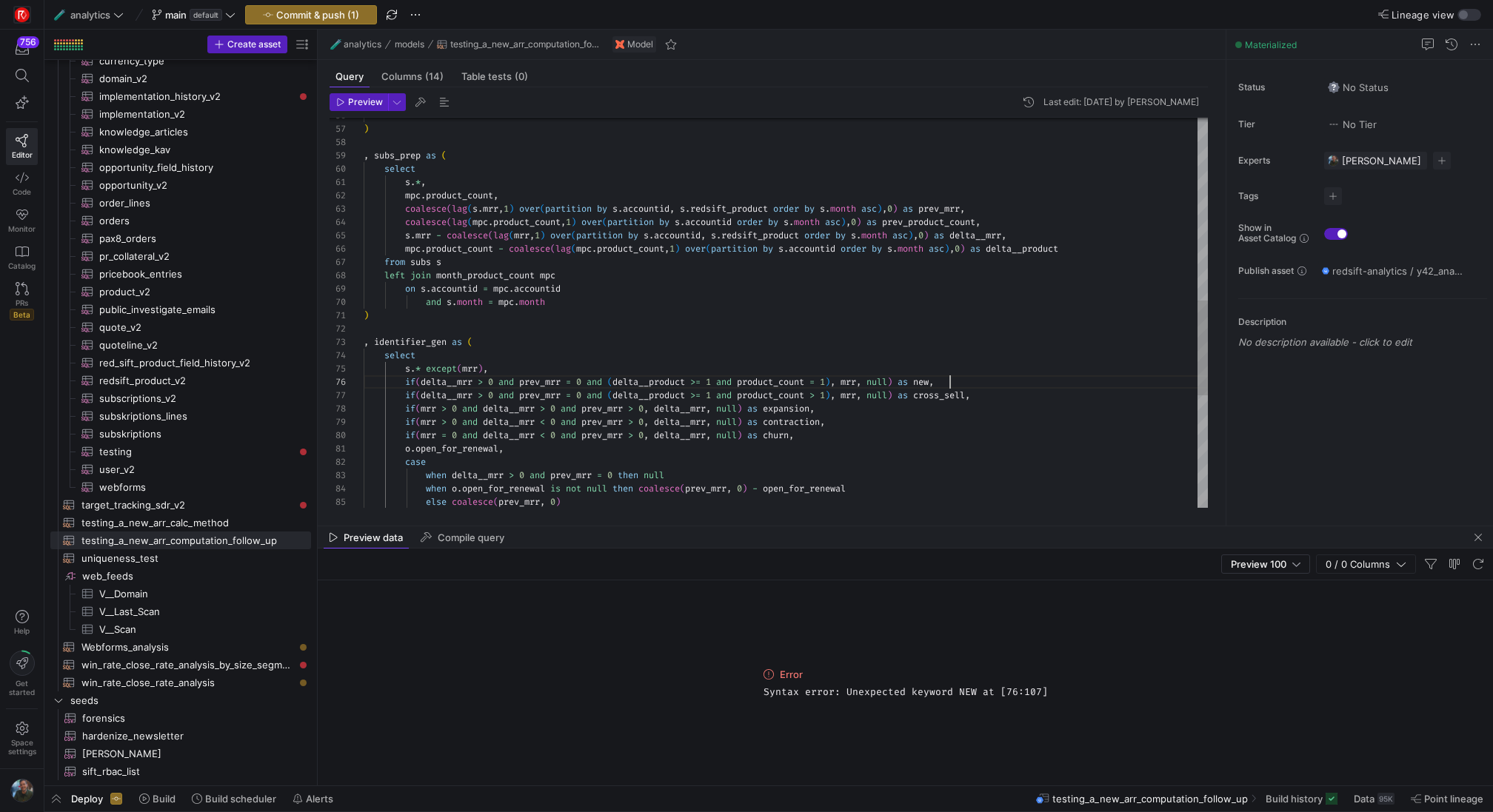
scroll to position [67, 587]
click at [957, 382] on div "if ( mrr = 0 and delta__mrr < 0 and prev_mrr > 0 , delta__mrr , null ) as churn…" at bounding box center [785, 170] width 844 height 1611
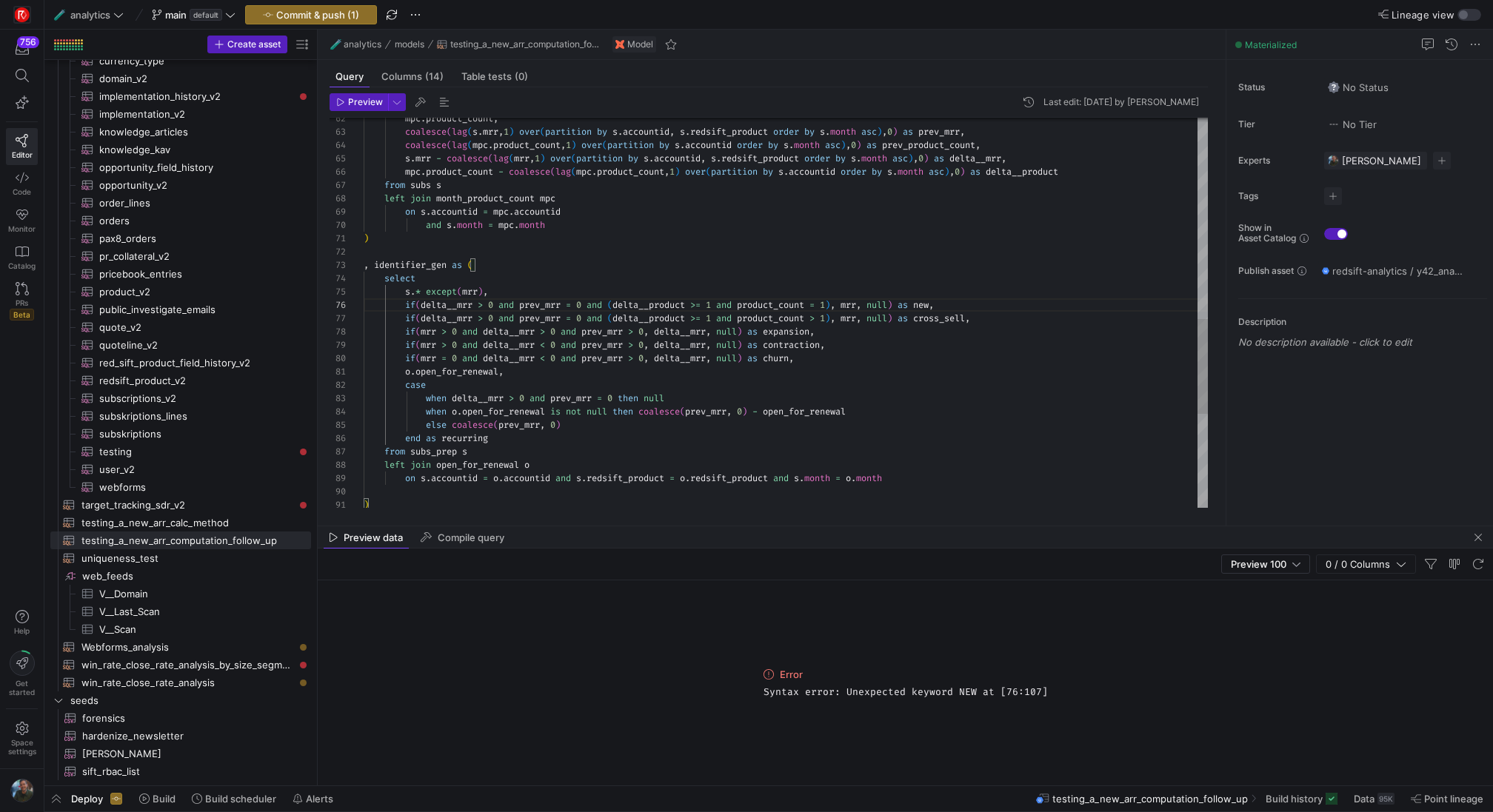
click at [947, 308] on div "if ( mrr = 0 and delta__mrr < 0 and prev_mrr > 0 , delta__mrr , null ) as churn…" at bounding box center [785, 93] width 844 height 1611
click at [960, 303] on div "if ( mrr = 0 and delta__mrr < 0 and prev_mrr > 0 , delta__mrr , null ) as churn…" at bounding box center [785, 93] width 844 height 1611
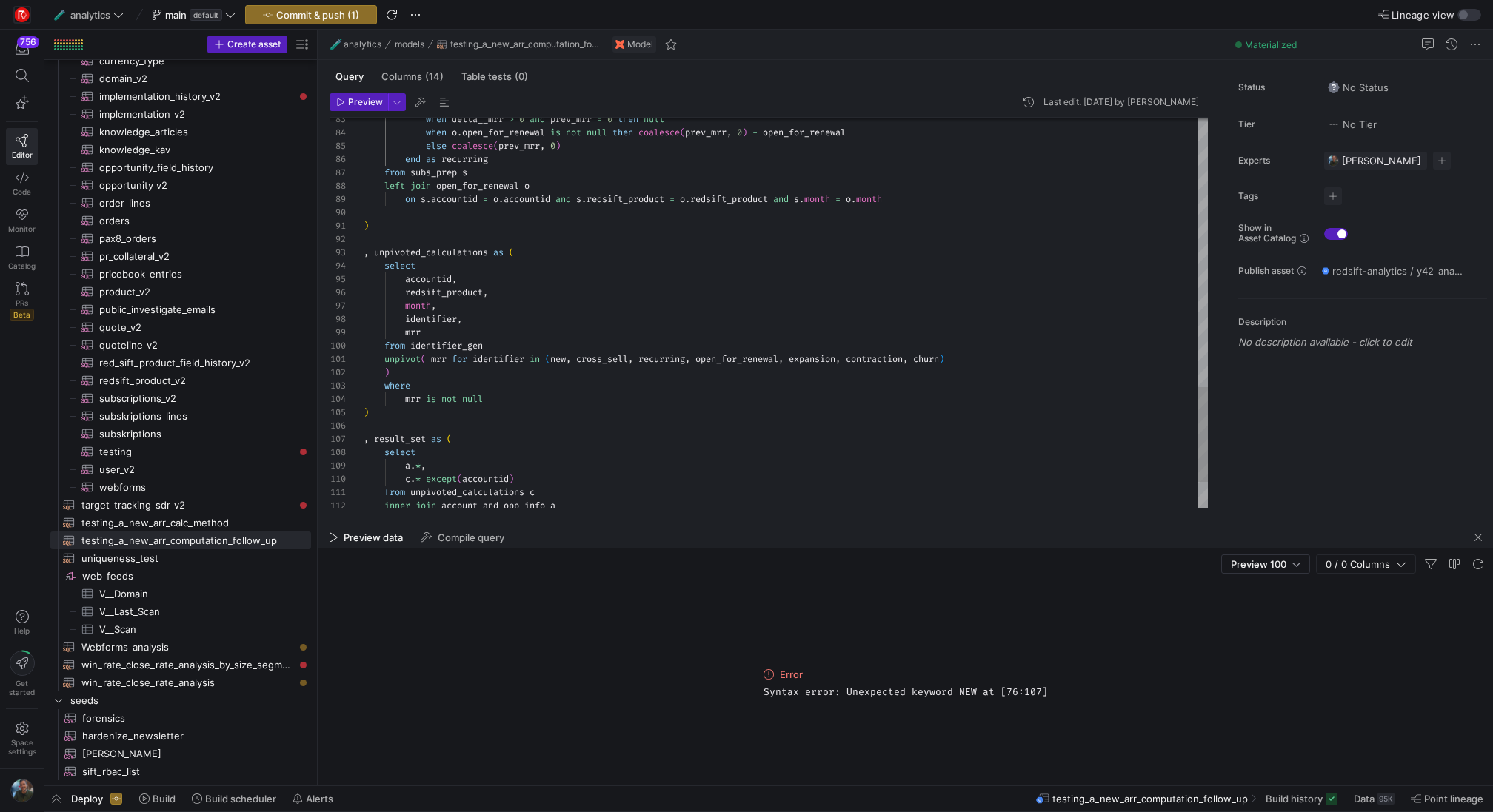
click at [361, 97] on span "Preview" at bounding box center [365, 102] width 34 height 10
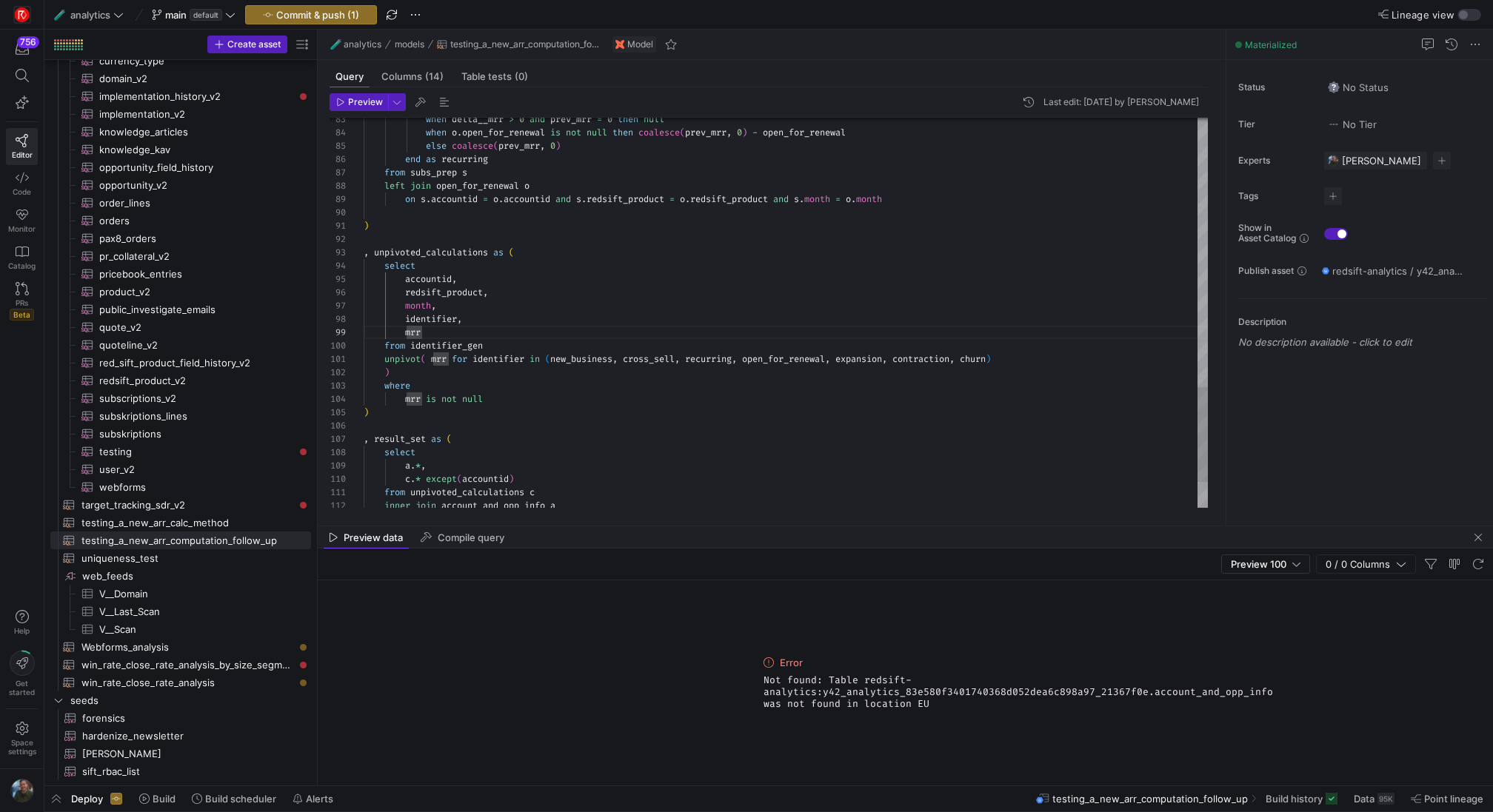
scroll to position [40, 123]
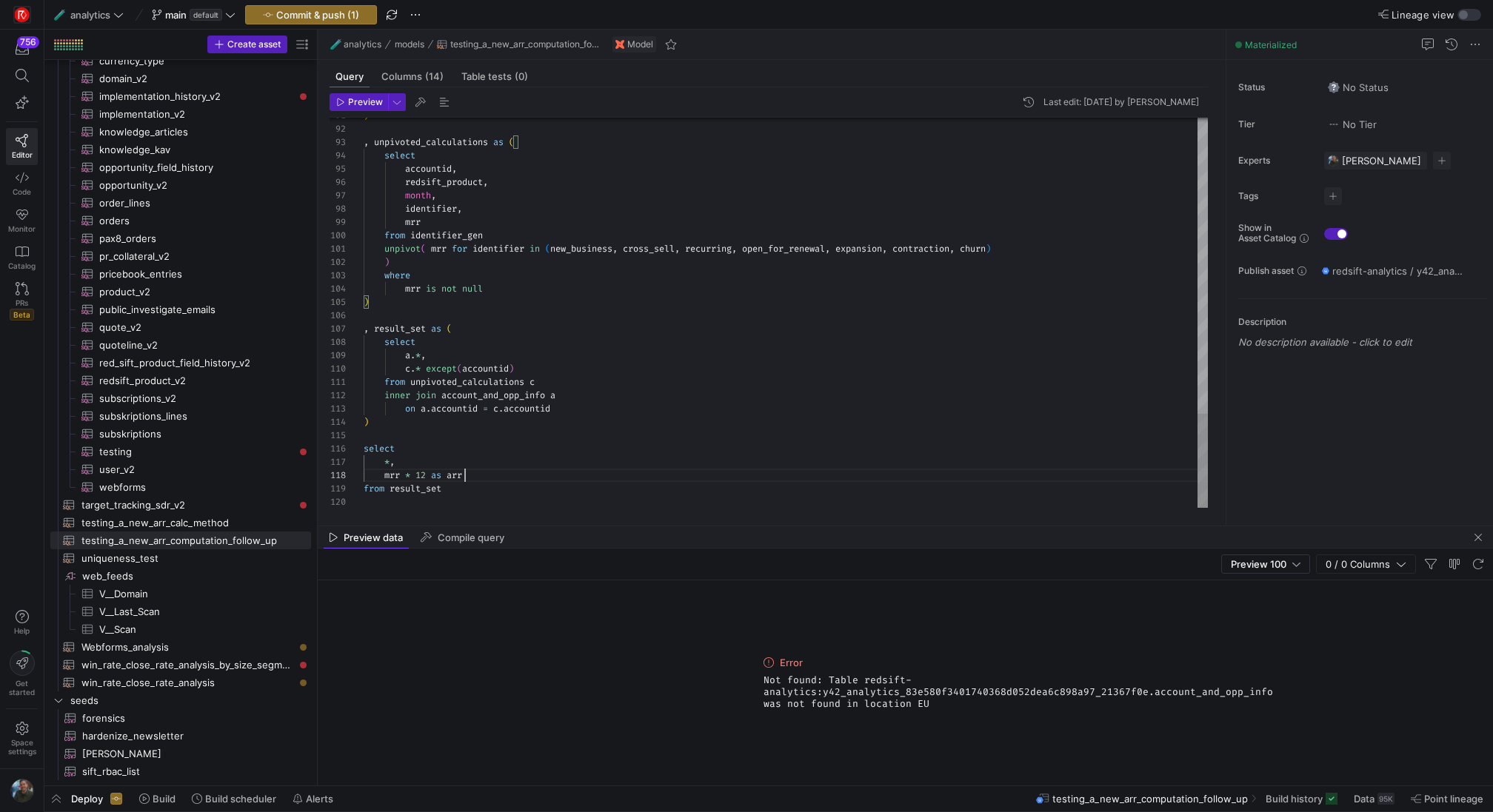
scroll to position [94, 101]
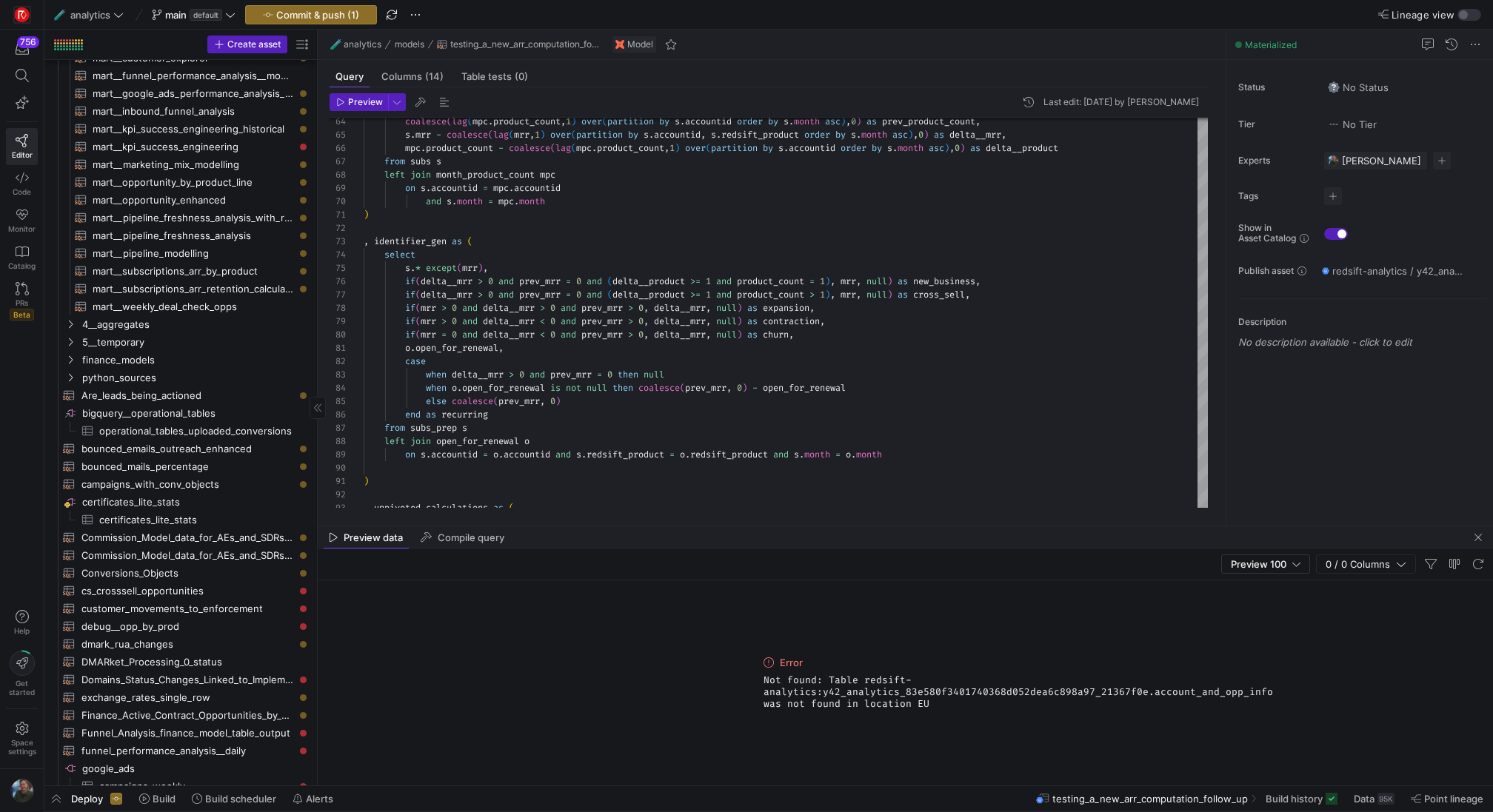
scroll to position [965, 0]
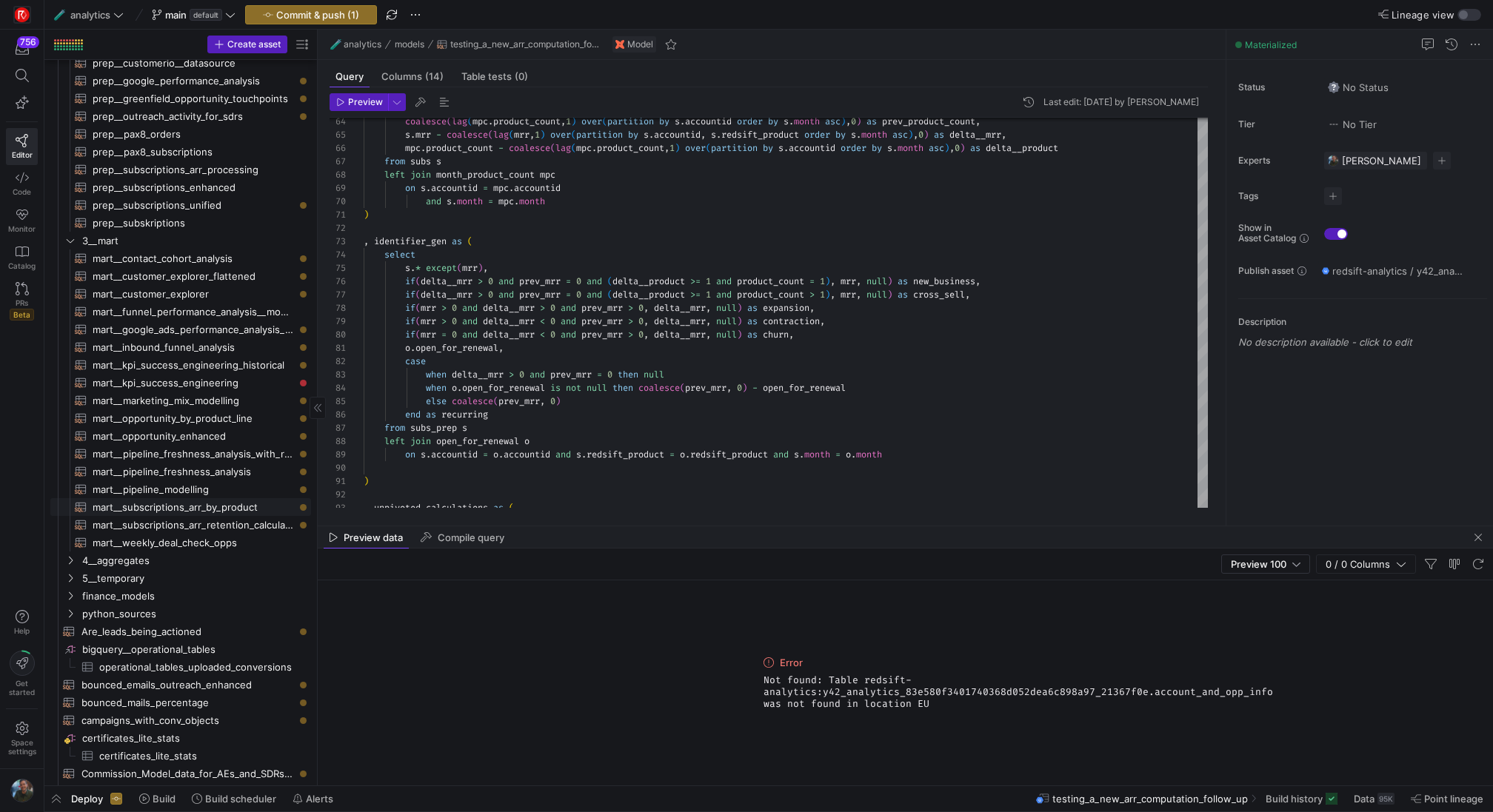
click at [230, 505] on span "mart__subscriptions_arr_by_product​​​​​​​​​​" at bounding box center [193, 508] width 201 height 17
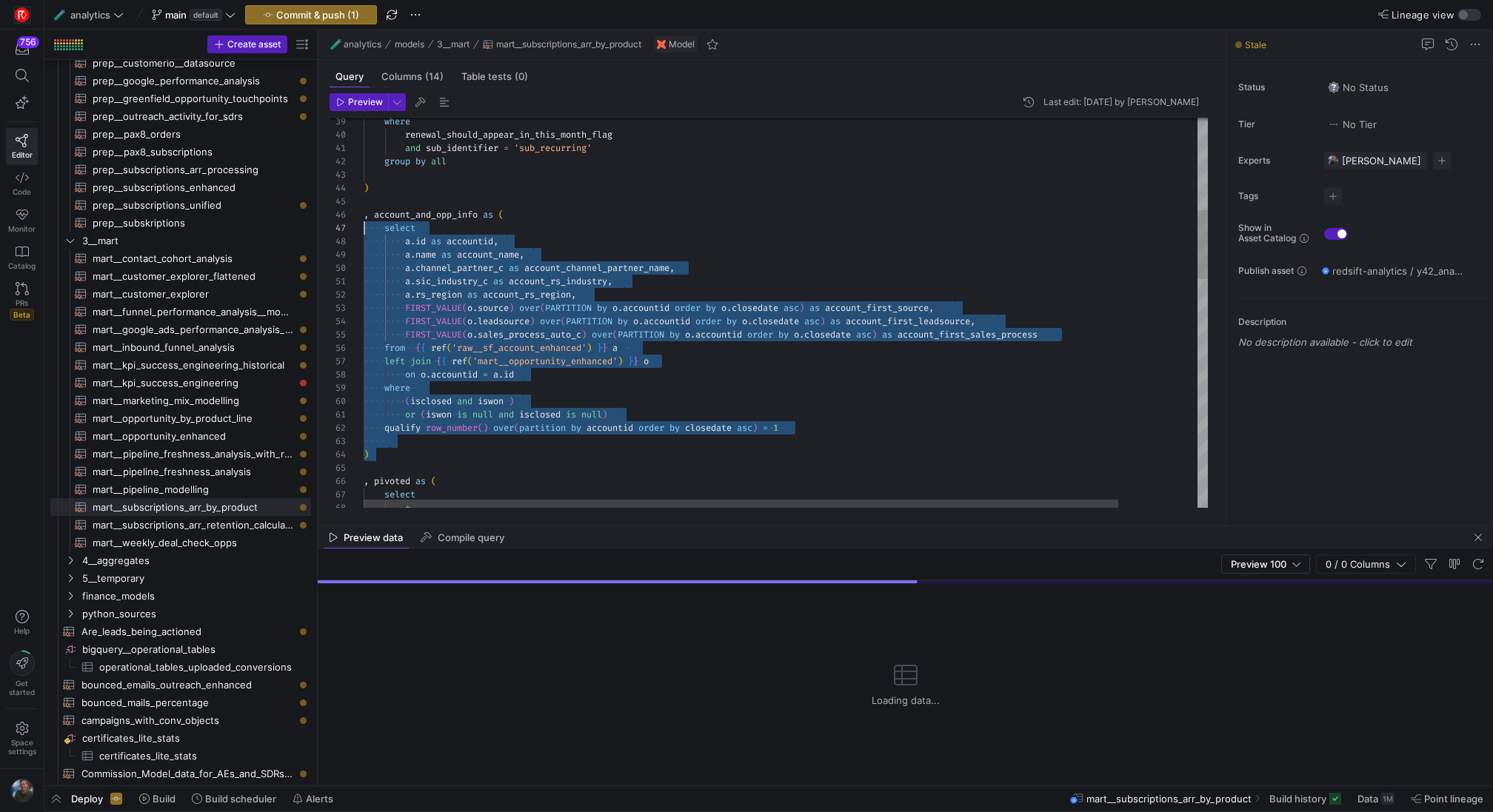
scroll to position [67, 0]
drag, startPoint x: 376, startPoint y: 453, endPoint x: 357, endPoint y: 217, distance: 236.8
click at [364, 218] on div "* , pivoted as ( select ) qualify row_number ( ) over ( partition by accountid …" at bounding box center [830, 699] width 932 height 2206
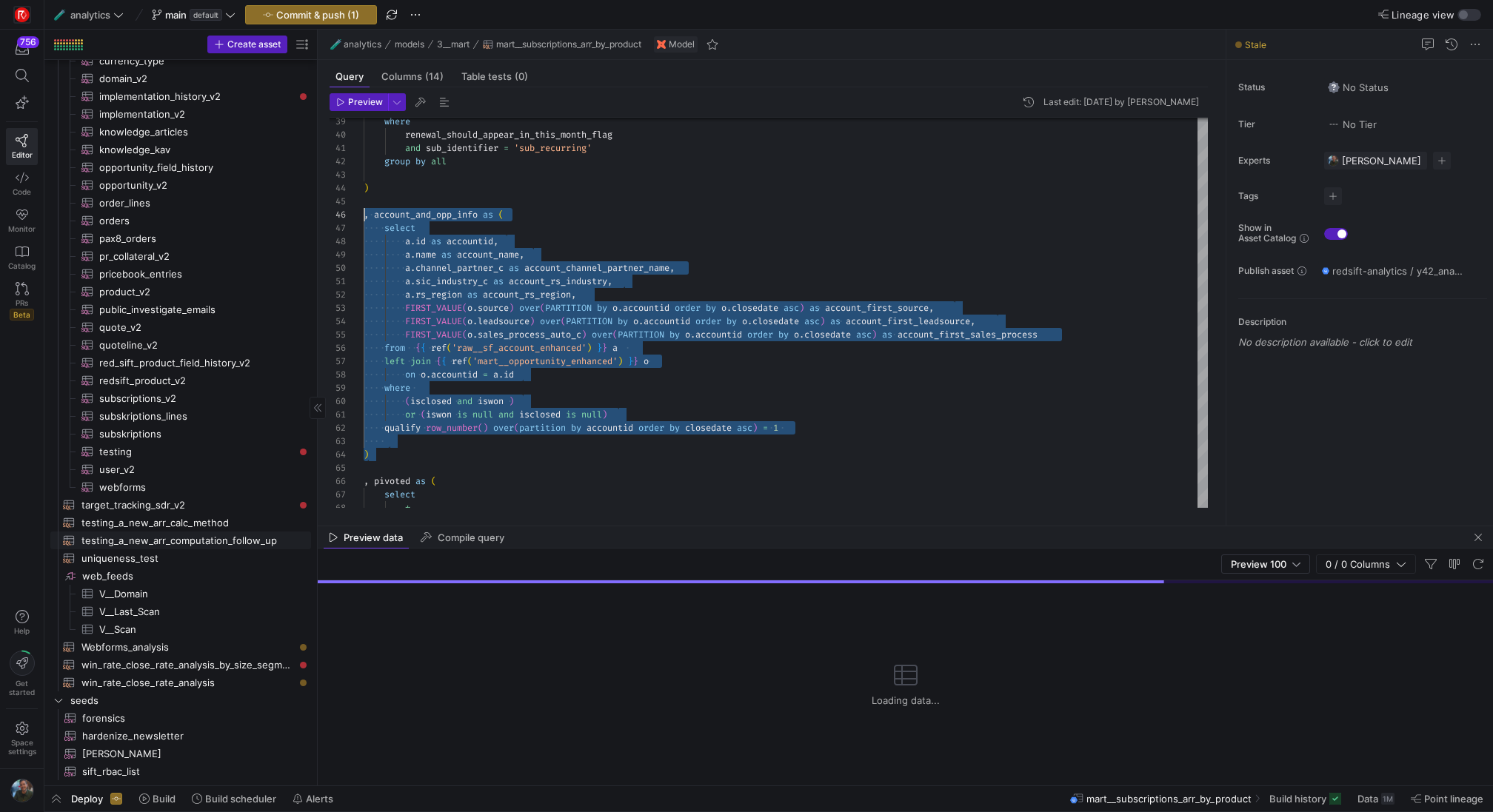
click at [194, 540] on span "testing_a_new_arr_computation_follow_up​​​​​​​​​​" at bounding box center [188, 541] width 213 height 17
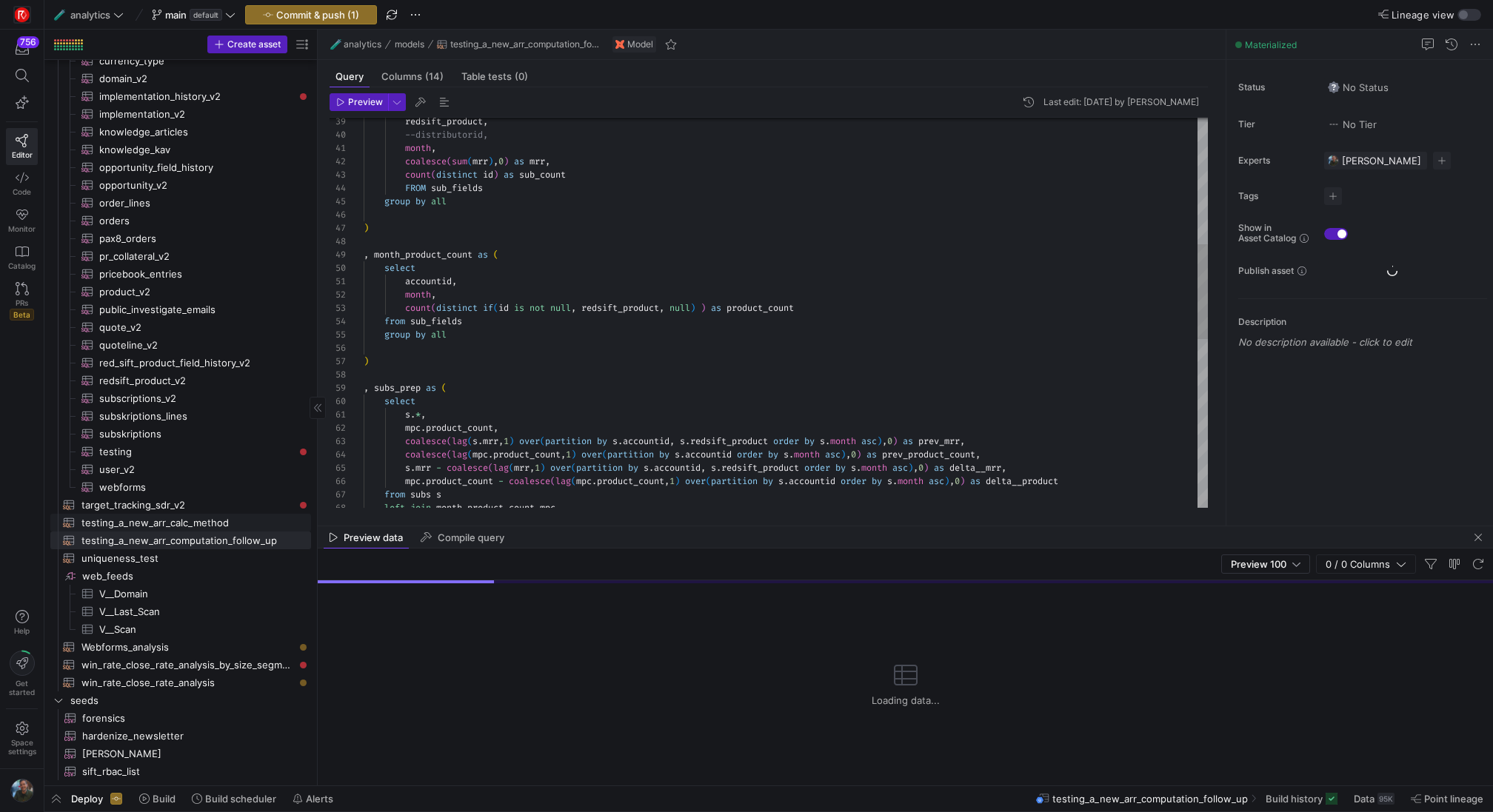
click at [188, 522] on span "testing_a_new_arr_calc_method​​​​​​​​​​" at bounding box center [188, 522] width 213 height 17
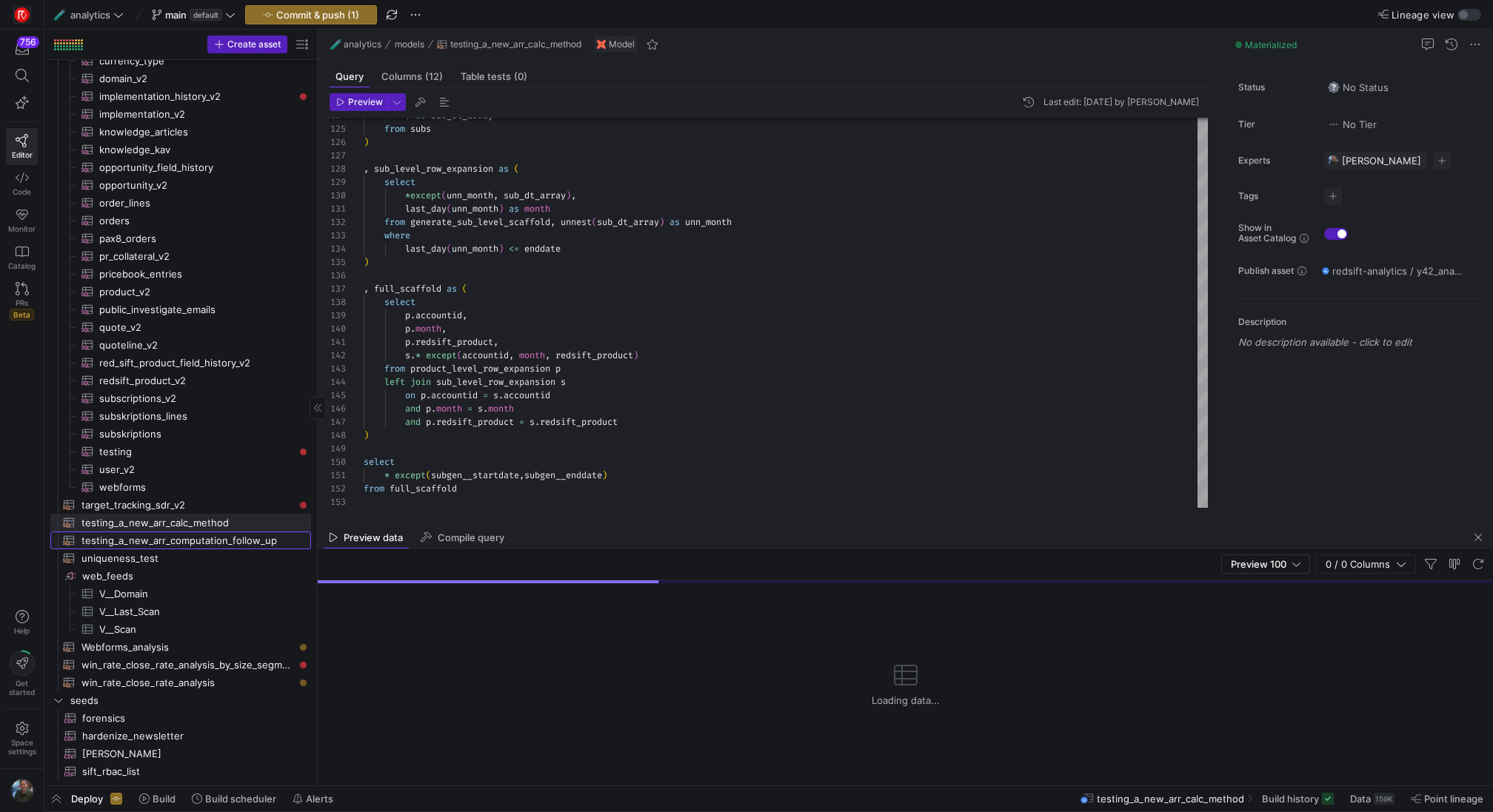
click at [203, 540] on span "testing_a_new_arr_computation_follow_up​​​​​​​​​​" at bounding box center [188, 541] width 213 height 17
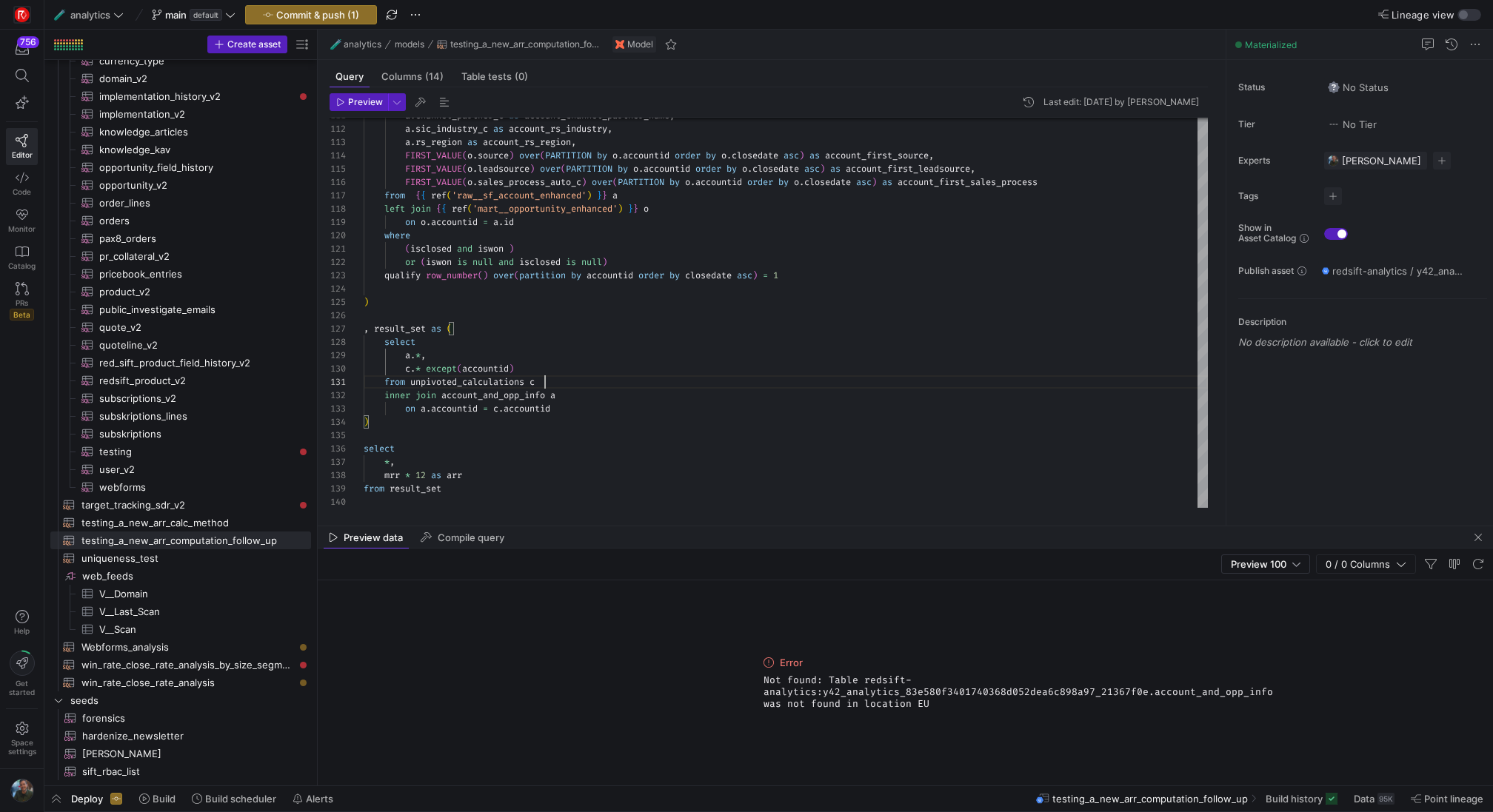
click at [346, 112] on header "Preview Last edit: [DATE] by [PERSON_NAME]" at bounding box center [769, 106] width 878 height 24
click at [353, 102] on span "Preview" at bounding box center [365, 102] width 34 height 10
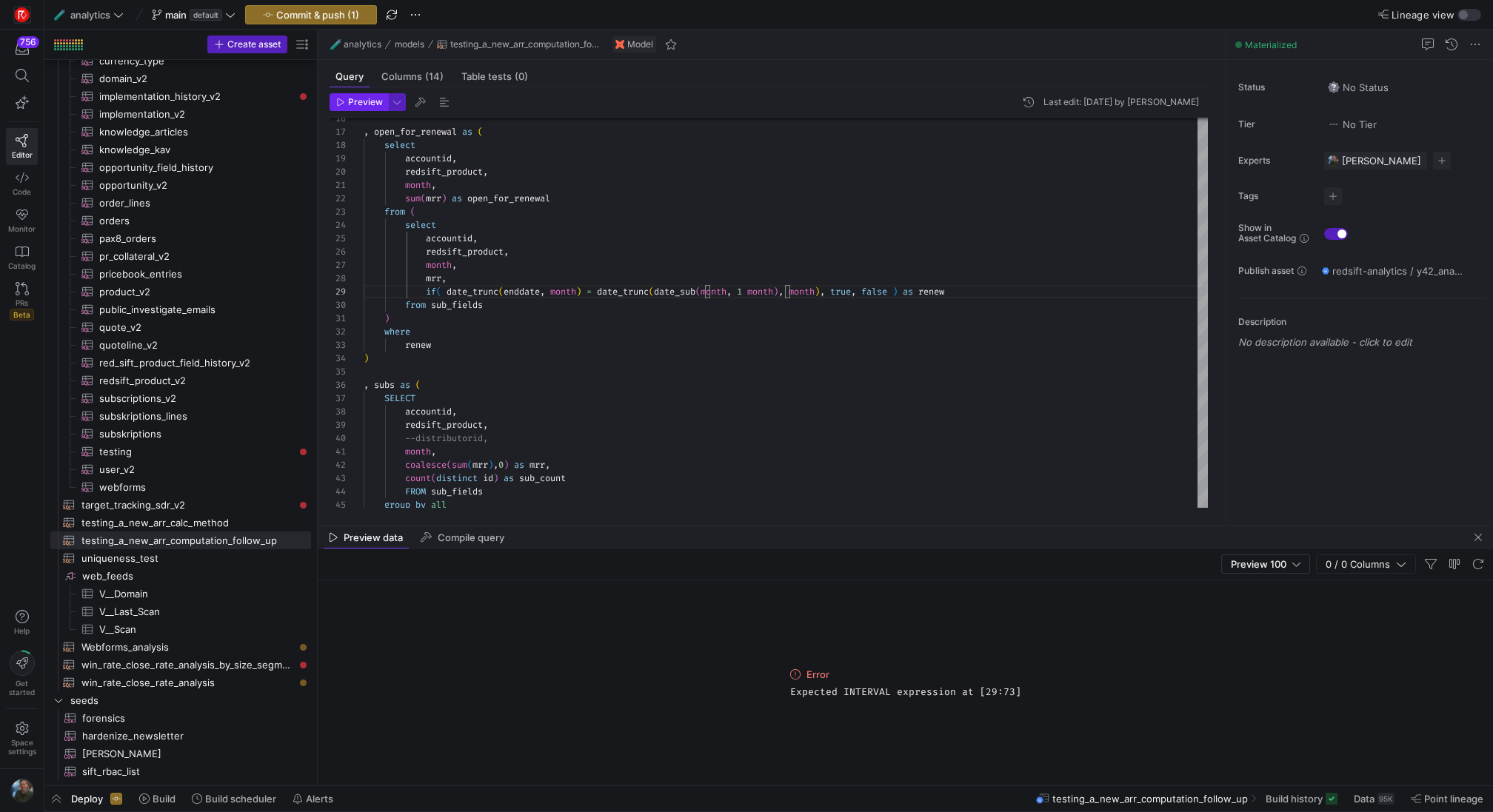
click at [346, 101] on span "Preview" at bounding box center [359, 102] width 46 height 10
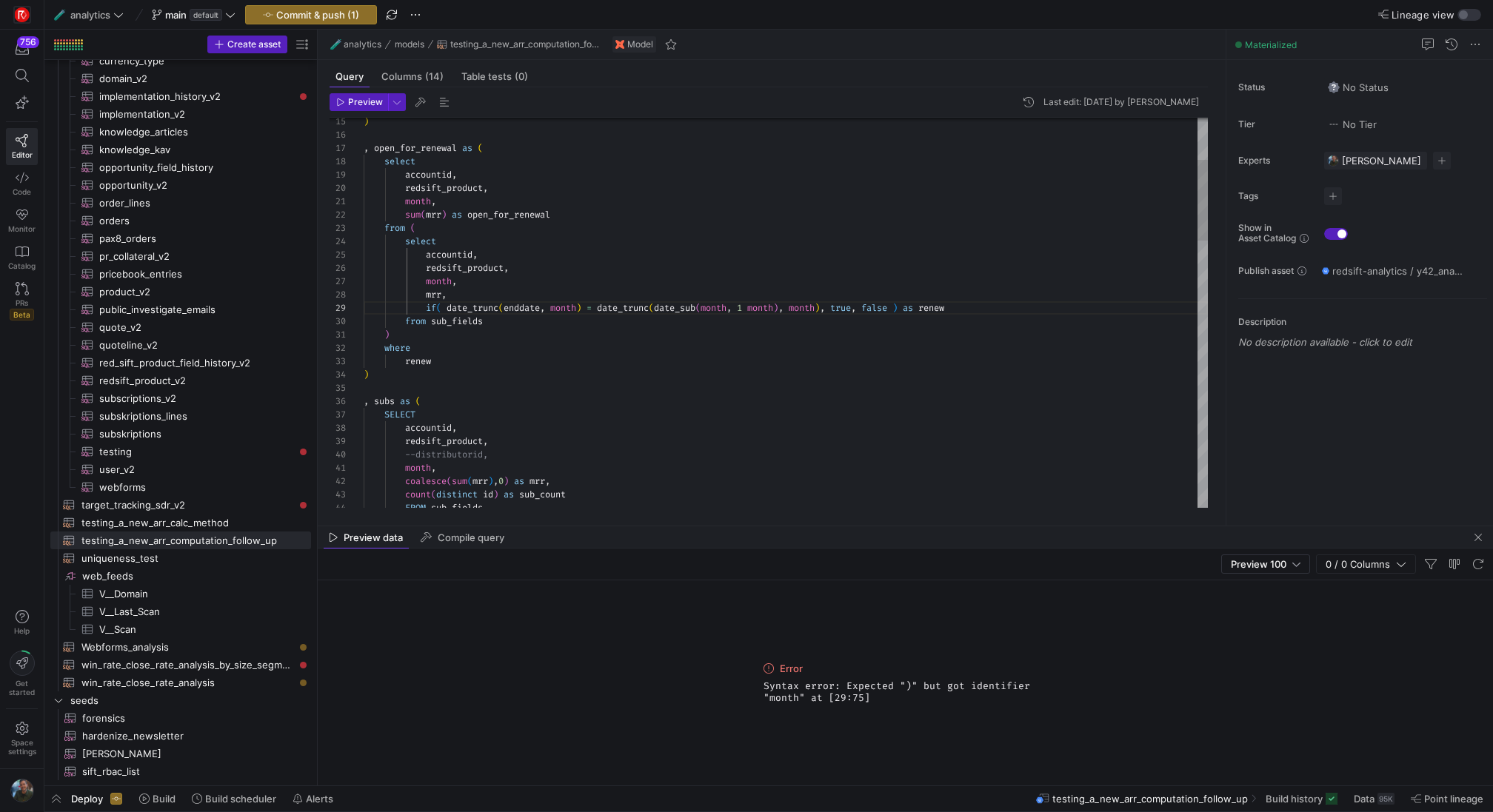
scroll to position [107, 427]
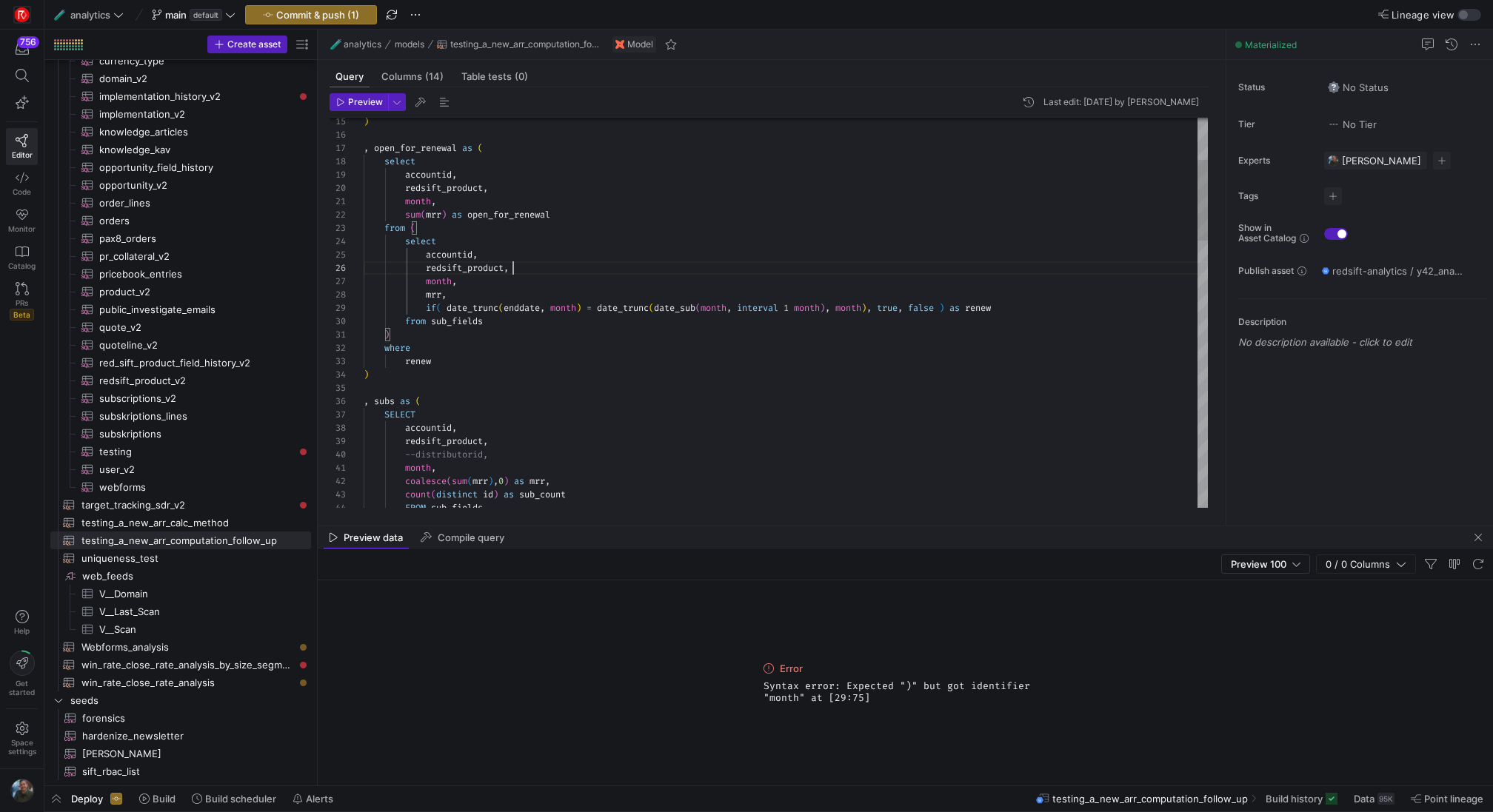
scroll to position [67, 149]
type textarea "month, sum(mrr) as open_for_renewal from ( select accountid, redsift_product, m…"
click at [339, 103] on icon "button" at bounding box center [341, 102] width 9 height 9
